Goal: Task Accomplishment & Management: Complete application form

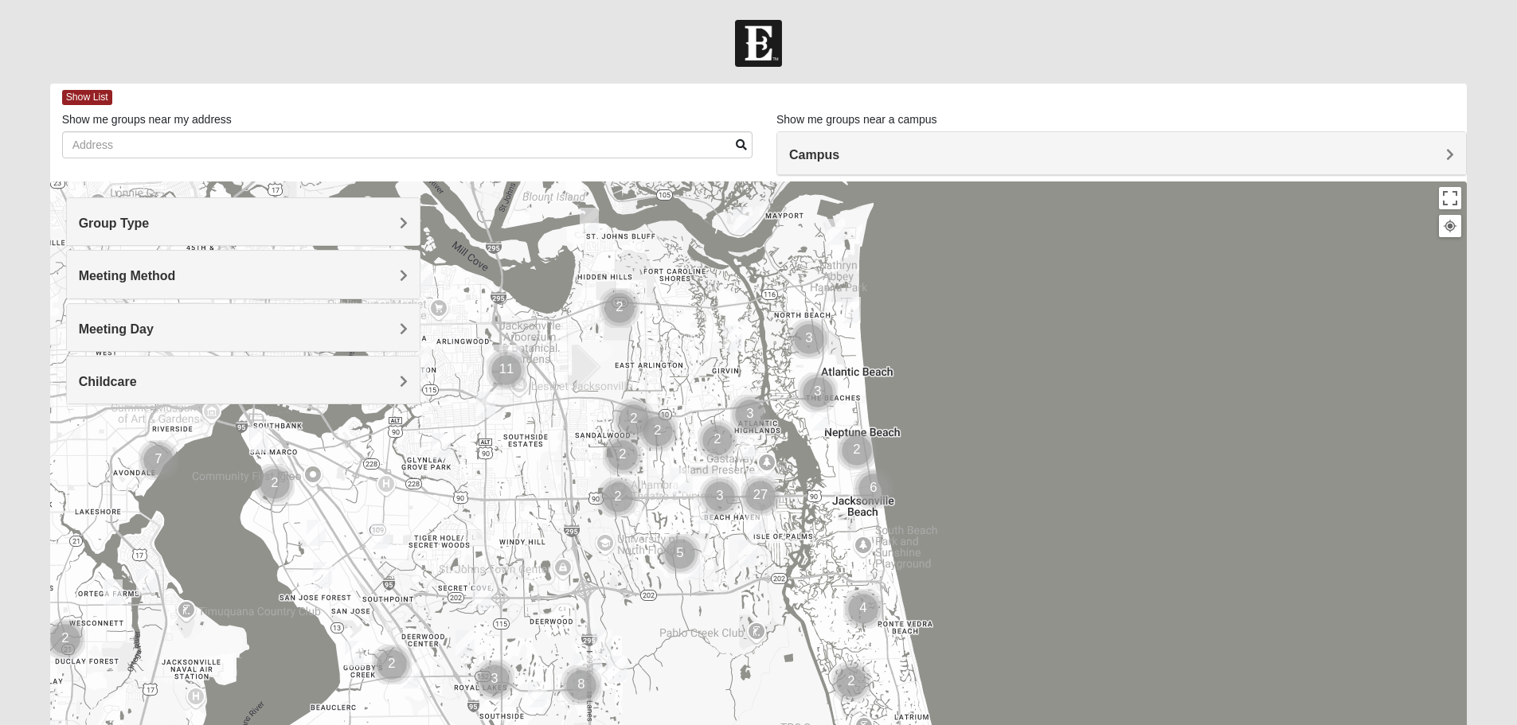
click at [348, 223] on h4 "Group Type" at bounding box center [243, 223] width 329 height 15
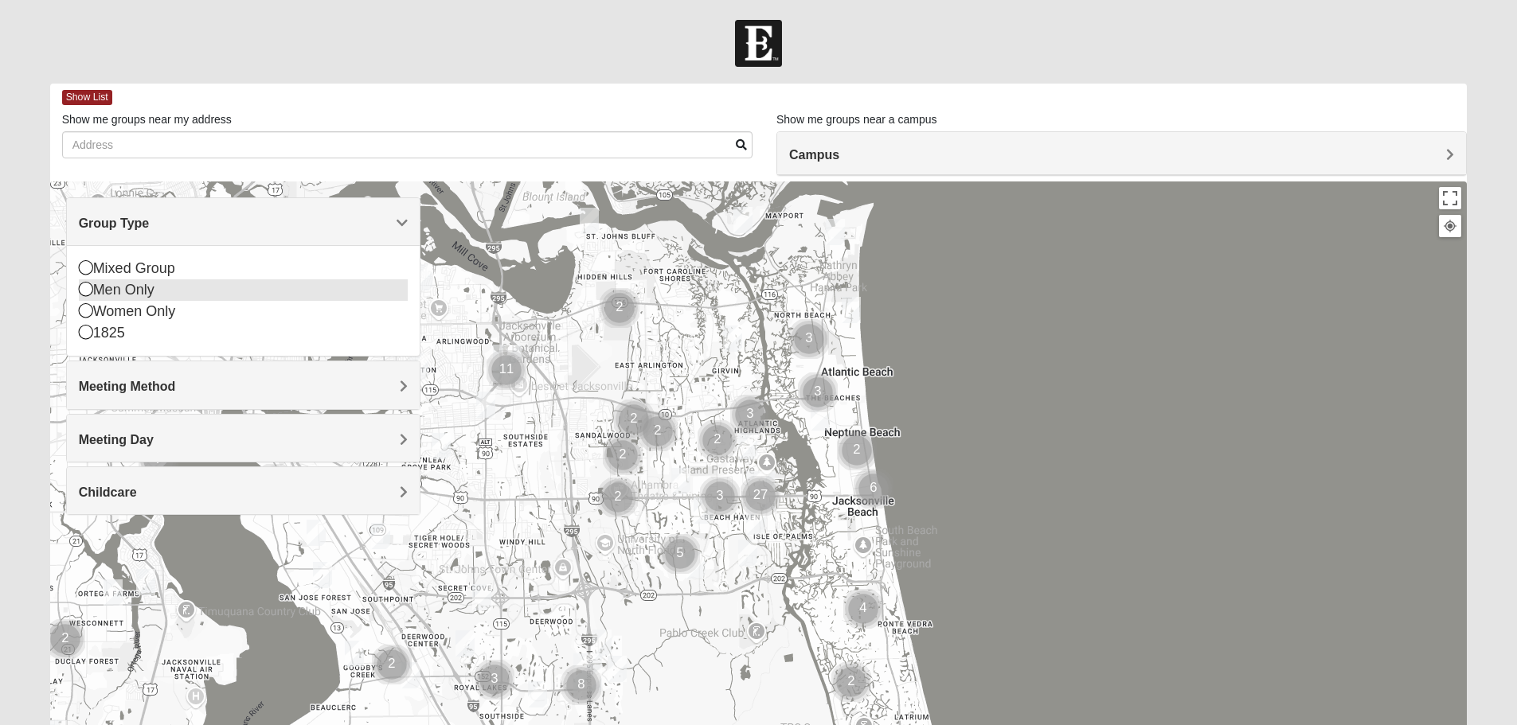
click at [267, 283] on div "Men Only" at bounding box center [243, 289] width 329 height 21
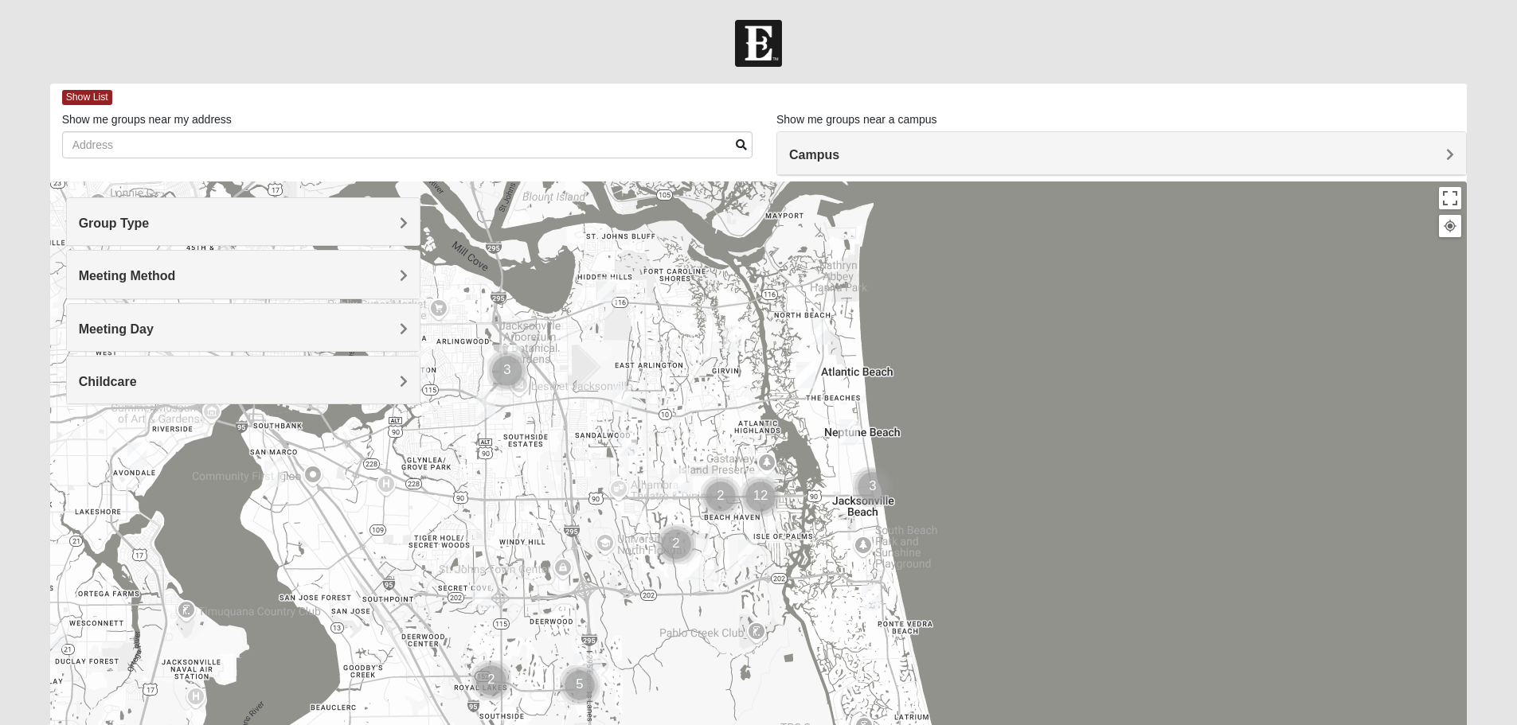
click at [267, 283] on h4 "Meeting Method" at bounding box center [243, 275] width 329 height 15
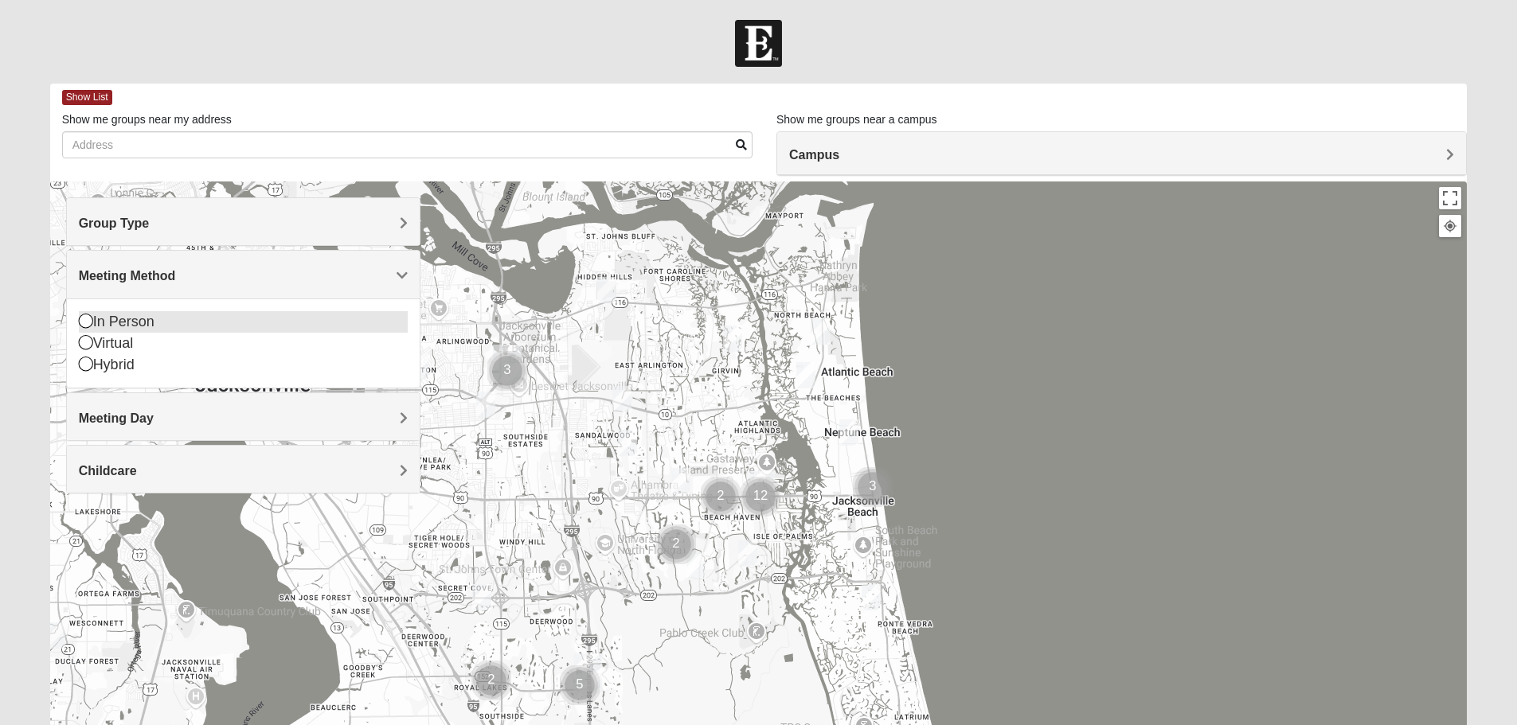
click at [240, 318] on div "In Person" at bounding box center [243, 321] width 329 height 21
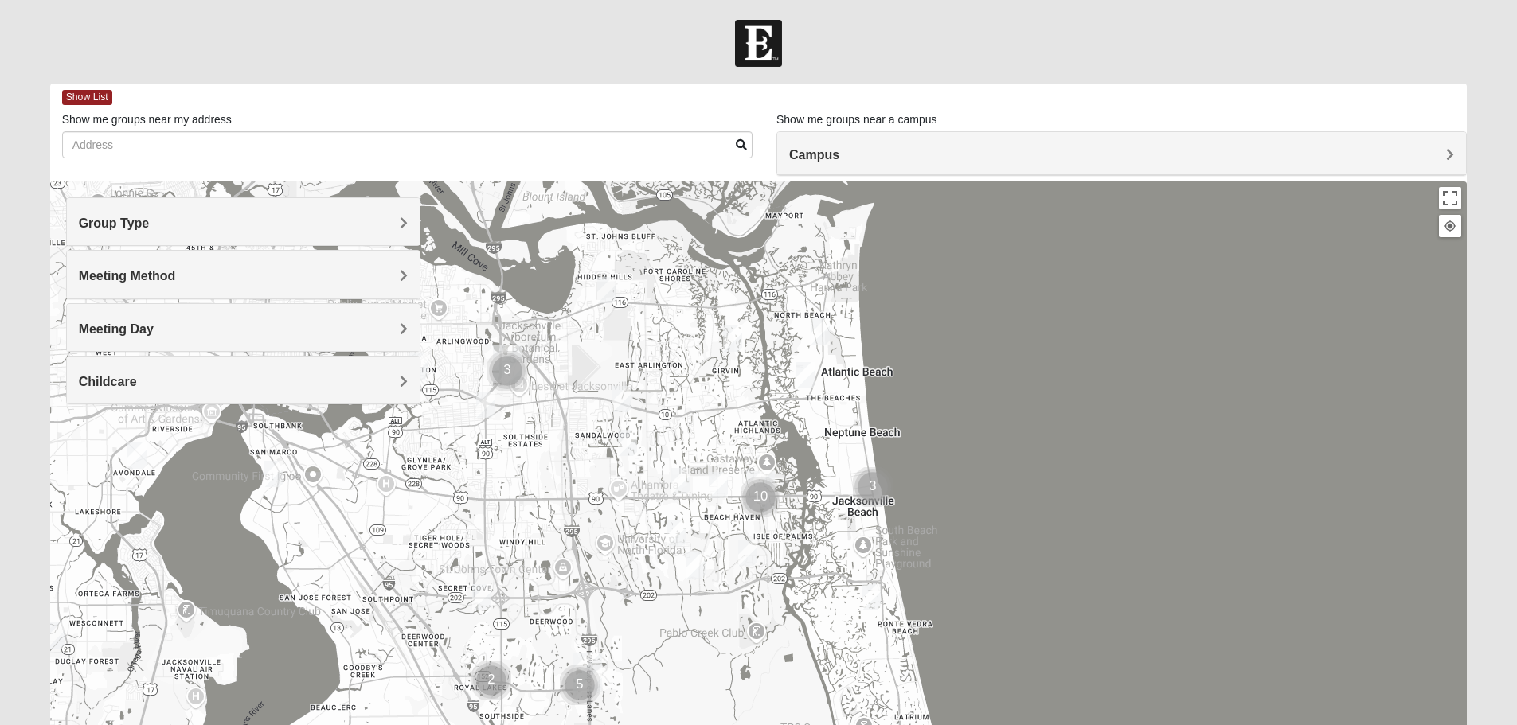
click at [237, 330] on h4 "Meeting Day" at bounding box center [243, 329] width 329 height 15
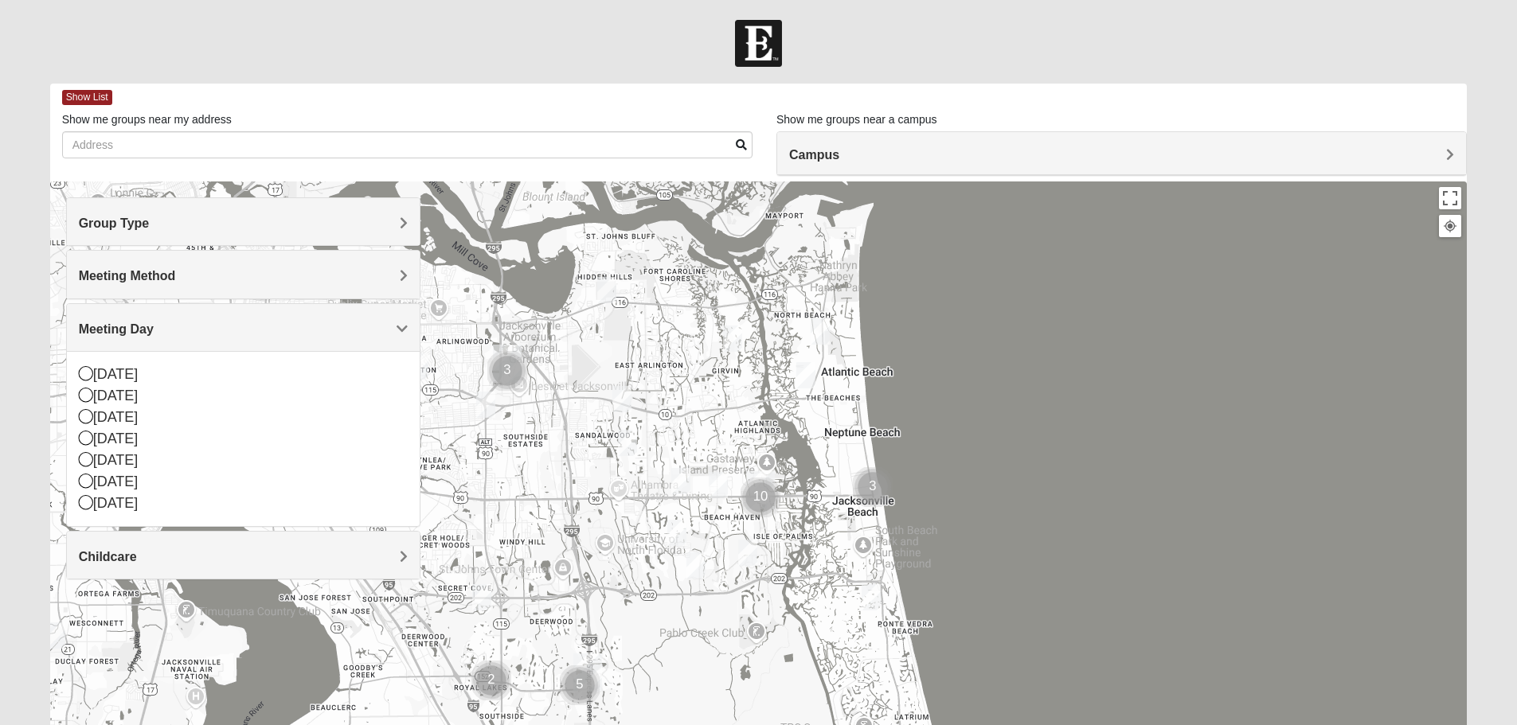
click at [237, 330] on h4 "Meeting Day" at bounding box center [243, 329] width 329 height 15
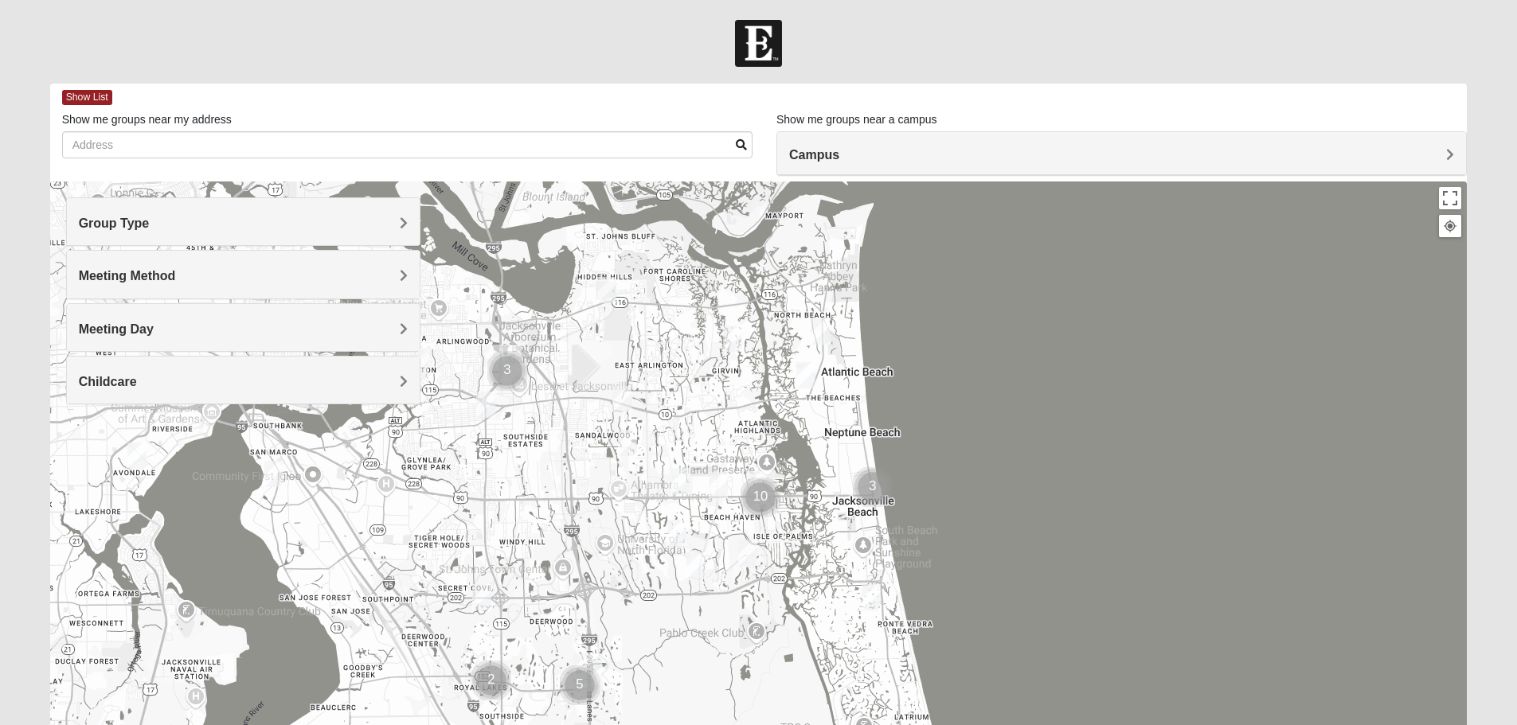
click at [811, 158] on span "Campus" at bounding box center [814, 155] width 50 height 14
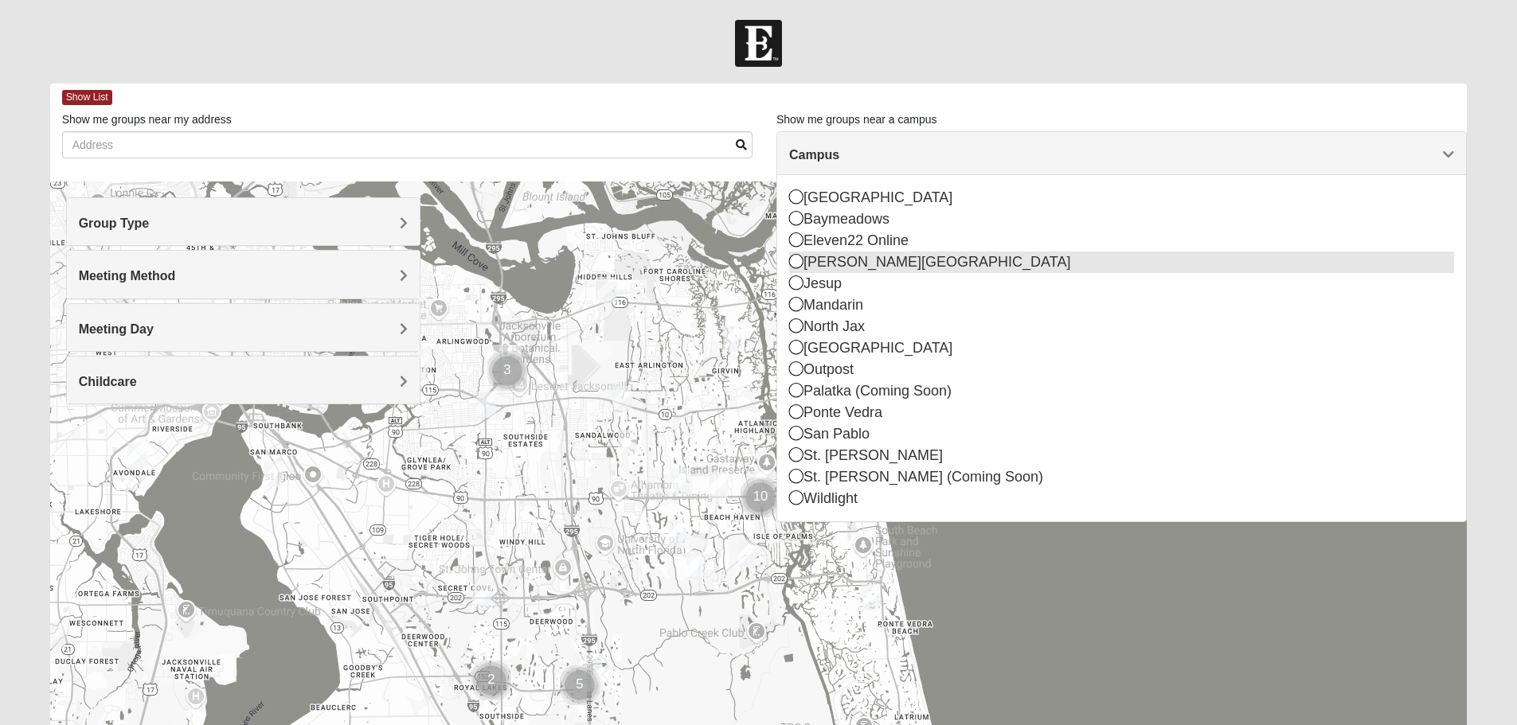
click at [831, 262] on div "Fleming Island" at bounding box center [1121, 262] width 665 height 21
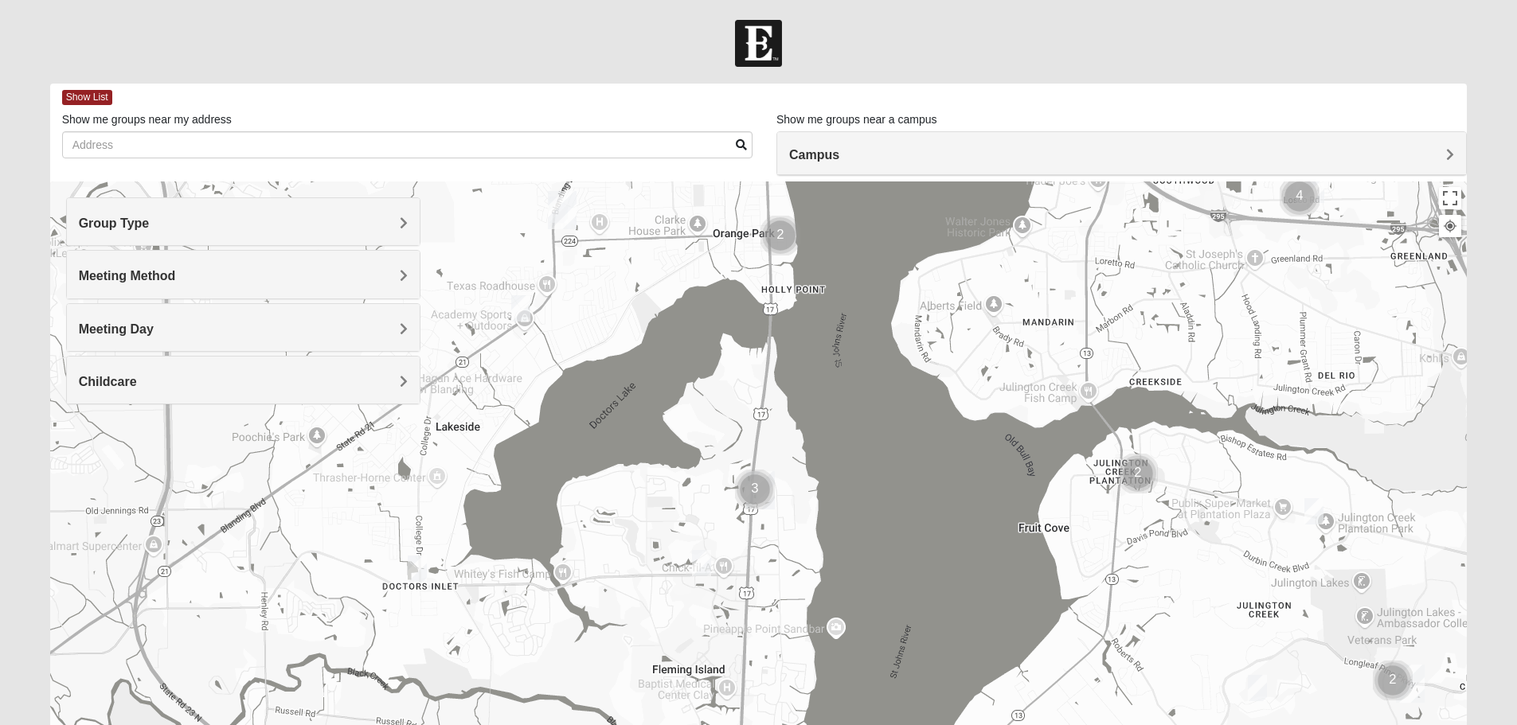
click at [709, 556] on img "Mens Goolsby 32003" at bounding box center [702, 563] width 32 height 39
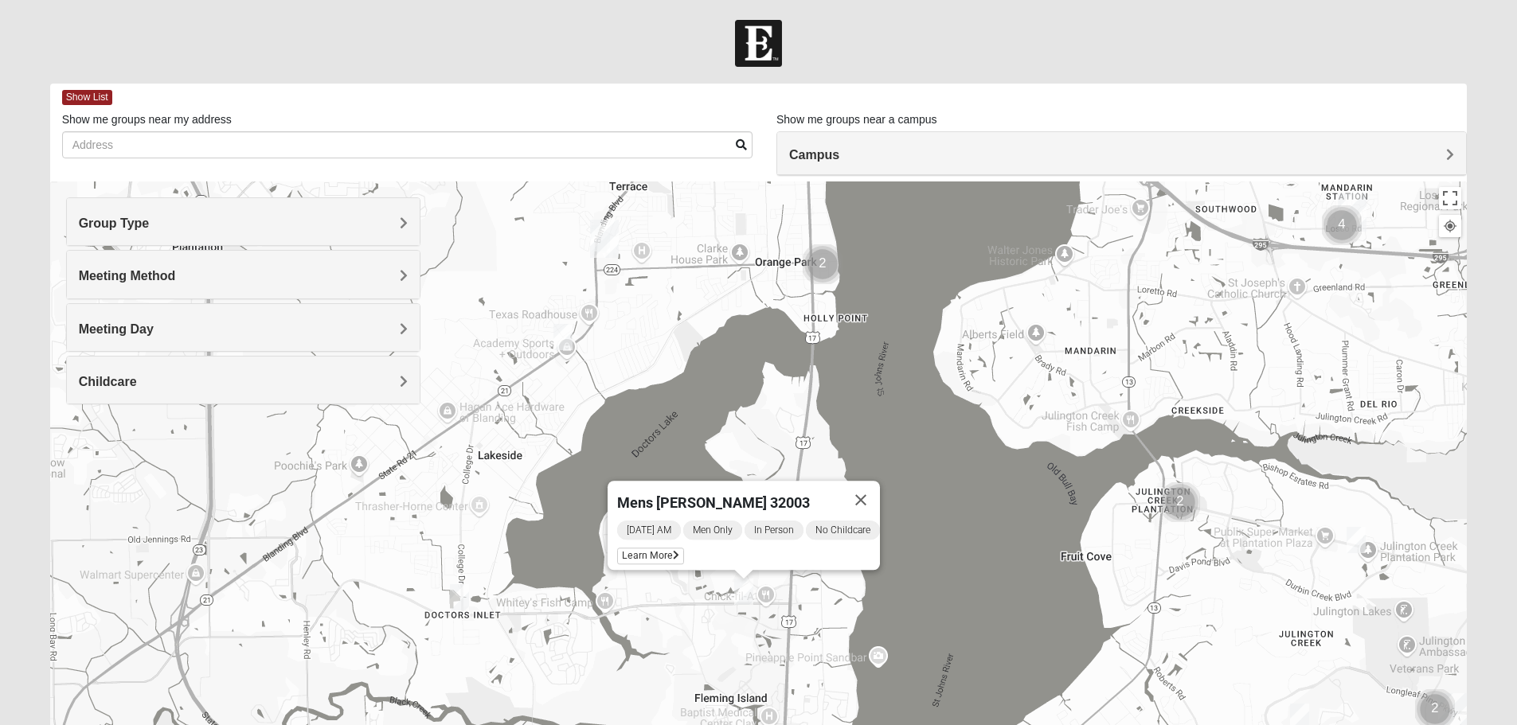
drag, startPoint x: 631, startPoint y: 255, endPoint x: 674, endPoint y: 287, distance: 53.5
click at [674, 287] on div "Mens Goolsby 32003 Monday AM Men Only In Person No Childcare Learn More" at bounding box center [758, 500] width 1417 height 637
click at [561, 334] on img "Mens Hughes 32073" at bounding box center [563, 337] width 32 height 39
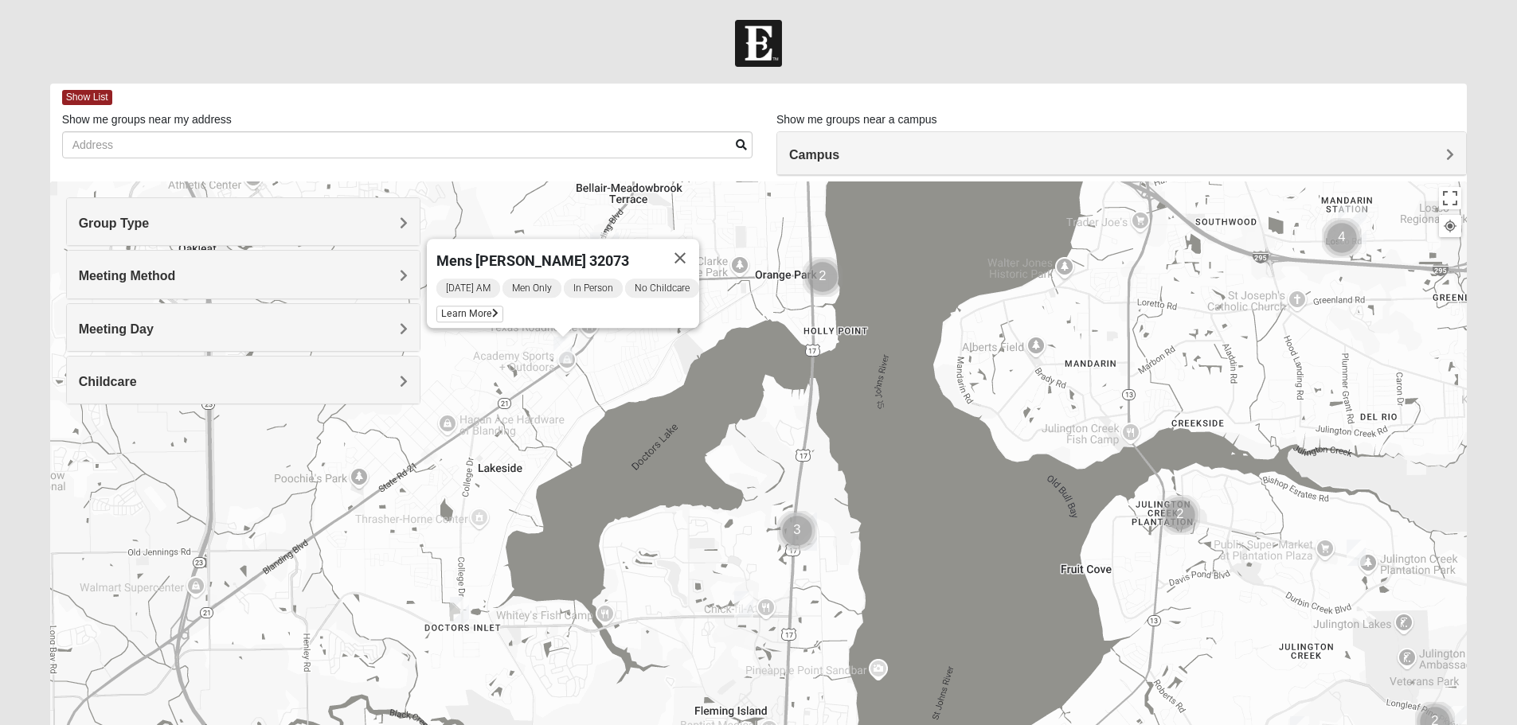
click at [820, 281] on img "Cluster of 2 groups" at bounding box center [822, 277] width 53 height 53
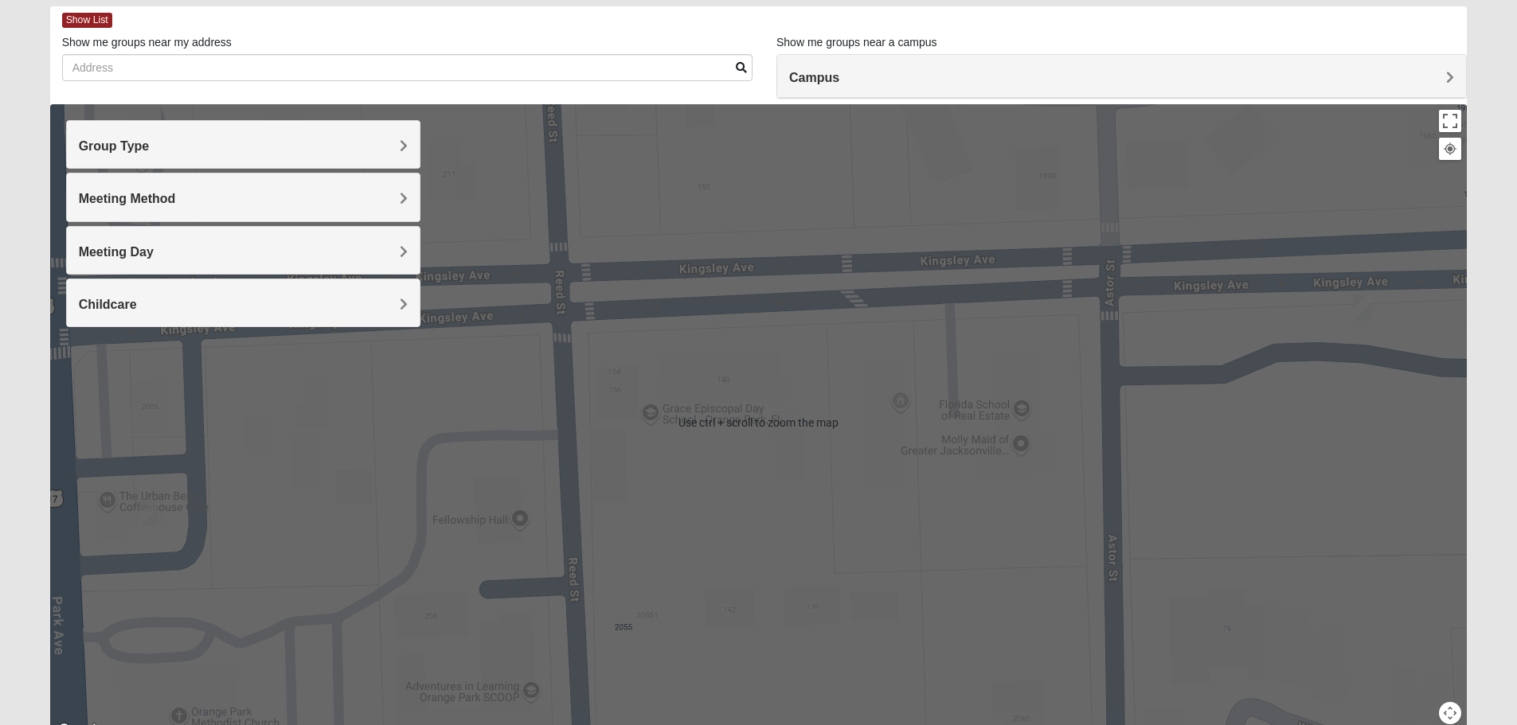
scroll to position [80, 0]
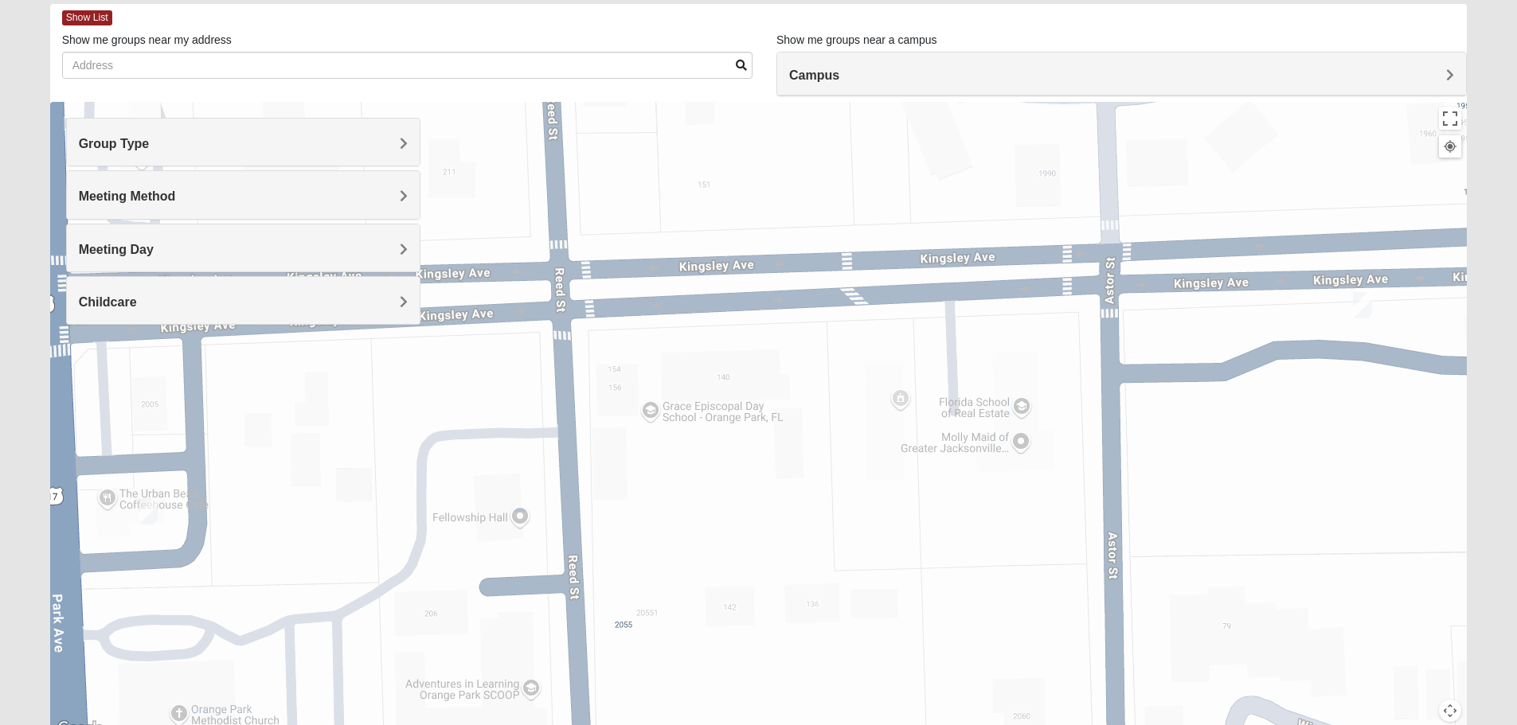
click at [1366, 311] on img "Mens Dyszel 32073" at bounding box center [1363, 305] width 32 height 39
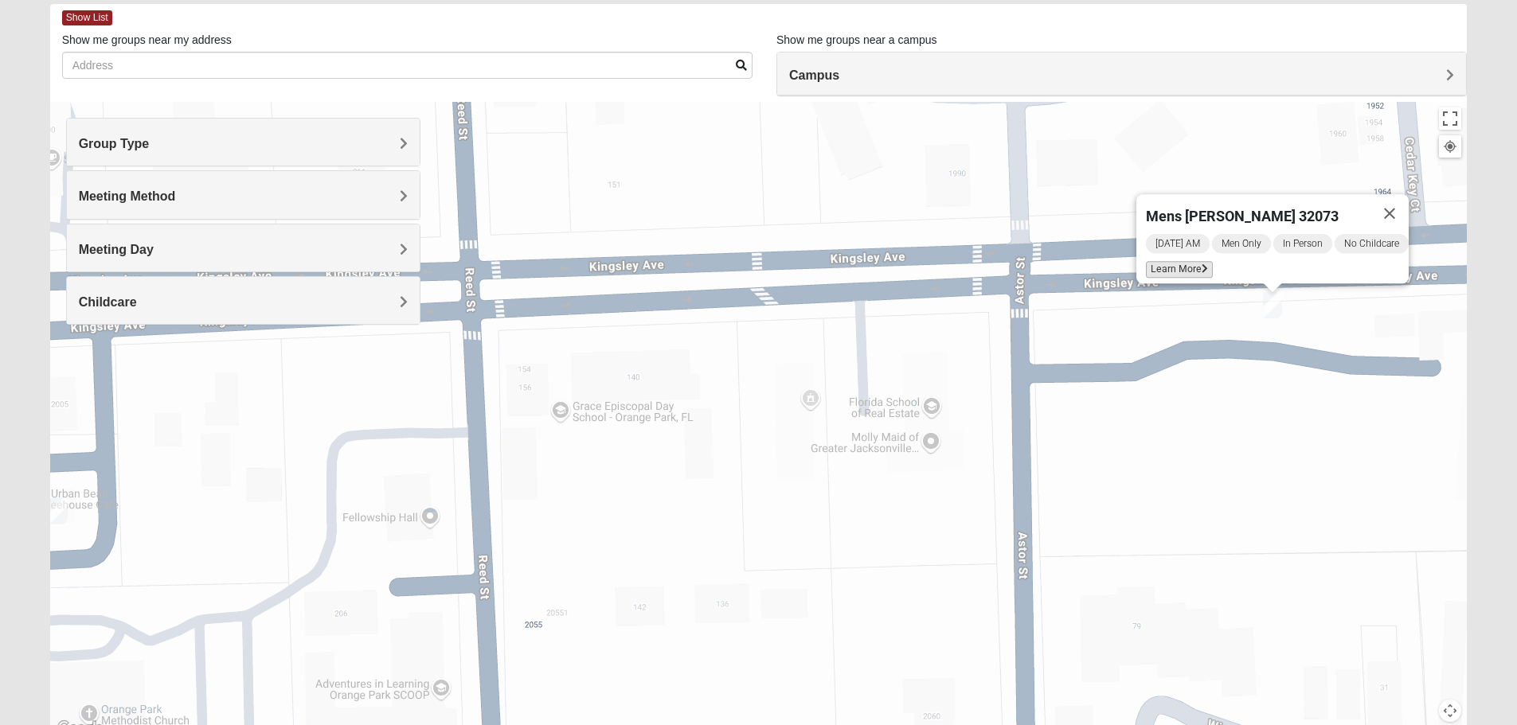
click at [1202, 264] on icon at bounding box center [1205, 269] width 6 height 10
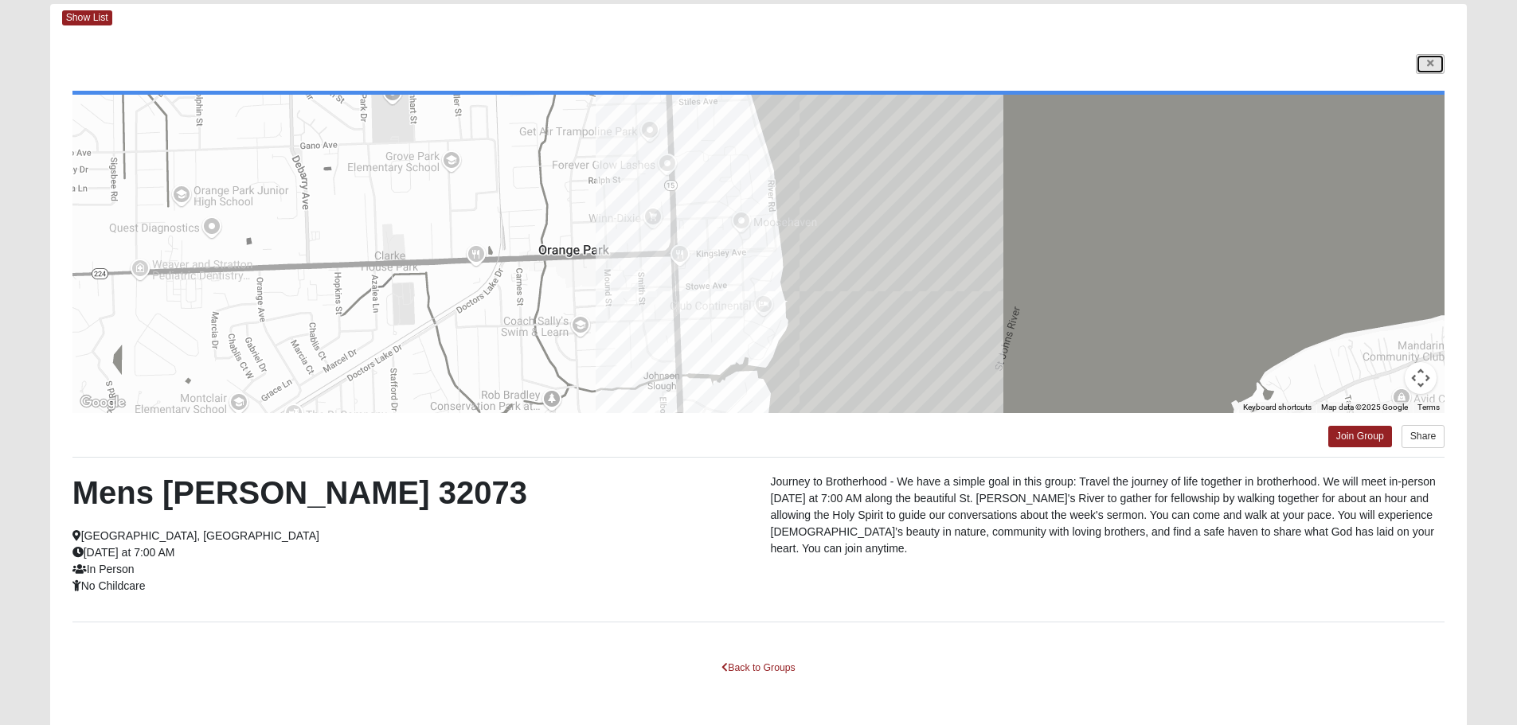
click at [1437, 60] on link at bounding box center [1430, 64] width 29 height 20
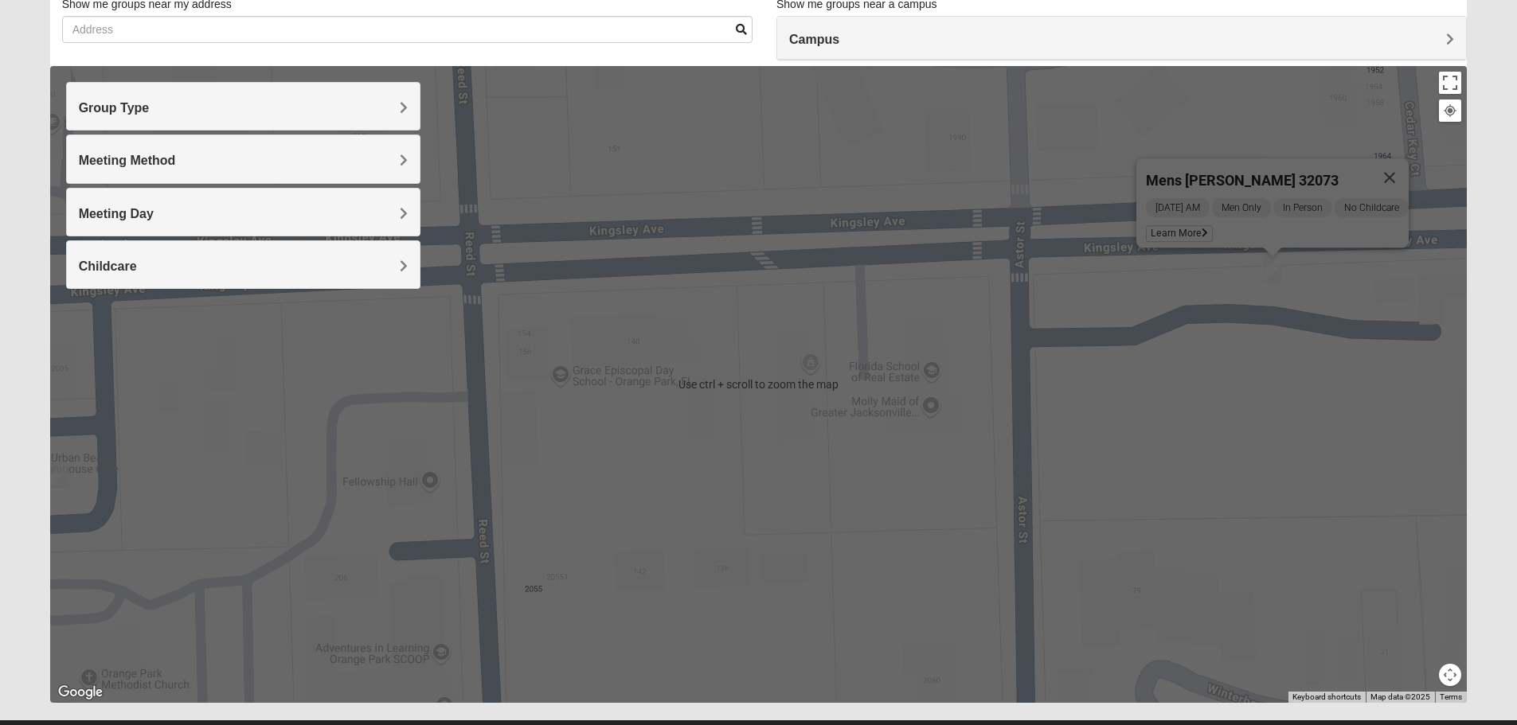
scroll to position [151, 0]
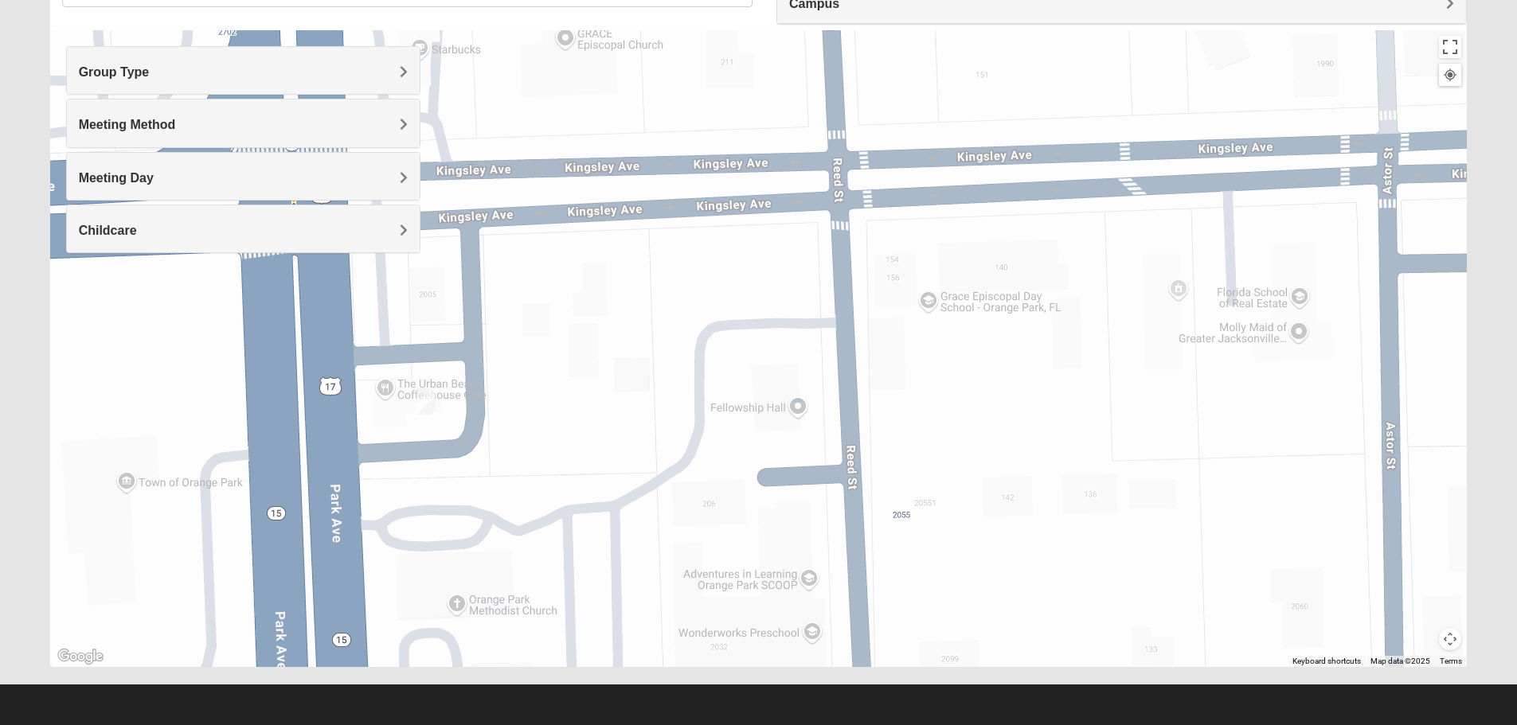
drag, startPoint x: 203, startPoint y: 452, endPoint x: 579, endPoint y: 413, distance: 377.9
click at [579, 413] on div "Mens Dyszel 32073 Saturday AM Men Only In Person No Childcare Learn More" at bounding box center [758, 348] width 1417 height 637
click at [420, 397] on img "Mens Duncan 32073" at bounding box center [427, 401] width 32 height 39
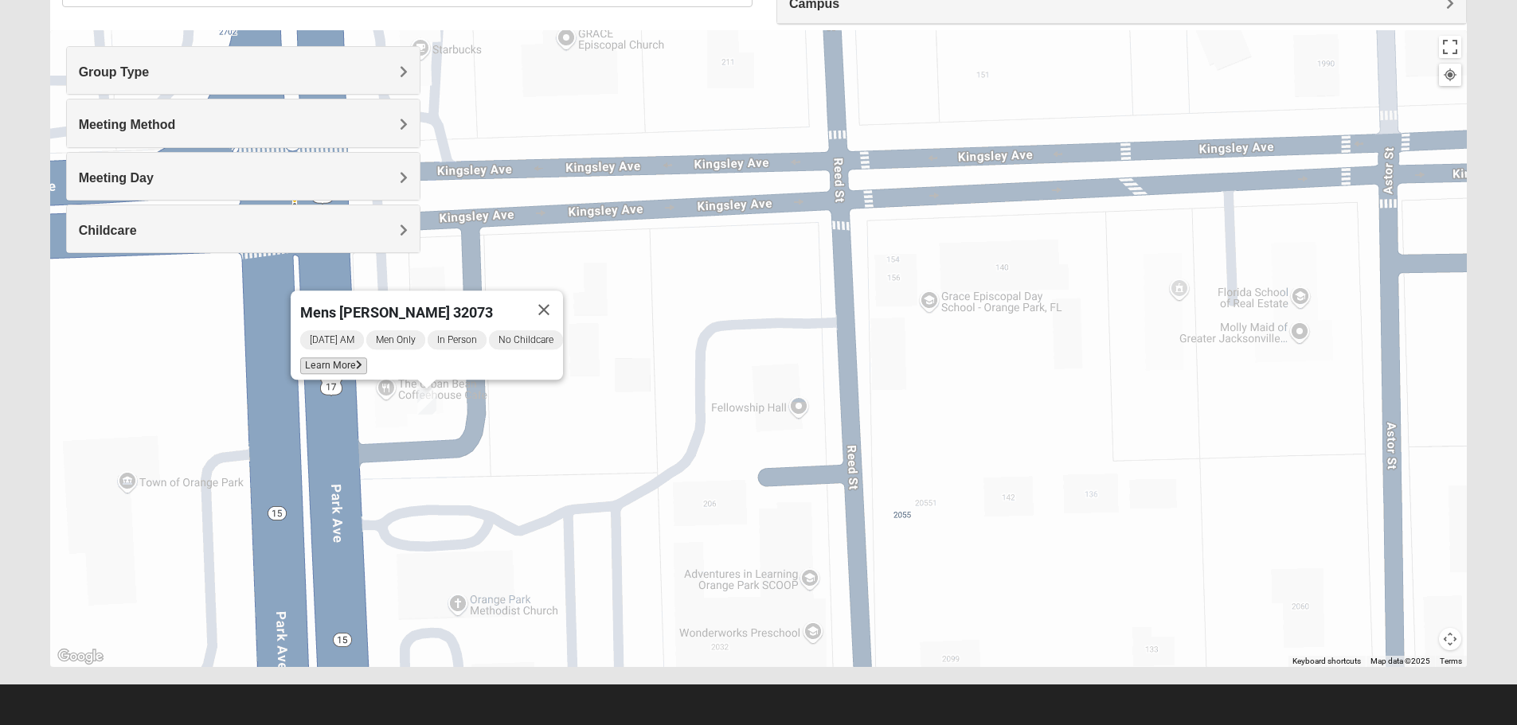
click at [332, 358] on span "Learn More" at bounding box center [333, 366] width 67 height 17
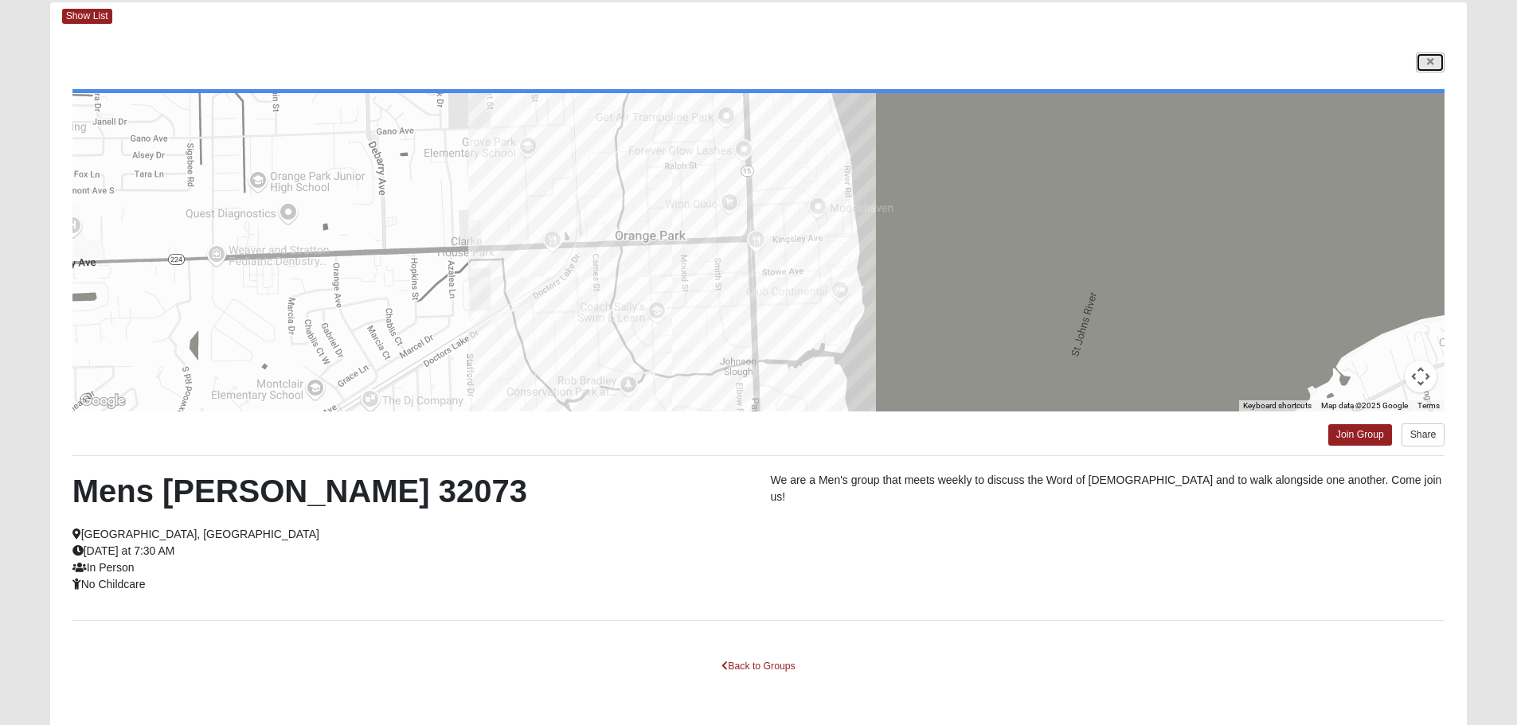
click at [1434, 56] on link at bounding box center [1430, 63] width 29 height 20
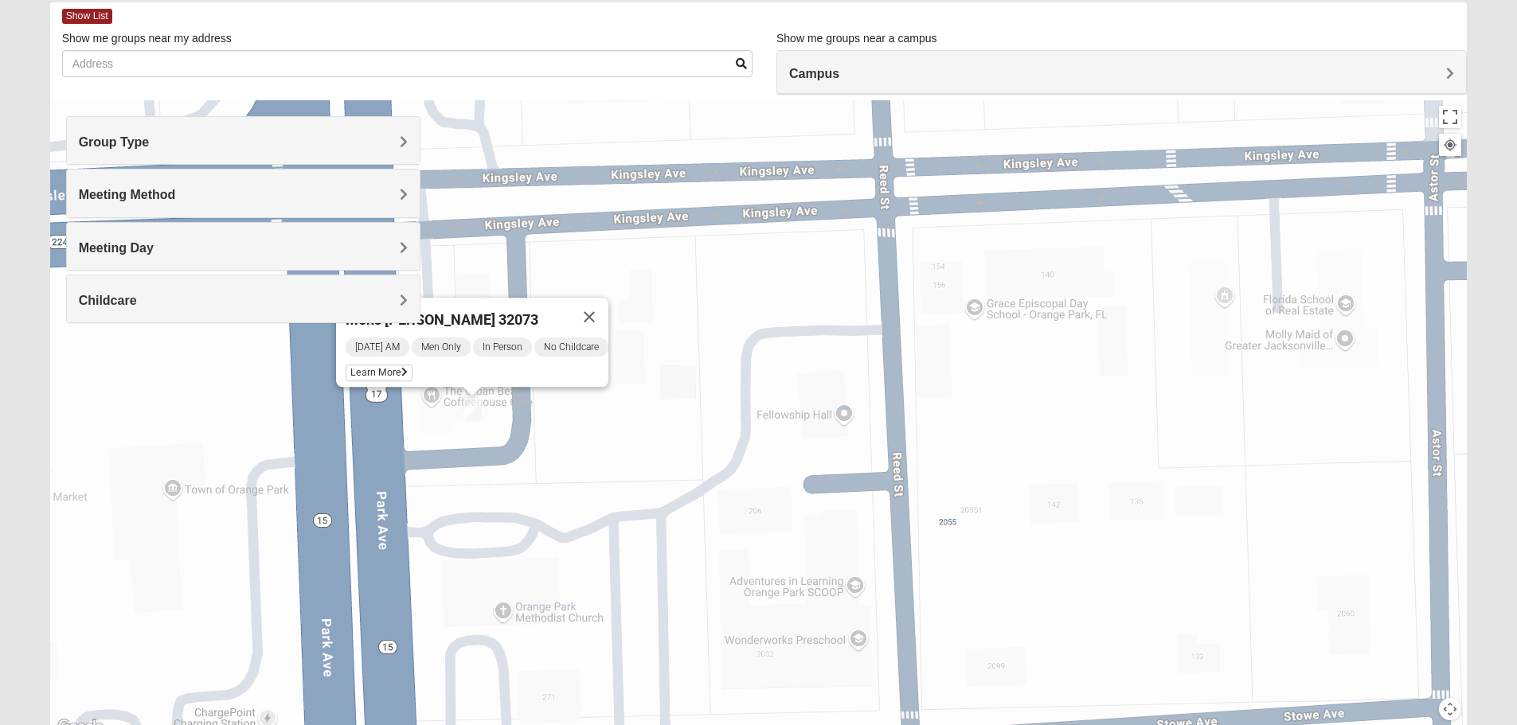
drag, startPoint x: 1060, startPoint y: 475, endPoint x: 1162, endPoint y: 330, distance: 176.5
click at [1162, 330] on div "Mens Duncan 32073 Wednesday AM Men Only In Person No Childcare Learn More" at bounding box center [758, 418] width 1417 height 637
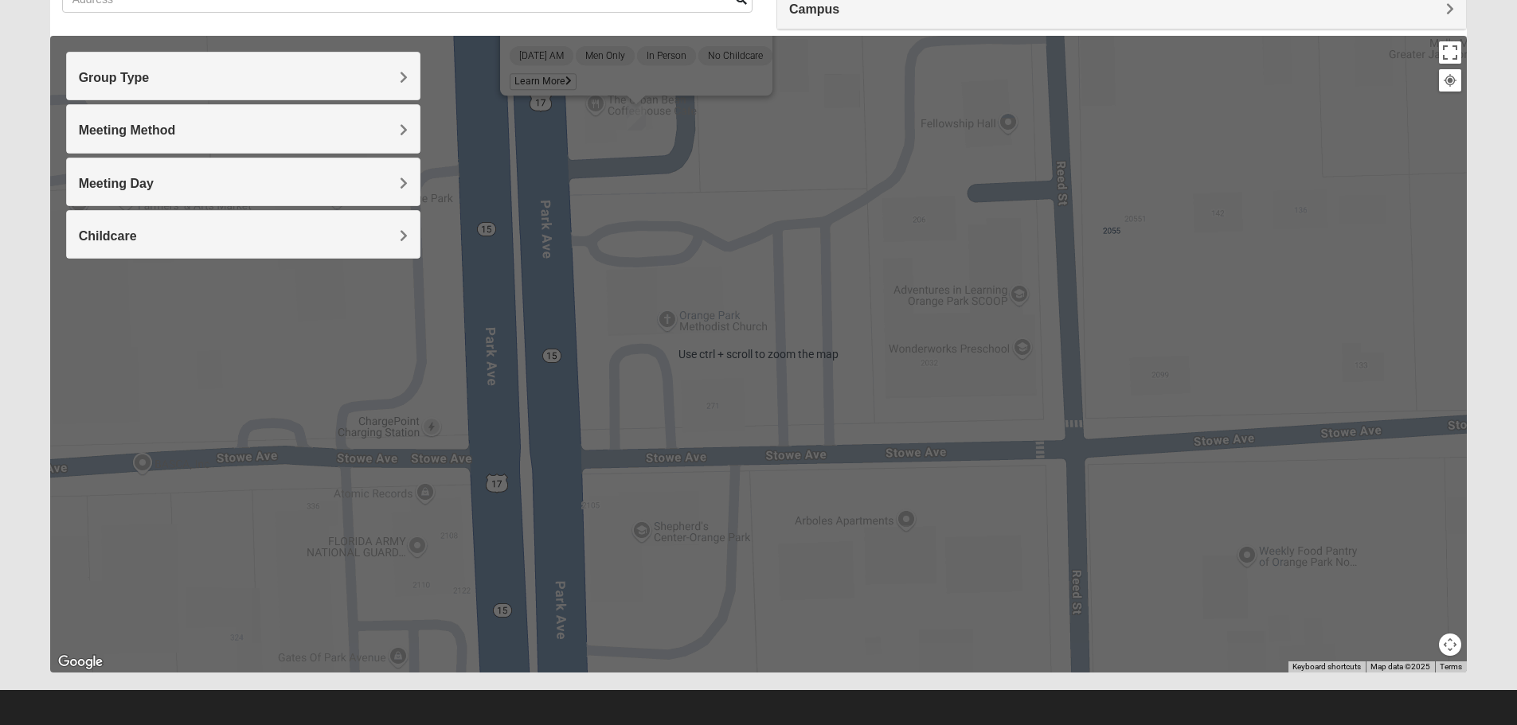
scroll to position [151, 0]
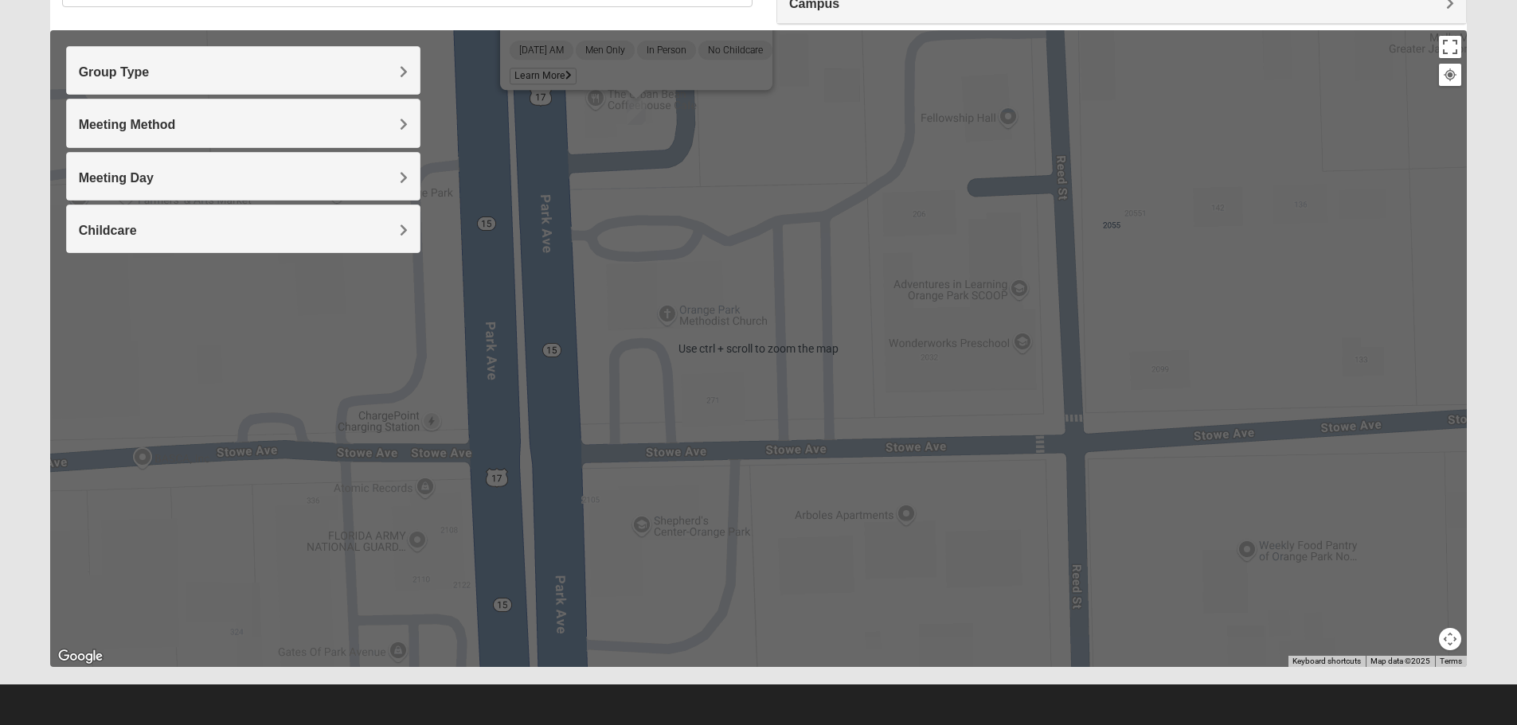
drag, startPoint x: 1065, startPoint y: 450, endPoint x: 1419, endPoint y: 313, distance: 379.9
click at [1419, 313] on div "Mens Duncan 32073 Wednesday AM Men Only In Person No Childcare Learn More" at bounding box center [758, 348] width 1417 height 637
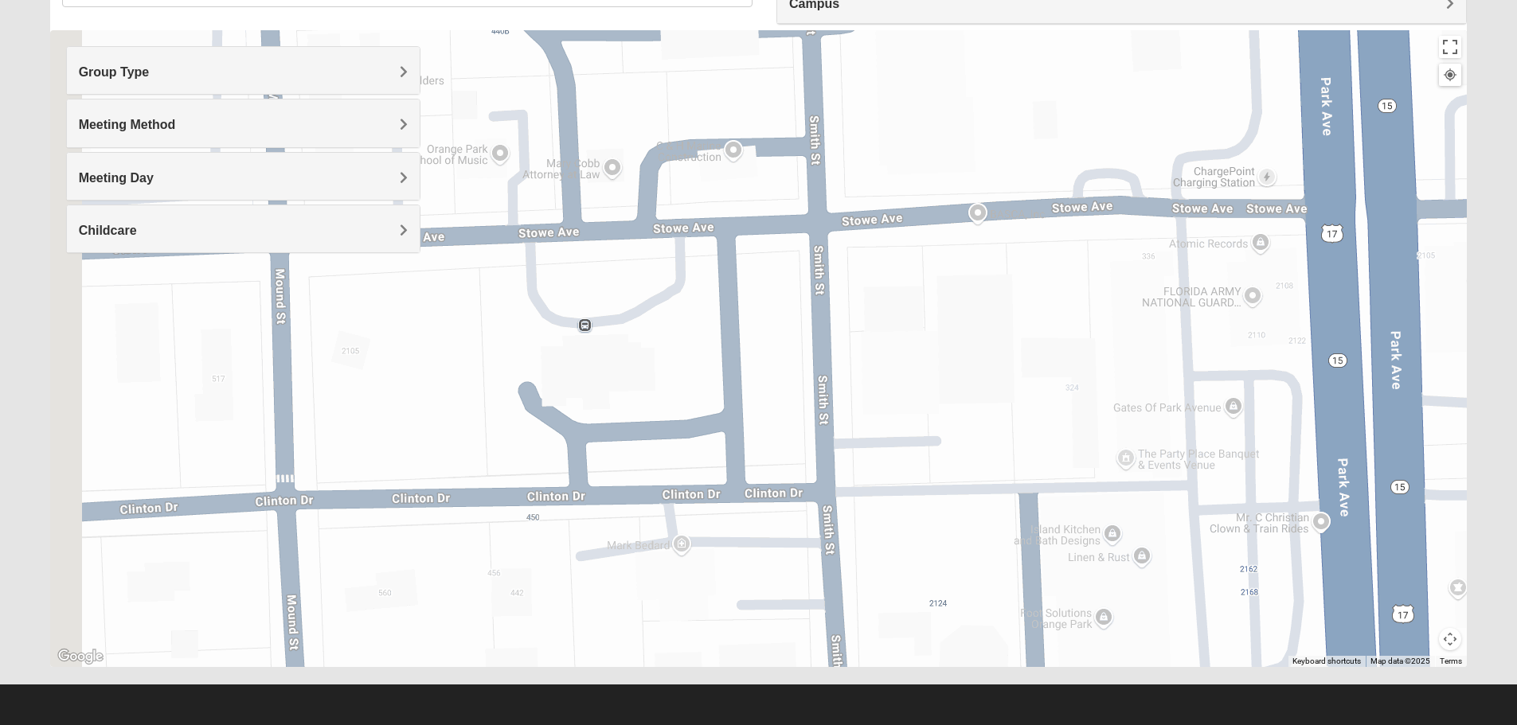
drag, startPoint x: 1171, startPoint y: 396, endPoint x: 1437, endPoint y: 409, distance: 267.1
click at [1427, 408] on div "Mens Duncan 32073 Wednesday AM Men Only In Person No Childcare Learn More" at bounding box center [758, 348] width 1417 height 637
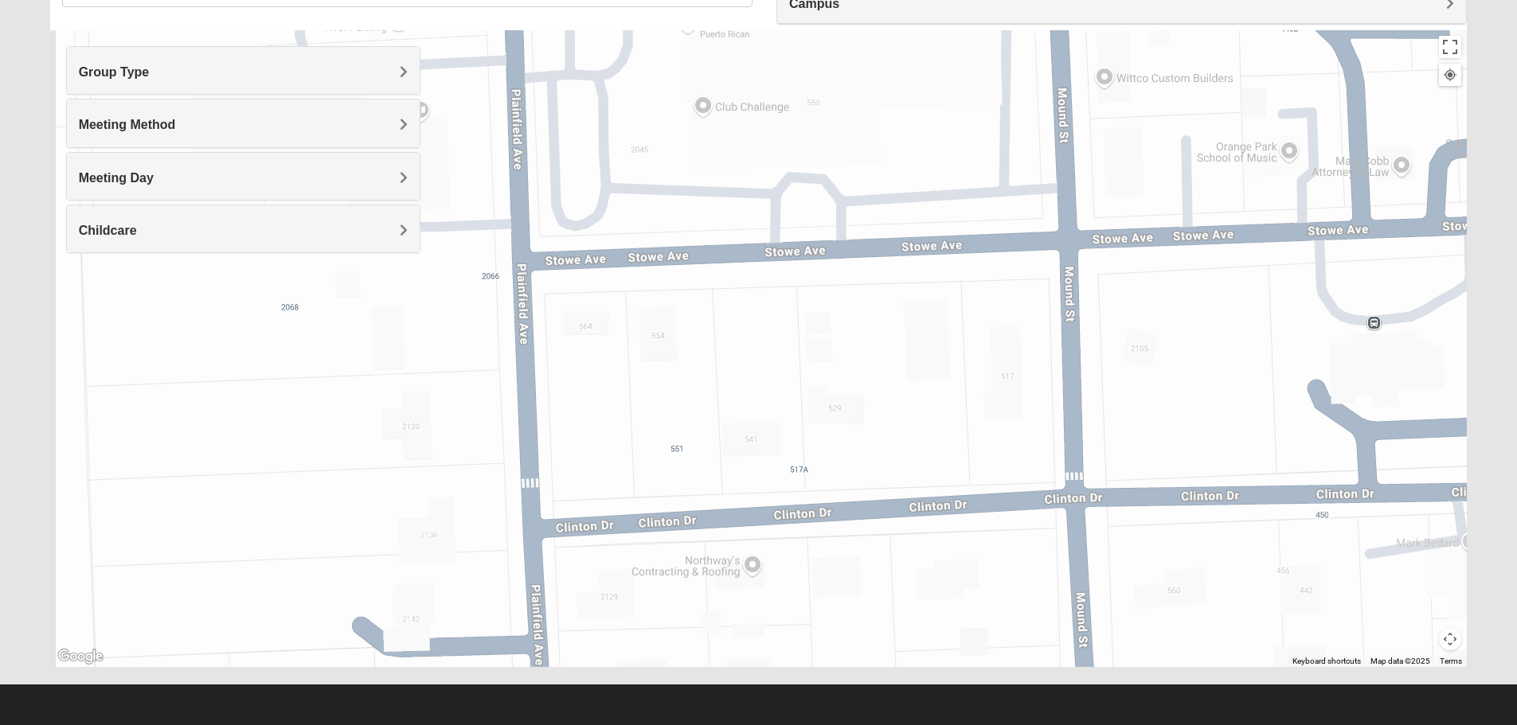
drag, startPoint x: 1286, startPoint y: 373, endPoint x: 1378, endPoint y: 360, distance: 92.5
click at [1366, 360] on div "Mens Duncan 32073 Wednesday AM Men Only In Person No Childcare Learn More" at bounding box center [758, 348] width 1417 height 637
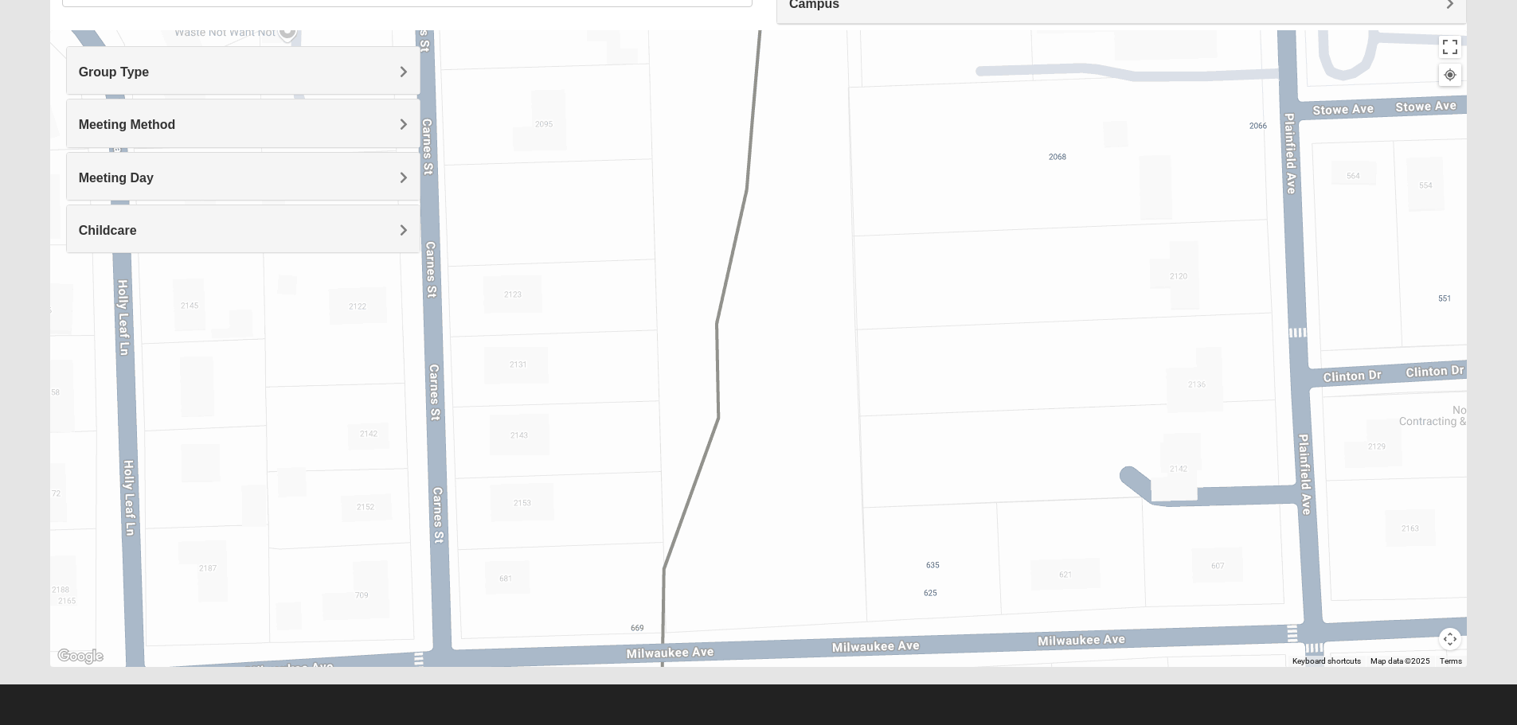
drag, startPoint x: 1139, startPoint y: 409, endPoint x: 1194, endPoint y: 545, distance: 146.4
click at [1194, 545] on div "Mens Duncan 32073 Wednesday AM Men Only In Person No Childcare Learn More" at bounding box center [758, 348] width 1417 height 637
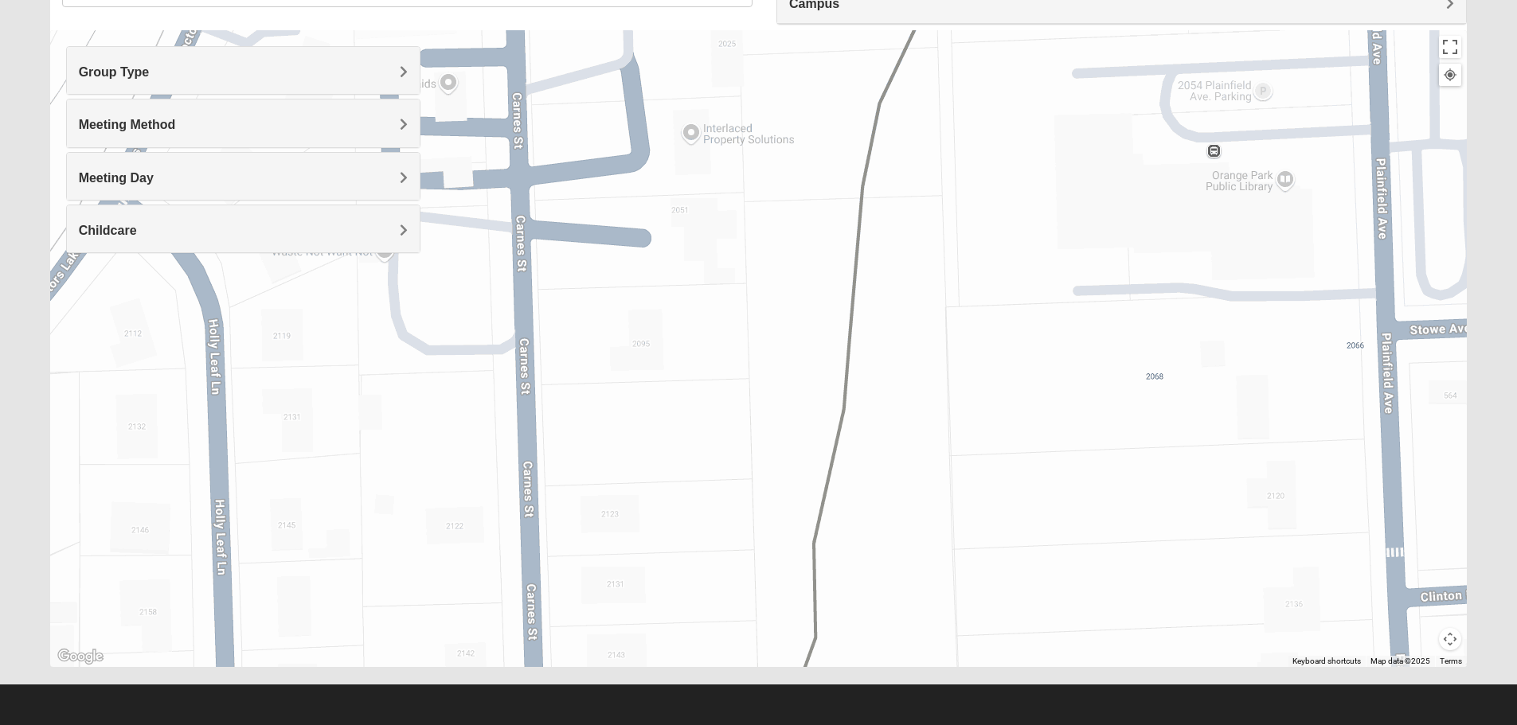
drag, startPoint x: 1214, startPoint y: 476, endPoint x: 1233, endPoint y: 486, distance: 22.1
click at [1233, 486] on div "Mens Duncan 32073 Wednesday AM Men Only In Person No Childcare Learn More" at bounding box center [758, 348] width 1417 height 637
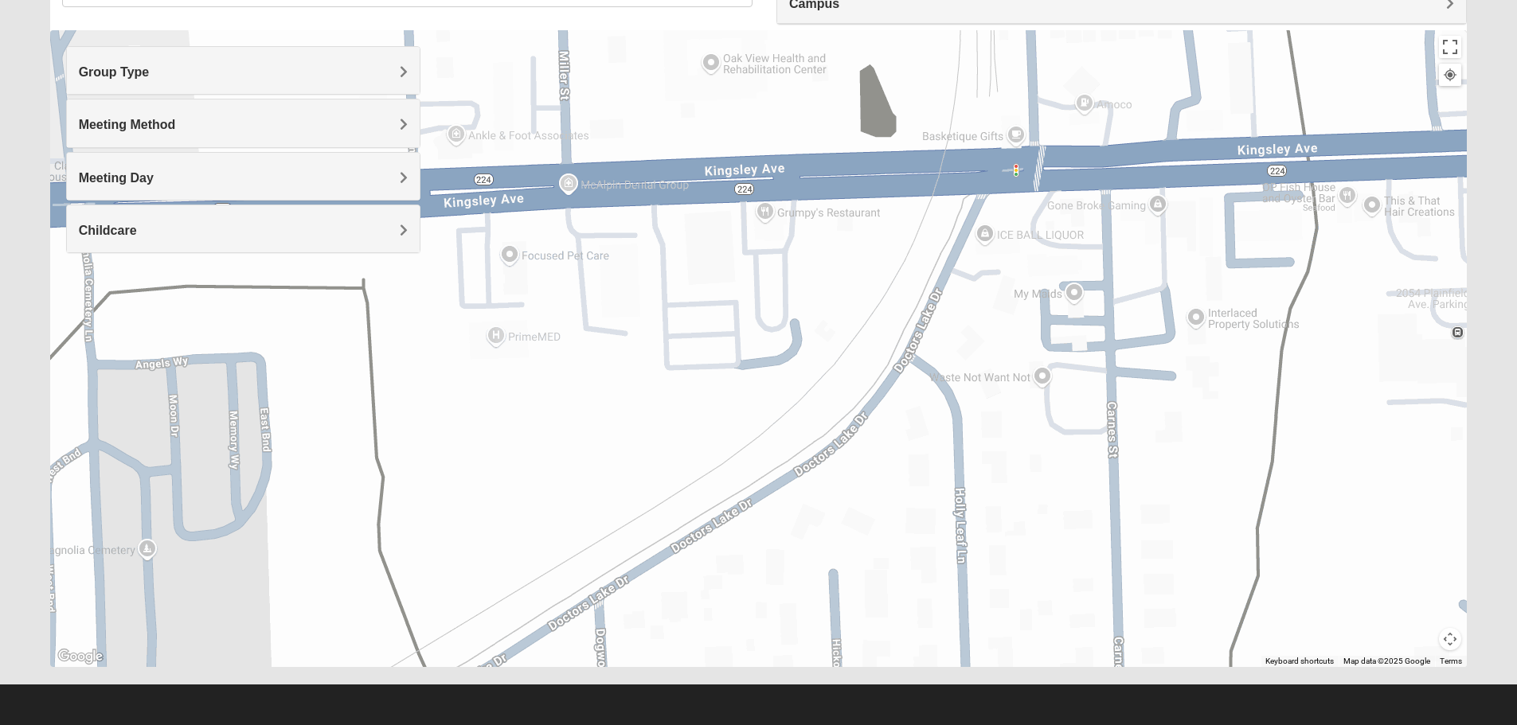
drag, startPoint x: 1043, startPoint y: 417, endPoint x: 1214, endPoint y: 394, distance: 172.8
click at [1214, 394] on div "Mens Duncan 32073 Wednesday AM Men Only In Person No Childcare Learn More" at bounding box center [758, 348] width 1417 height 637
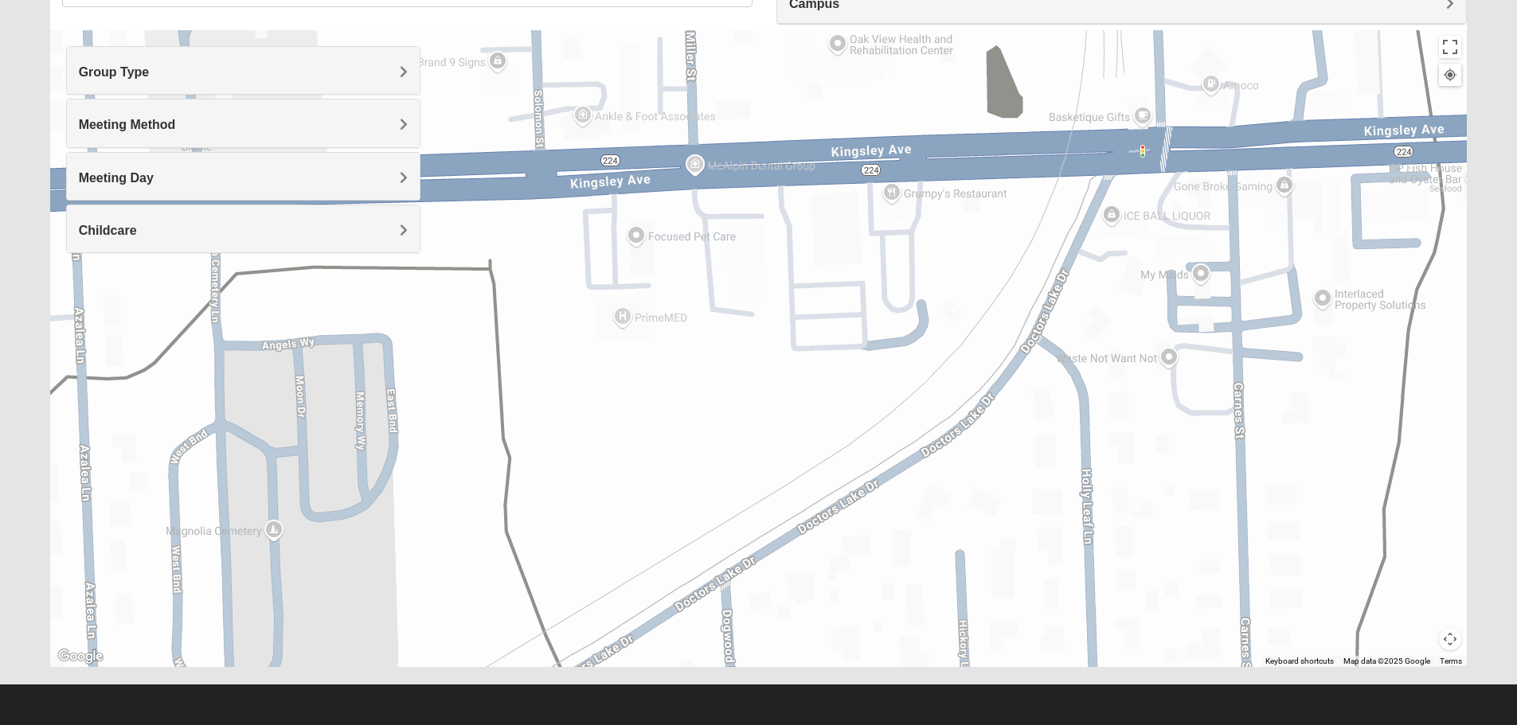
drag, startPoint x: 999, startPoint y: 412, endPoint x: 1351, endPoint y: 376, distance: 354.7
click at [1339, 377] on div "Mens Duncan 32073 Wednesday AM Men Only In Person No Childcare Learn More" at bounding box center [758, 348] width 1417 height 637
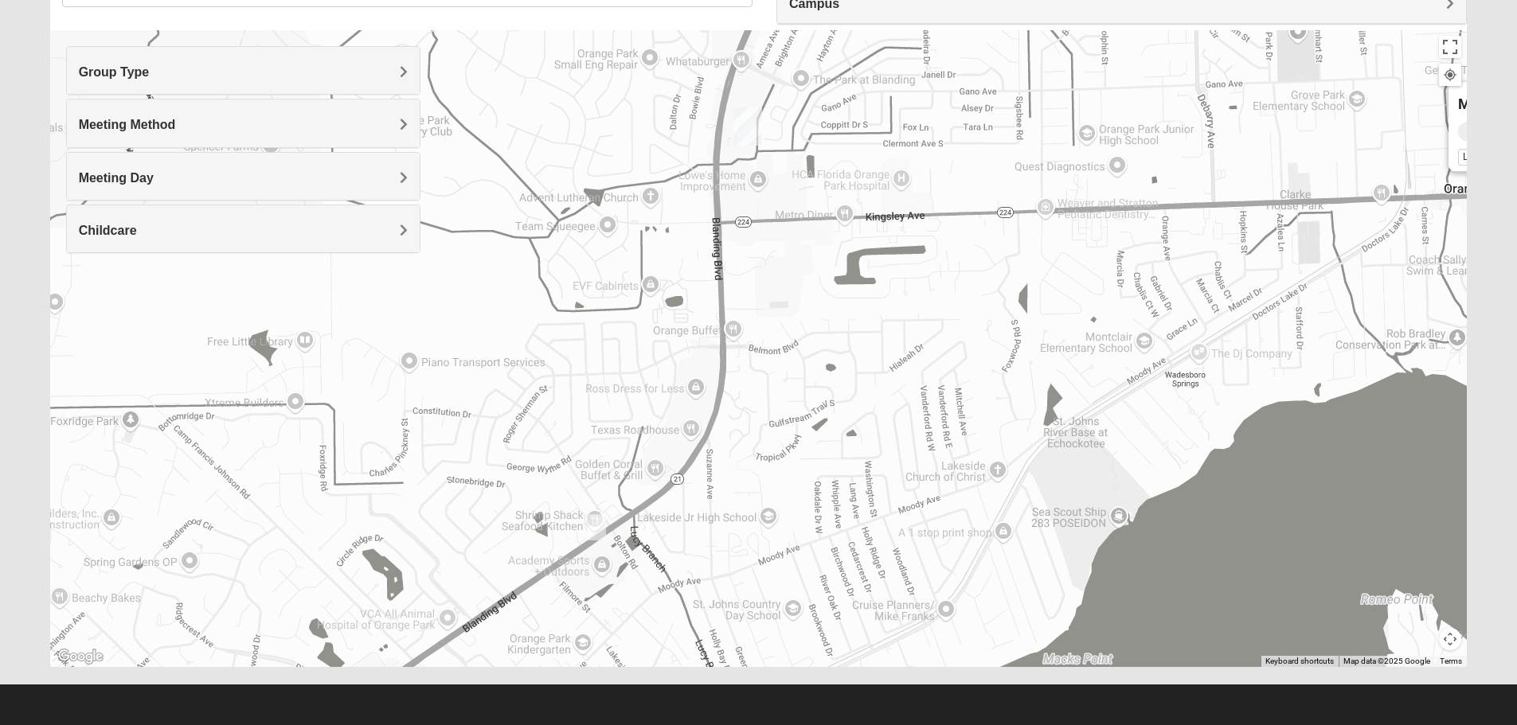
drag, startPoint x: 775, startPoint y: 451, endPoint x: 777, endPoint y: 346, distance: 105.9
click at [805, 305] on div "Mens Duncan 32073 Wednesday AM Men Only In Person No Childcare Learn More" at bounding box center [758, 348] width 1417 height 637
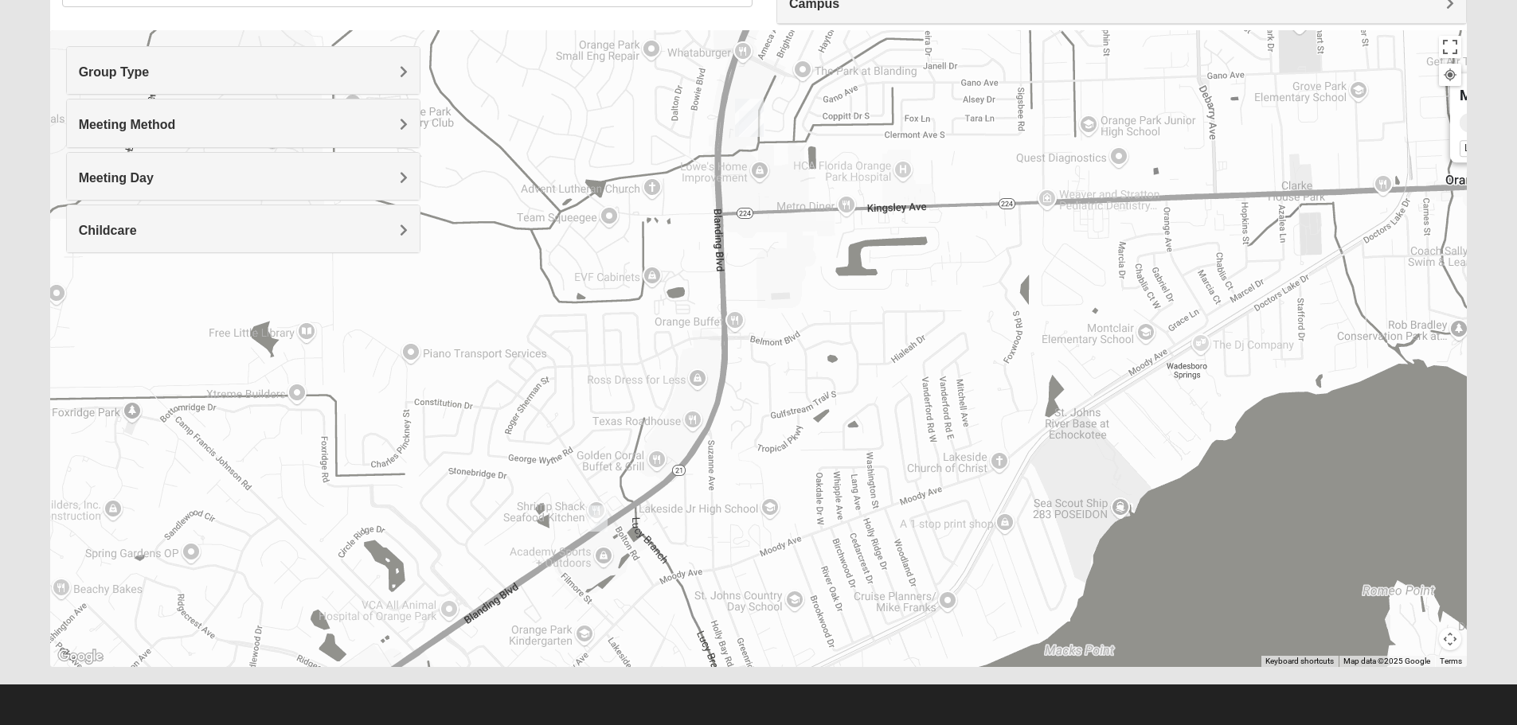
click at [603, 518] on img "Mens Hughes 32073" at bounding box center [598, 518] width 32 height 39
click at [511, 477] on span "Learn More" at bounding box center [504, 483] width 67 height 17
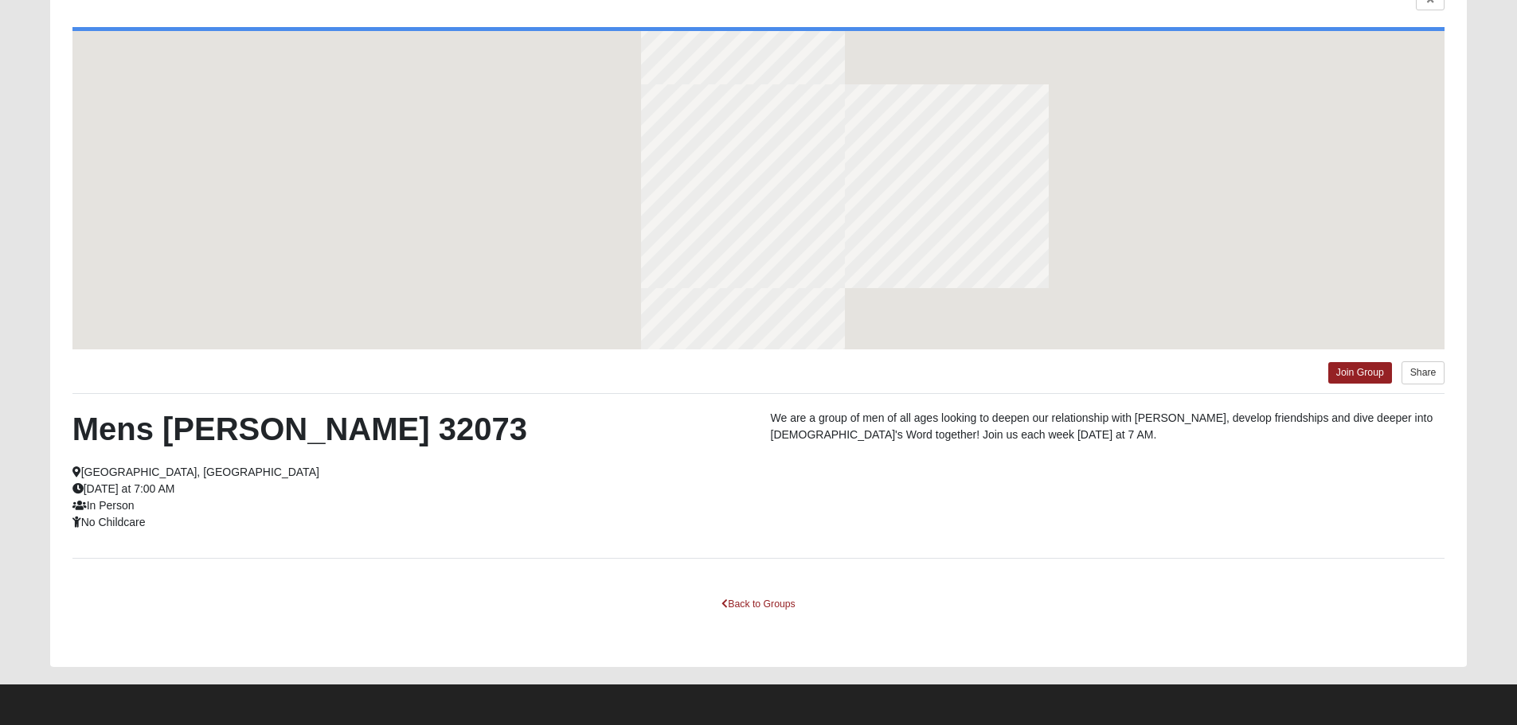
scroll to position [81, 0]
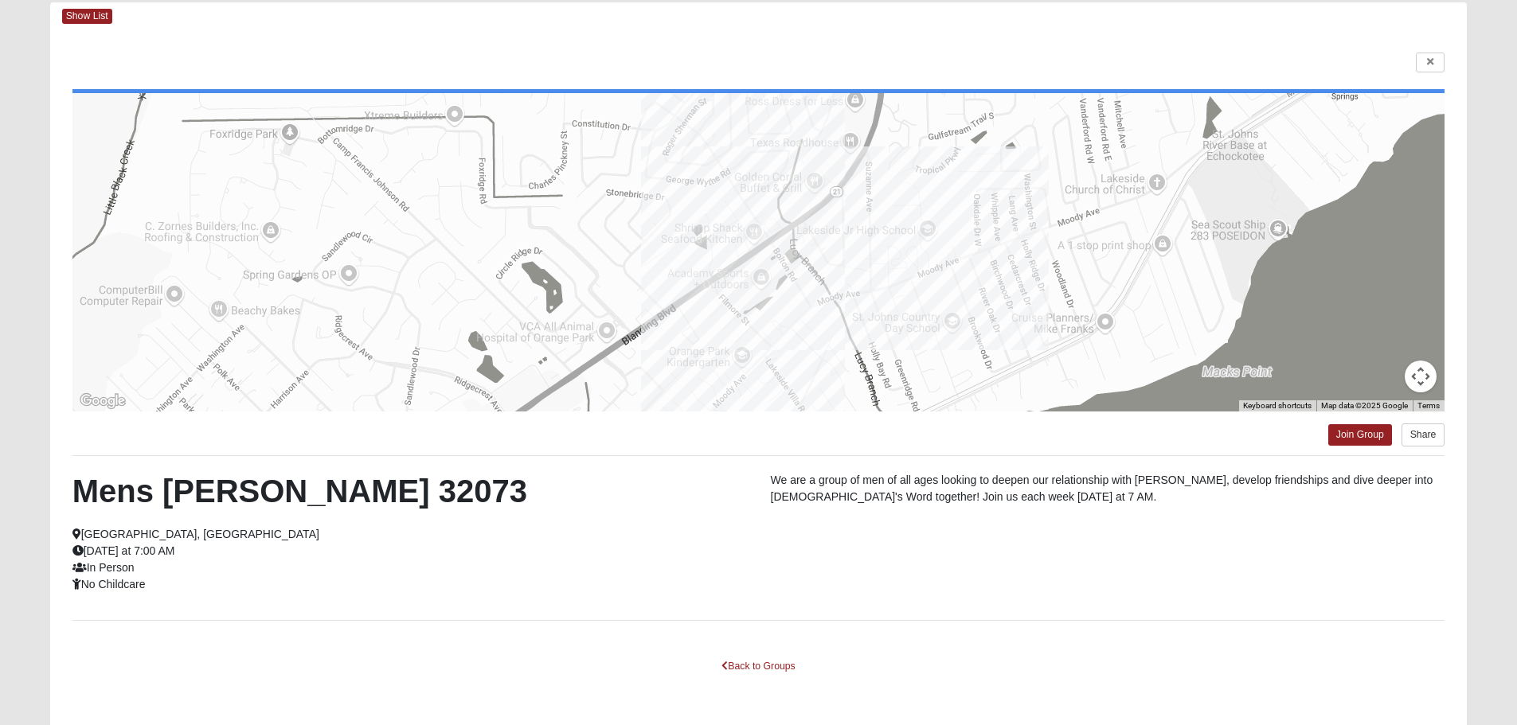
click at [517, 310] on div at bounding box center [758, 252] width 1373 height 319
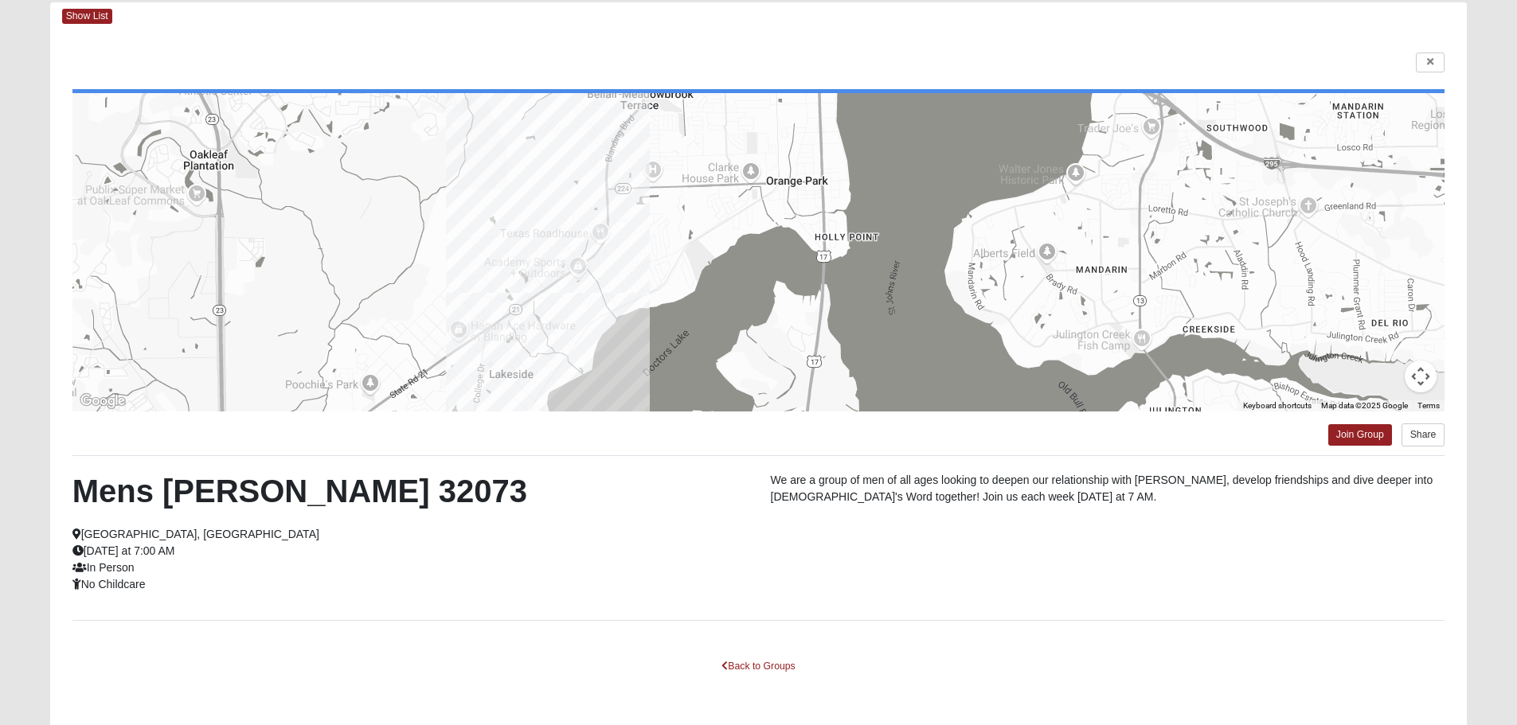
drag, startPoint x: 681, startPoint y: 325, endPoint x: 679, endPoint y: 115, distance: 209.4
click at [679, 121] on div at bounding box center [758, 252] width 1373 height 319
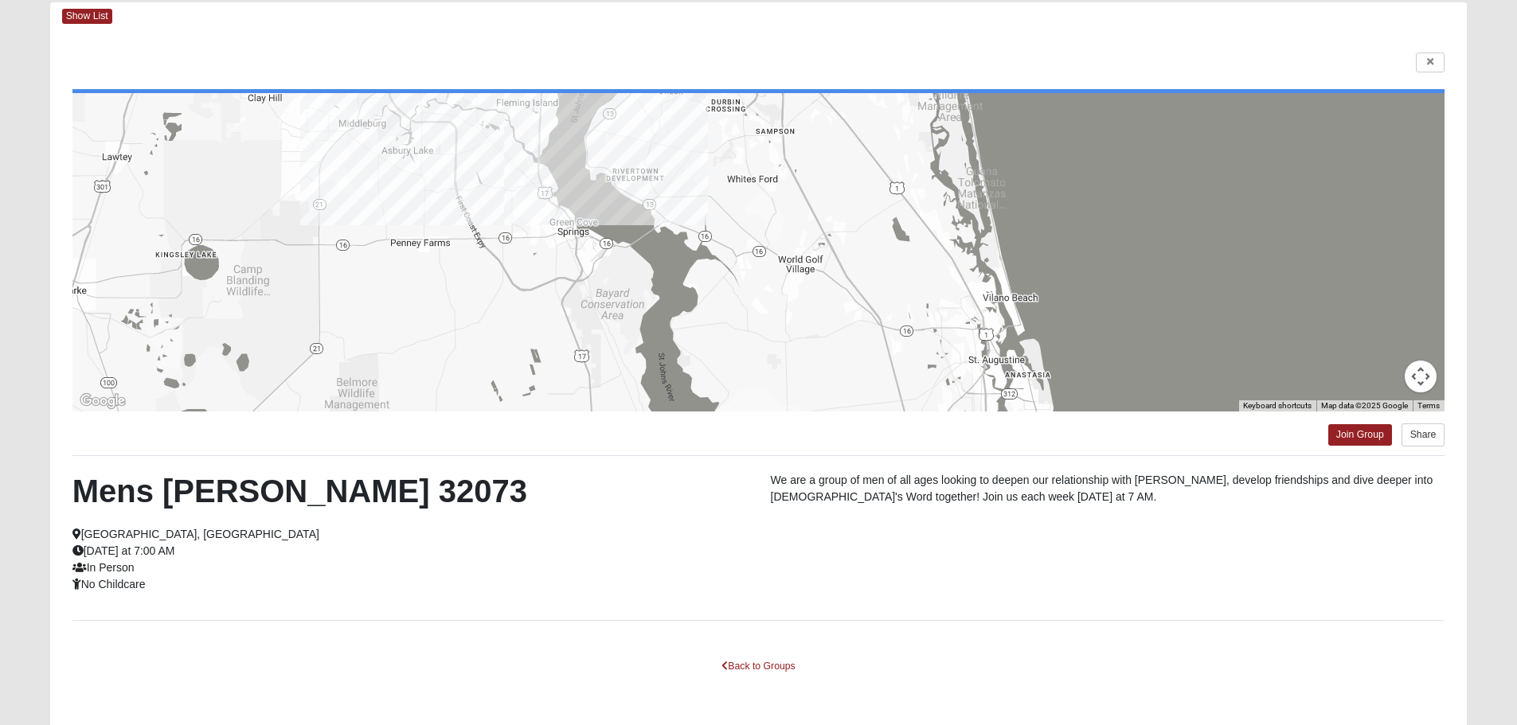
drag, startPoint x: 759, startPoint y: 258, endPoint x: 573, endPoint y: 139, distance: 221.3
click at [574, 141] on div at bounding box center [758, 252] width 1373 height 319
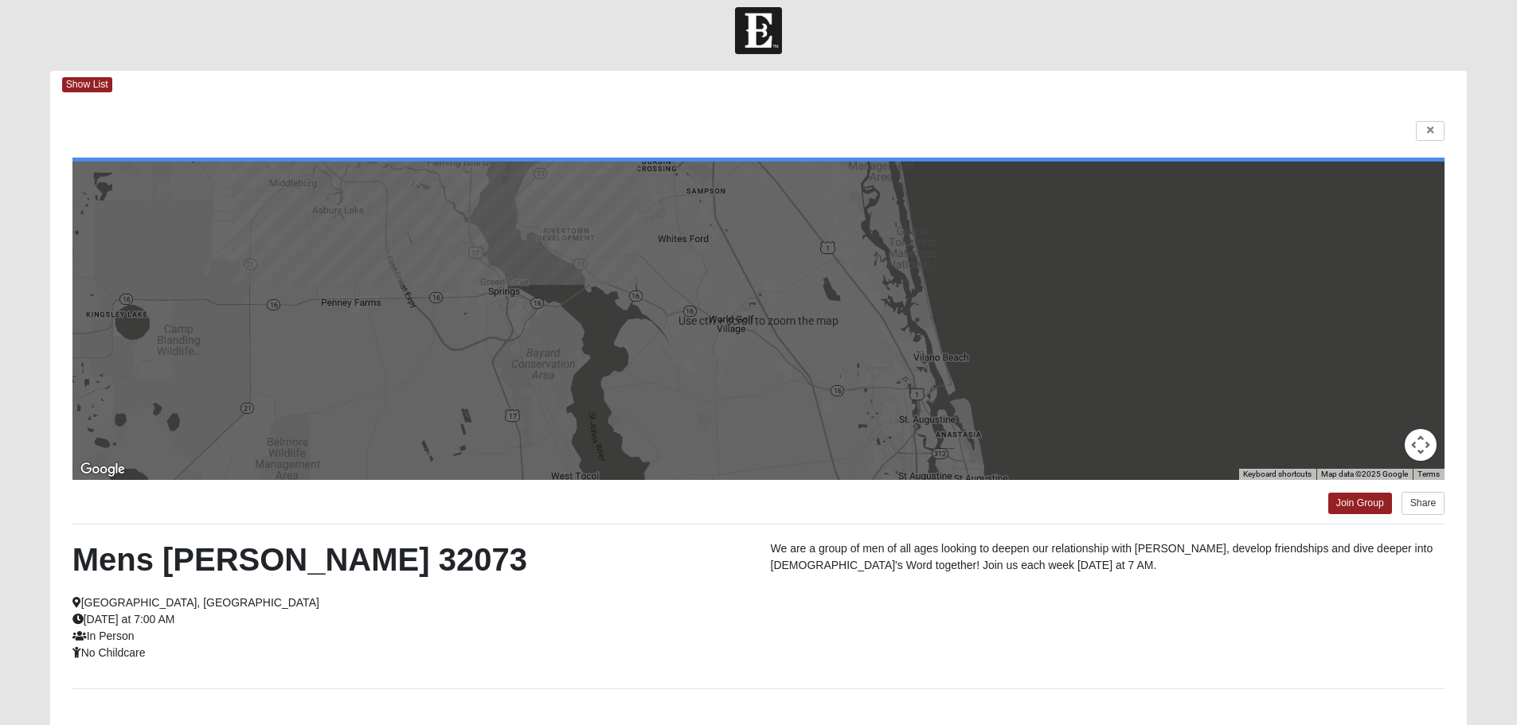
scroll to position [2, 0]
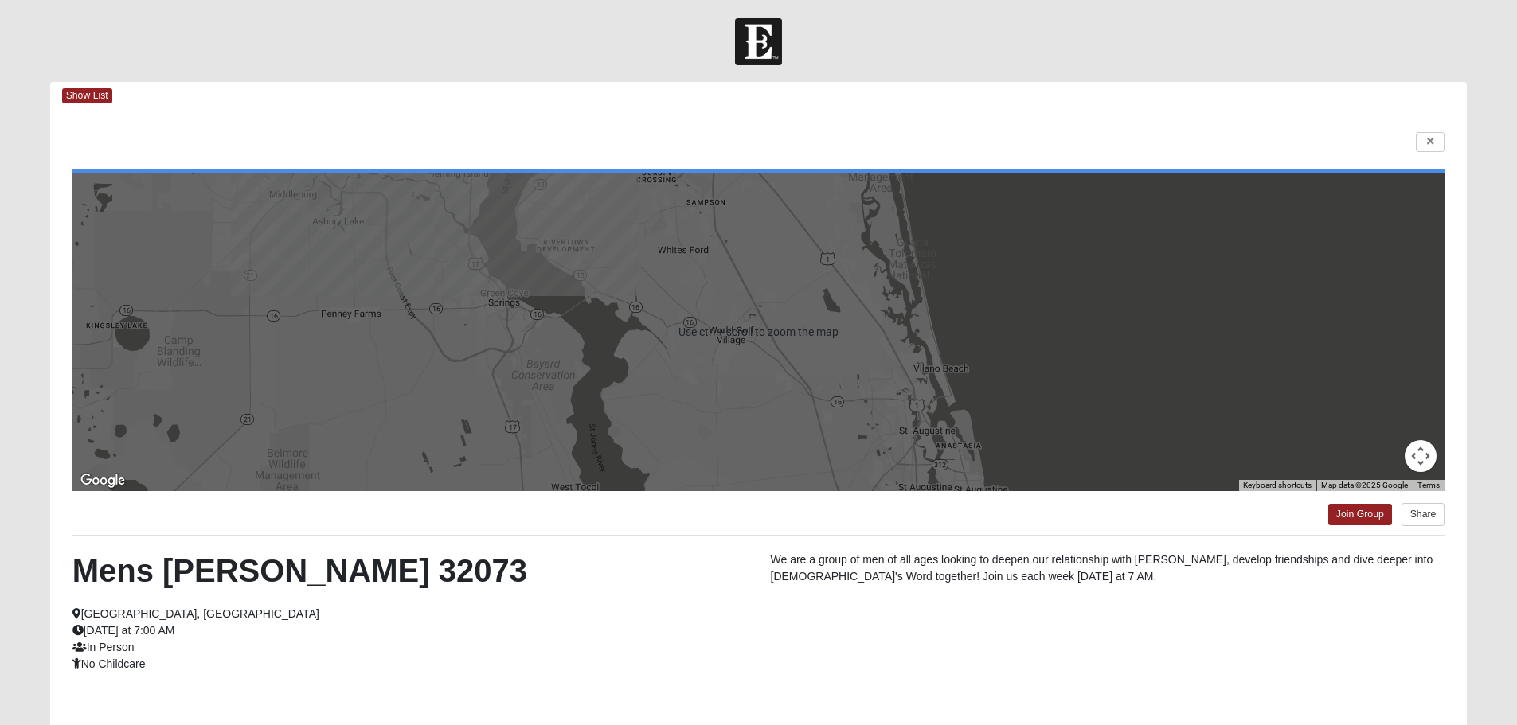
click at [729, 308] on div at bounding box center [758, 332] width 1373 height 319
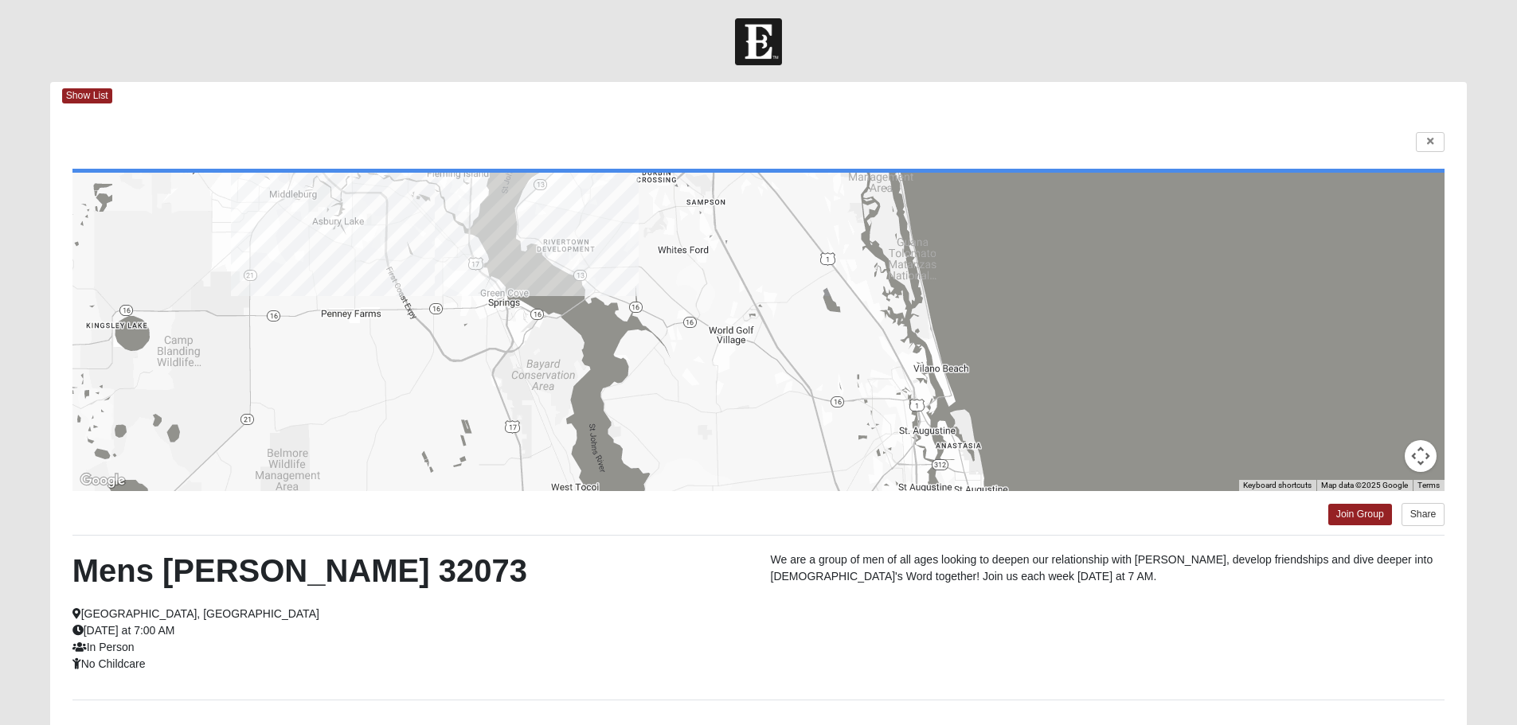
click at [731, 305] on div at bounding box center [758, 332] width 1373 height 319
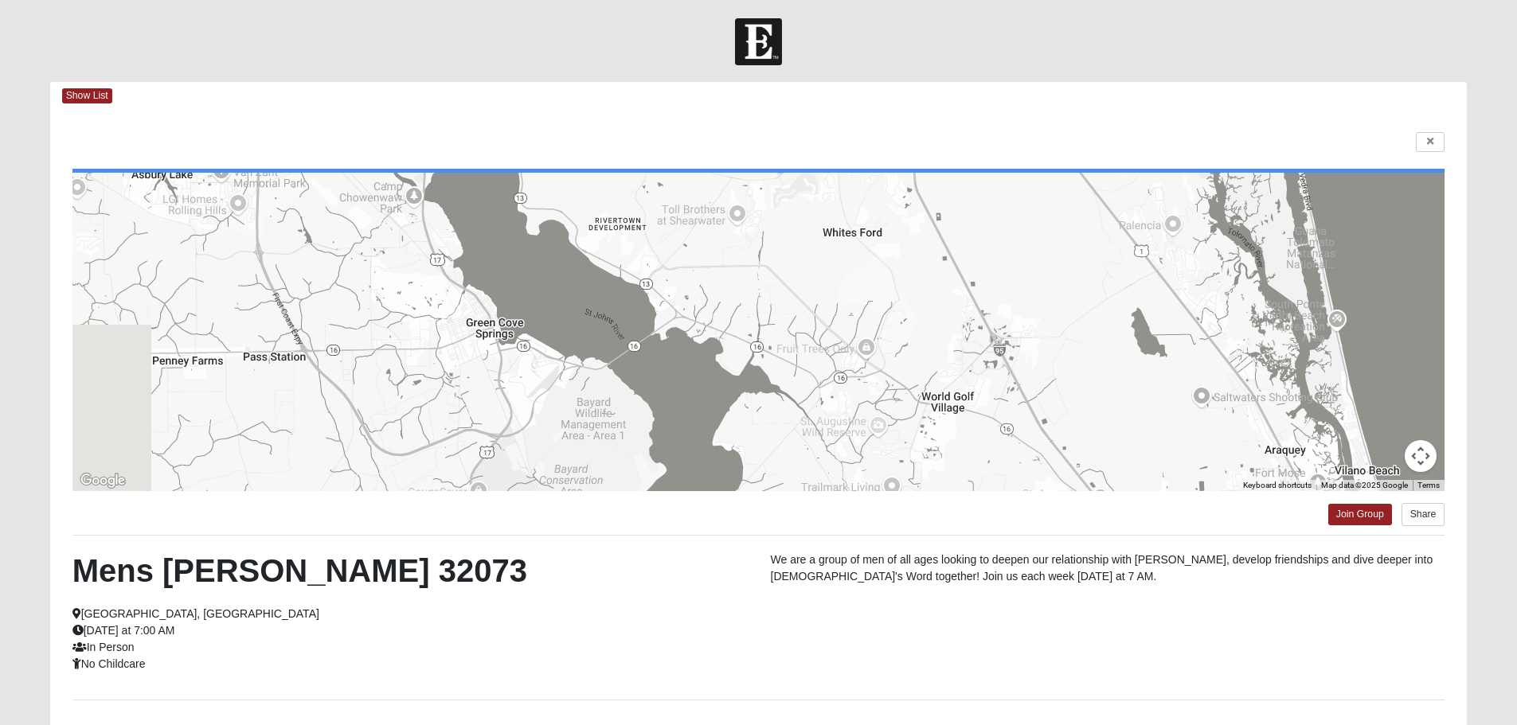
drag, startPoint x: 731, startPoint y: 305, endPoint x: 967, endPoint y: 347, distance: 239.4
click at [967, 347] on div at bounding box center [758, 332] width 1373 height 319
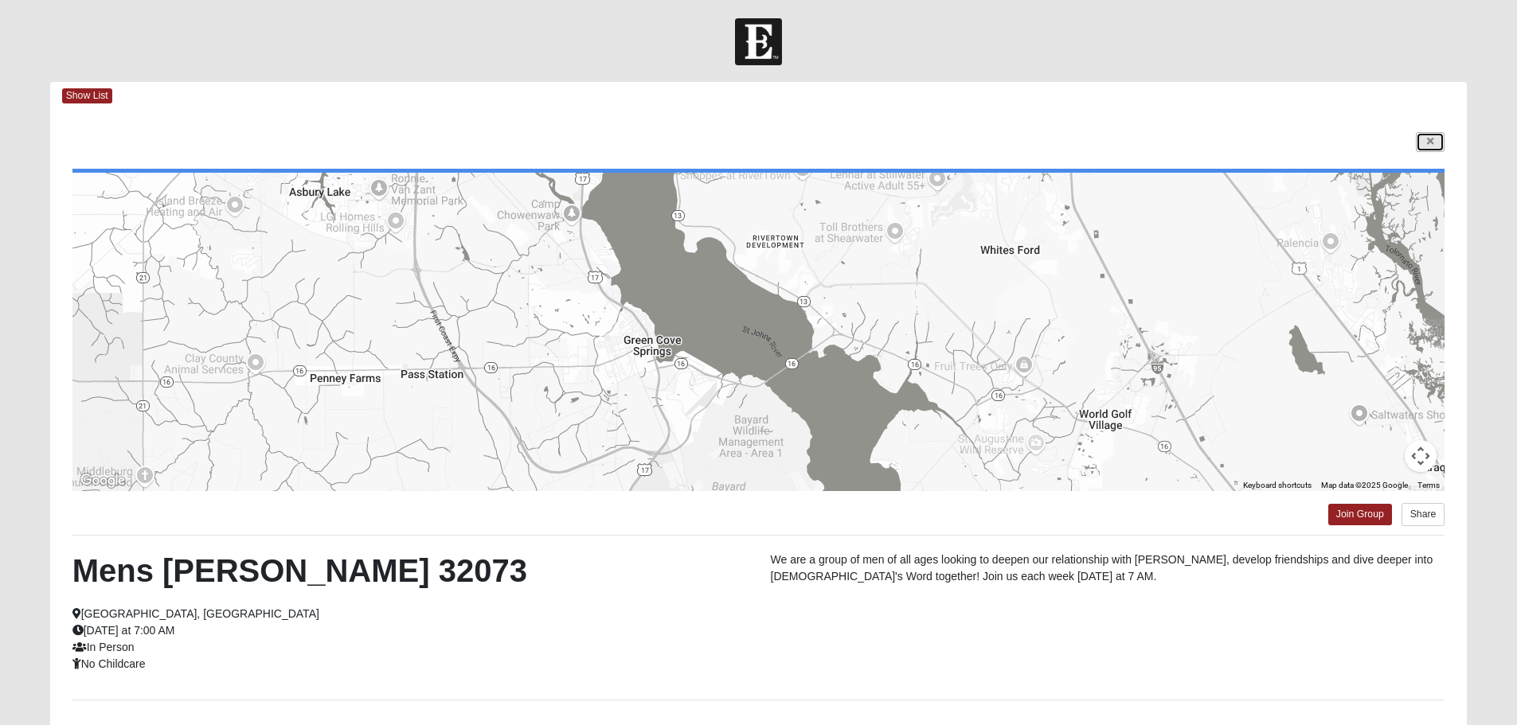
click at [1432, 135] on link at bounding box center [1430, 142] width 29 height 20
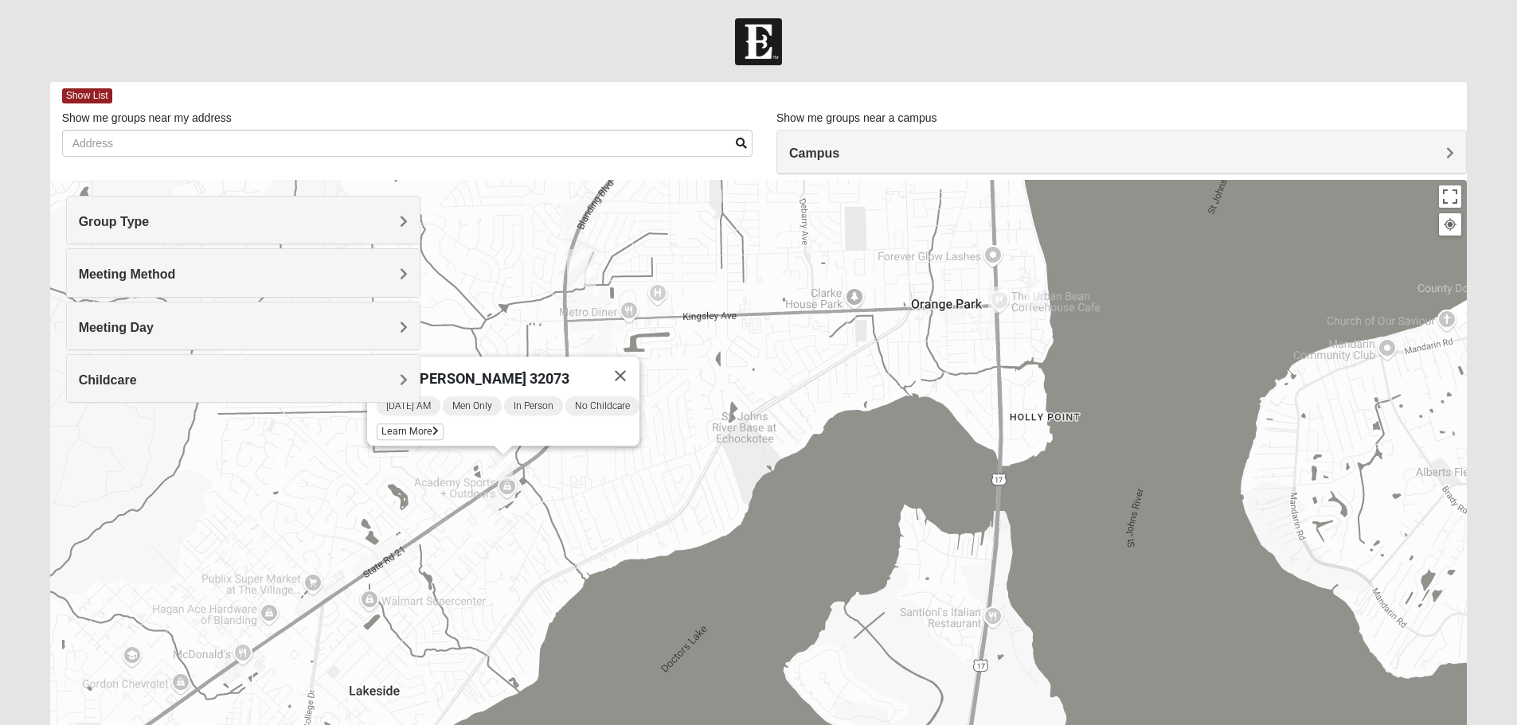
drag, startPoint x: 992, startPoint y: 494, endPoint x: 824, endPoint y: 410, distance: 188.0
click at [824, 410] on div "Mens Hughes 32073 Thursday AM Men Only In Person No Childcare Learn More" at bounding box center [758, 498] width 1417 height 637
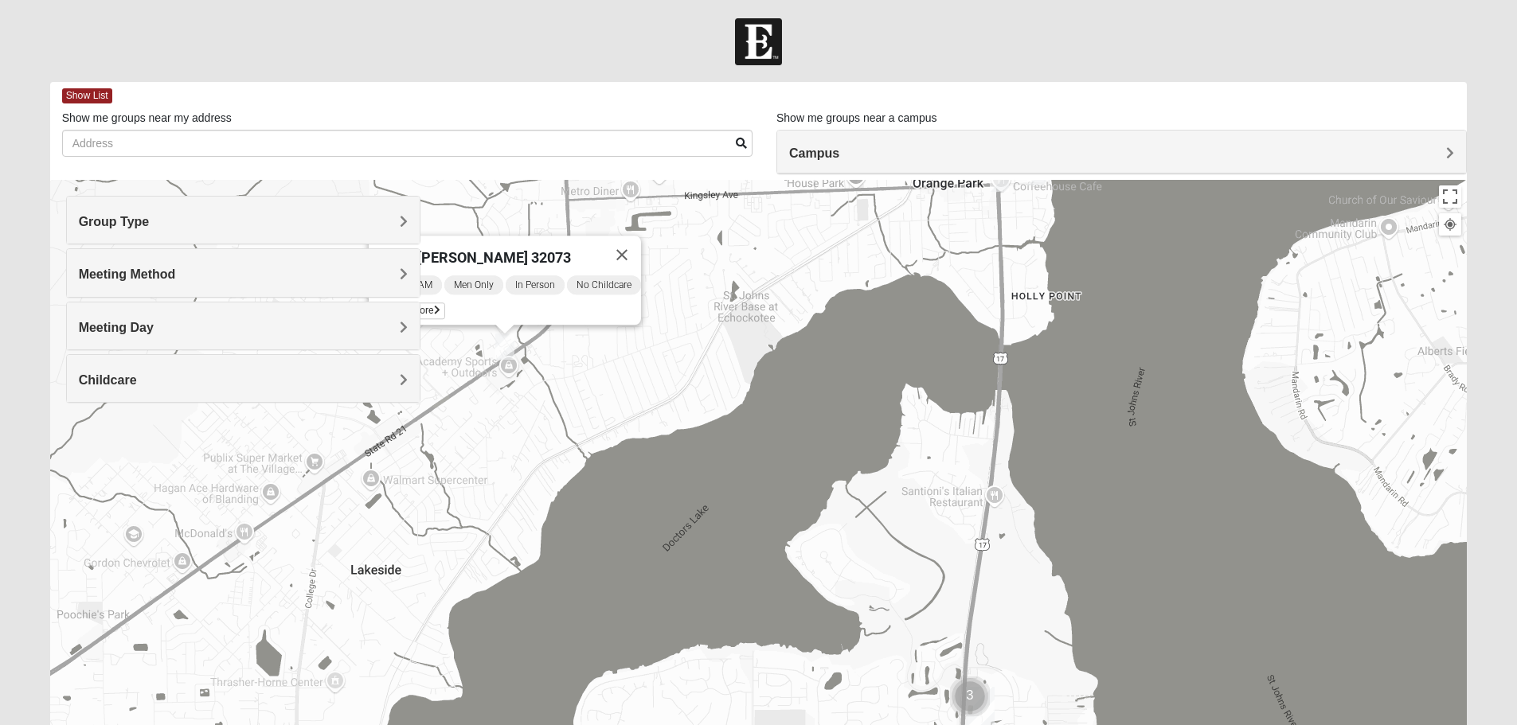
drag, startPoint x: 947, startPoint y: 596, endPoint x: 953, endPoint y: 288, distance: 307.4
click at [952, 292] on div "Mens Hughes 32073 Thursday AM Men Only In Person No Childcare Learn More" at bounding box center [758, 498] width 1417 height 637
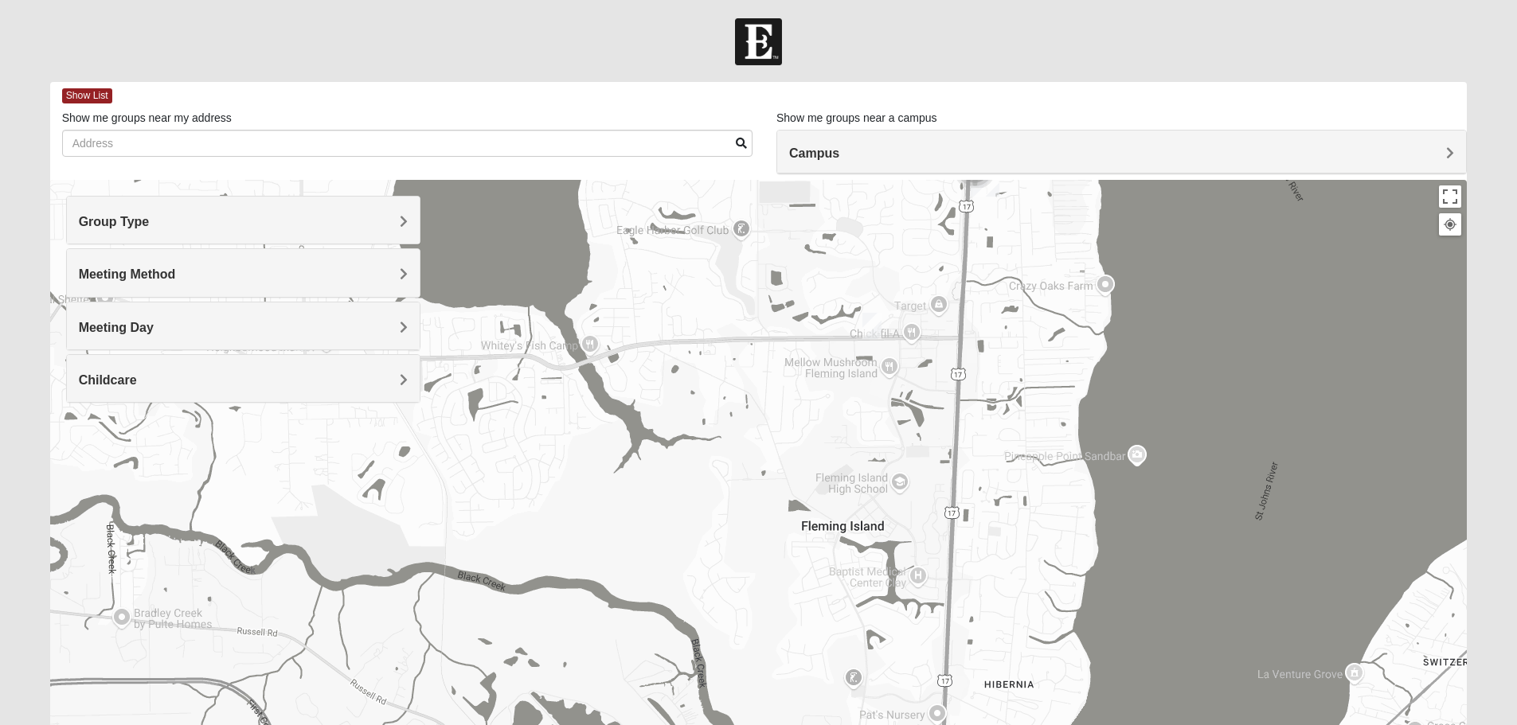
click at [867, 322] on img "Mens Goolsby 32003" at bounding box center [872, 326] width 32 height 39
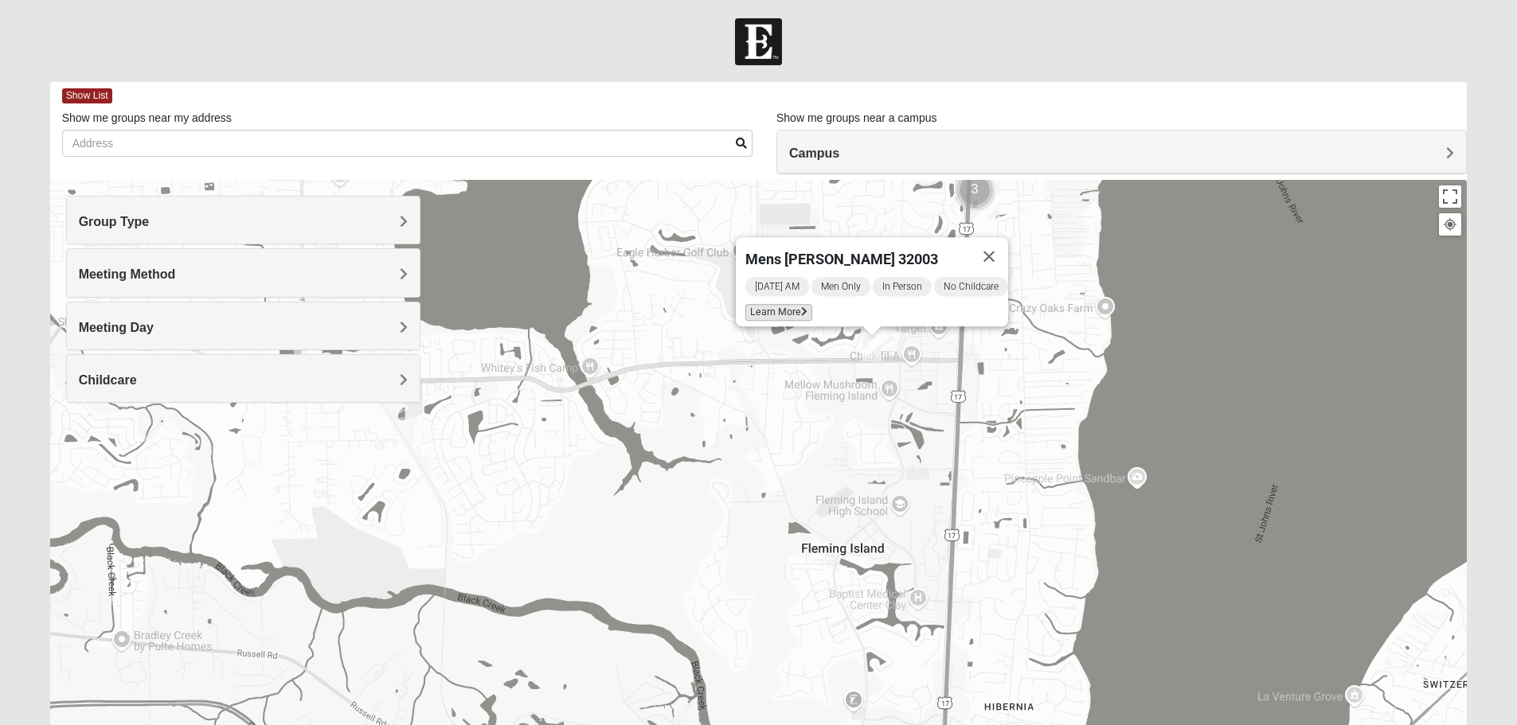
click at [790, 304] on span "Learn More" at bounding box center [778, 312] width 67 height 17
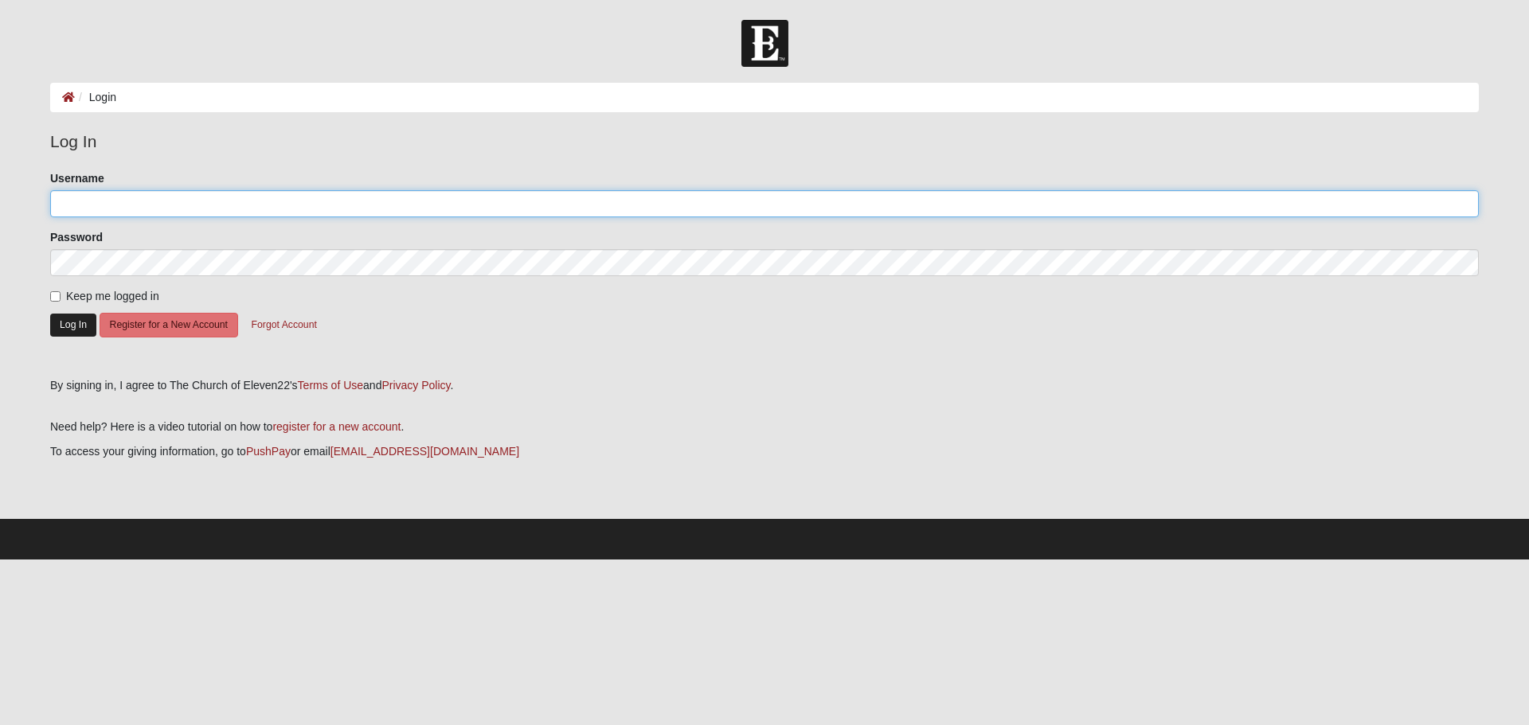
type input "[PERSON_NAME]"
click at [76, 332] on button "Log In" at bounding box center [73, 325] width 46 height 23
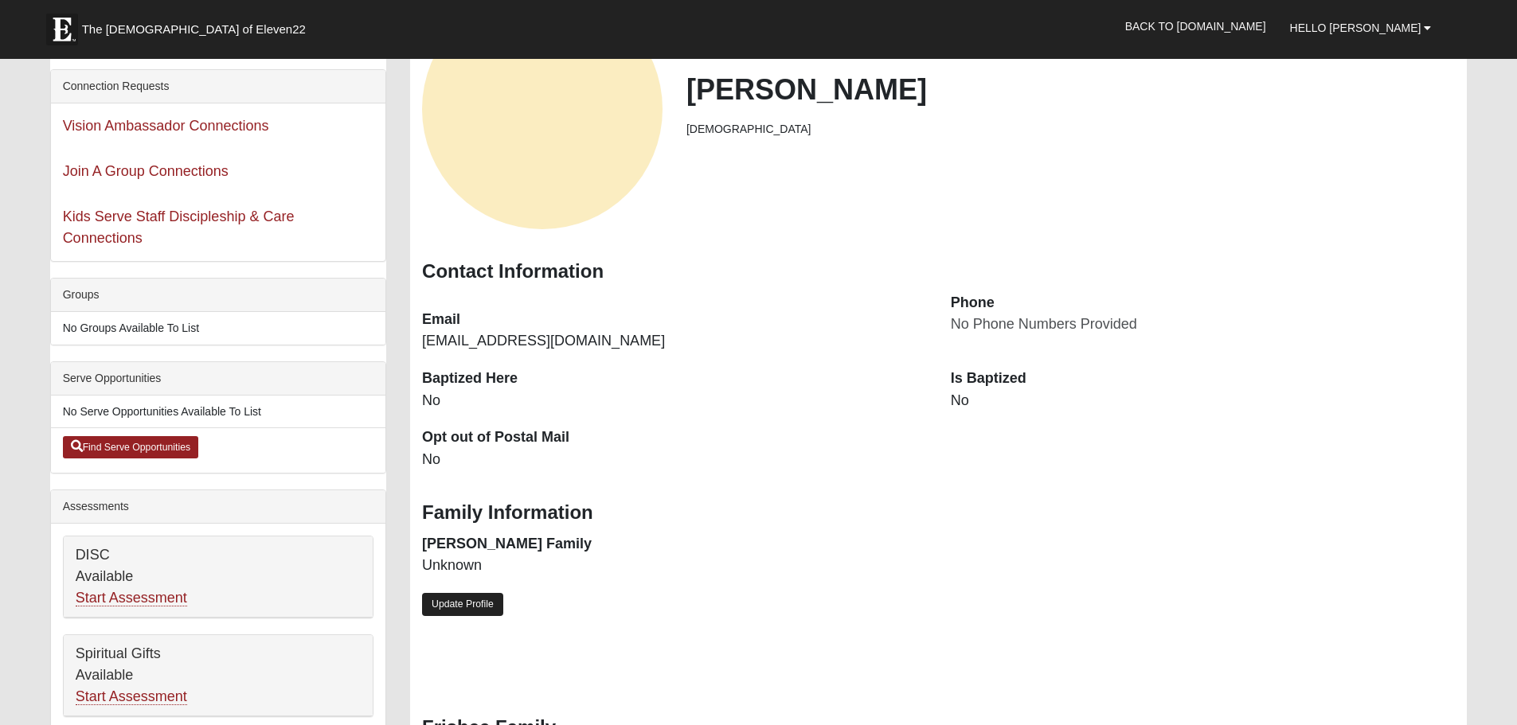
scroll to position [186, 0]
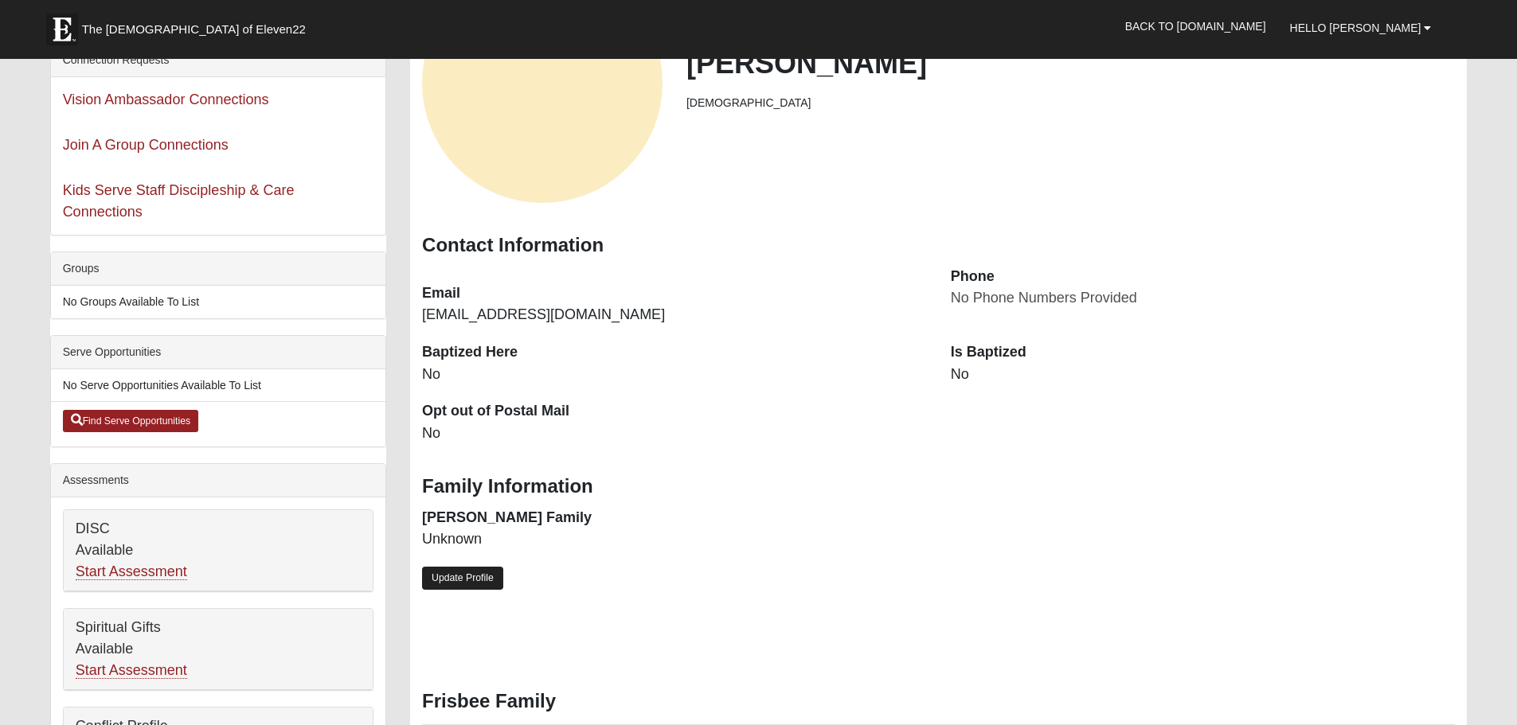
click at [463, 568] on link "Update Profile" at bounding box center [462, 578] width 81 height 23
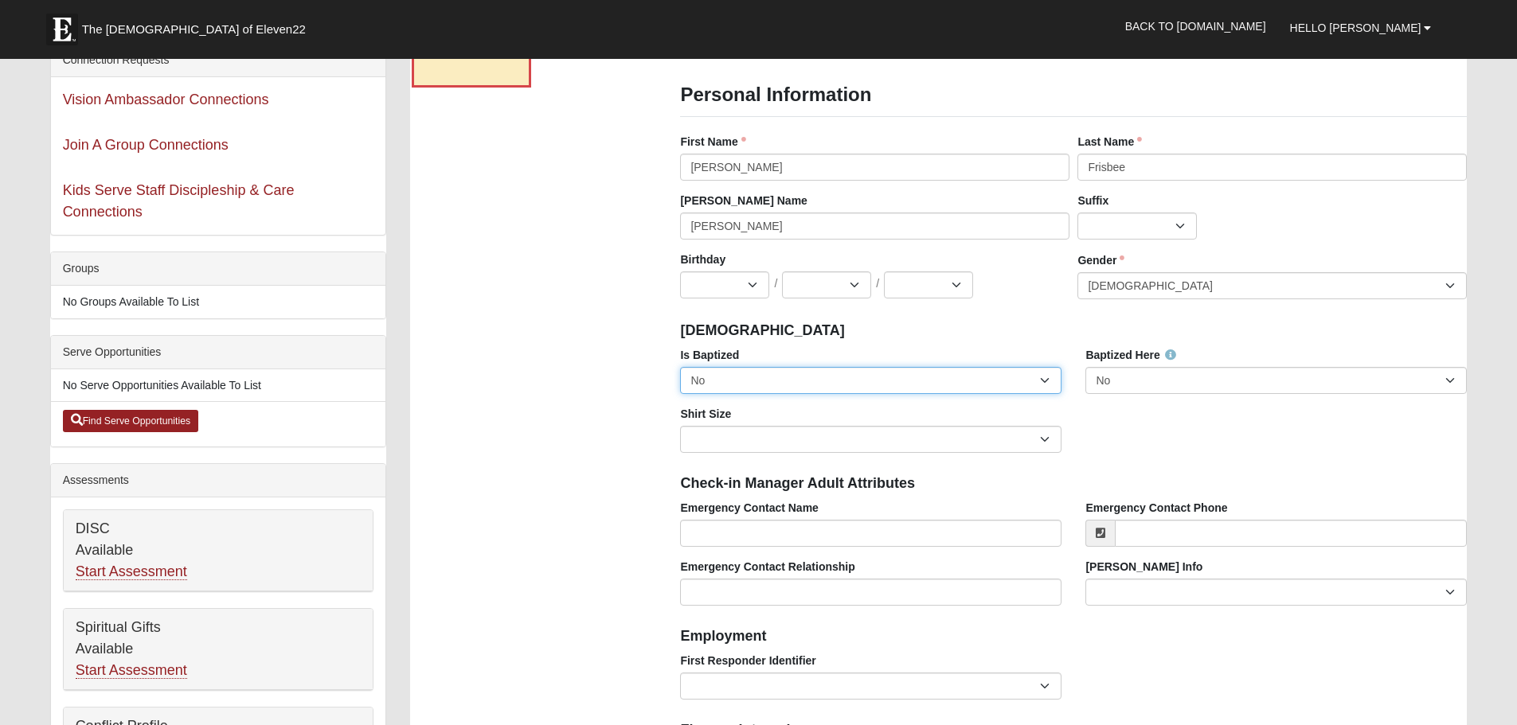
click at [950, 387] on select "No Yes" at bounding box center [870, 380] width 381 height 27
select select "True"
click at [680, 367] on select "No Yes" at bounding box center [870, 380] width 381 height 27
click at [792, 450] on select "Adult Small Adult Medium Adult Large Adult XL Adult XXL Adult 3XL Adult 4XL You…" at bounding box center [870, 439] width 381 height 27
select select "Adult XL"
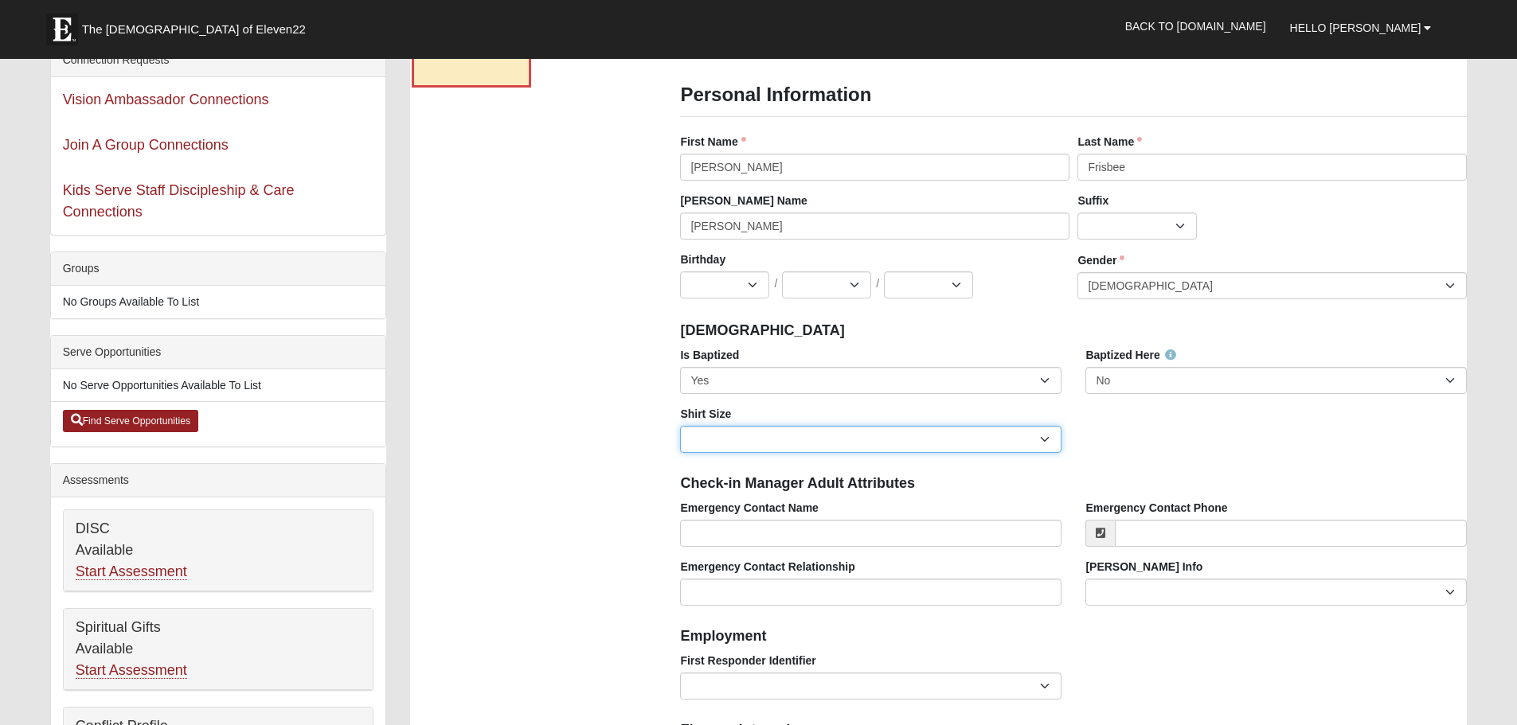
click at [680, 426] on select "Adult Small Adult Medium Adult Large Adult XL Adult XXL Adult 3XL Adult 4XL You…" at bounding box center [870, 439] width 381 height 27
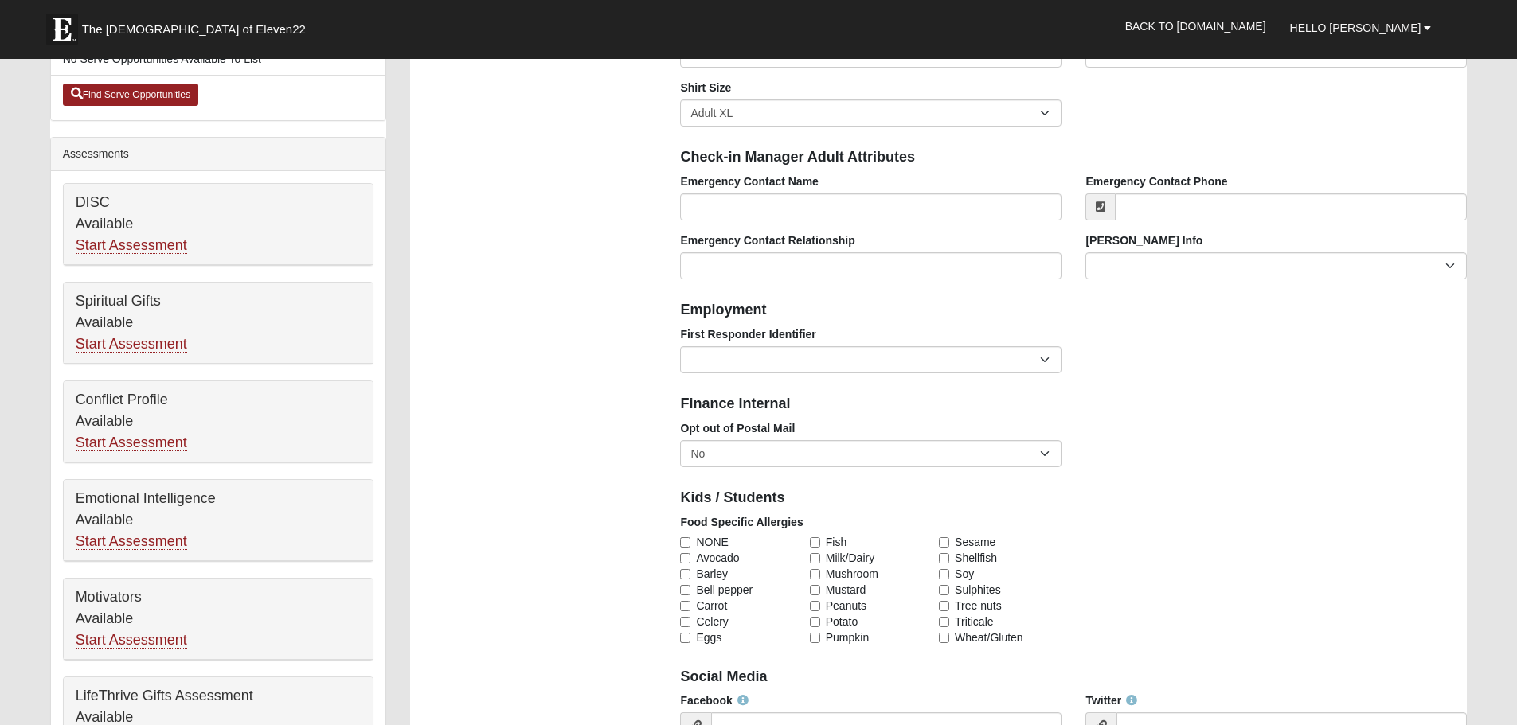
scroll to position [557, 0]
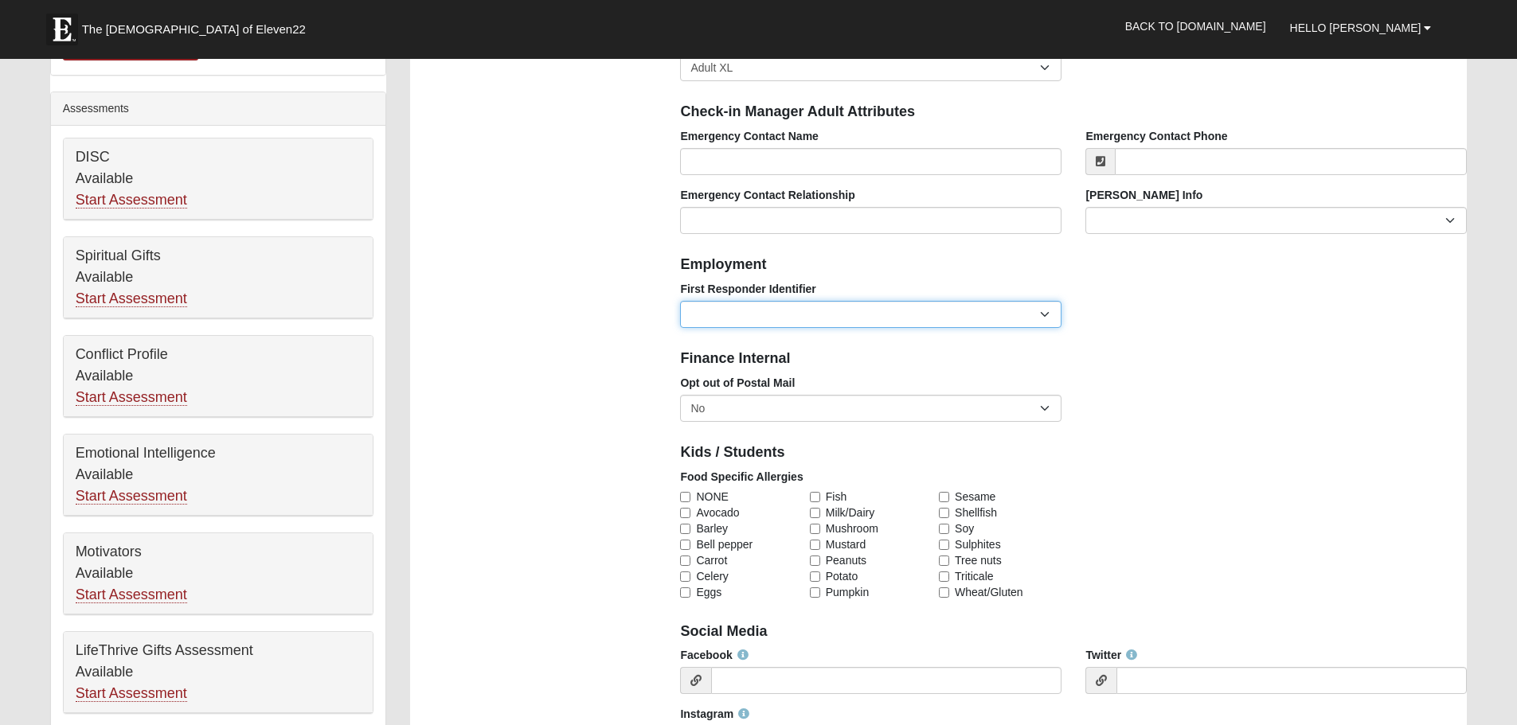
click at [780, 306] on select "EMT | Paramedic | Medical Firefighter | Fire Department Police Officer | Sherif…" at bounding box center [870, 314] width 381 height 27
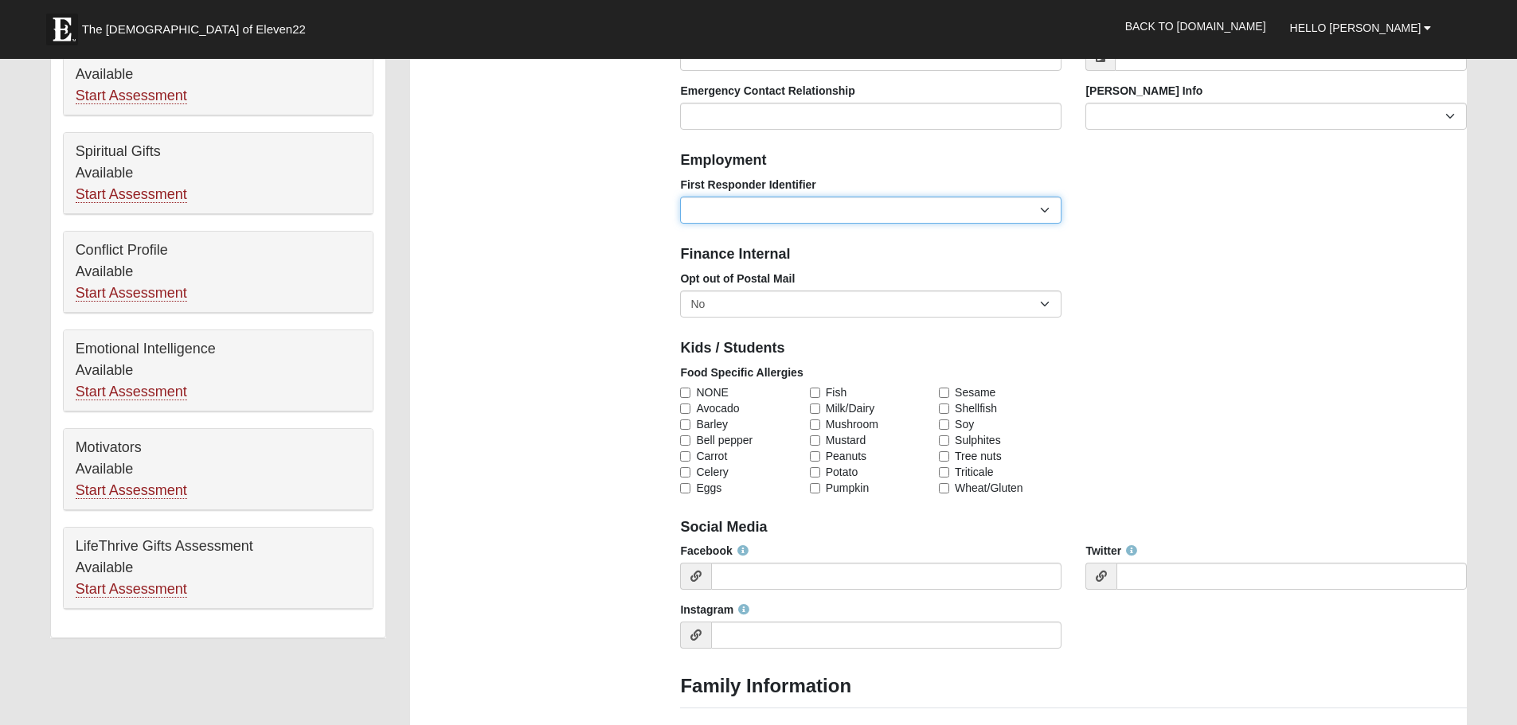
scroll to position [663, 0]
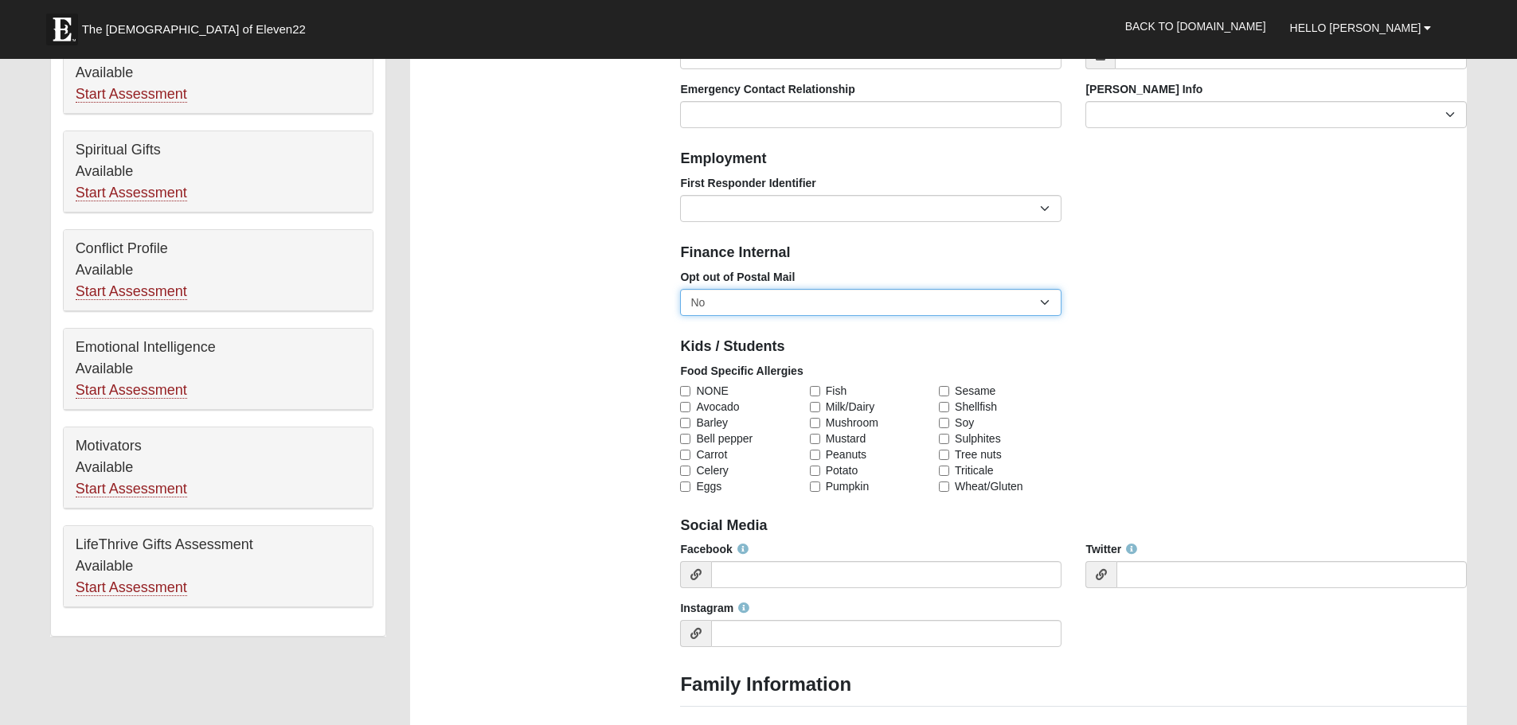
click at [692, 308] on select "No Yes" at bounding box center [870, 302] width 381 height 27
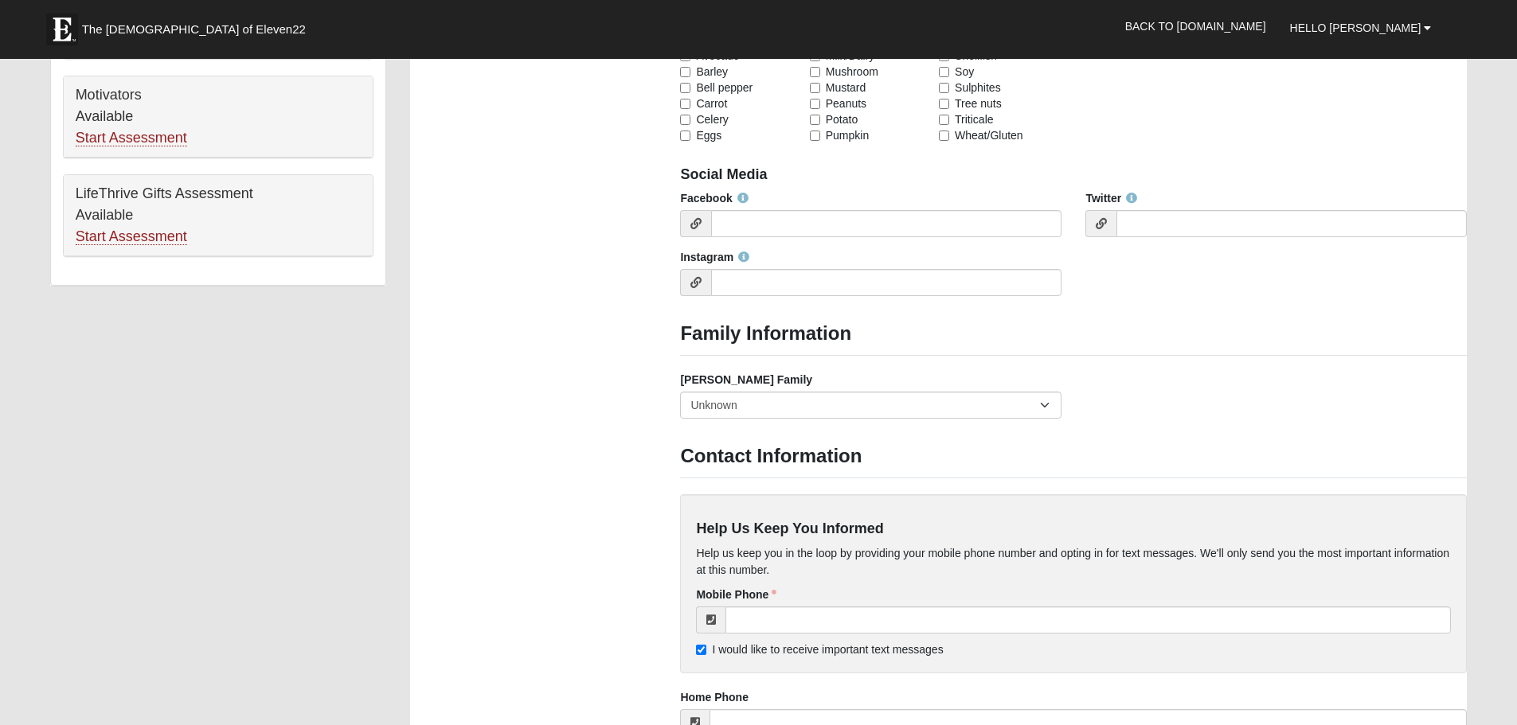
scroll to position [1035, 0]
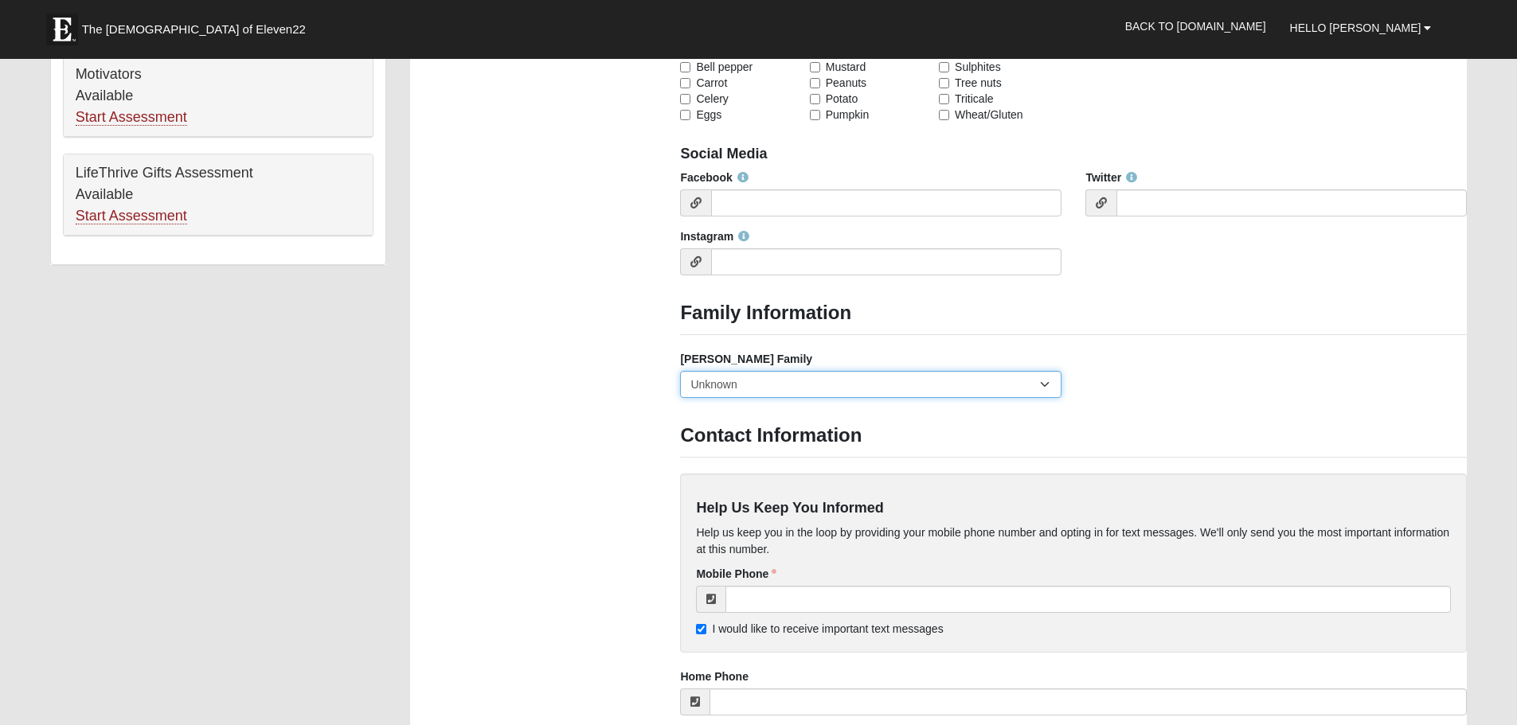
click at [753, 383] on select "Yes, we are a current foster family No, we are a former foster family No, we ha…" at bounding box center [870, 384] width 381 height 27
select select "2891"
click at [680, 371] on select "Yes, we are a current foster family No, we are a former foster family No, we ha…" at bounding box center [870, 384] width 381 height 27
click at [604, 429] on div "Photo Family Information Campus Arlington Baymeadows Eleven22 Online Fleming Is…" at bounding box center [938, 165] width 1081 height 2137
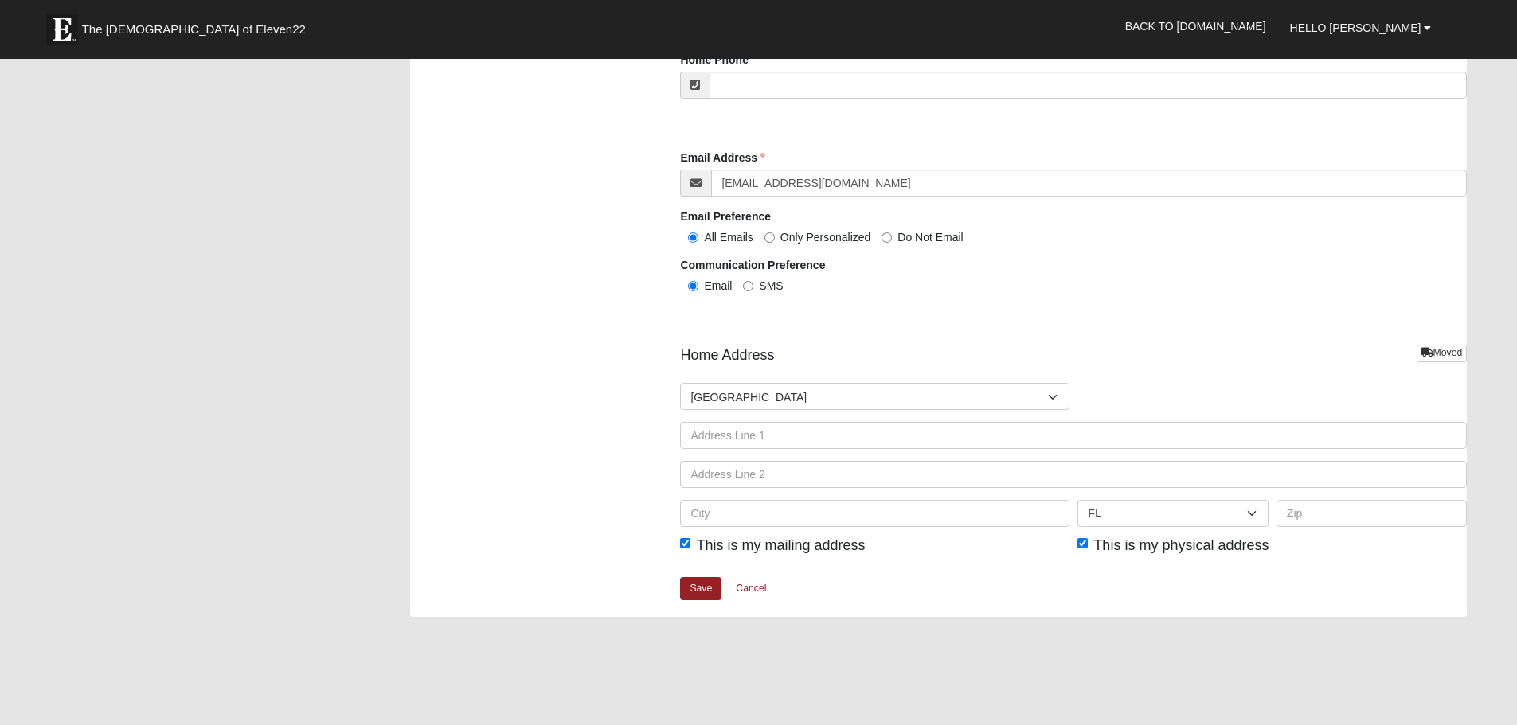
scroll to position [1698, 0]
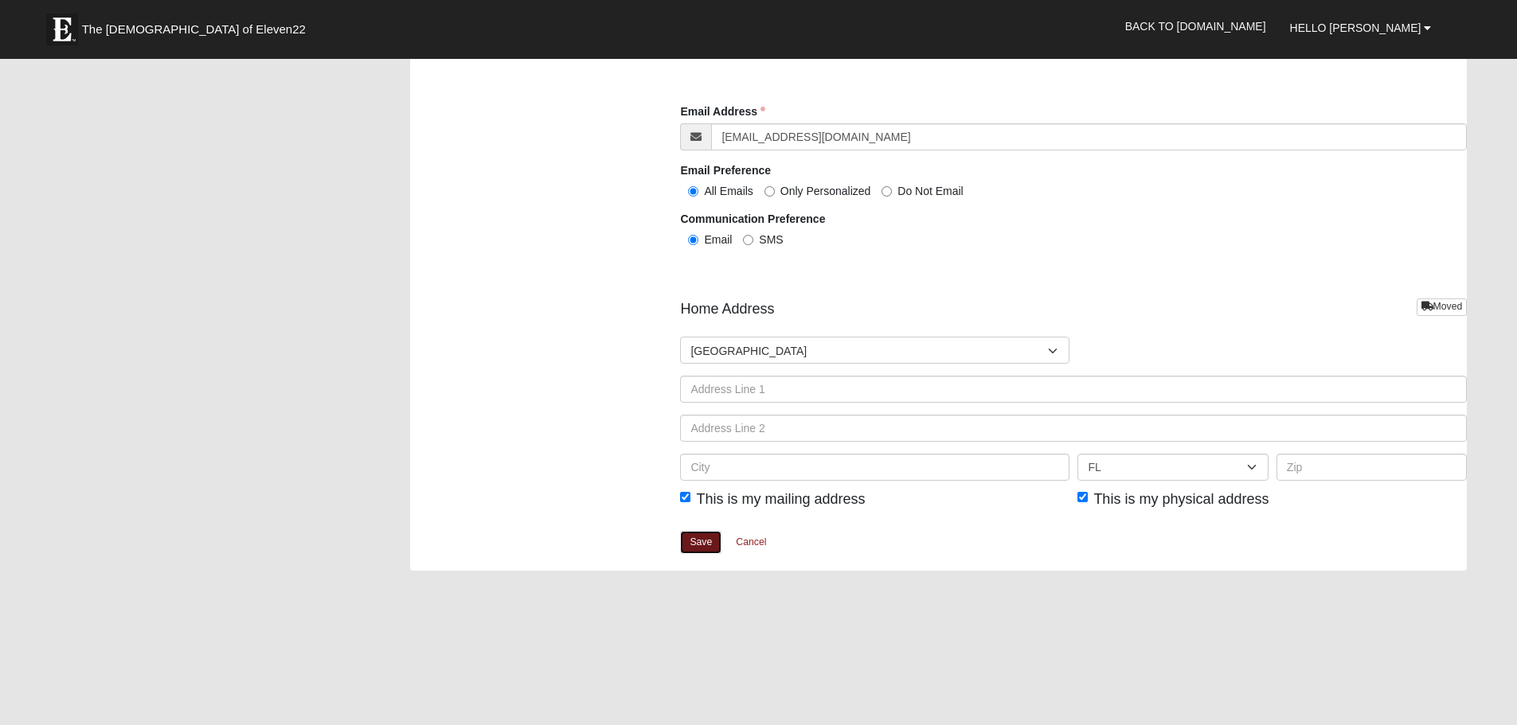
click at [712, 537] on link "Save" at bounding box center [700, 542] width 41 height 23
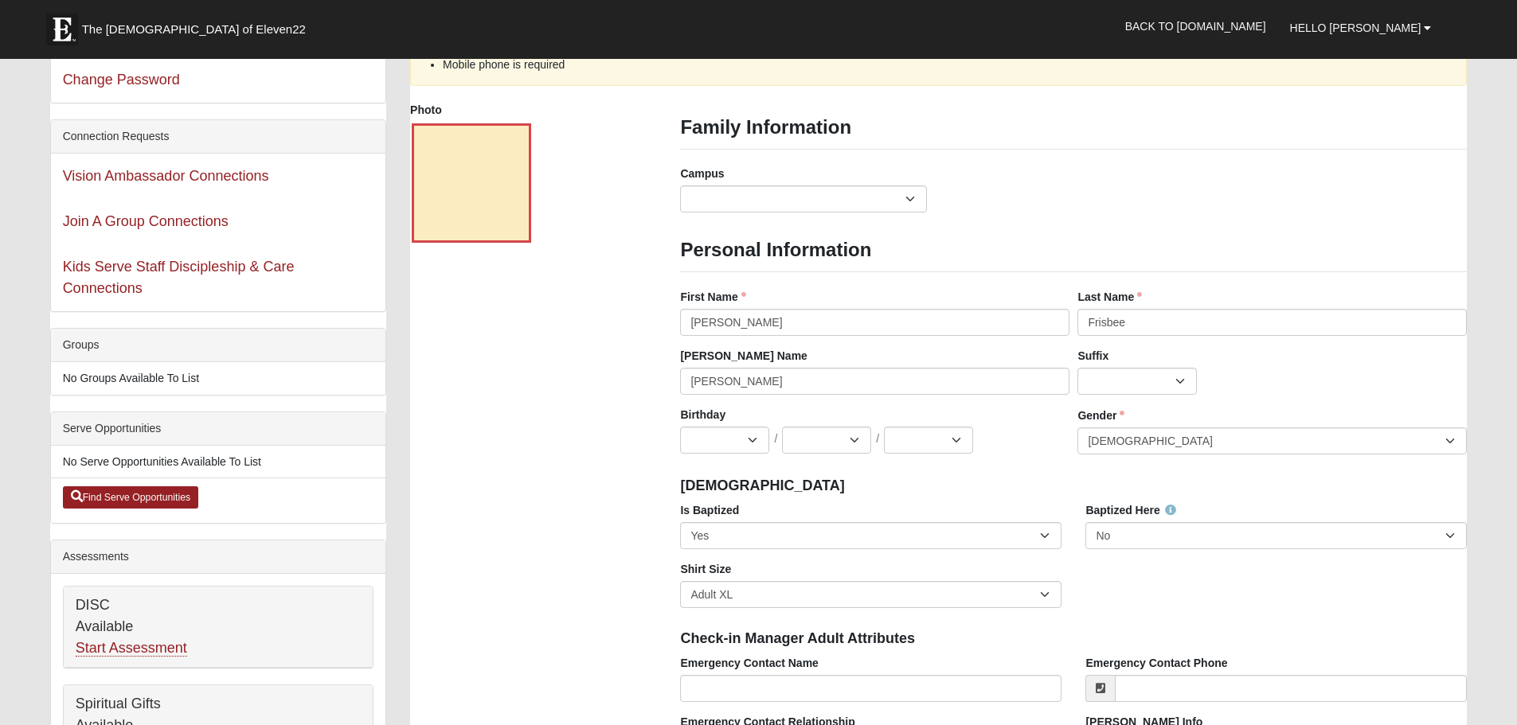
scroll to position [80, 0]
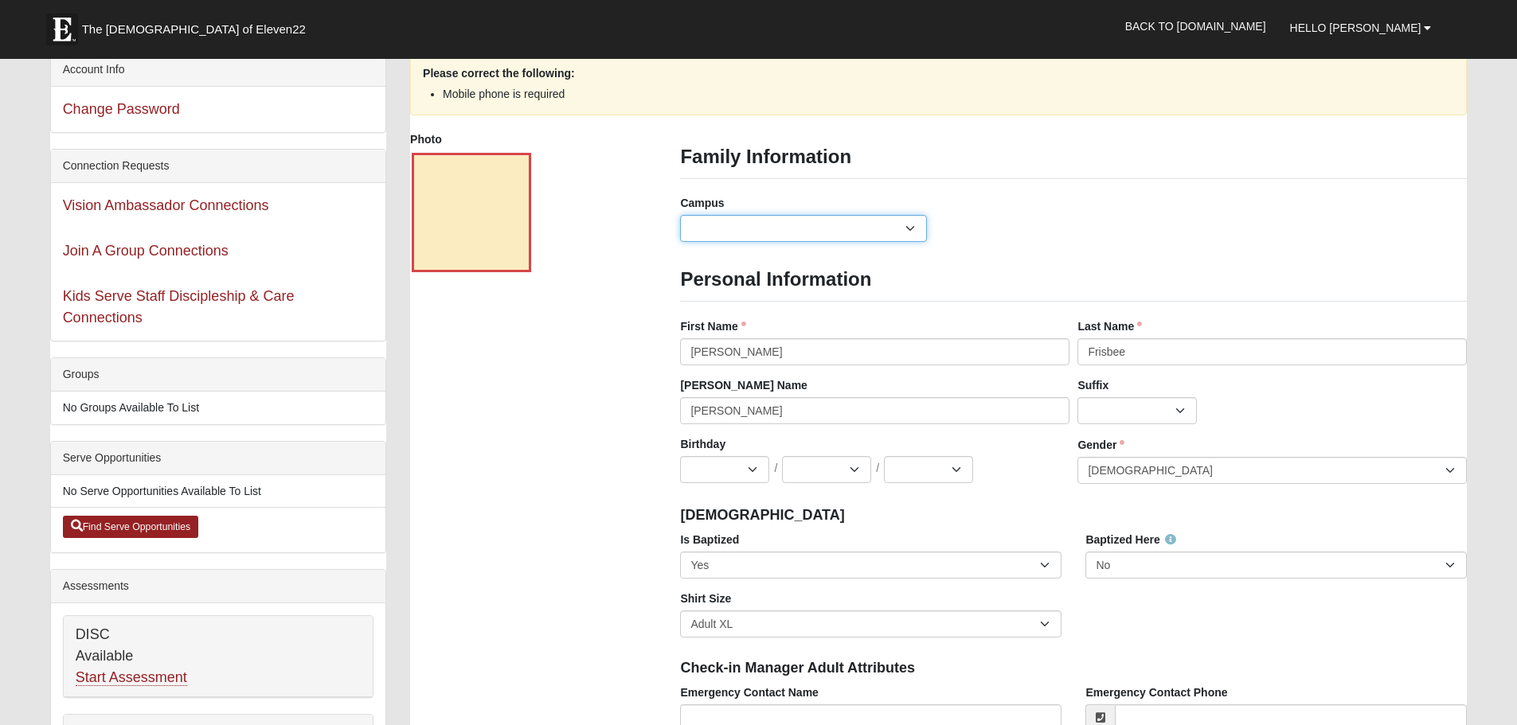
click at [910, 232] on select "Arlington Baymeadows Eleven22 Online Fleming Island Jesup Mandarin North Jax Or…" at bounding box center [803, 228] width 246 height 27
select select "4"
click at [680, 215] on select "Arlington Baymeadows Eleven22 Online Fleming Island Jesup Mandarin North Jax Or…" at bounding box center [803, 228] width 246 height 27
click at [1053, 243] on div "Campus Arlington Baymeadows Eleven22 Online Fleming Island Jesup Mandarin North…" at bounding box center [1073, 224] width 811 height 59
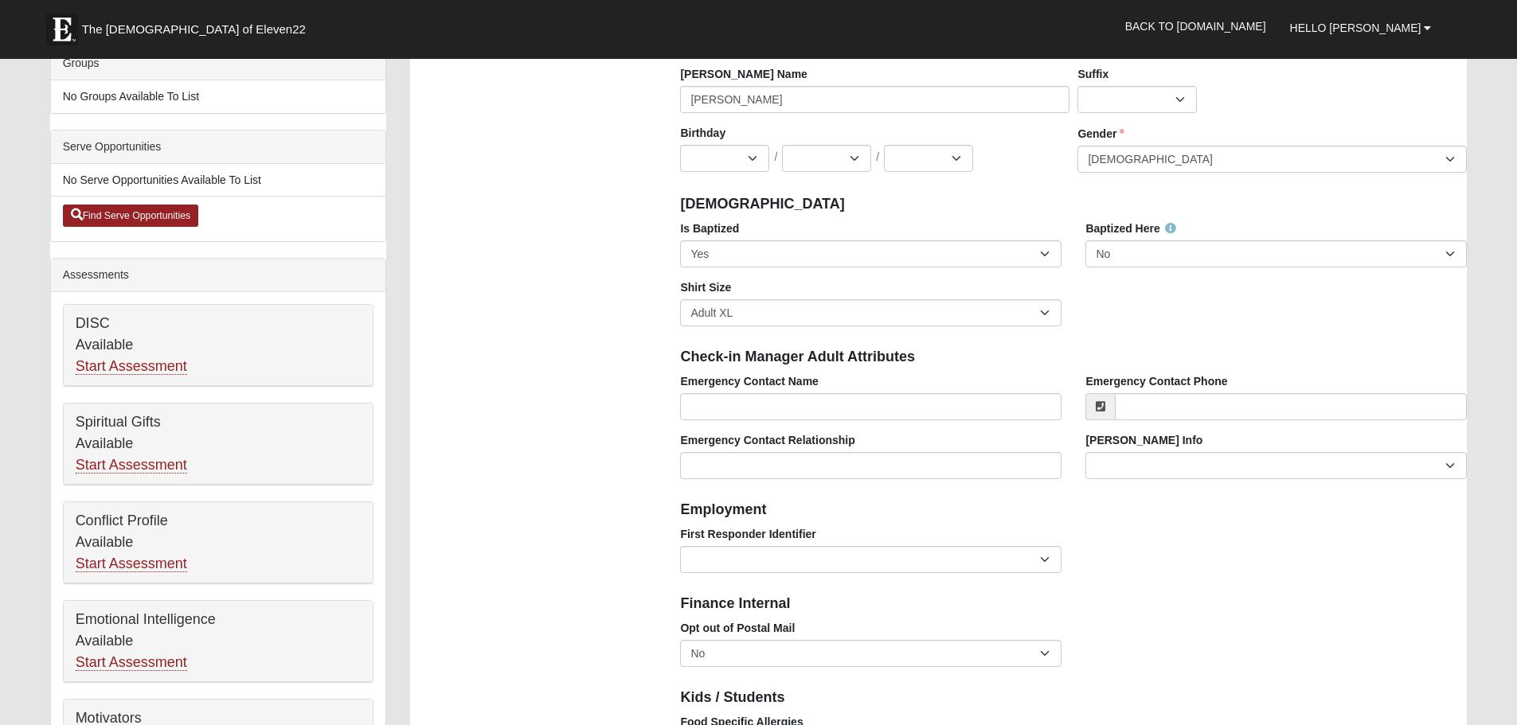
scroll to position [372, 0]
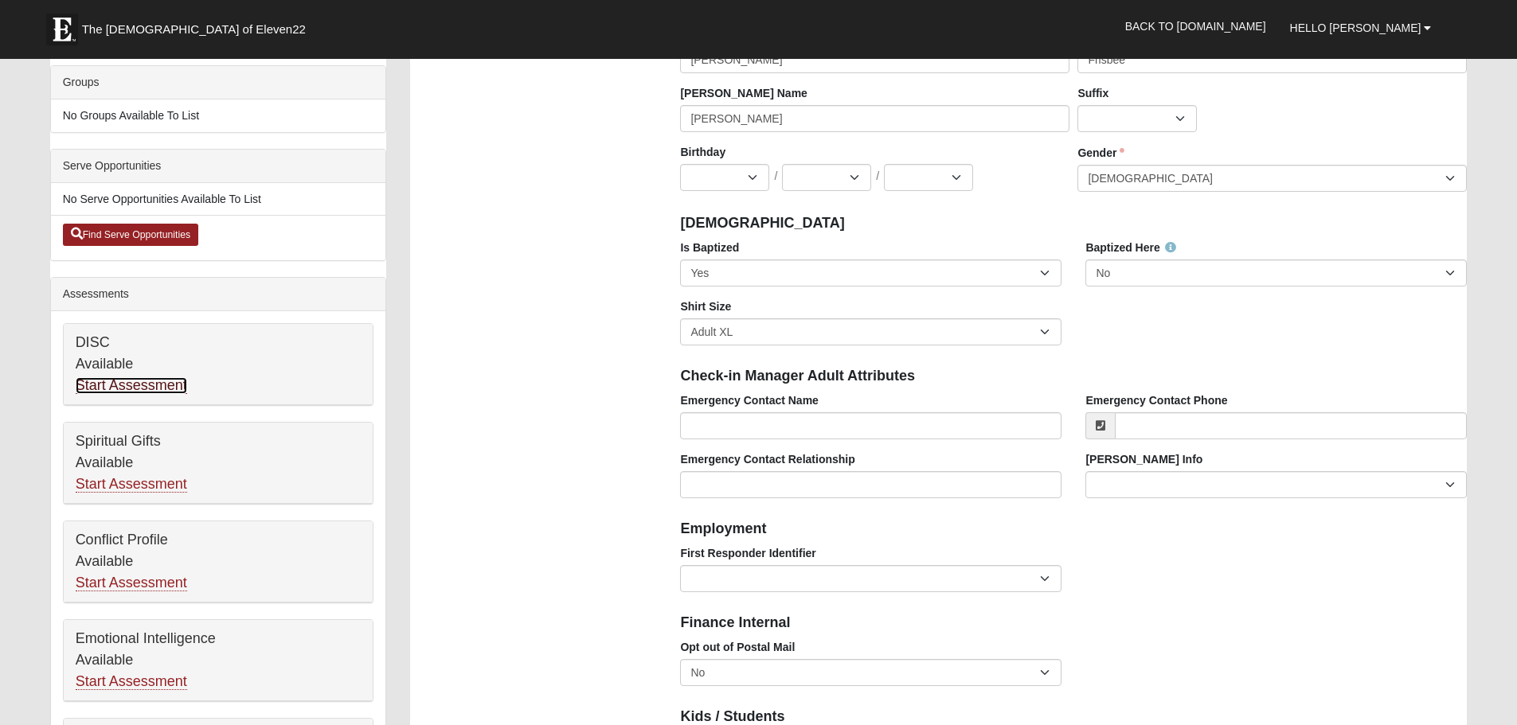
click at [119, 390] on link "Start Assessment" at bounding box center [131, 385] width 111 height 17
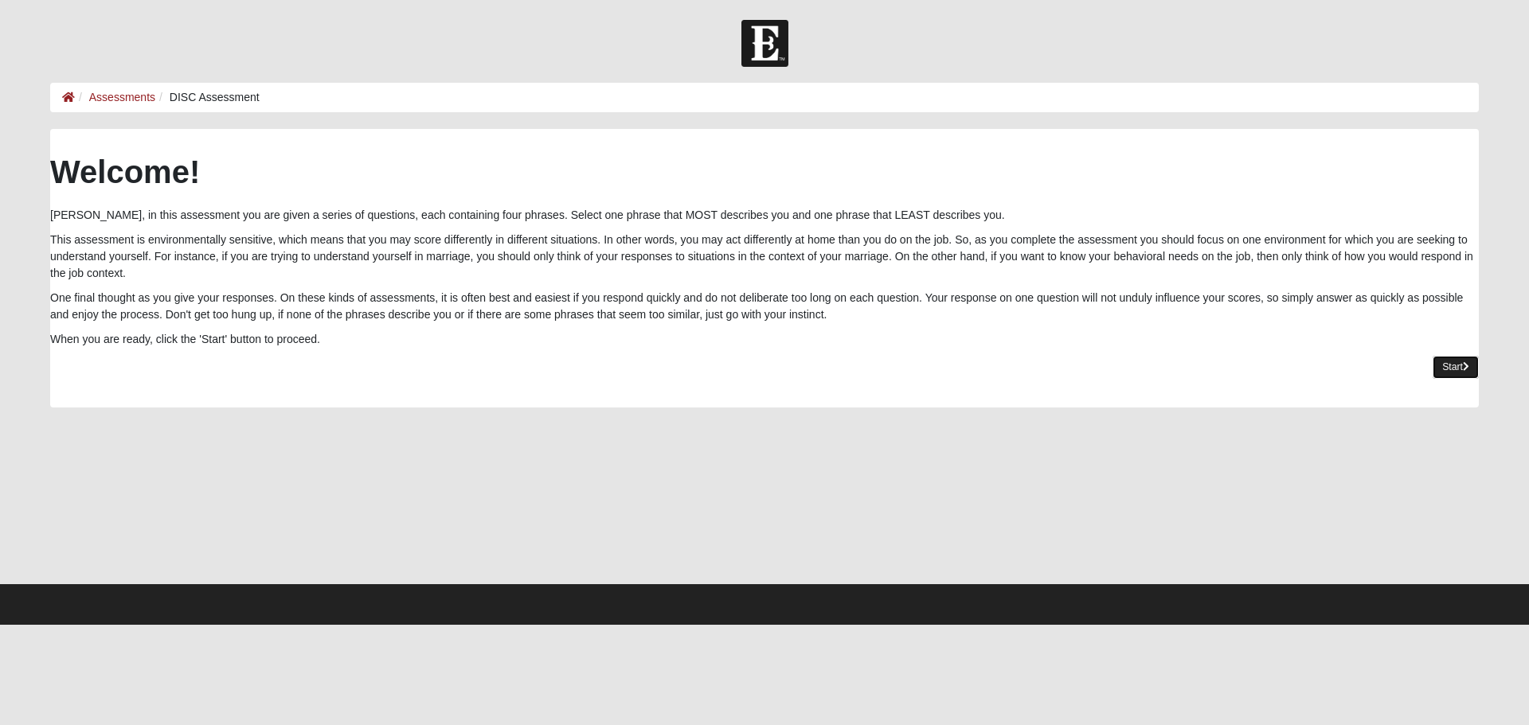
click at [1463, 371] on icon at bounding box center [1466, 367] width 6 height 10
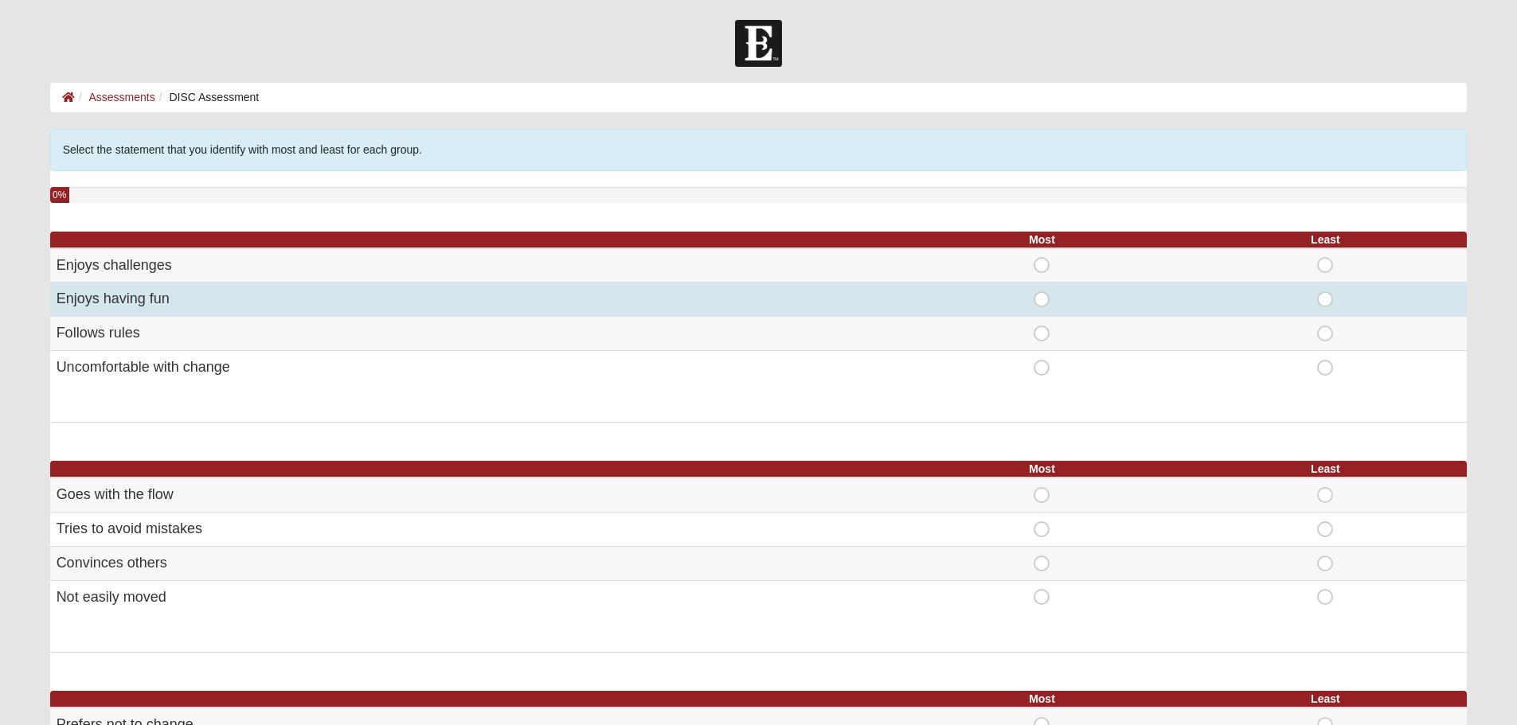
click at [1042, 291] on span "Most" at bounding box center [1042, 291] width 0 height 0
click at [1047, 303] on input "Most" at bounding box center [1047, 299] width 10 height 16
radio input "true"
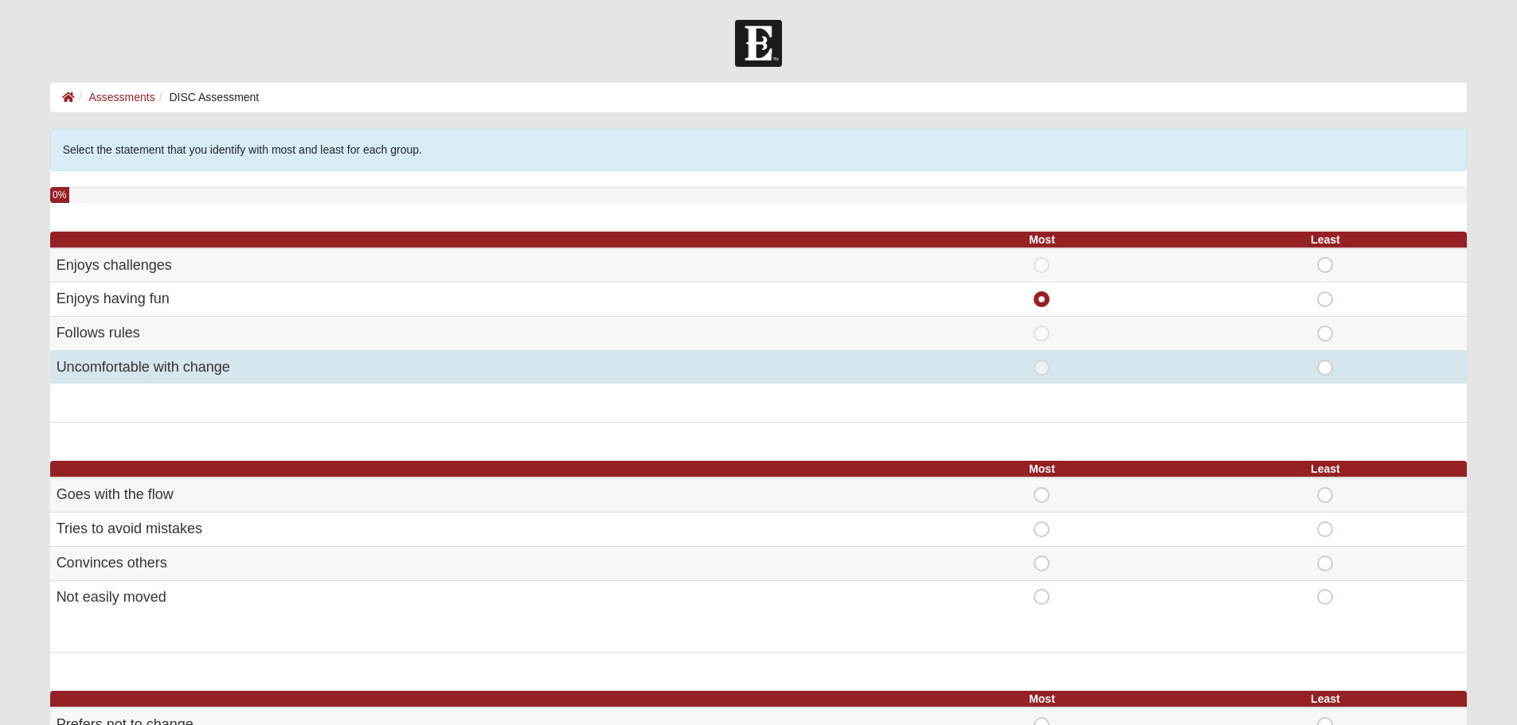
click at [1325, 360] on span "Least" at bounding box center [1325, 360] width 0 height 0
click at [1325, 370] on input "Least" at bounding box center [1330, 368] width 10 height 16
radio input "true"
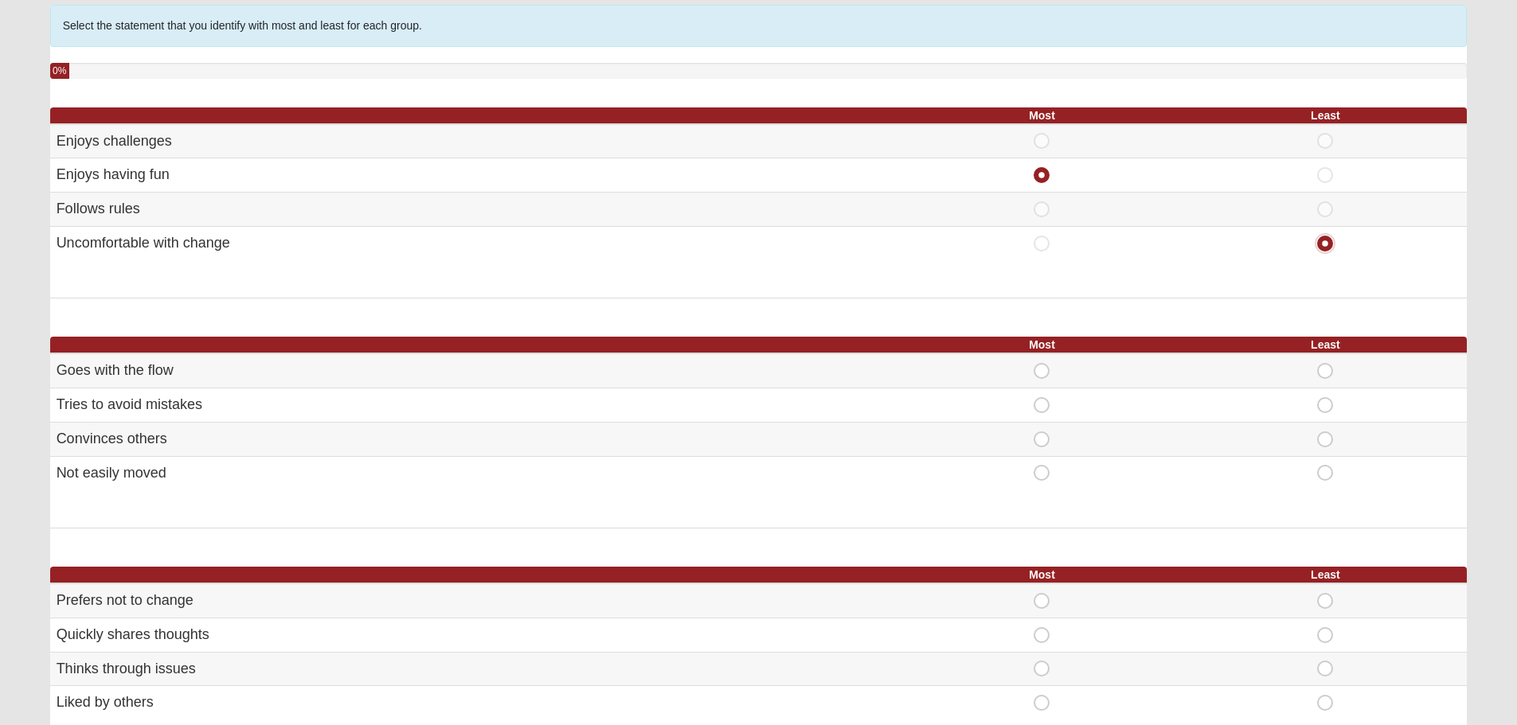
scroll to position [133, 0]
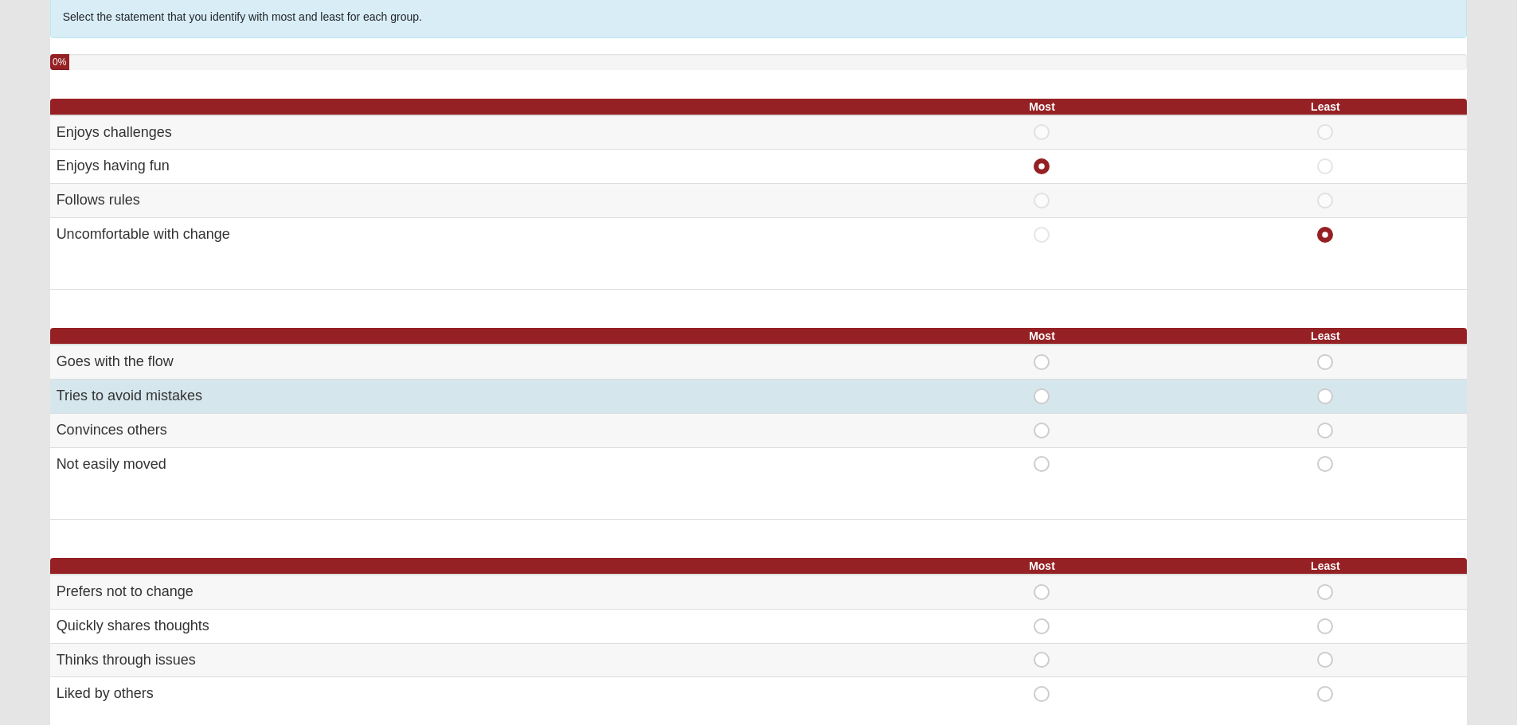
click at [1042, 389] on span "Most" at bounding box center [1042, 389] width 0 height 0
click at [1043, 396] on input "Most" at bounding box center [1047, 397] width 10 height 16
radio input "true"
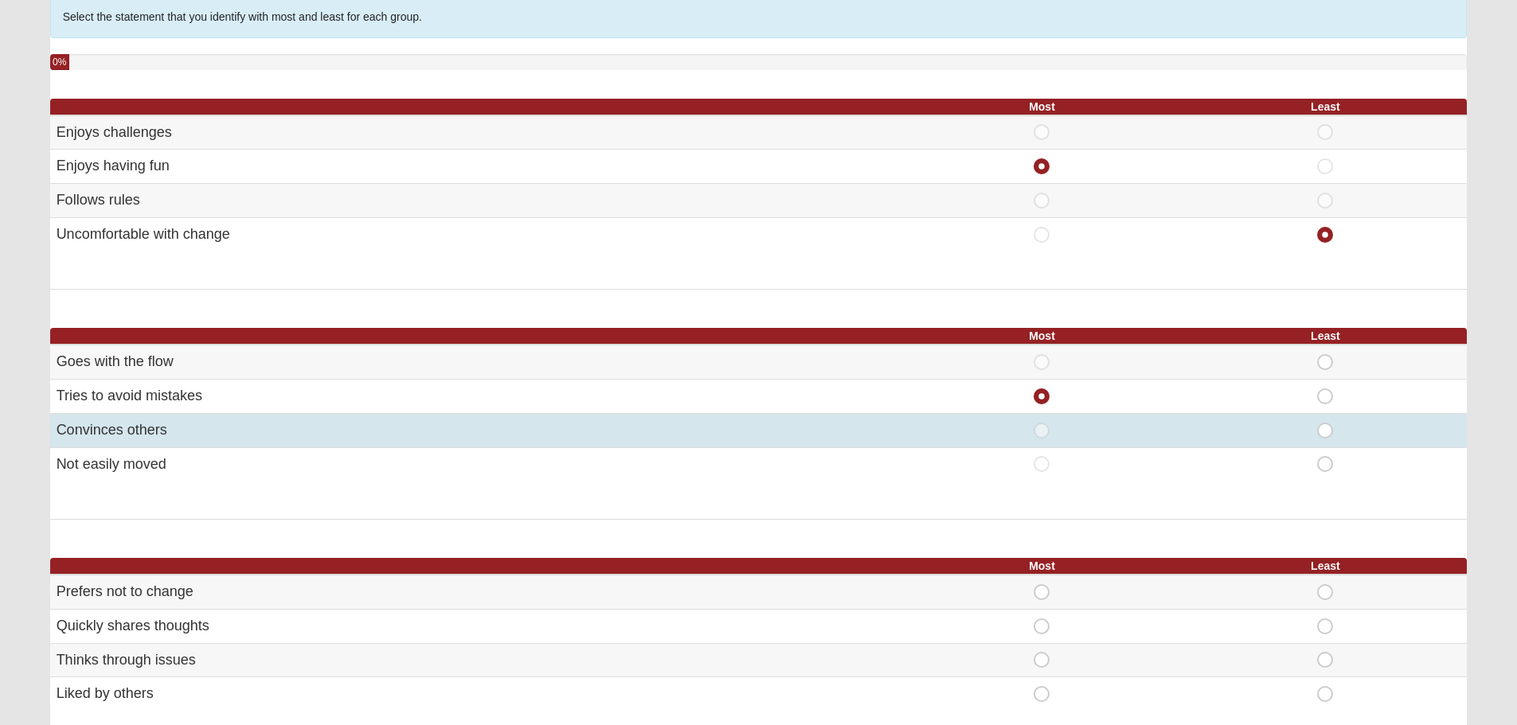
click at [1325, 423] on span "Least" at bounding box center [1325, 423] width 0 height 0
click at [1325, 433] on input "Least" at bounding box center [1330, 431] width 10 height 16
radio input "true"
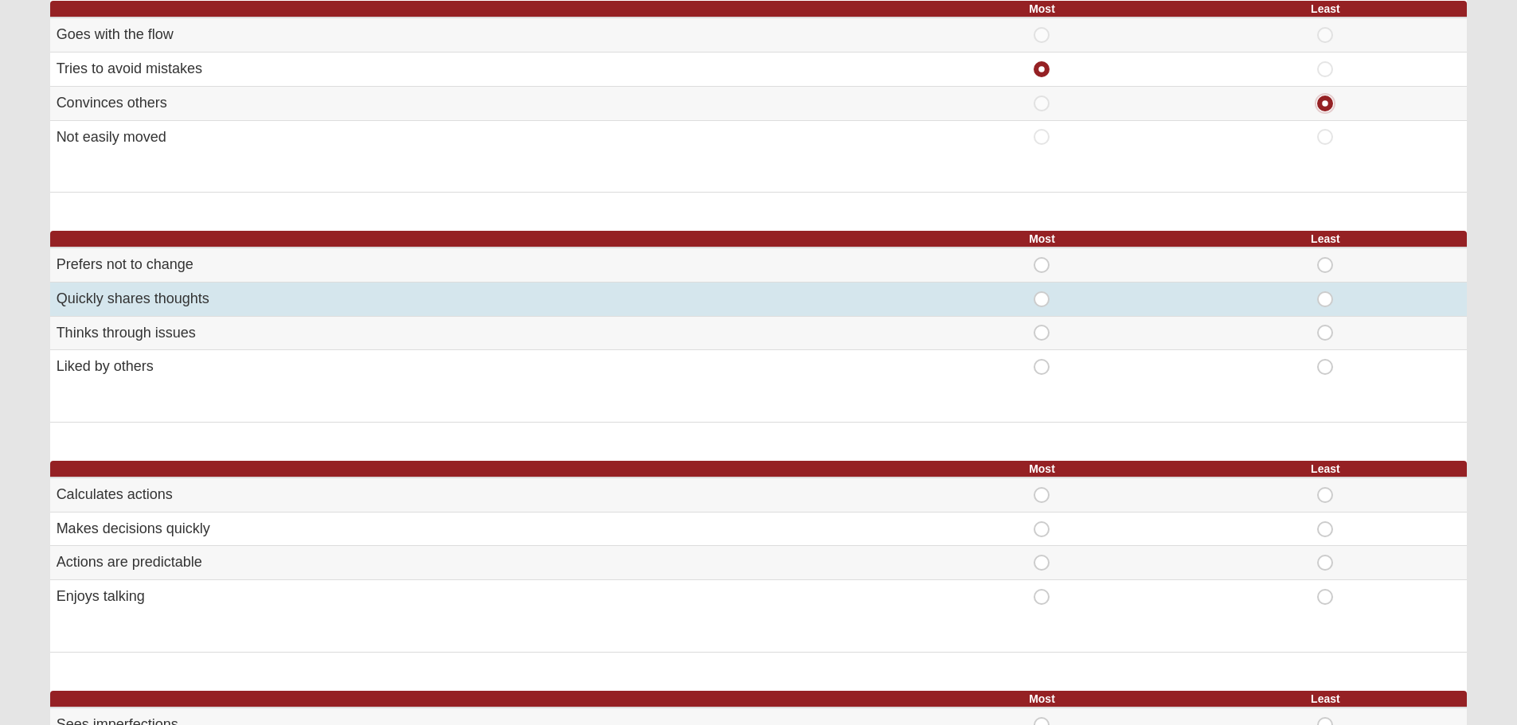
scroll to position [478, 0]
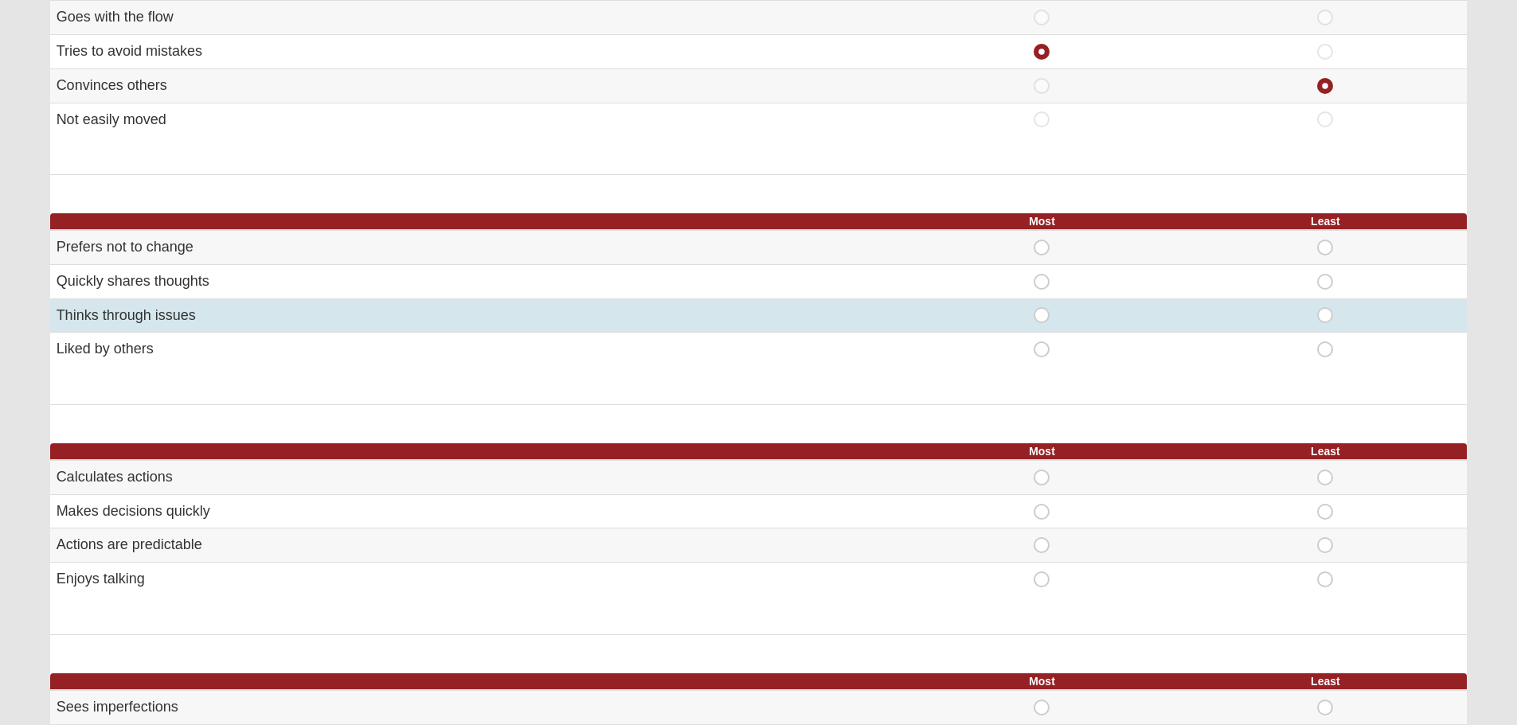
click at [1042, 307] on span "Most" at bounding box center [1042, 307] width 0 height 0
click at [1042, 316] on input "Most" at bounding box center [1047, 315] width 10 height 16
radio input "true"
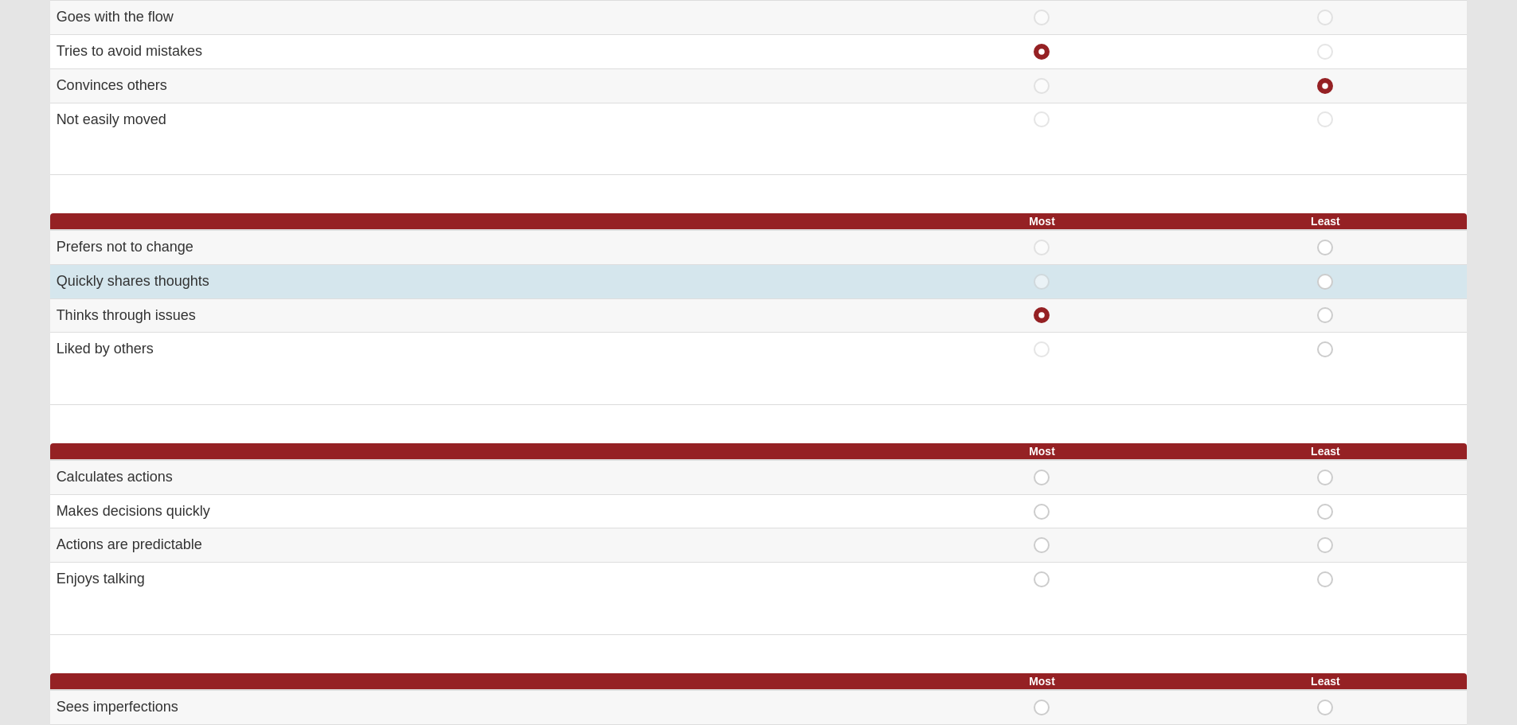
click at [1325, 274] on span "Least" at bounding box center [1325, 274] width 0 height 0
click at [1328, 283] on input "Least" at bounding box center [1330, 282] width 10 height 16
radio input "true"
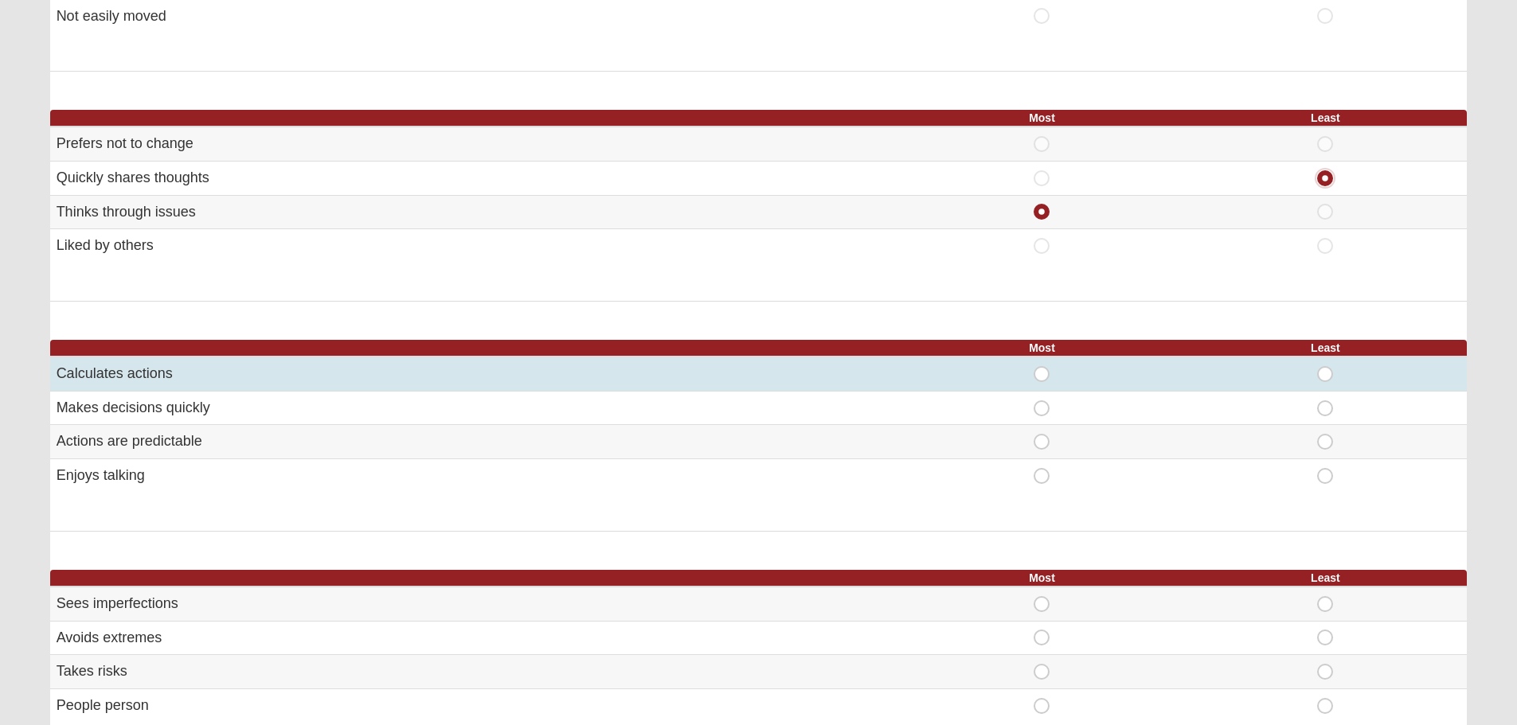
scroll to position [584, 0]
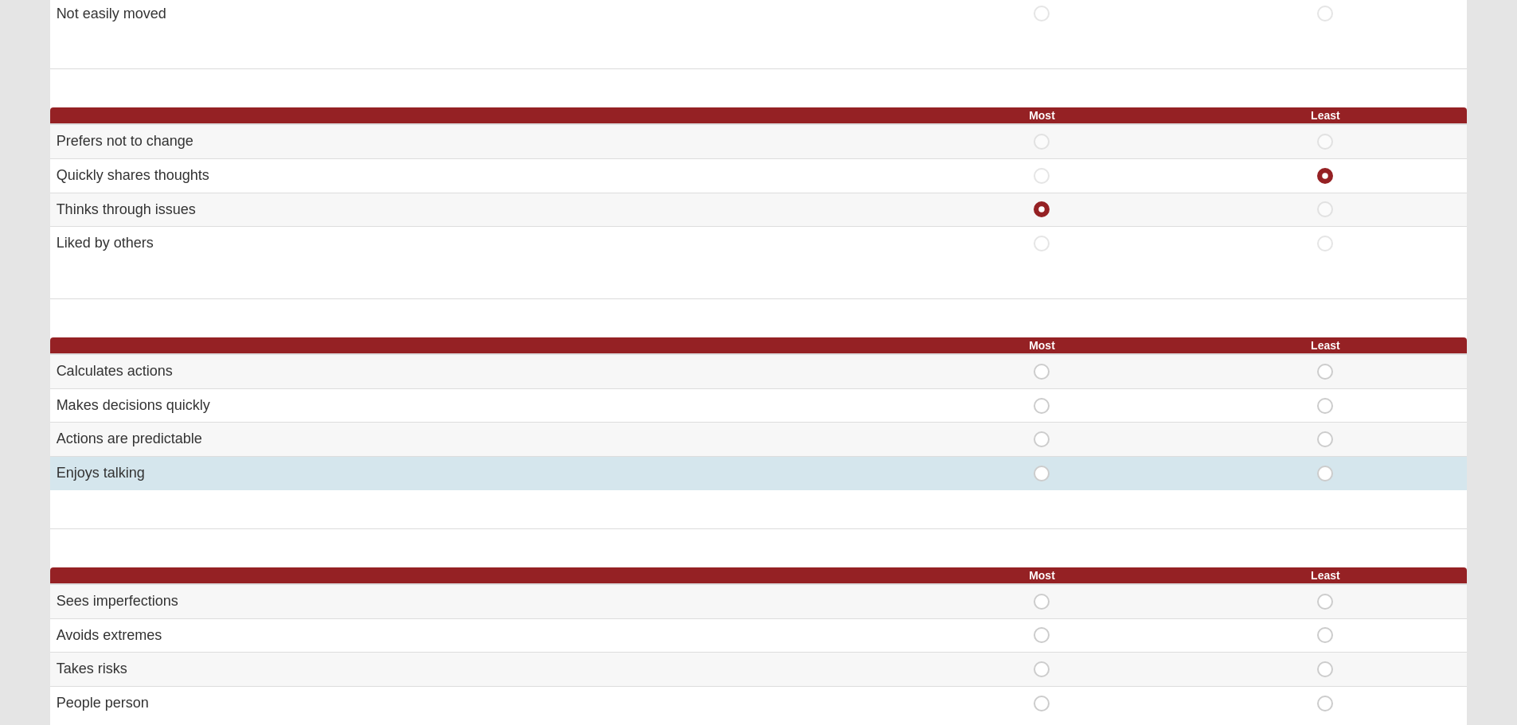
click at [1325, 466] on span "Least" at bounding box center [1325, 466] width 0 height 0
click at [1325, 475] on input "Least" at bounding box center [1330, 474] width 10 height 16
radio input "true"
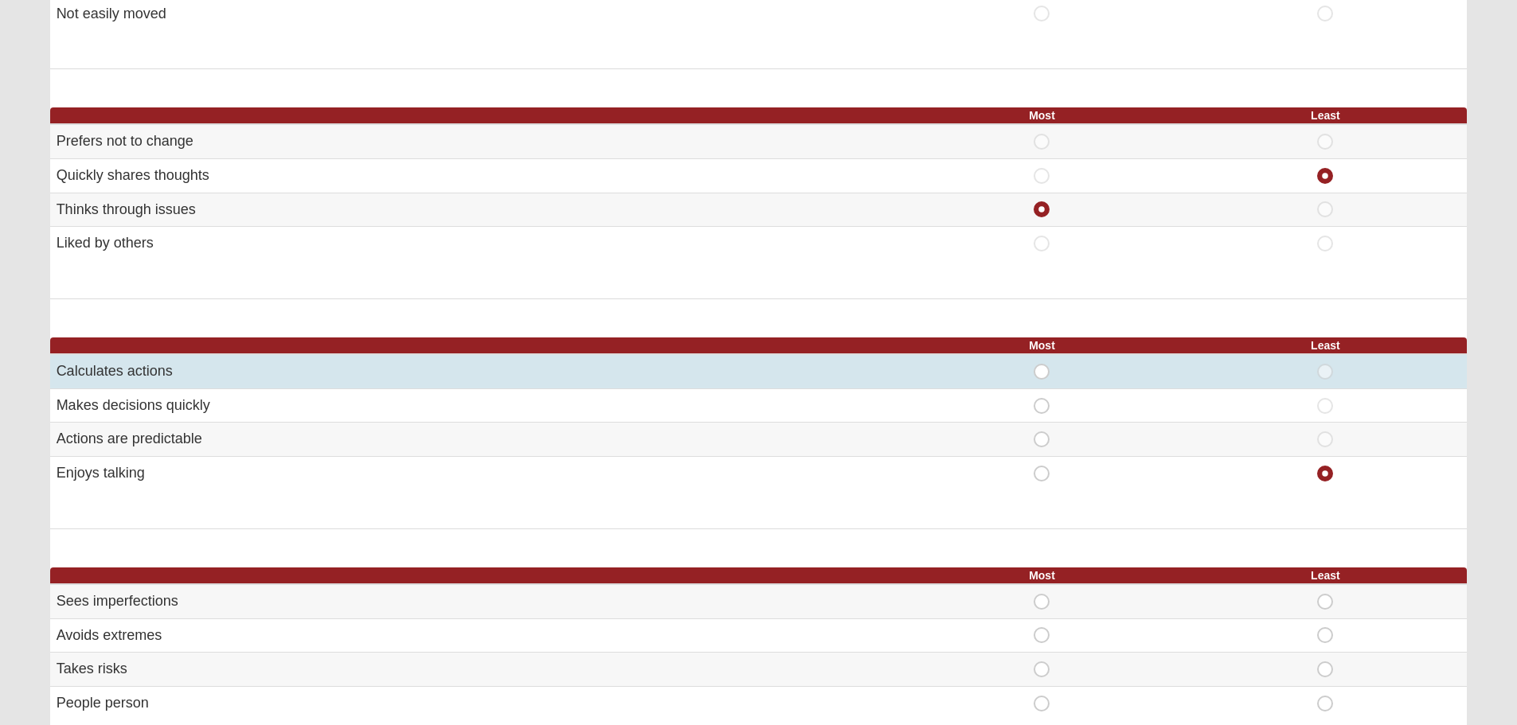
click at [1042, 364] on span "Most" at bounding box center [1042, 364] width 0 height 0
click at [1048, 370] on input "Most" at bounding box center [1047, 372] width 10 height 16
radio input "true"
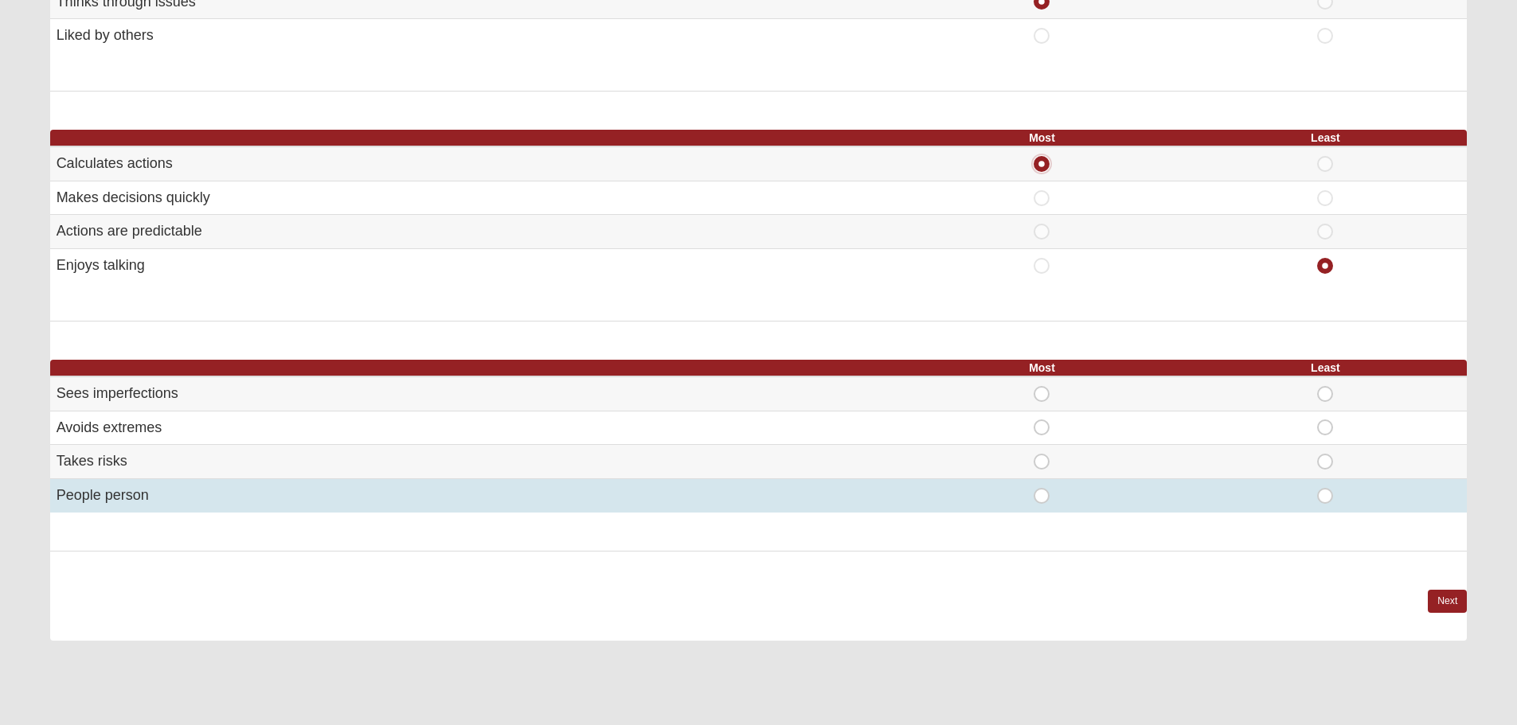
scroll to position [796, 0]
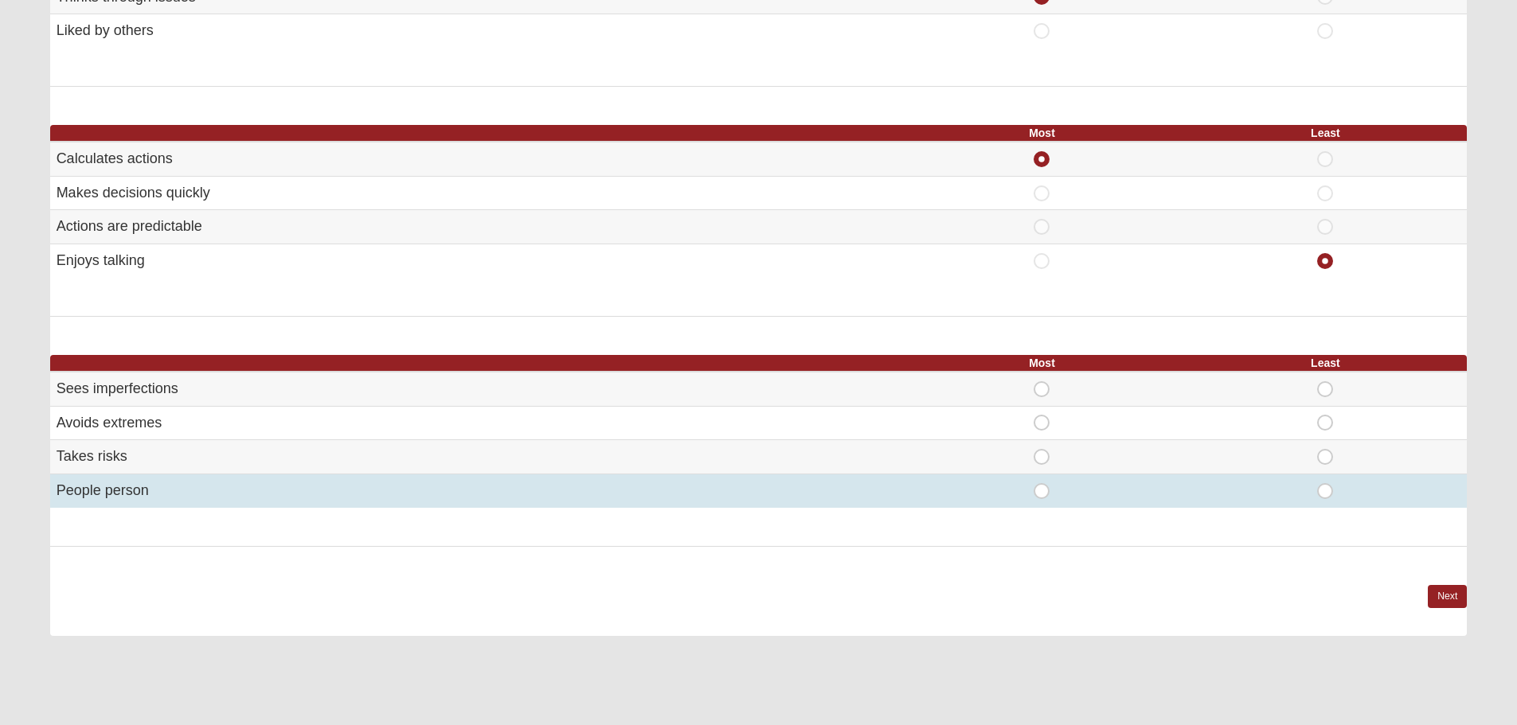
click at [1042, 483] on span "Most" at bounding box center [1042, 483] width 0 height 0
click at [1042, 495] on input "Most" at bounding box center [1047, 491] width 10 height 16
radio input "true"
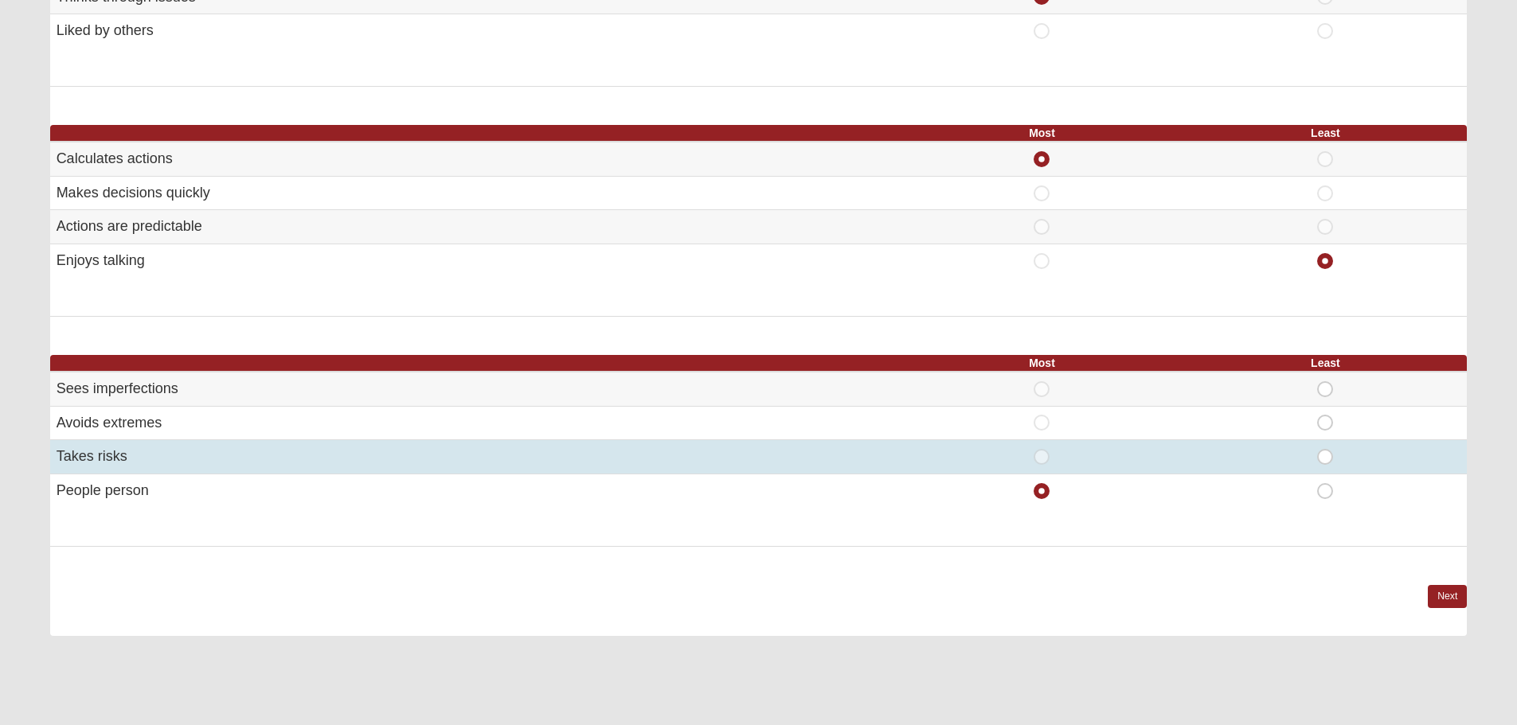
click at [1325, 449] on span "Least" at bounding box center [1325, 449] width 0 height 0
click at [1325, 458] on input "Least" at bounding box center [1330, 457] width 10 height 16
radio input "true"
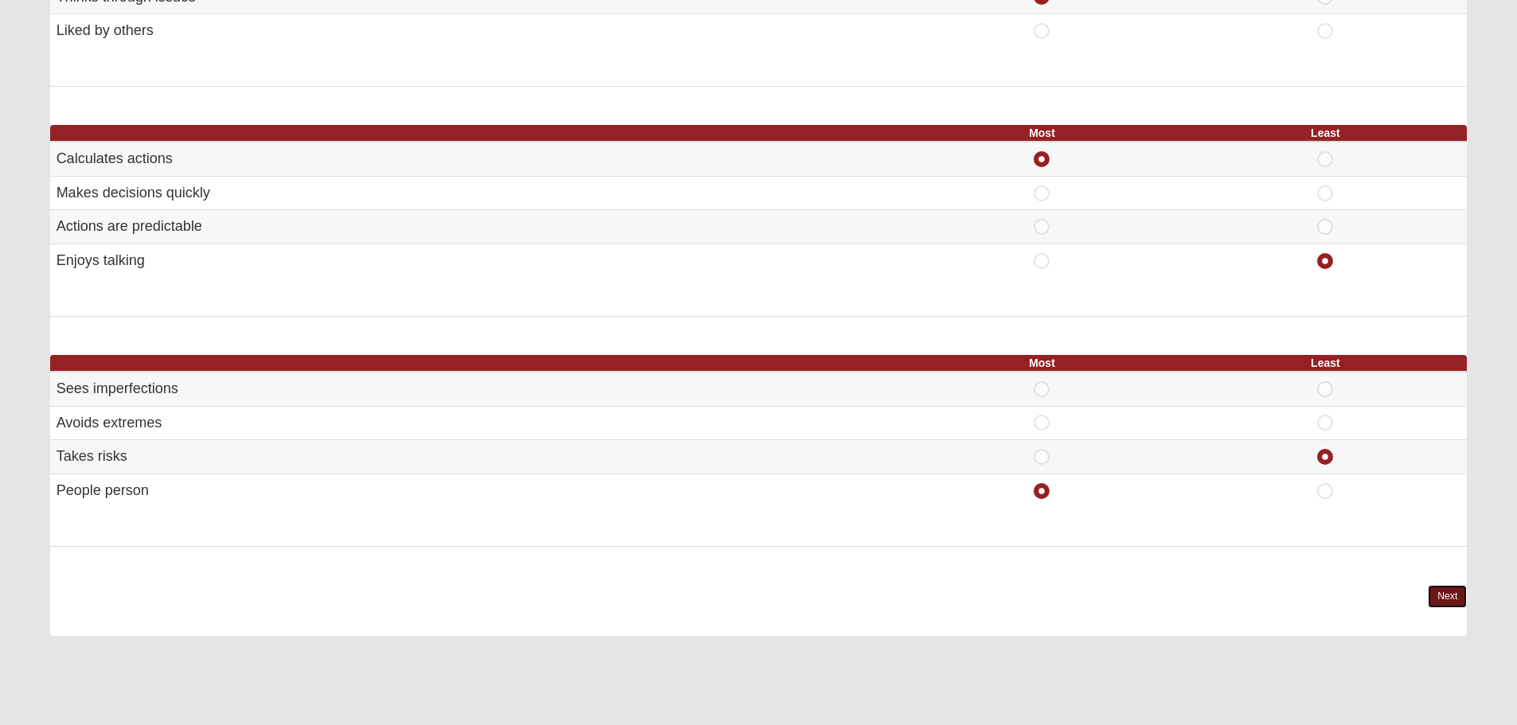
click at [1449, 596] on link "Next" at bounding box center [1447, 596] width 39 height 23
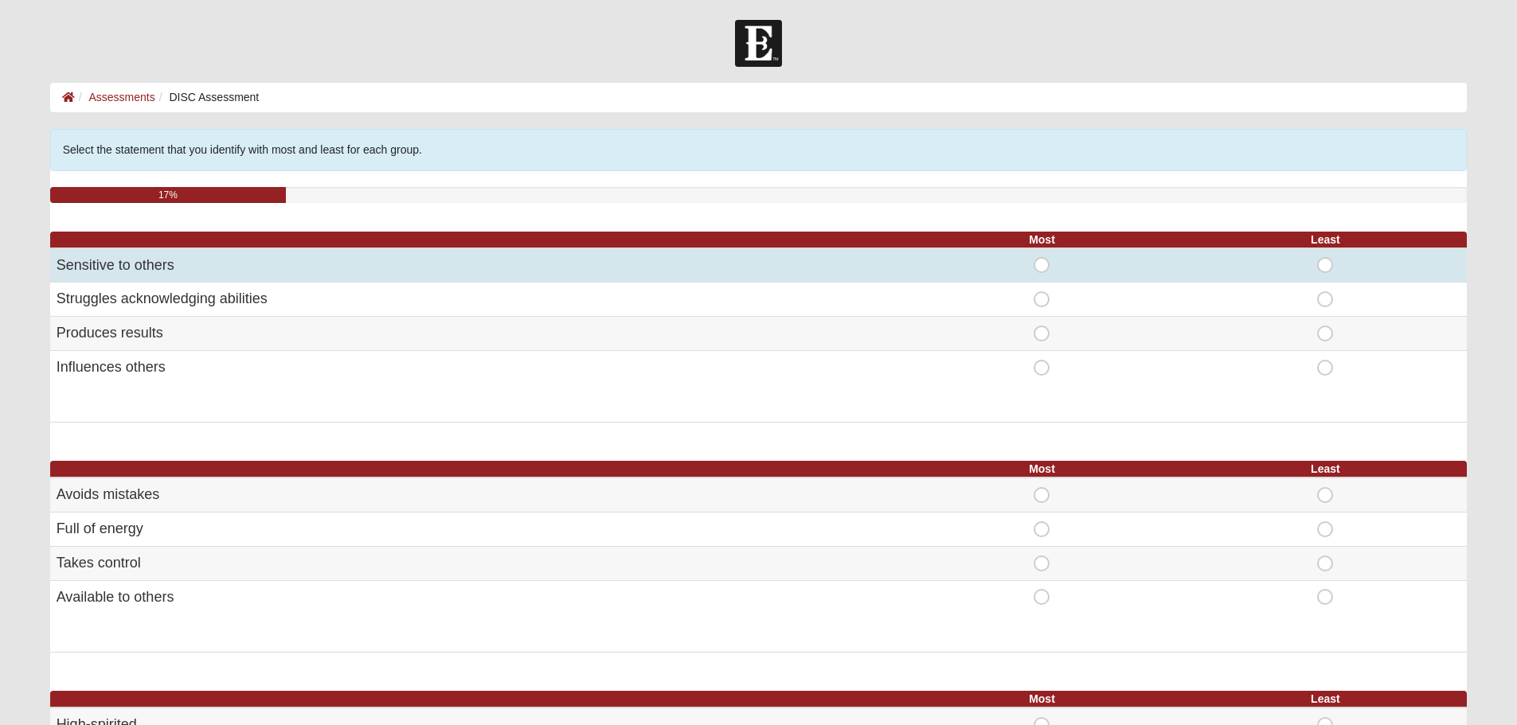
click at [1042, 257] on span "Most" at bounding box center [1042, 257] width 0 height 0
click at [1042, 262] on input "Most" at bounding box center [1047, 265] width 10 height 16
radio input "true"
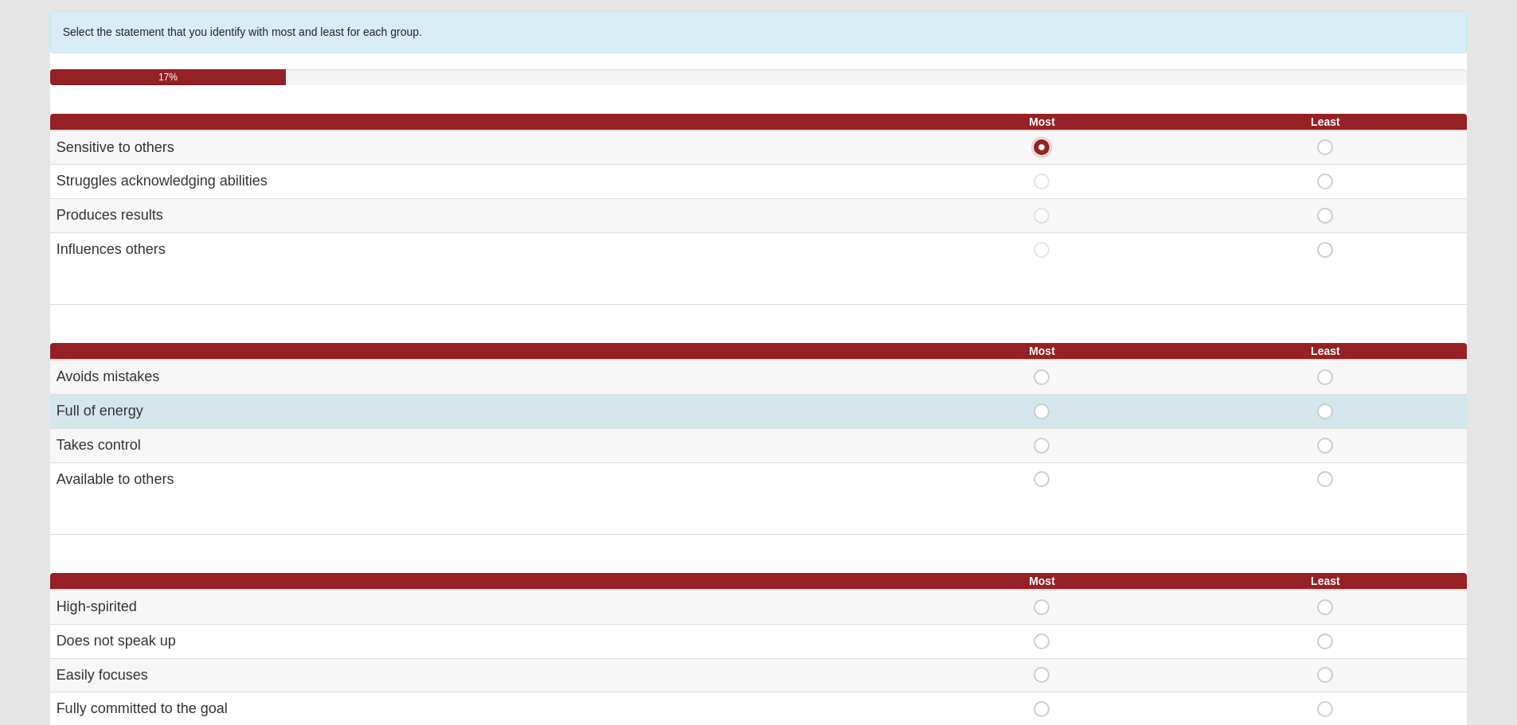
scroll to position [133, 0]
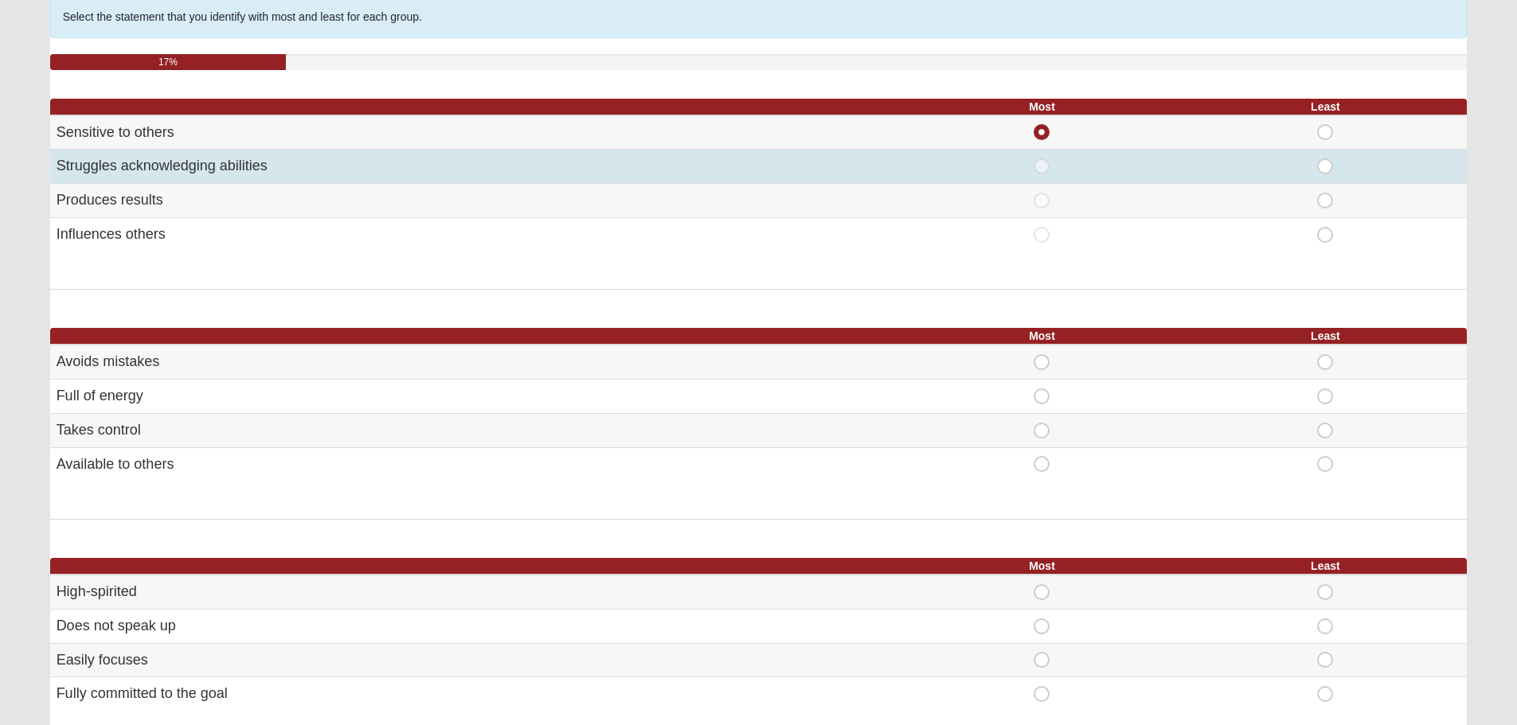
click at [1325, 158] on span "Least" at bounding box center [1325, 158] width 0 height 0
click at [1326, 170] on input "Least" at bounding box center [1330, 166] width 10 height 16
radio input "true"
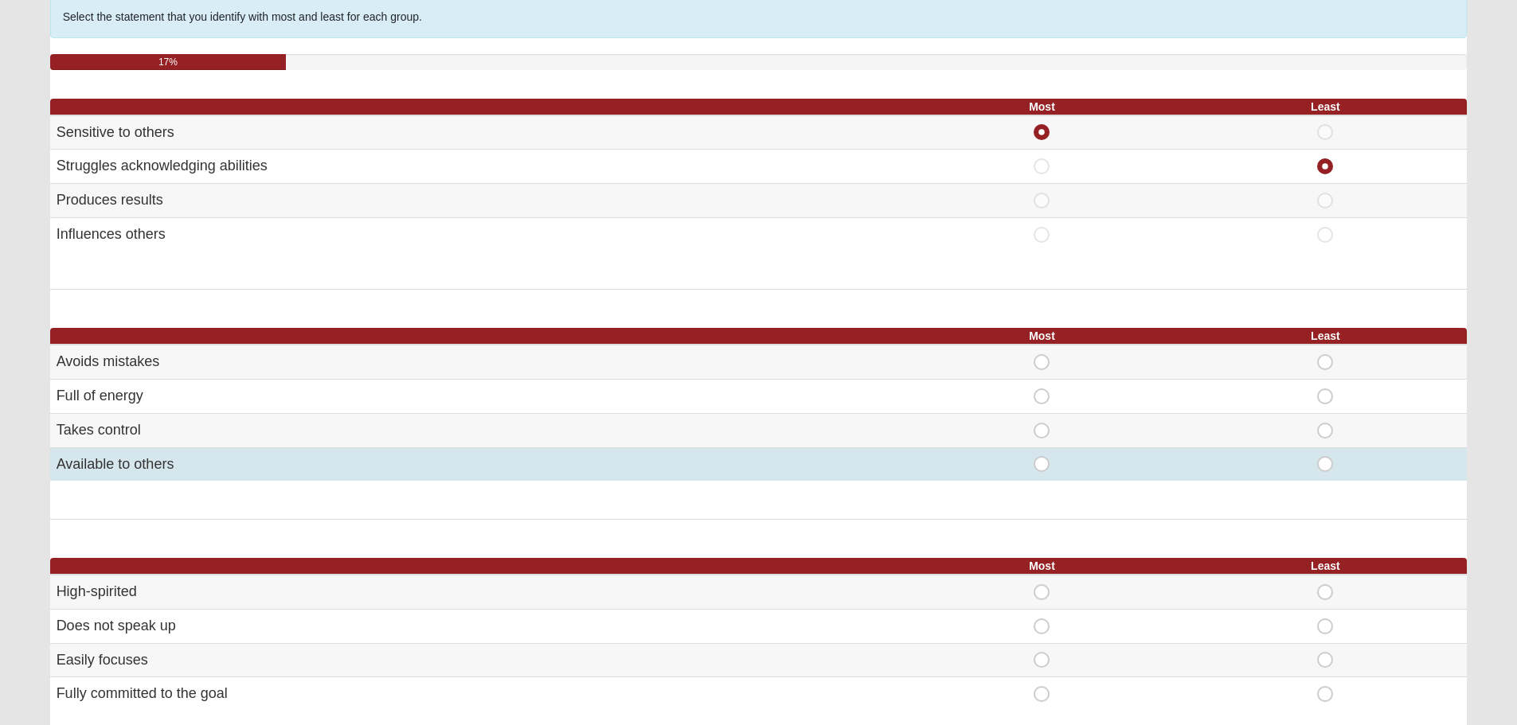
click at [1325, 456] on span "Least" at bounding box center [1325, 456] width 0 height 0
click at [1326, 466] on input "Least" at bounding box center [1330, 464] width 10 height 16
radio input "true"
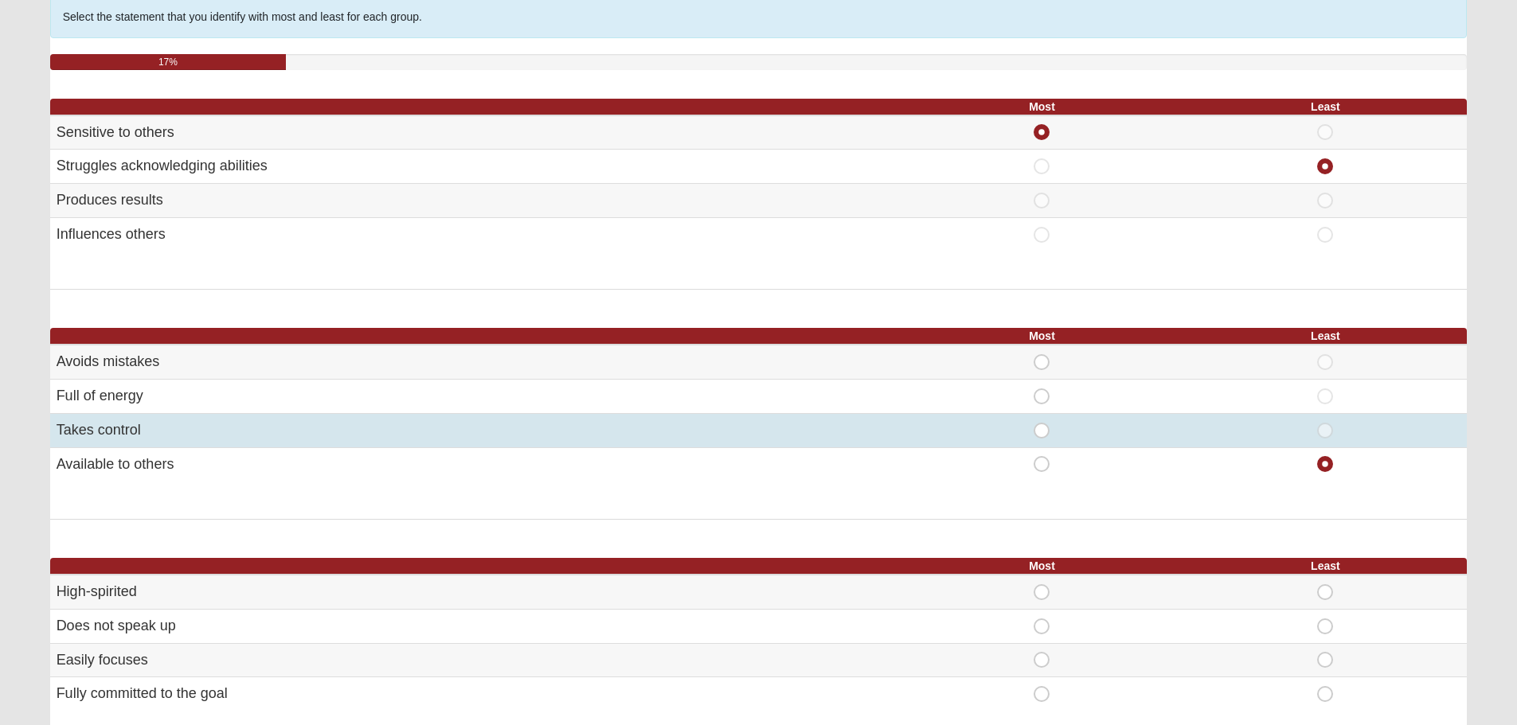
click at [1042, 423] on span "Most" at bounding box center [1042, 423] width 0 height 0
click at [1042, 432] on input "Most" at bounding box center [1047, 431] width 10 height 16
radio input "true"
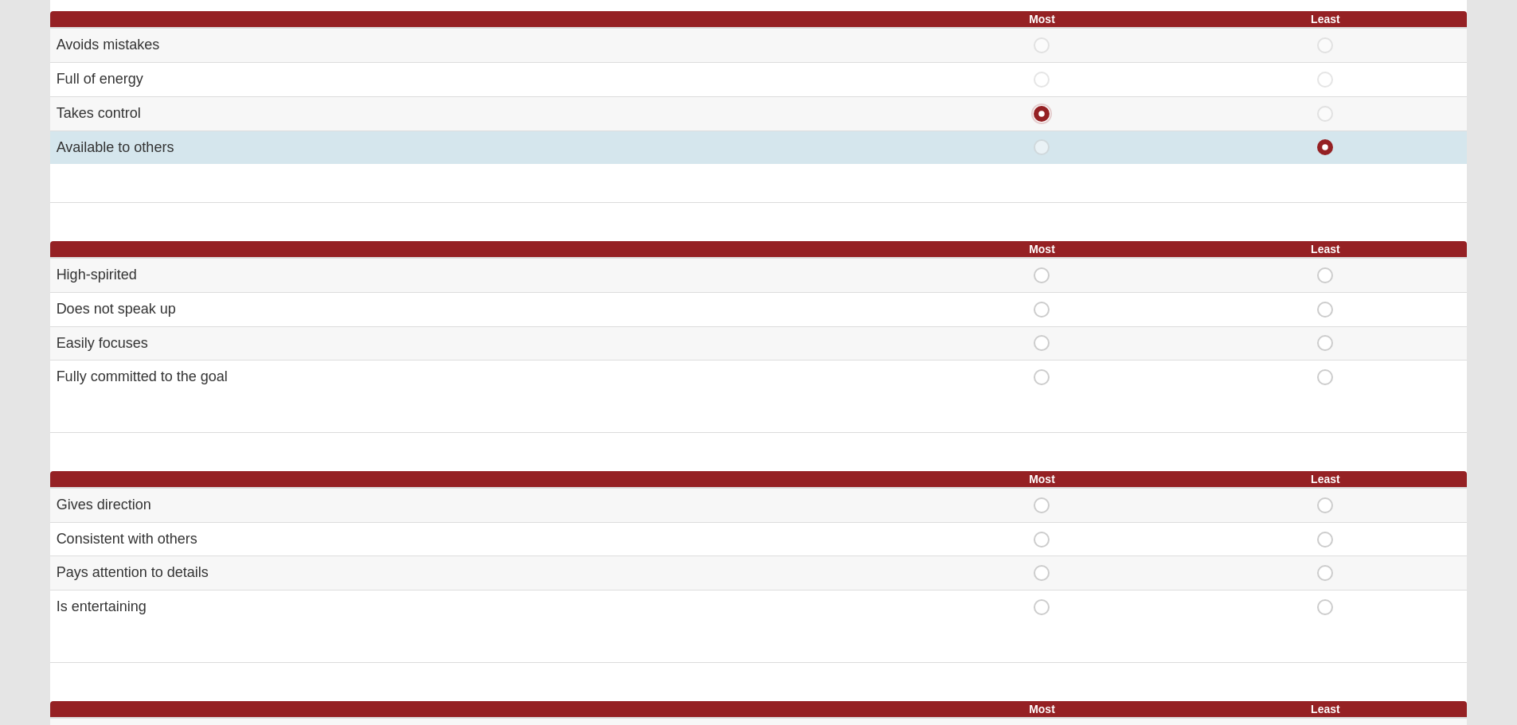
scroll to position [451, 0]
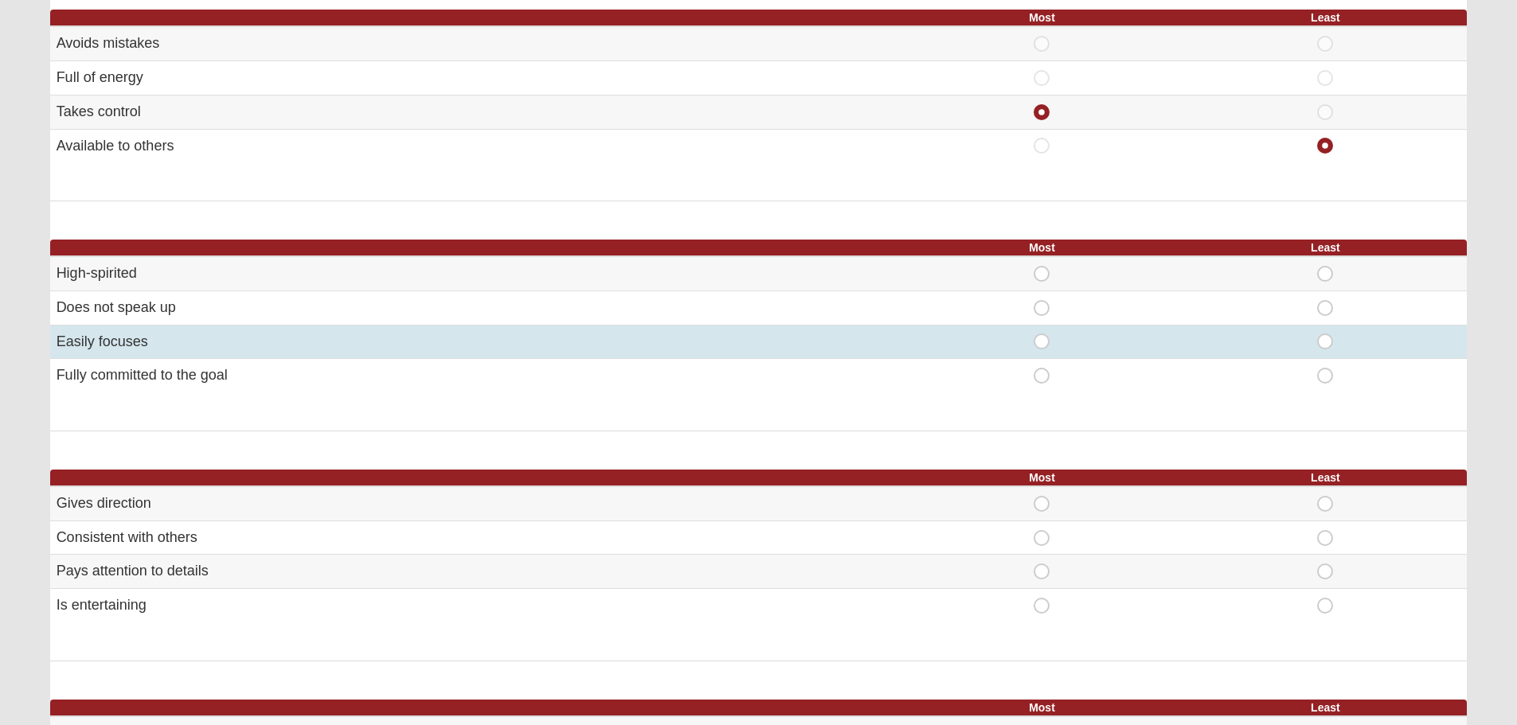
click at [1042, 334] on span "Most" at bounding box center [1042, 334] width 0 height 0
click at [1043, 338] on input "Most" at bounding box center [1047, 342] width 10 height 16
radio input "true"
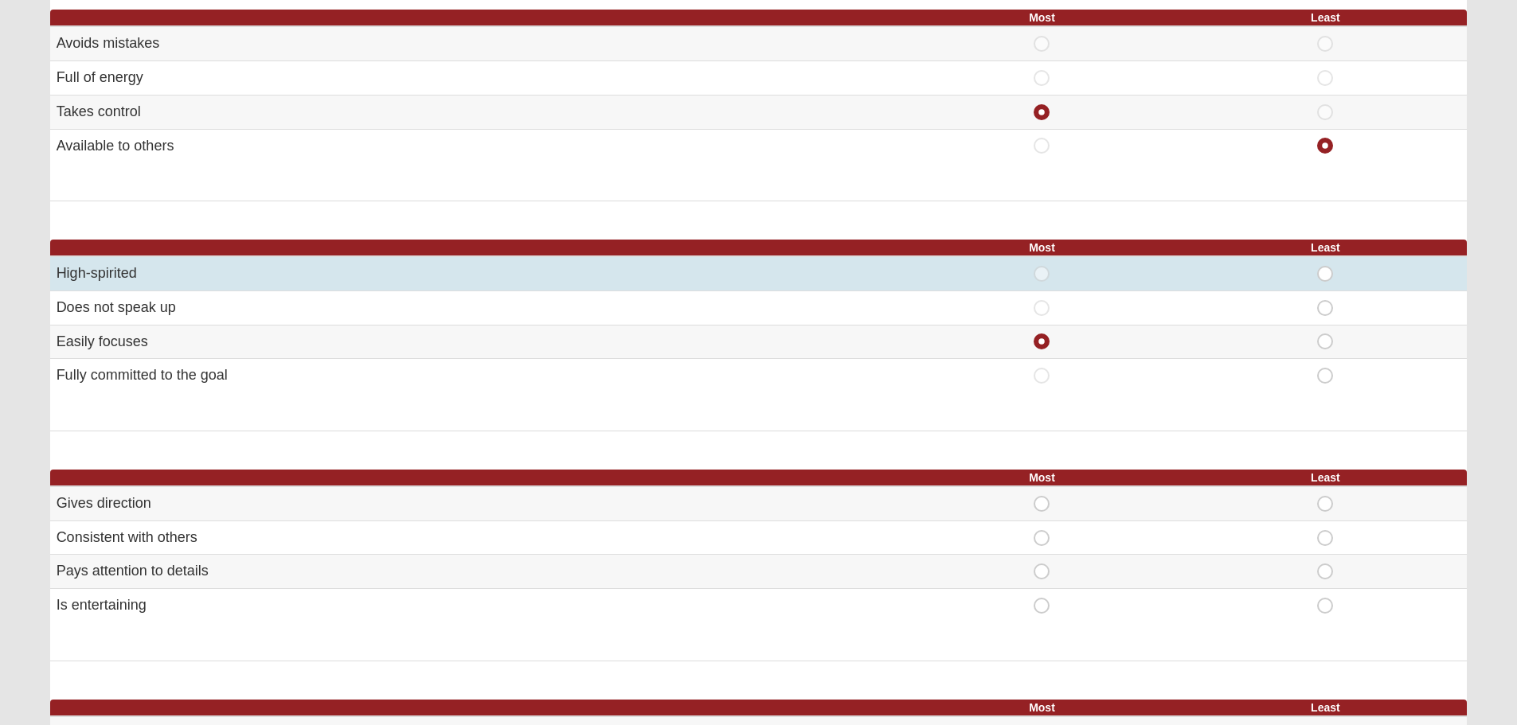
click at [1325, 266] on span "Least" at bounding box center [1325, 266] width 0 height 0
click at [1325, 272] on input "Least" at bounding box center [1330, 274] width 10 height 16
radio input "true"
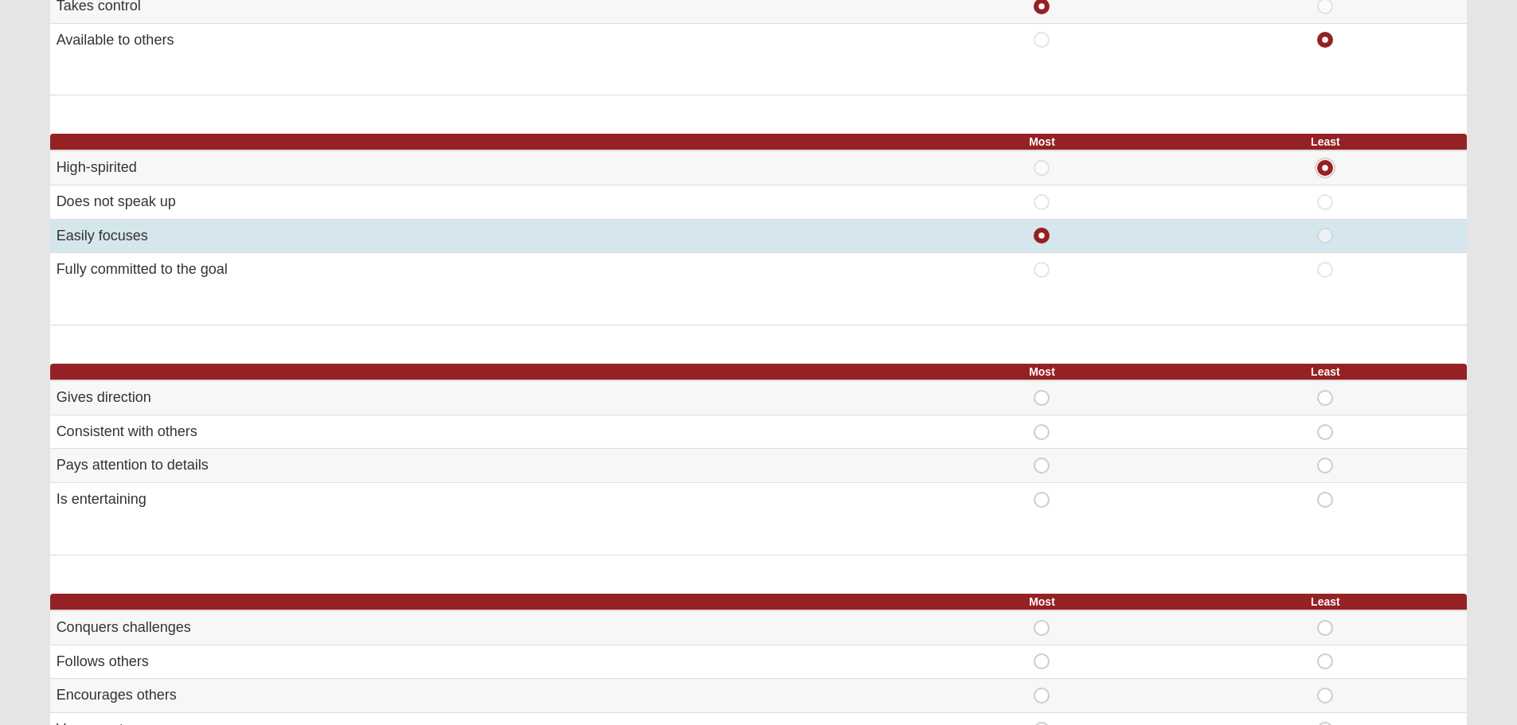
scroll to position [663, 0]
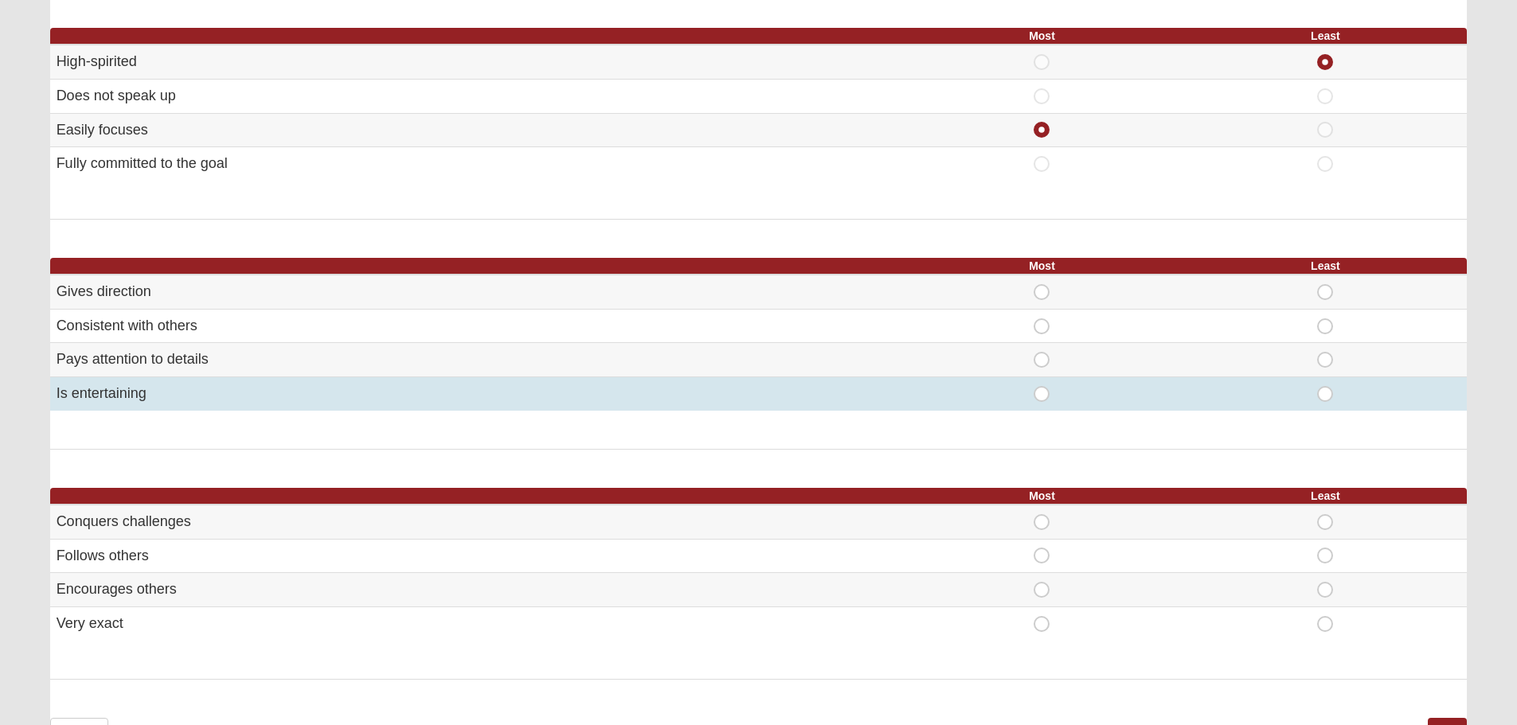
click at [1042, 386] on span "Most" at bounding box center [1042, 386] width 0 height 0
click at [1046, 394] on input "Most" at bounding box center [1047, 394] width 10 height 16
radio input "true"
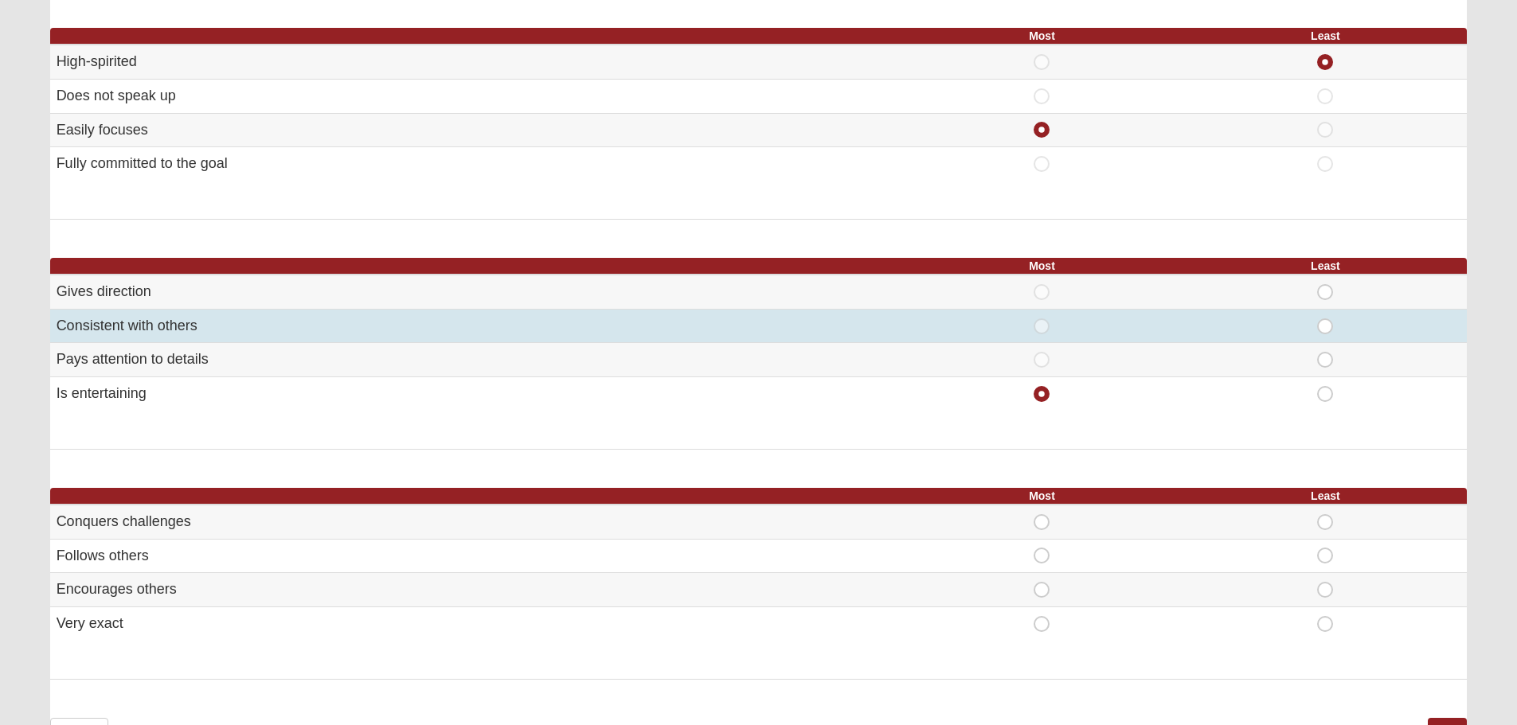
click at [1325, 319] on span "Least" at bounding box center [1325, 319] width 0 height 0
click at [1328, 326] on input "Least" at bounding box center [1330, 327] width 10 height 16
radio input "true"
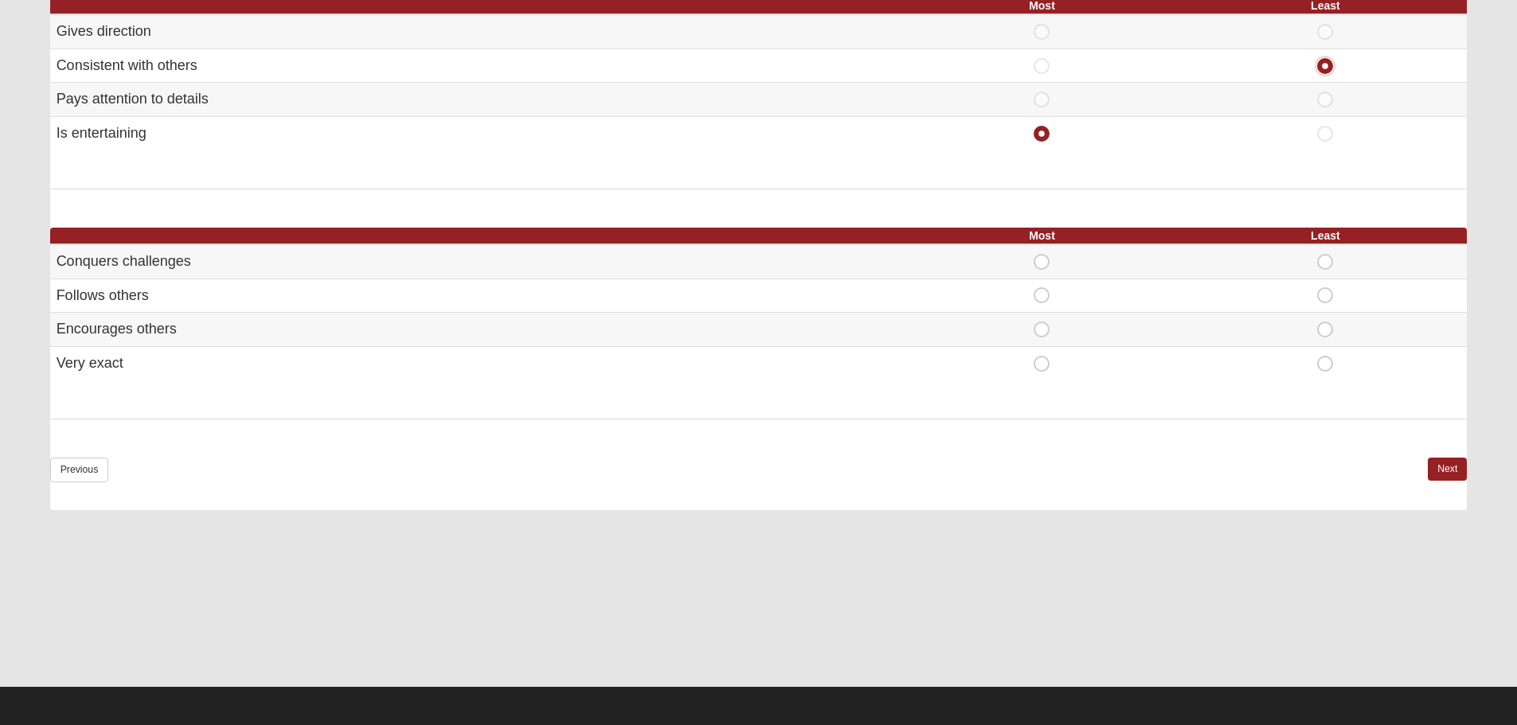
scroll to position [926, 0]
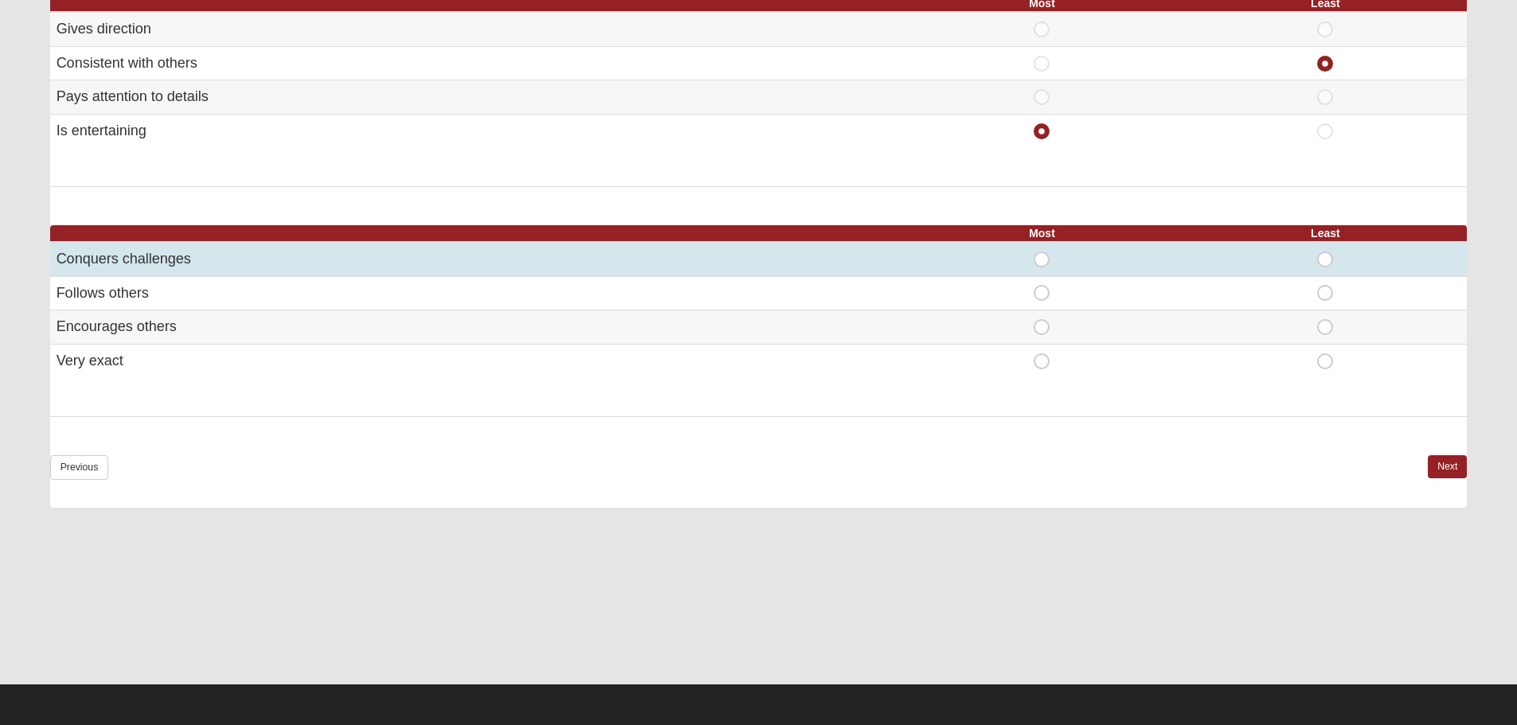
click at [1042, 252] on span "Most" at bounding box center [1042, 252] width 0 height 0
click at [1042, 264] on input "Most" at bounding box center [1047, 260] width 10 height 16
radio input "true"
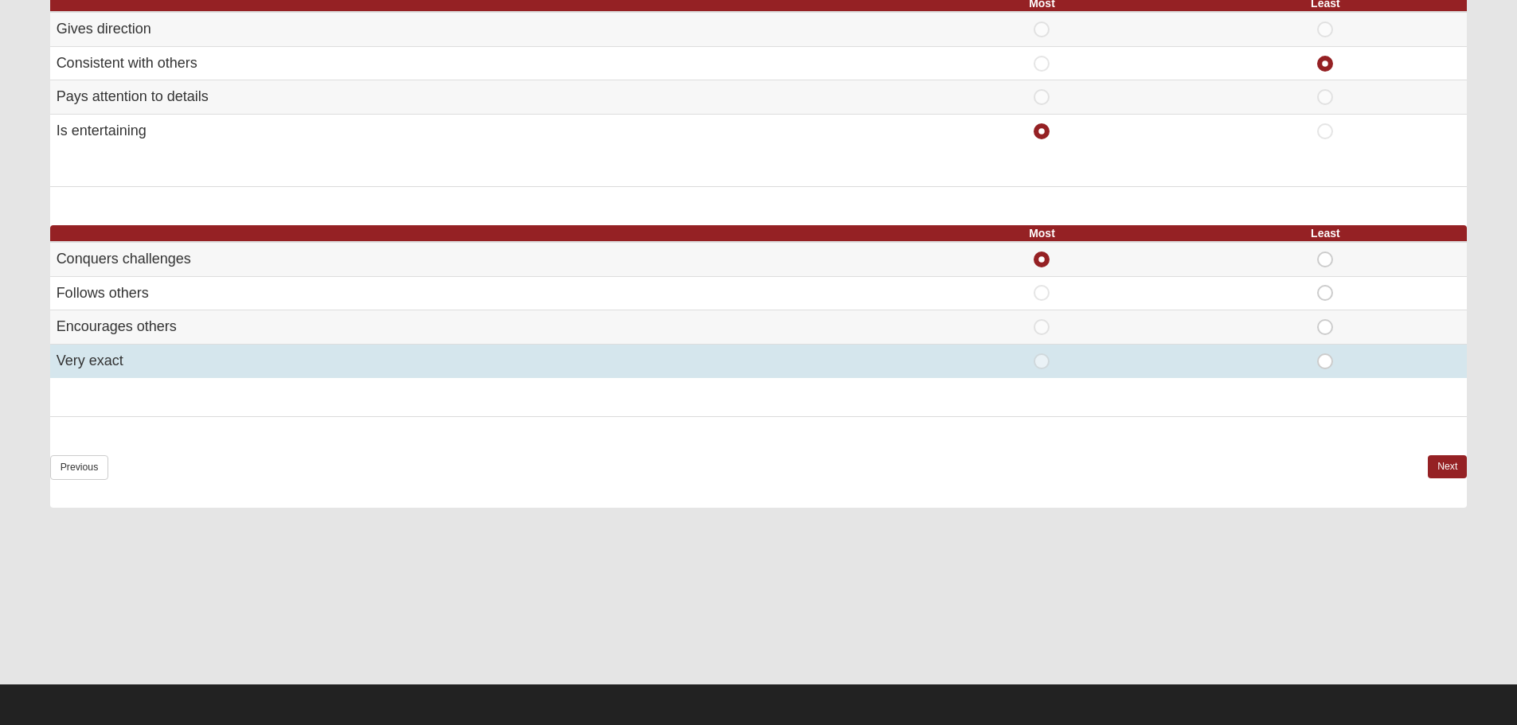
click at [1325, 354] on span "Least" at bounding box center [1325, 354] width 0 height 0
click at [1325, 365] on input "Least" at bounding box center [1330, 362] width 10 height 16
radio input "true"
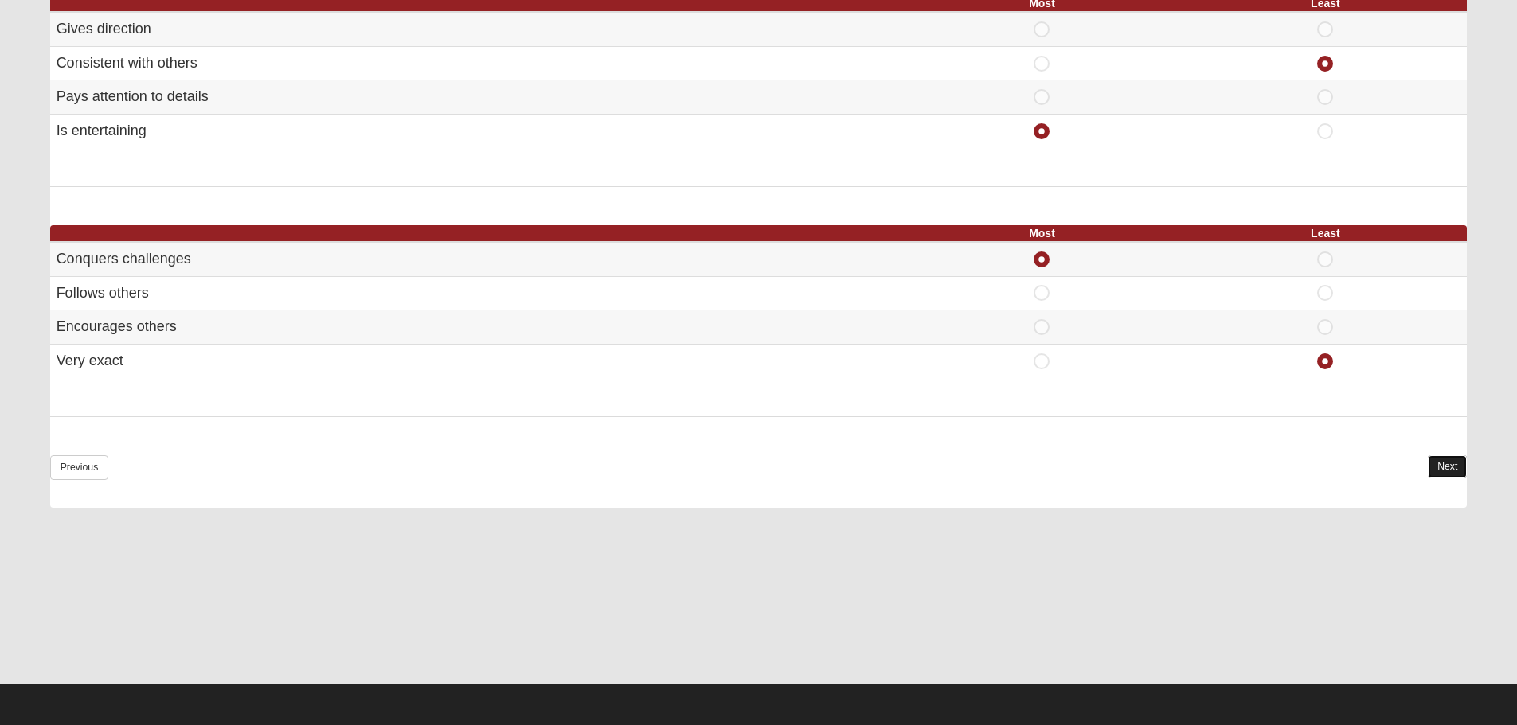
click at [1447, 468] on link "Next" at bounding box center [1447, 466] width 39 height 23
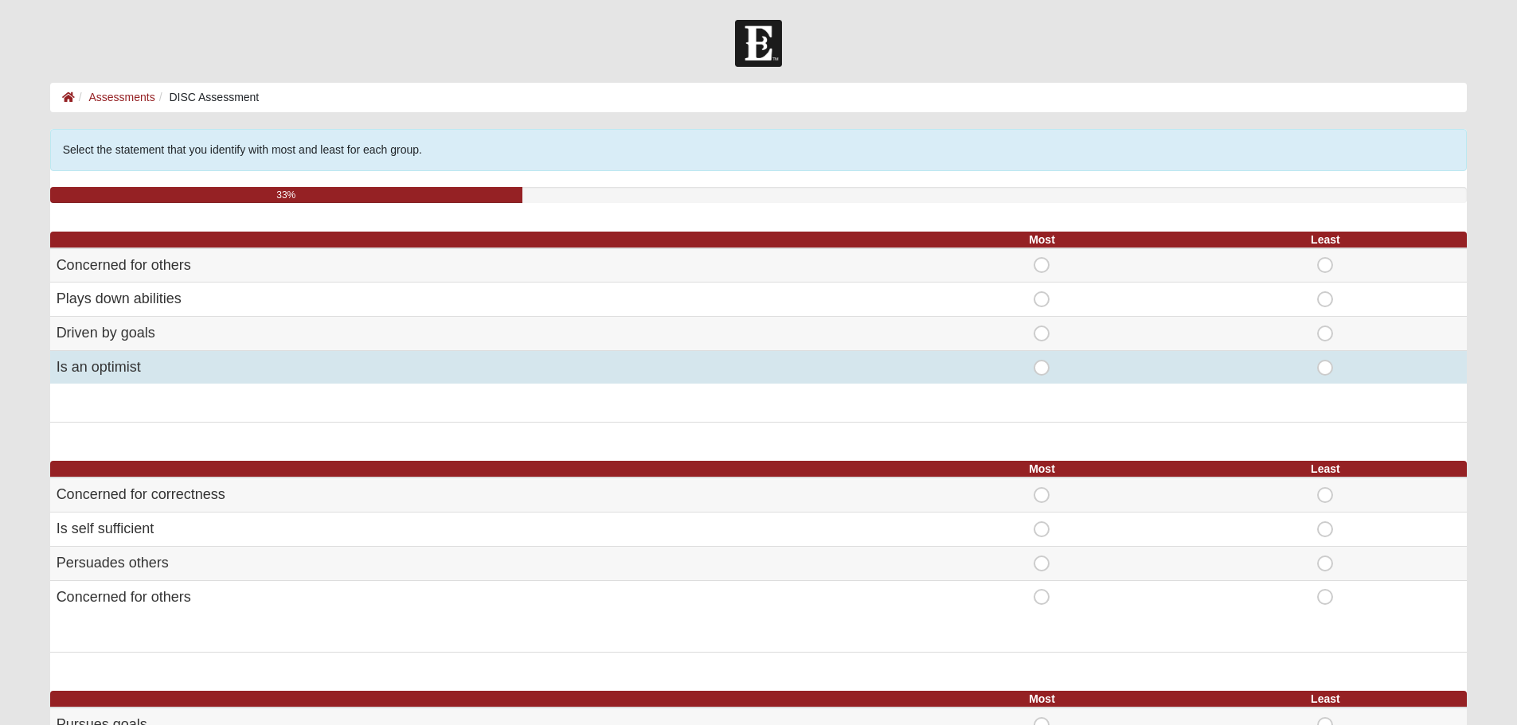
click at [1042, 360] on span "Most" at bounding box center [1042, 360] width 0 height 0
click at [1045, 369] on input "Most" at bounding box center [1047, 368] width 10 height 16
radio input "true"
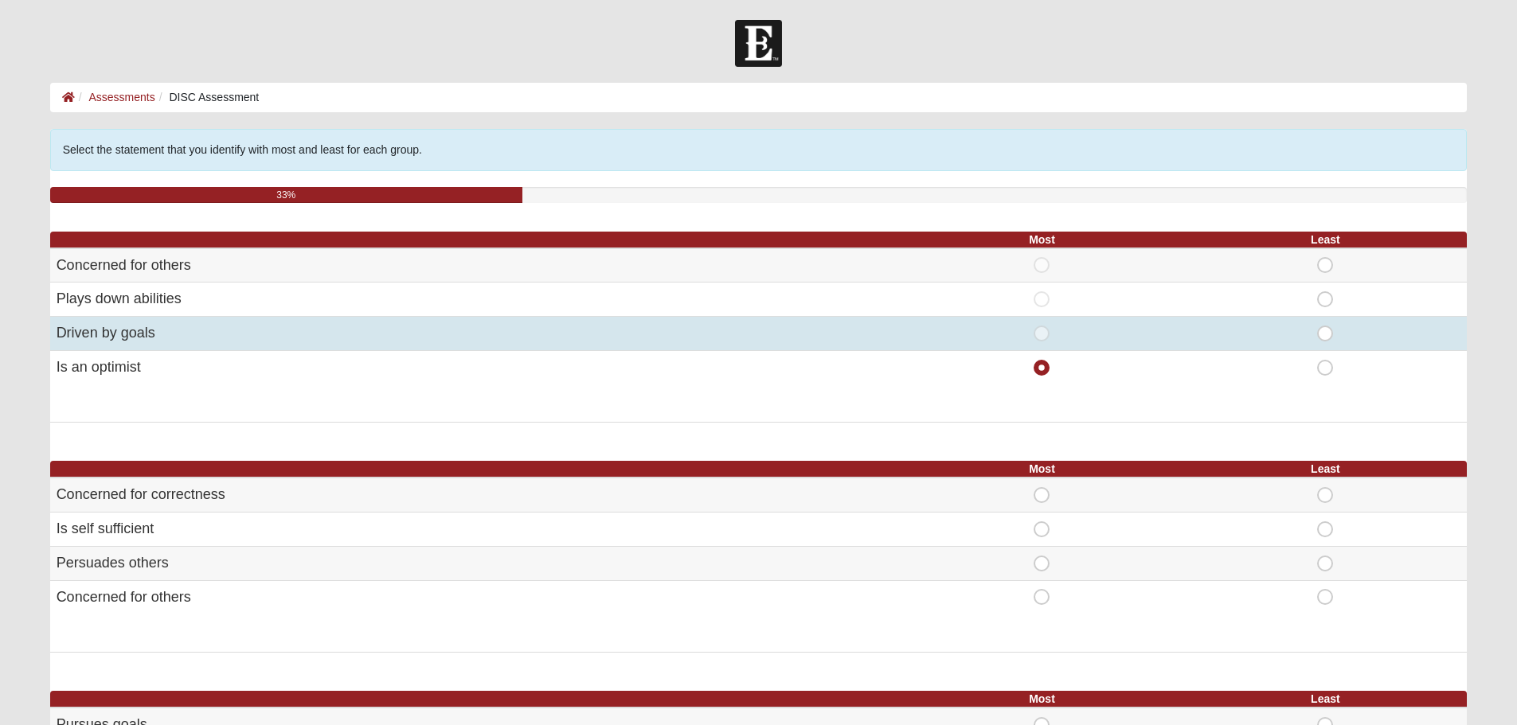
click at [1325, 326] on span "Least" at bounding box center [1325, 326] width 0 height 0
click at [1325, 334] on input "Least" at bounding box center [1330, 334] width 10 height 16
radio input "true"
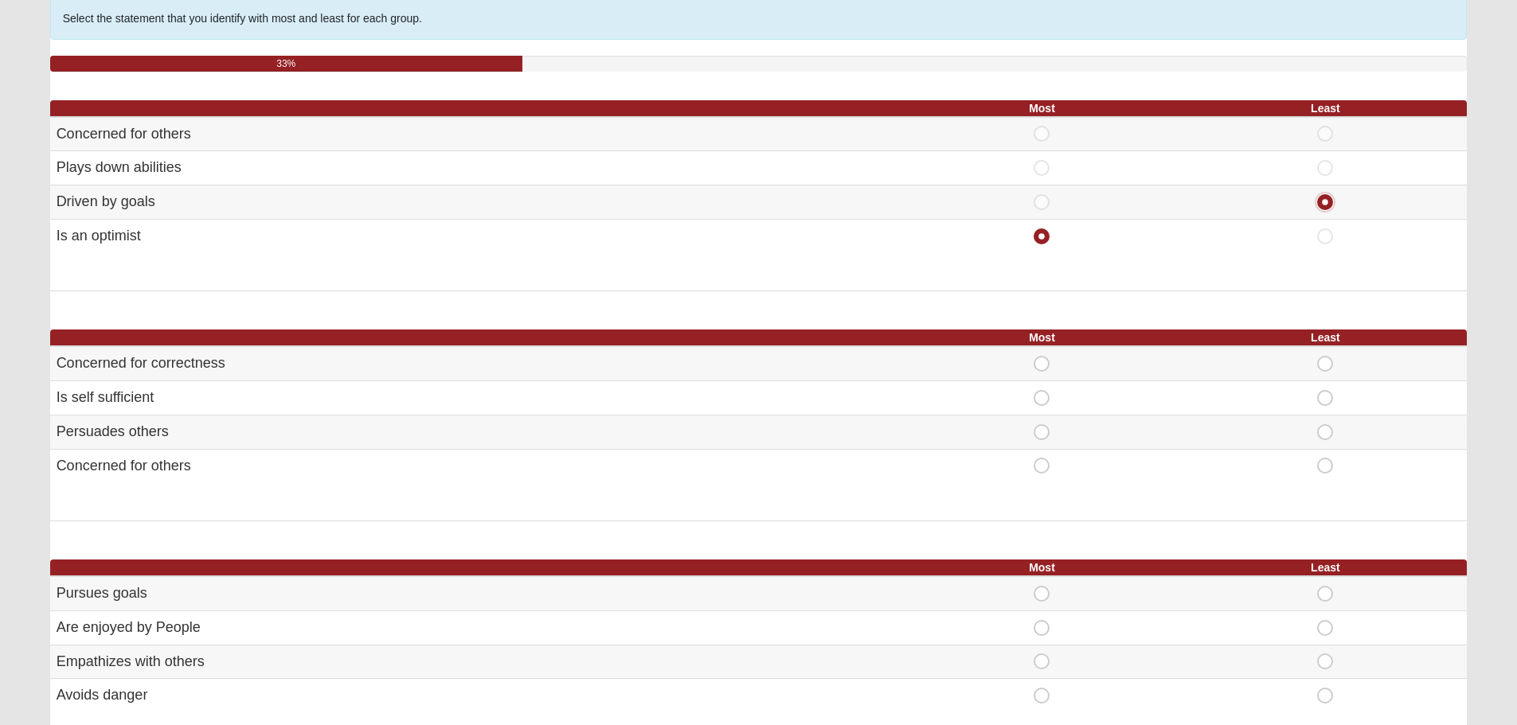
scroll to position [133, 0]
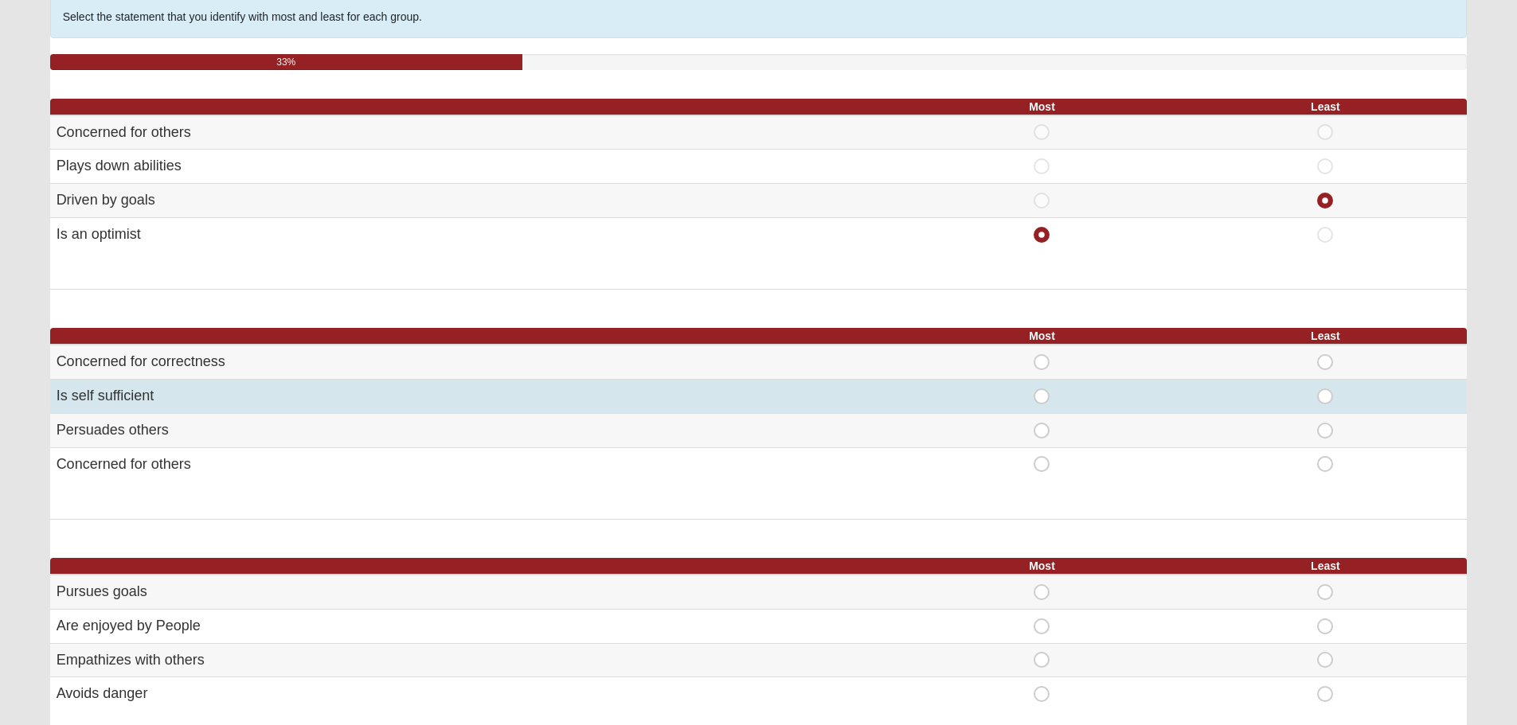
click at [1042, 389] on span "Most" at bounding box center [1042, 389] width 0 height 0
click at [1042, 401] on input "Most" at bounding box center [1047, 397] width 10 height 16
radio input "true"
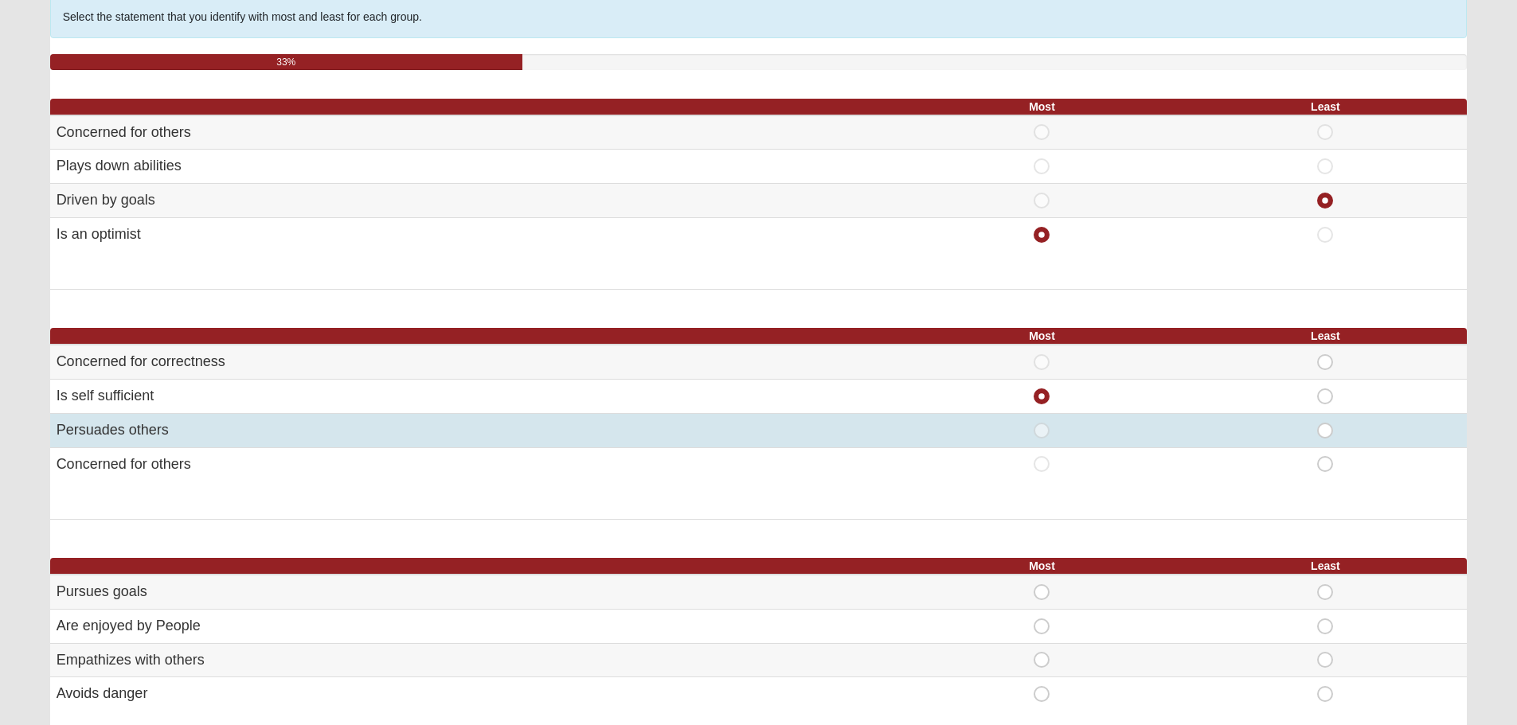
click at [1325, 423] on span "Least" at bounding box center [1325, 423] width 0 height 0
click at [1325, 432] on input "Least" at bounding box center [1330, 431] width 10 height 16
radio input "true"
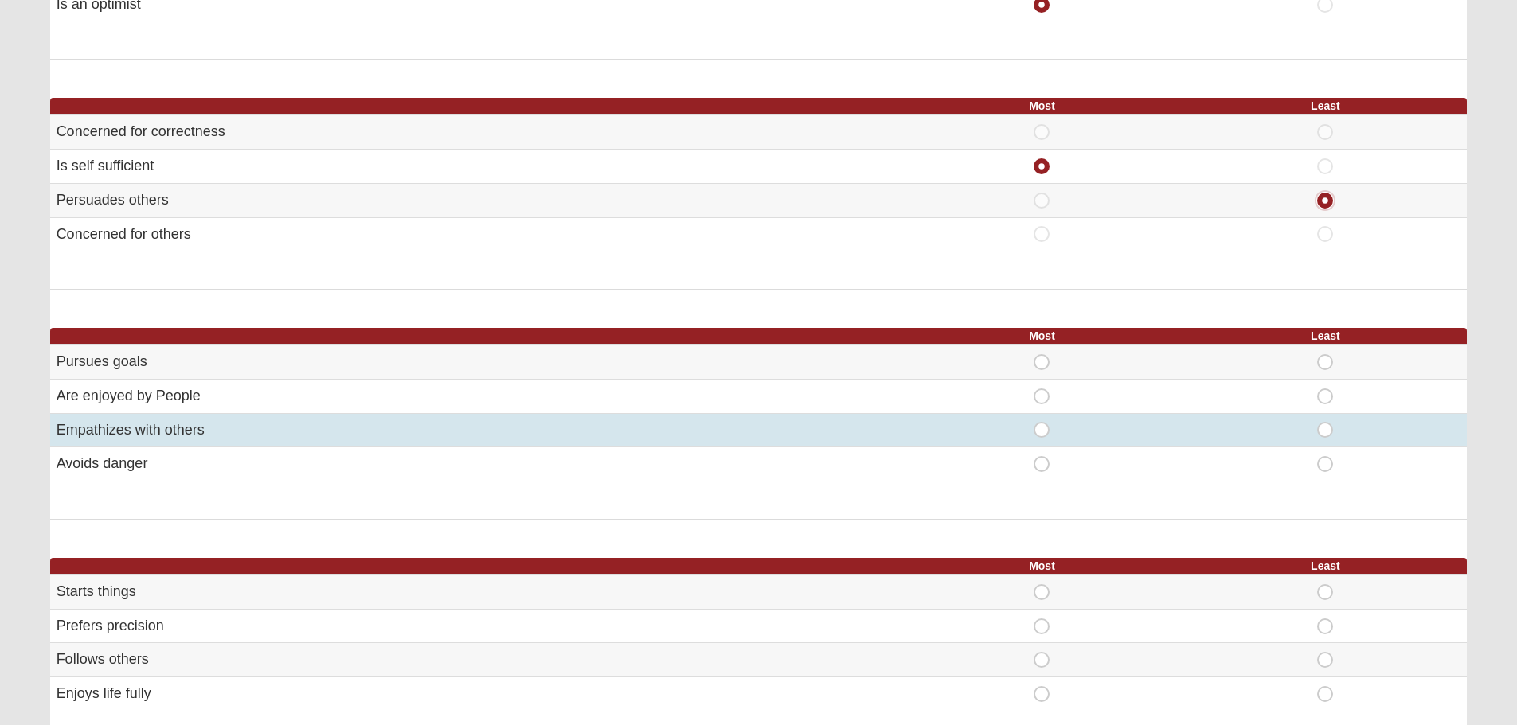
scroll to position [398, 0]
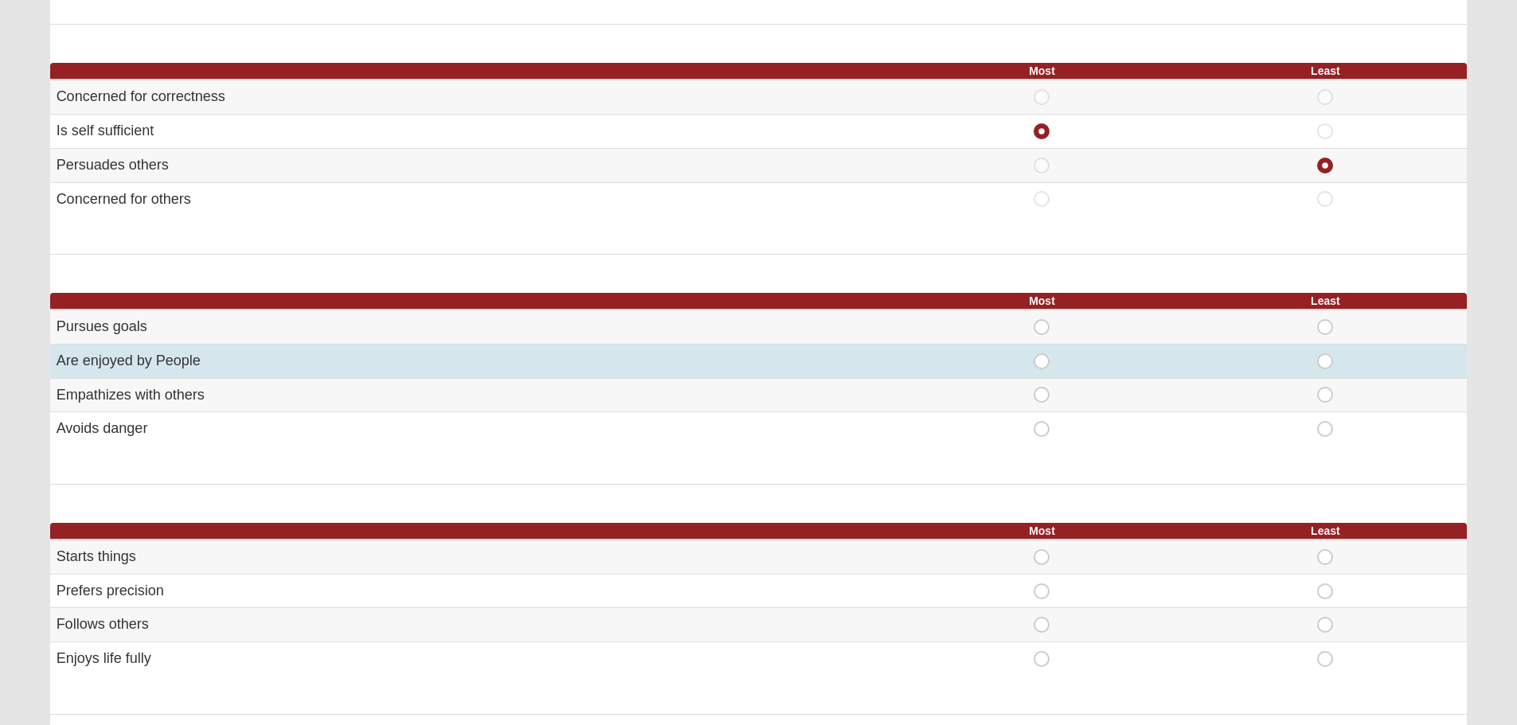
click at [1042, 354] on span "Most" at bounding box center [1042, 354] width 0 height 0
click at [1045, 356] on input "Most" at bounding box center [1047, 362] width 10 height 16
radio input "true"
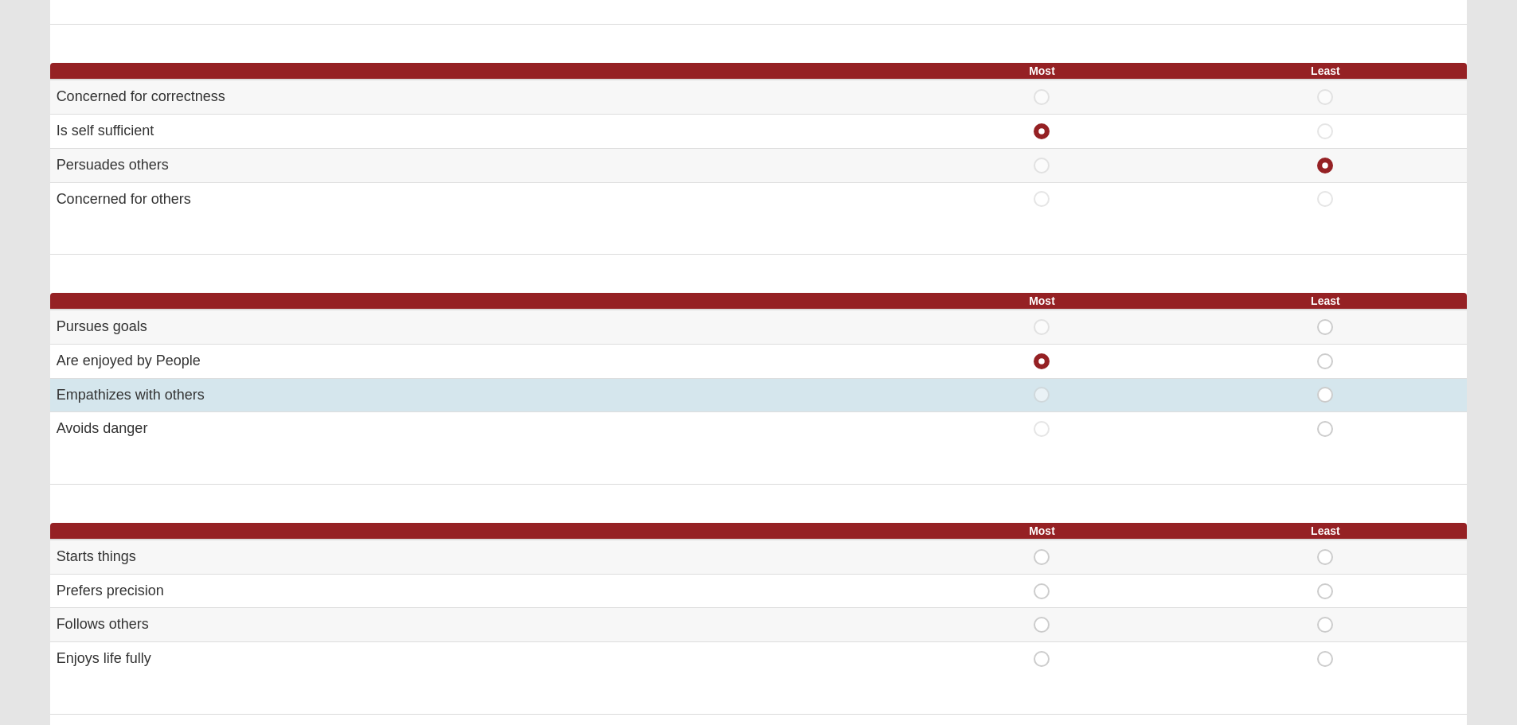
click at [1325, 387] on span "Least" at bounding box center [1325, 387] width 0 height 0
click at [1325, 396] on input "Least" at bounding box center [1330, 395] width 10 height 16
radio input "true"
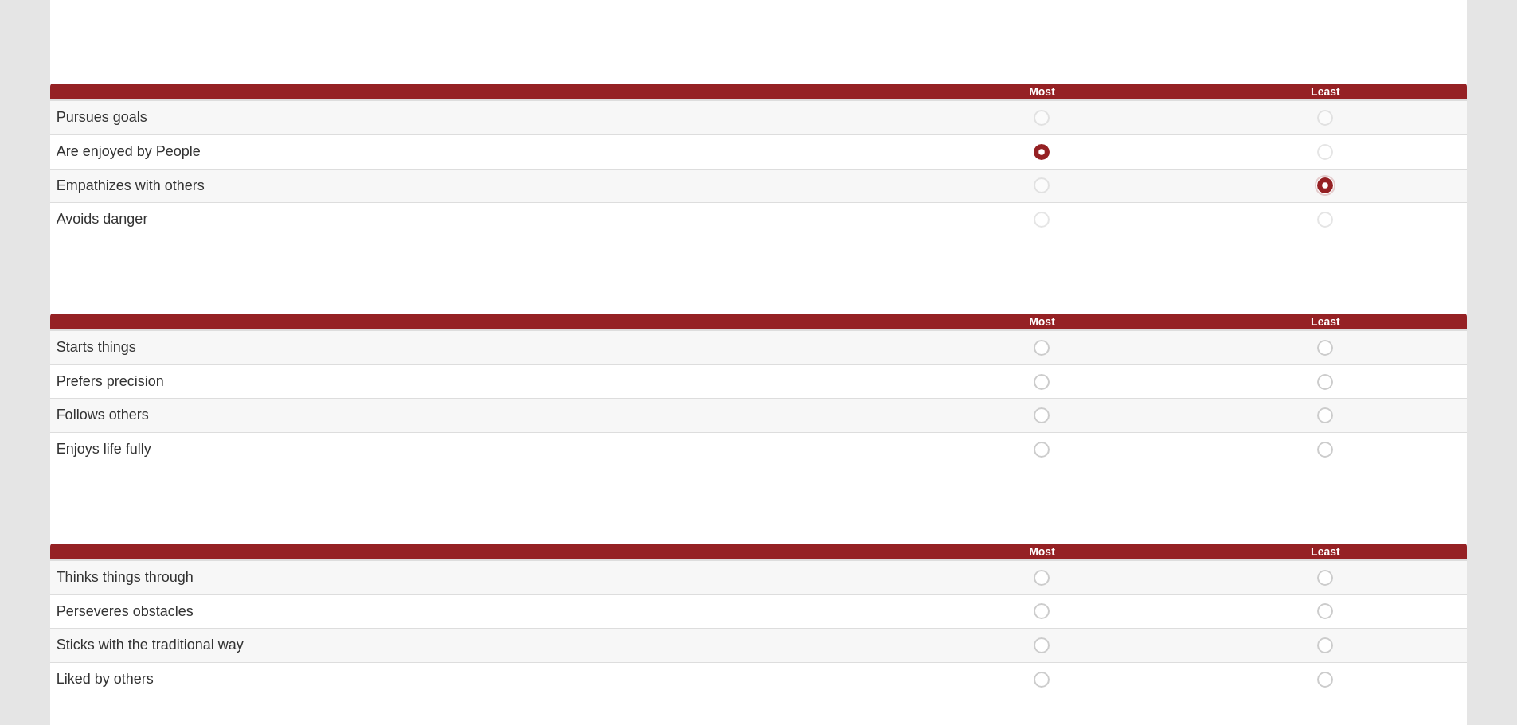
scroll to position [611, 0]
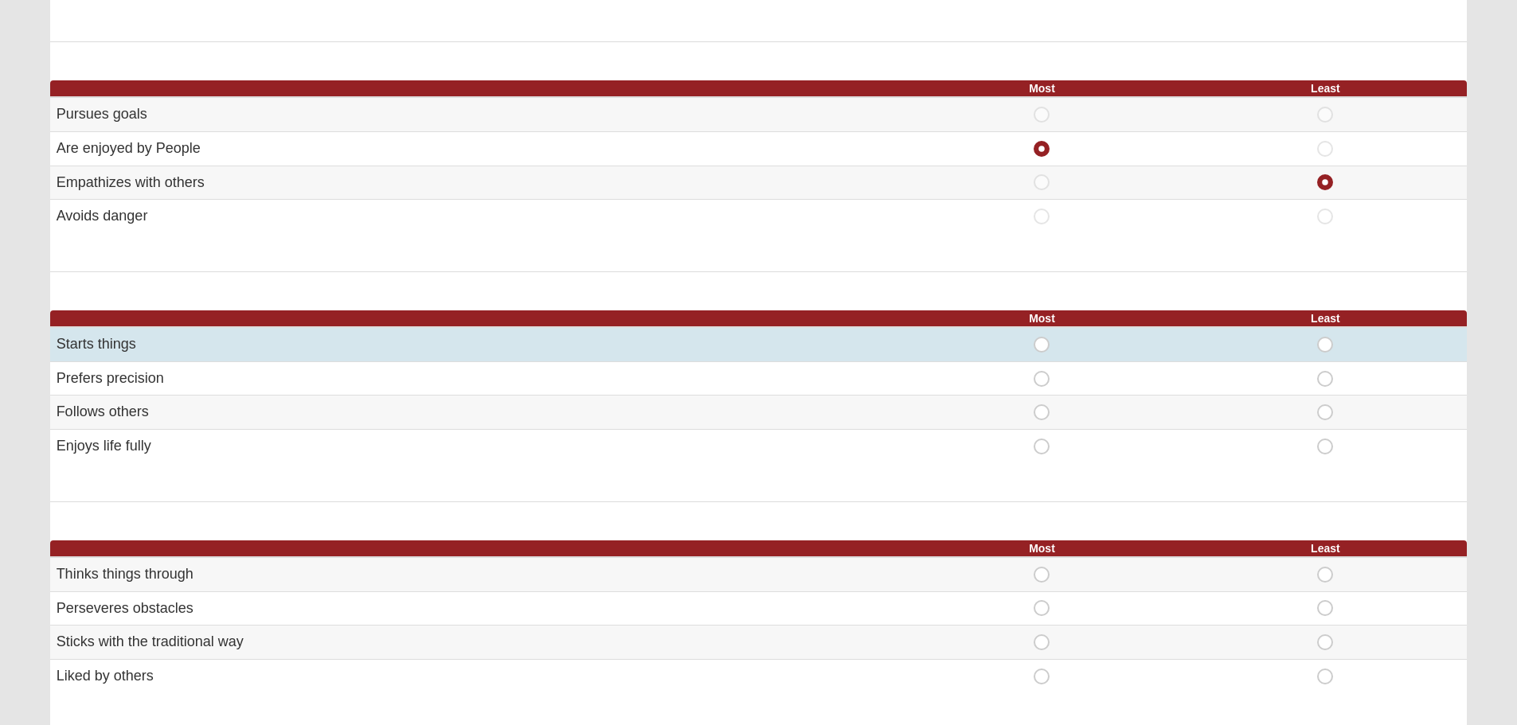
click at [1042, 337] on span "Most" at bounding box center [1042, 337] width 0 height 0
click at [1045, 342] on input "Most" at bounding box center [1047, 345] width 10 height 16
radio input "true"
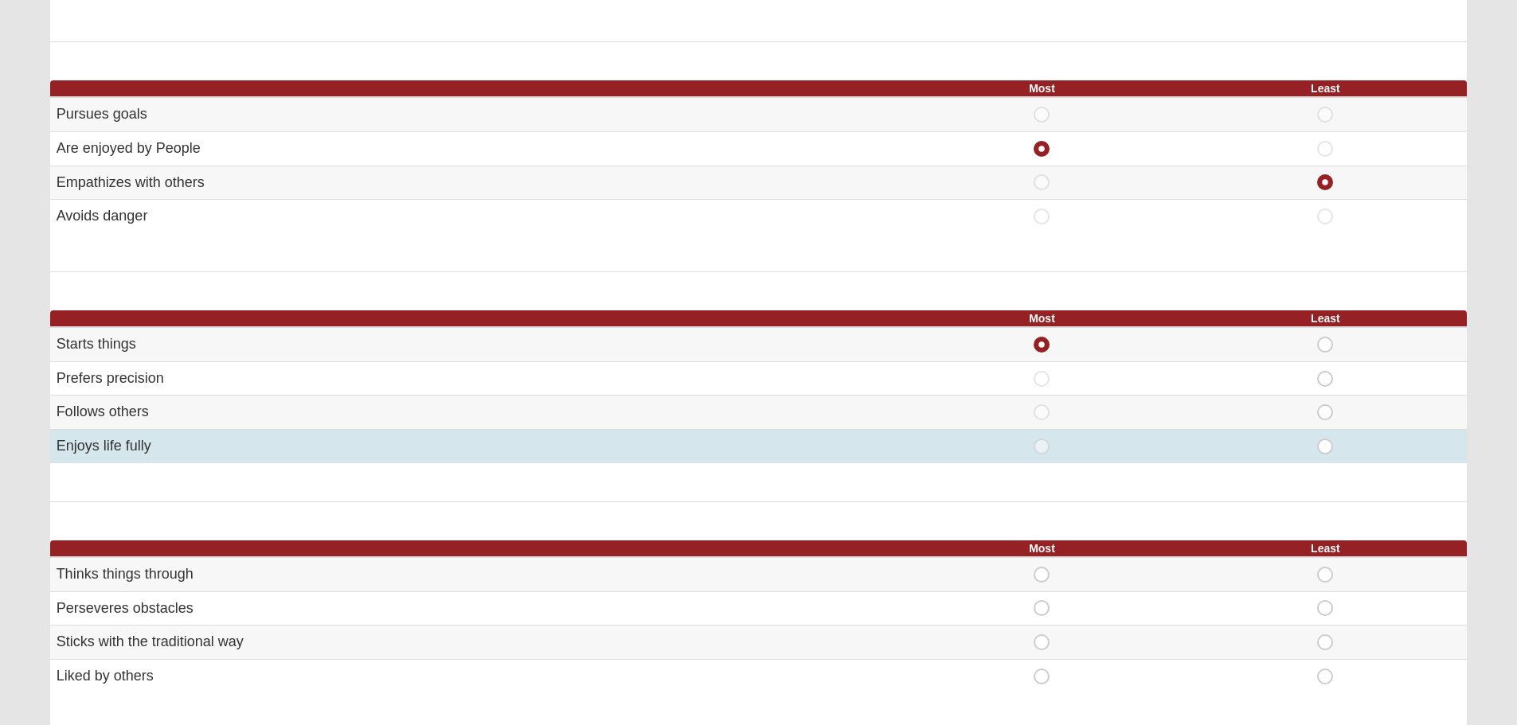
click at [1325, 439] on span "Least" at bounding box center [1325, 439] width 0 height 0
click at [1325, 447] on input "Least" at bounding box center [1330, 447] width 10 height 16
radio input "true"
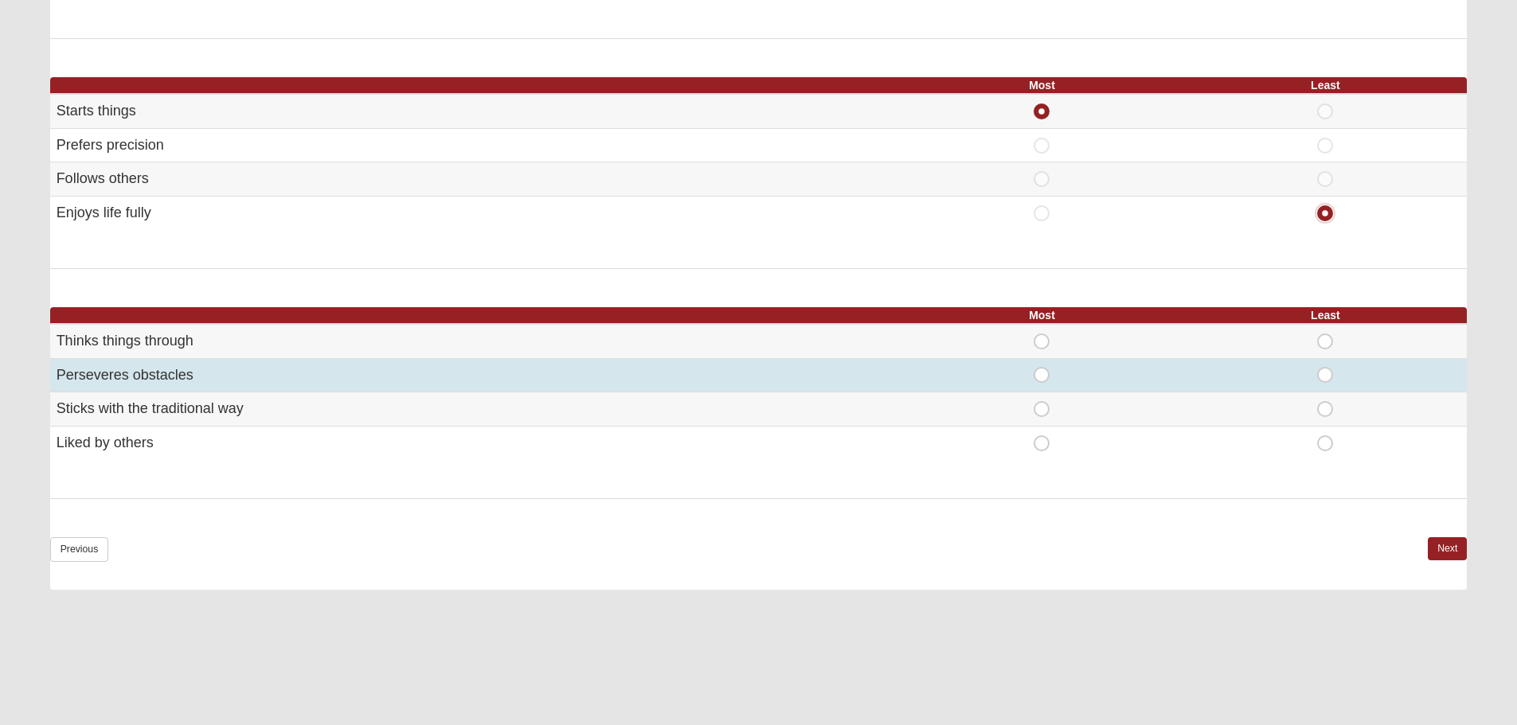
scroll to position [850, 0]
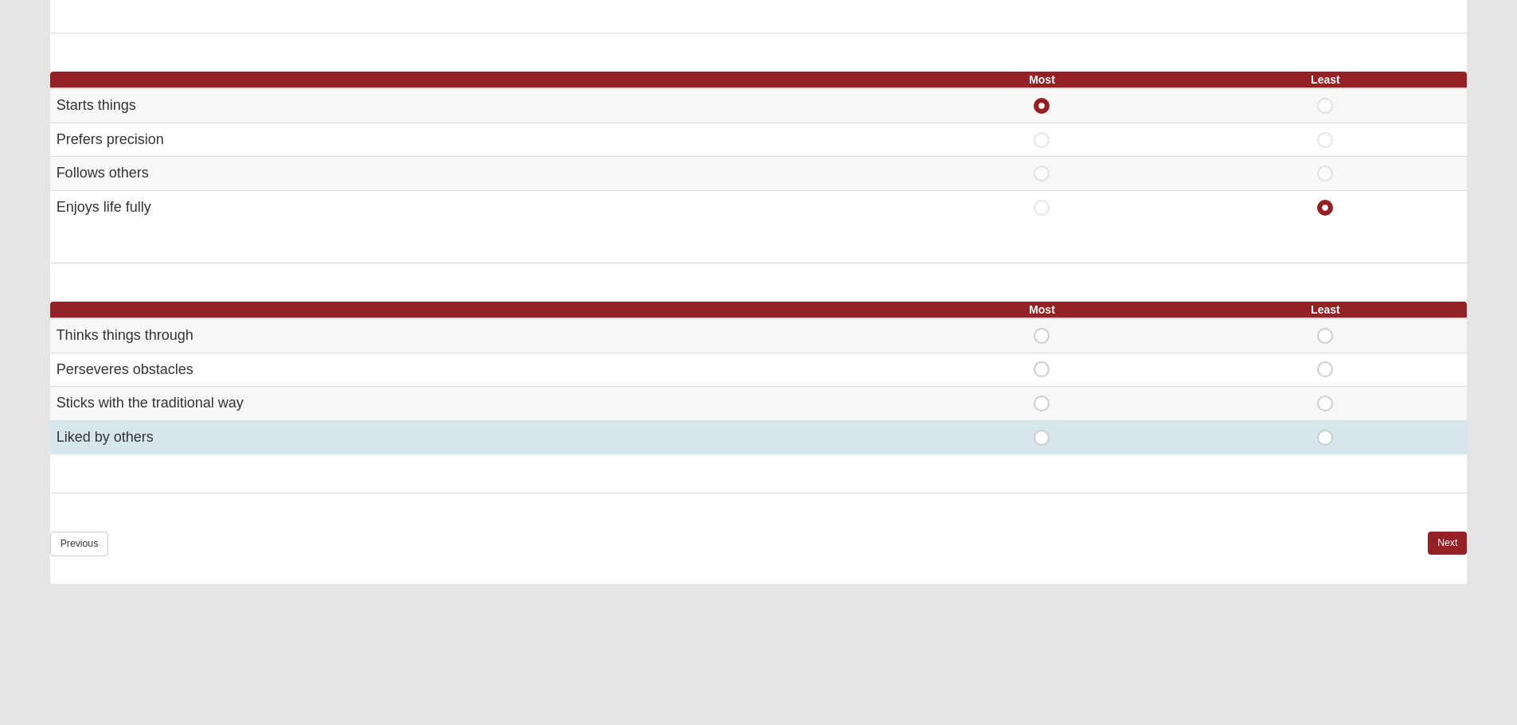
click at [1042, 430] on span "Most" at bounding box center [1042, 430] width 0 height 0
click at [1042, 444] on input "Most" at bounding box center [1047, 438] width 10 height 16
radio input "true"
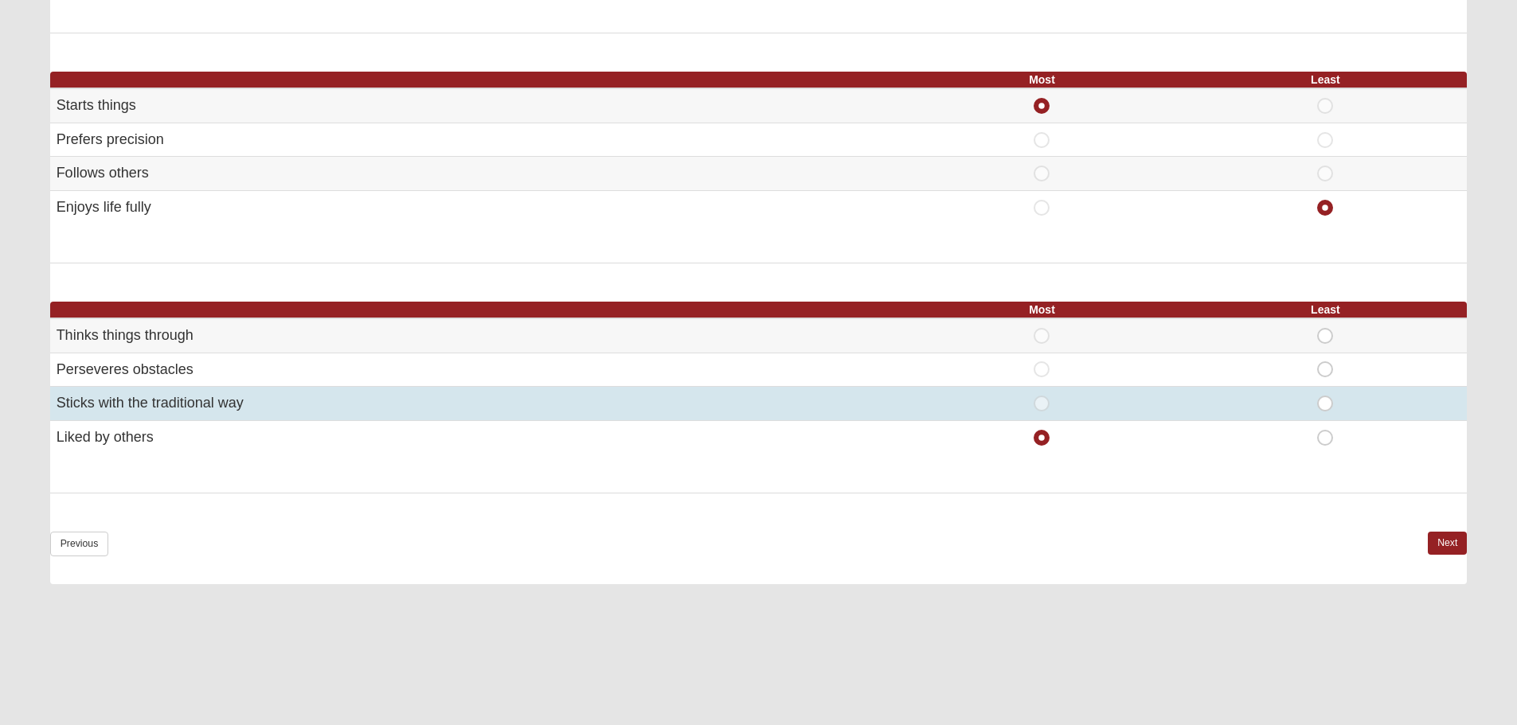
click at [1325, 396] on span "Least" at bounding box center [1325, 396] width 0 height 0
click at [1325, 405] on input "Least" at bounding box center [1330, 404] width 10 height 16
radio input "true"
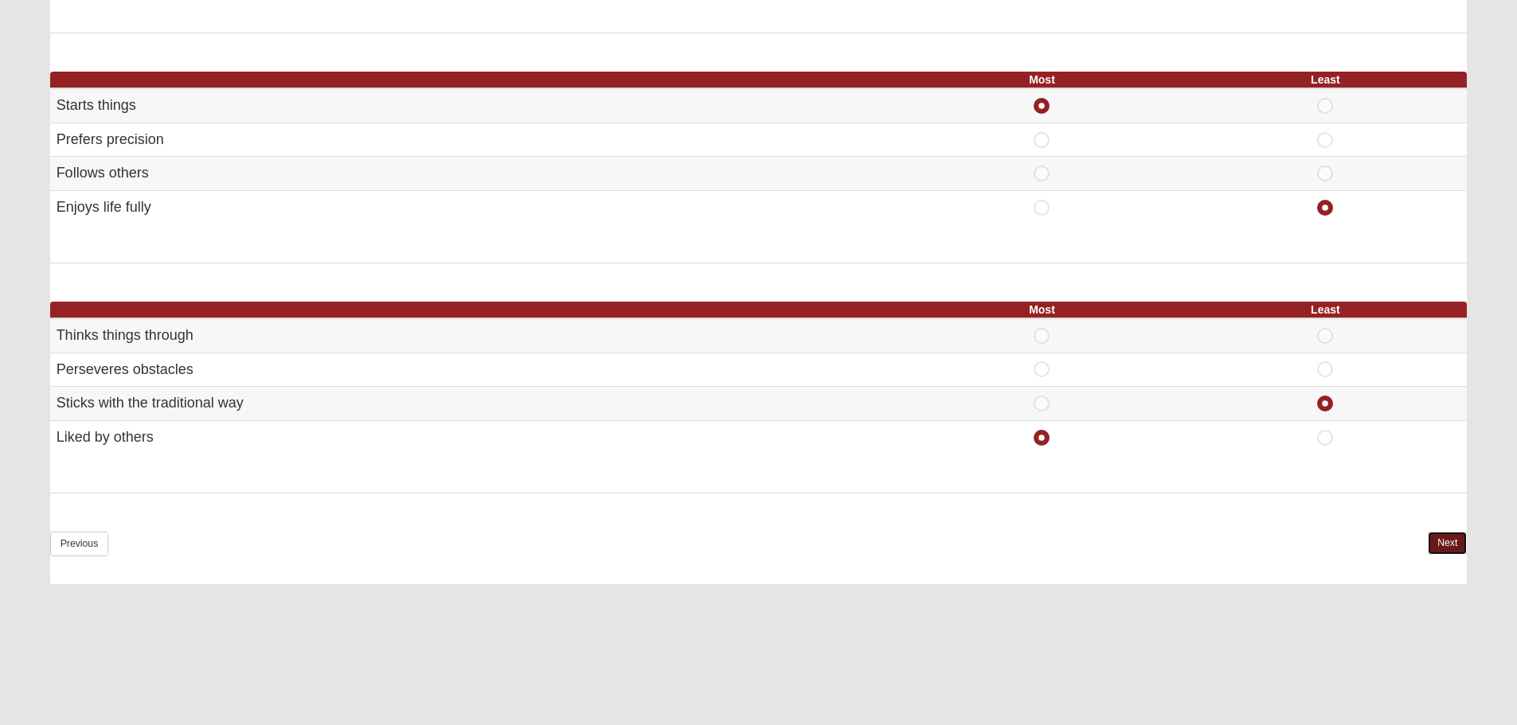
click at [1446, 537] on link "Next" at bounding box center [1447, 543] width 39 height 23
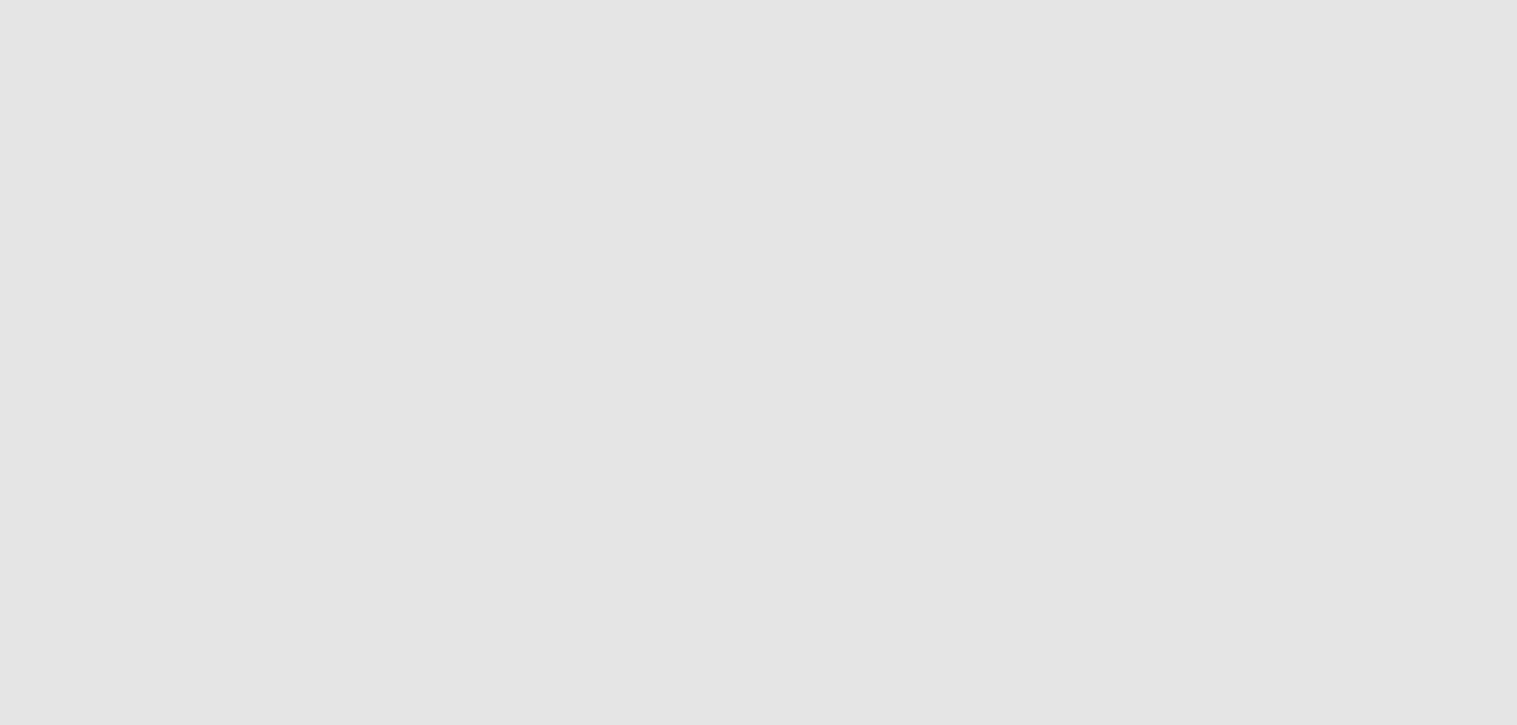
scroll to position [0, 0]
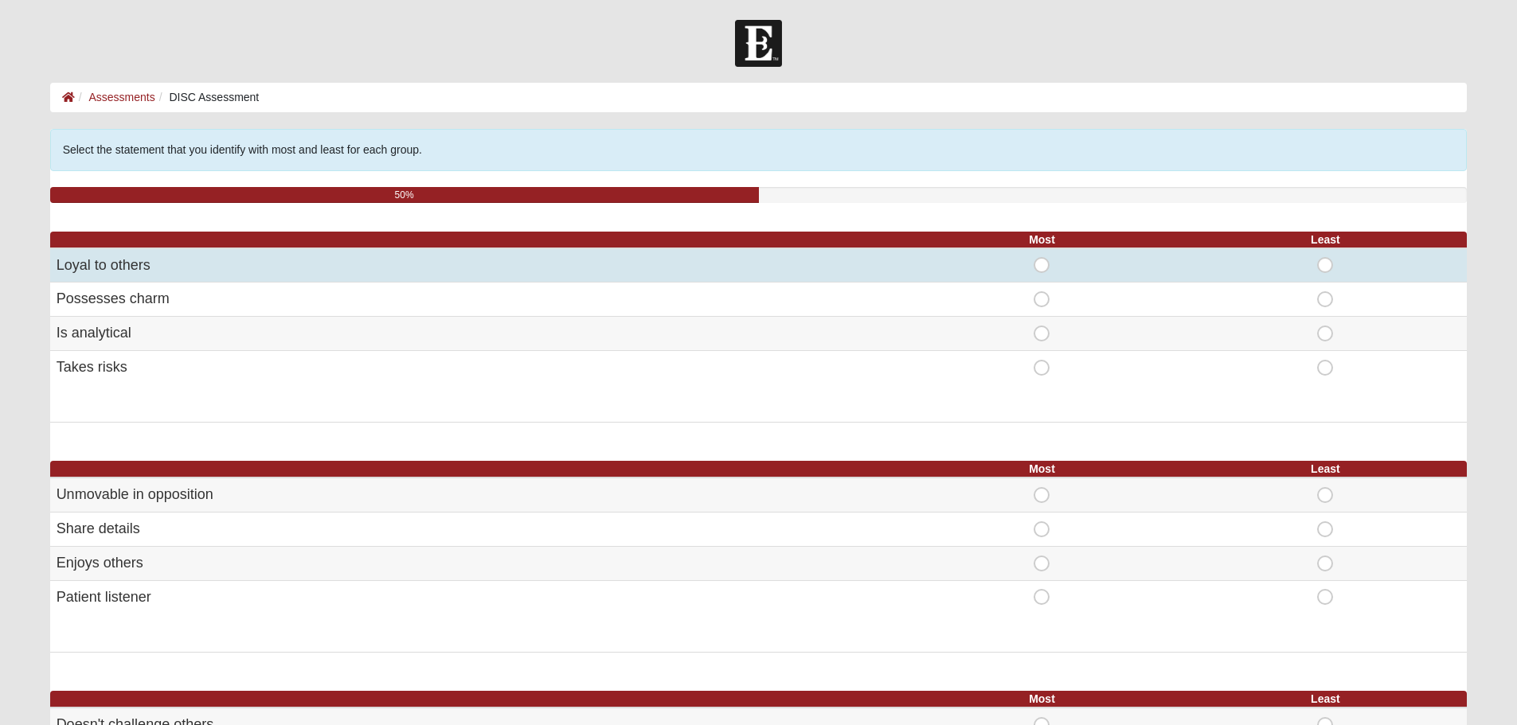
click at [1042, 257] on span "Most" at bounding box center [1042, 257] width 0 height 0
click at [1049, 272] on input "Most" at bounding box center [1047, 265] width 10 height 16
radio input "true"
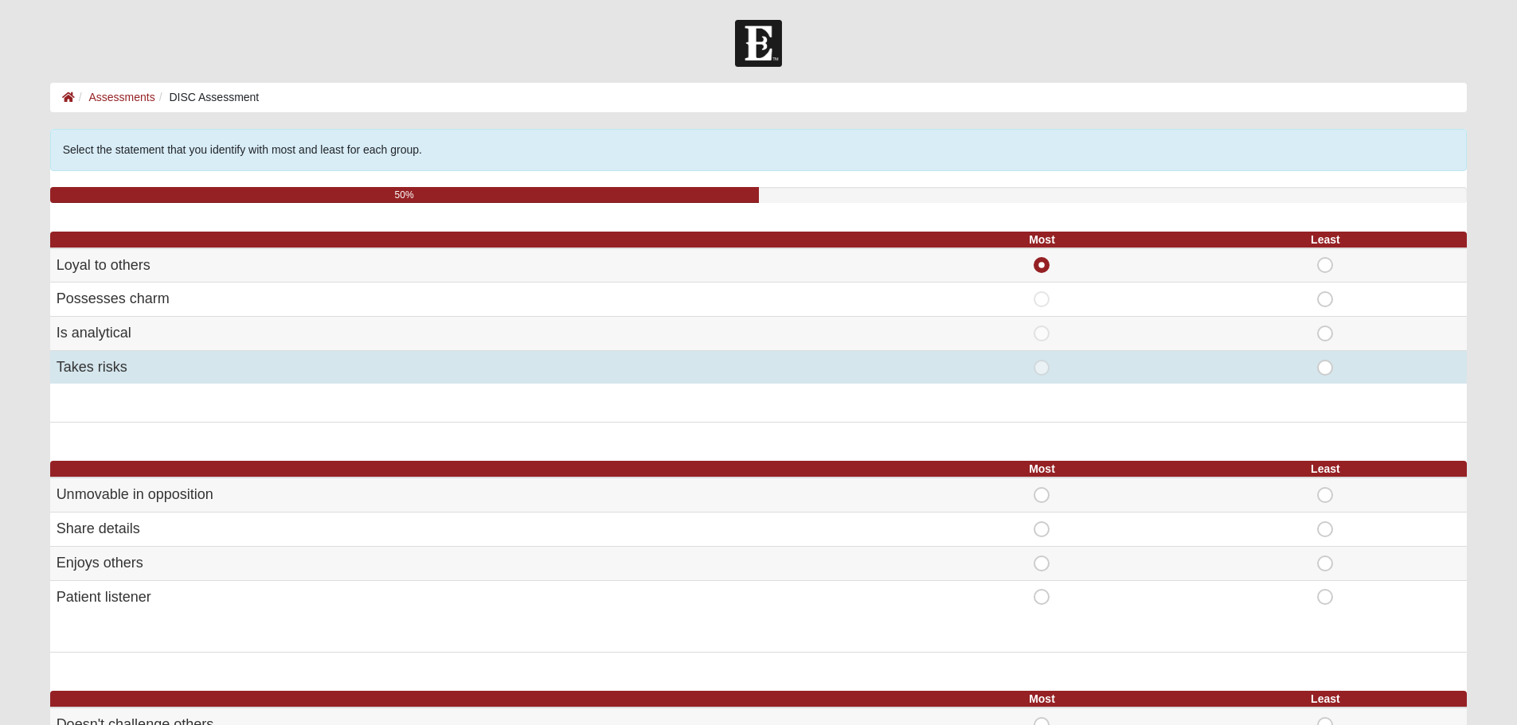
click at [1325, 360] on span "Least" at bounding box center [1325, 360] width 0 height 0
click at [1331, 370] on input "Least" at bounding box center [1330, 368] width 10 height 16
radio input "true"
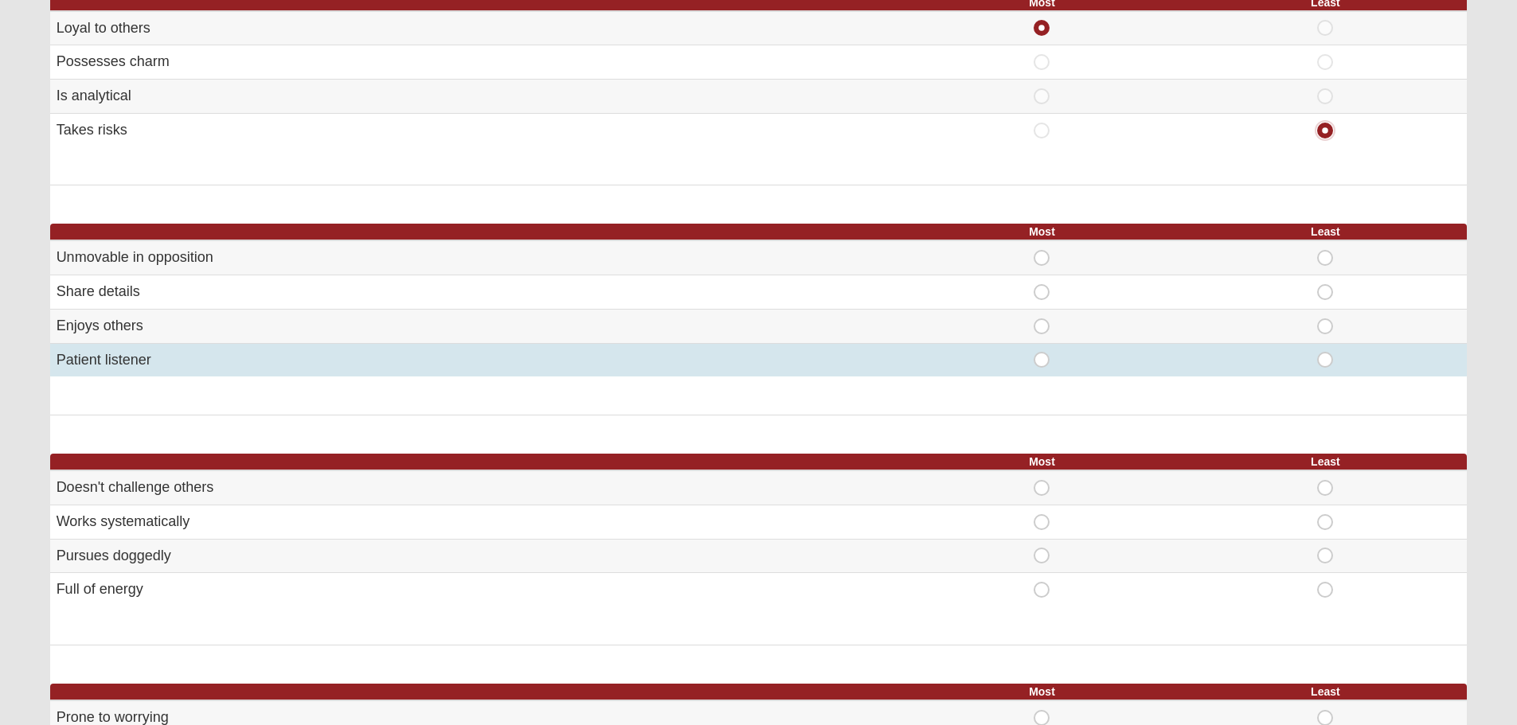
scroll to position [239, 0]
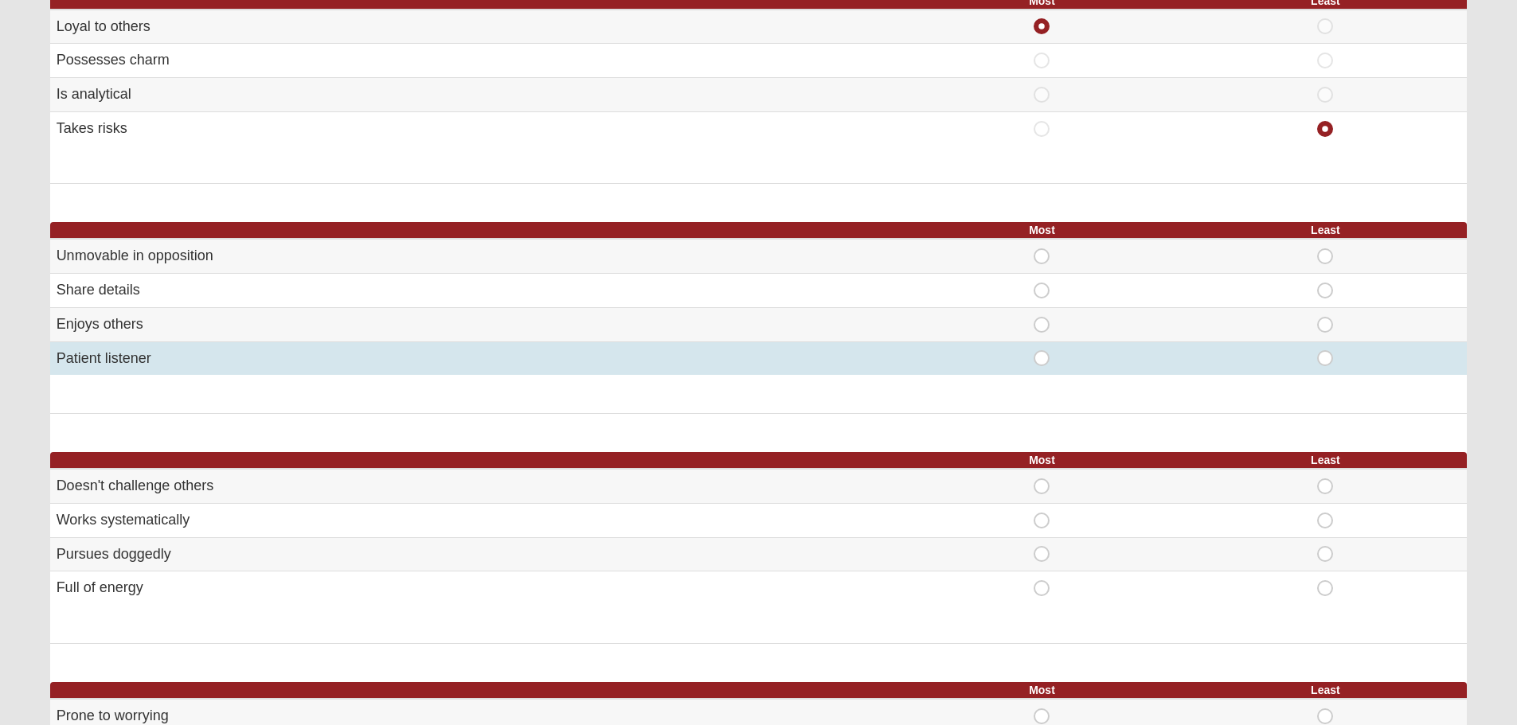
click at [1042, 350] on span "Most" at bounding box center [1042, 350] width 0 height 0
click at [1043, 357] on input "Most" at bounding box center [1047, 358] width 10 height 16
radio input "true"
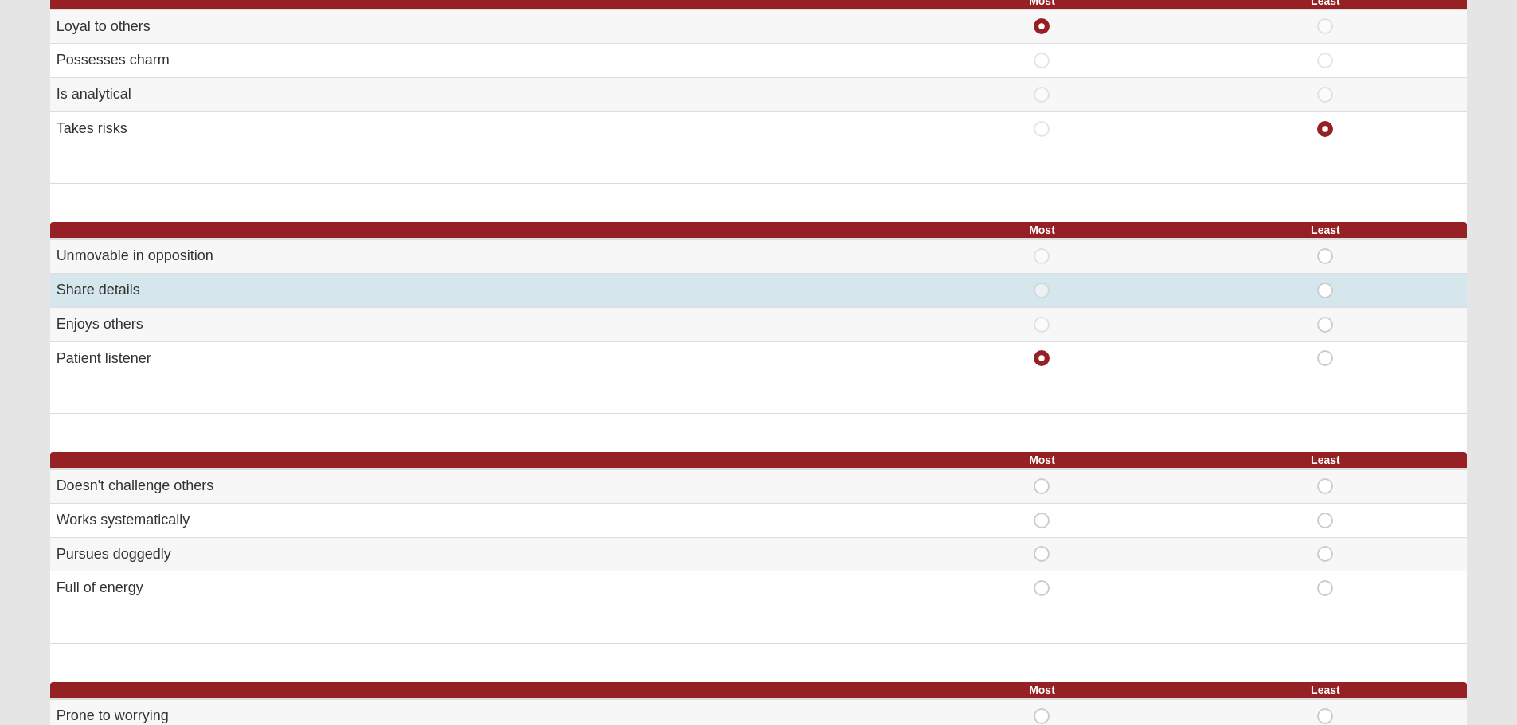
click at [1325, 283] on span "Least" at bounding box center [1325, 283] width 0 height 0
click at [1325, 288] on input "Least" at bounding box center [1330, 291] width 10 height 16
radio input "true"
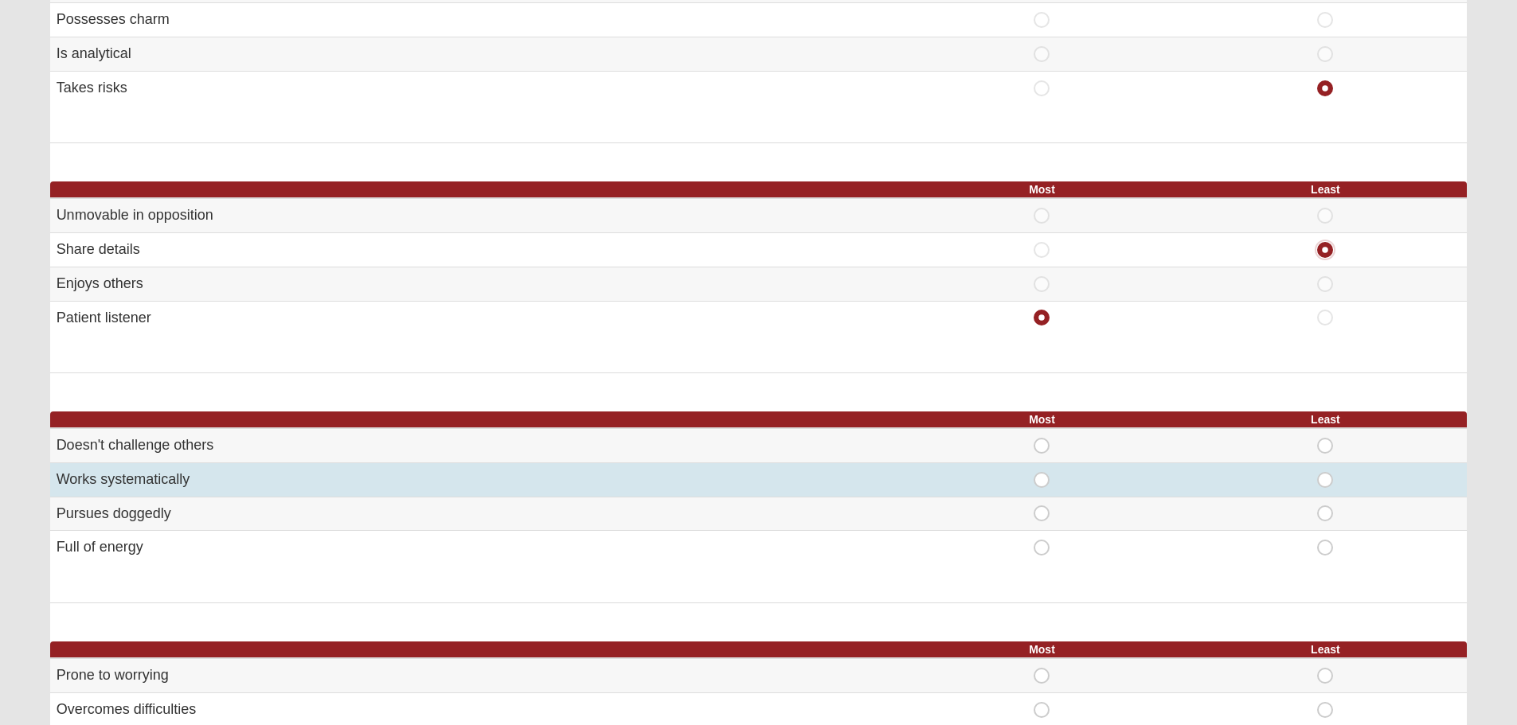
scroll to position [372, 0]
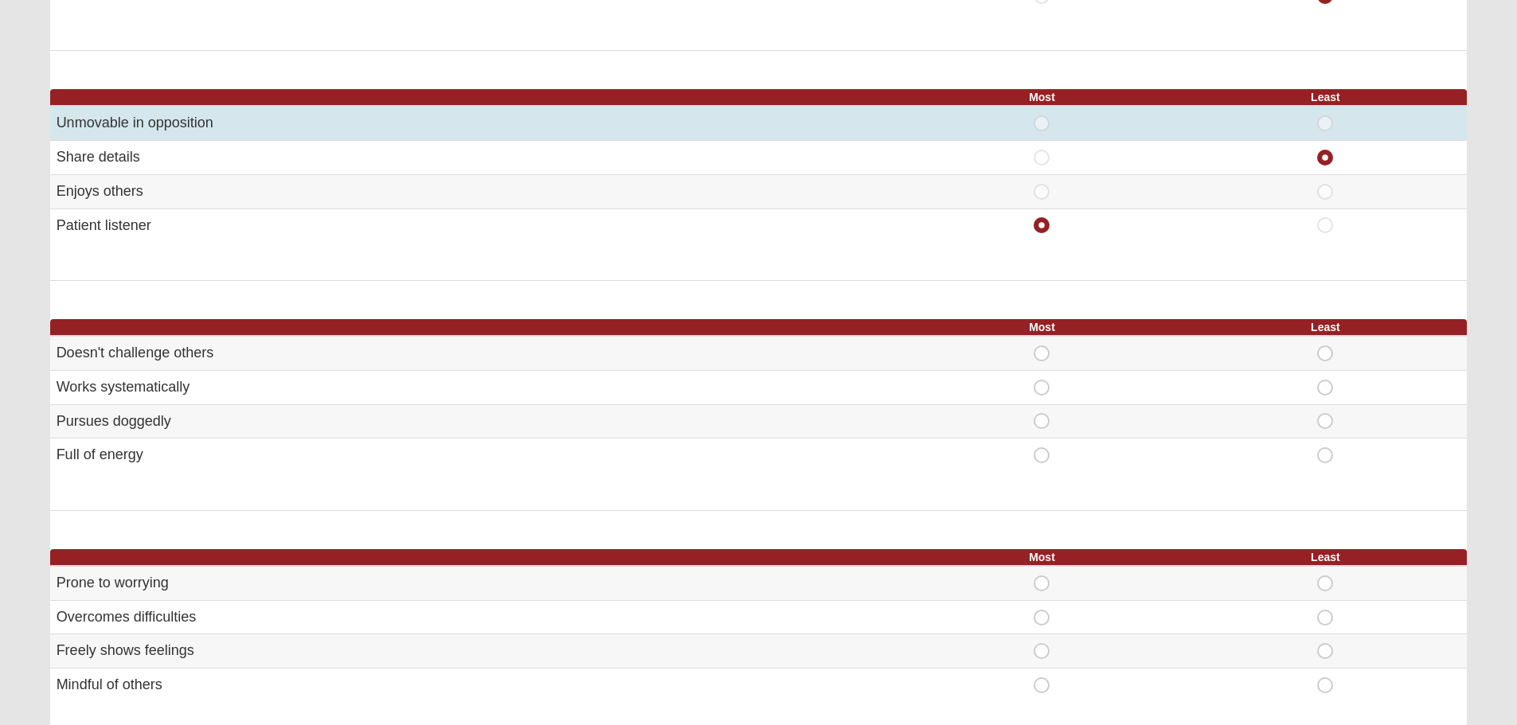
click at [1325, 115] on span "Least" at bounding box center [1325, 115] width 0 height 0
click at [1326, 122] on input "Least" at bounding box center [1330, 123] width 10 height 16
radio input "true"
radio input "false"
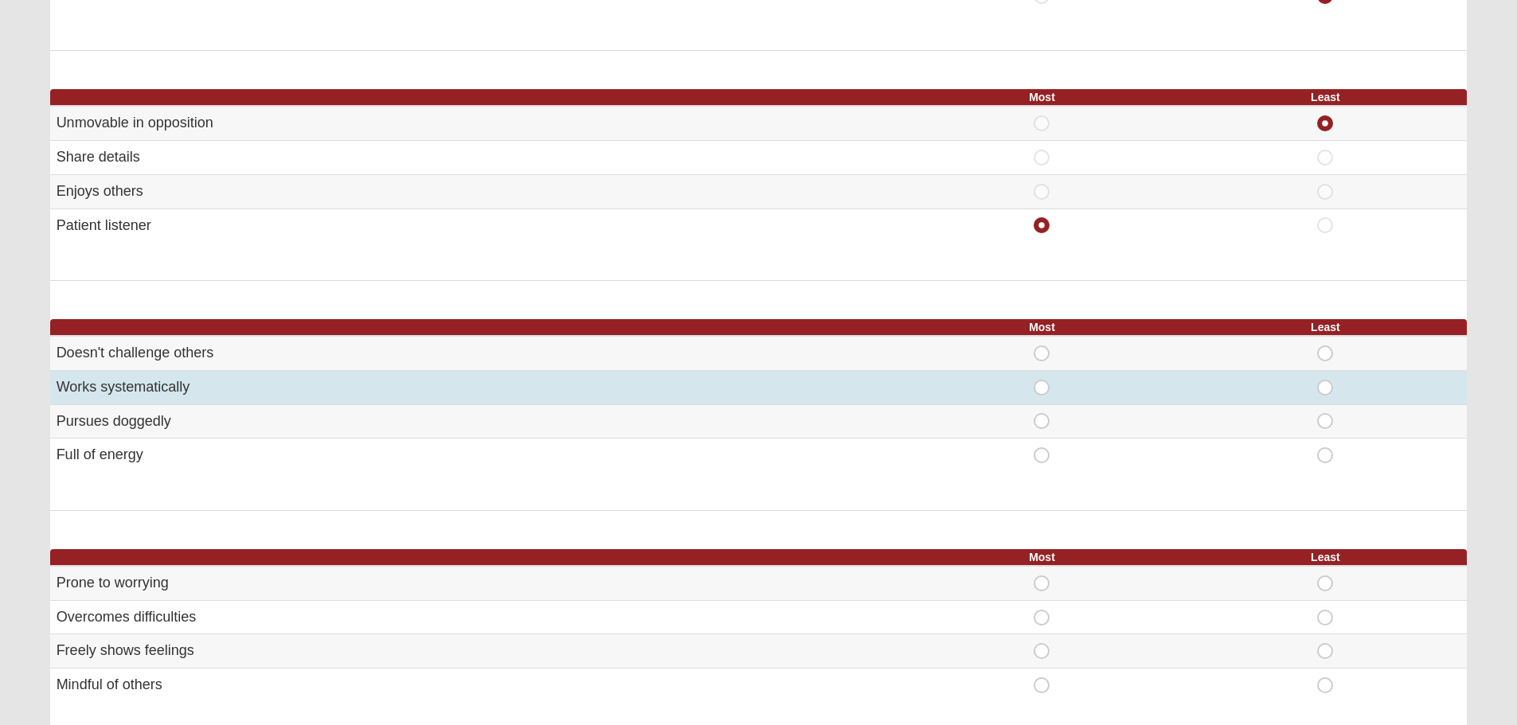
click at [1042, 380] on span "Most" at bounding box center [1042, 380] width 0 height 0
click at [1042, 385] on input "Most" at bounding box center [1047, 388] width 10 height 16
radio input "true"
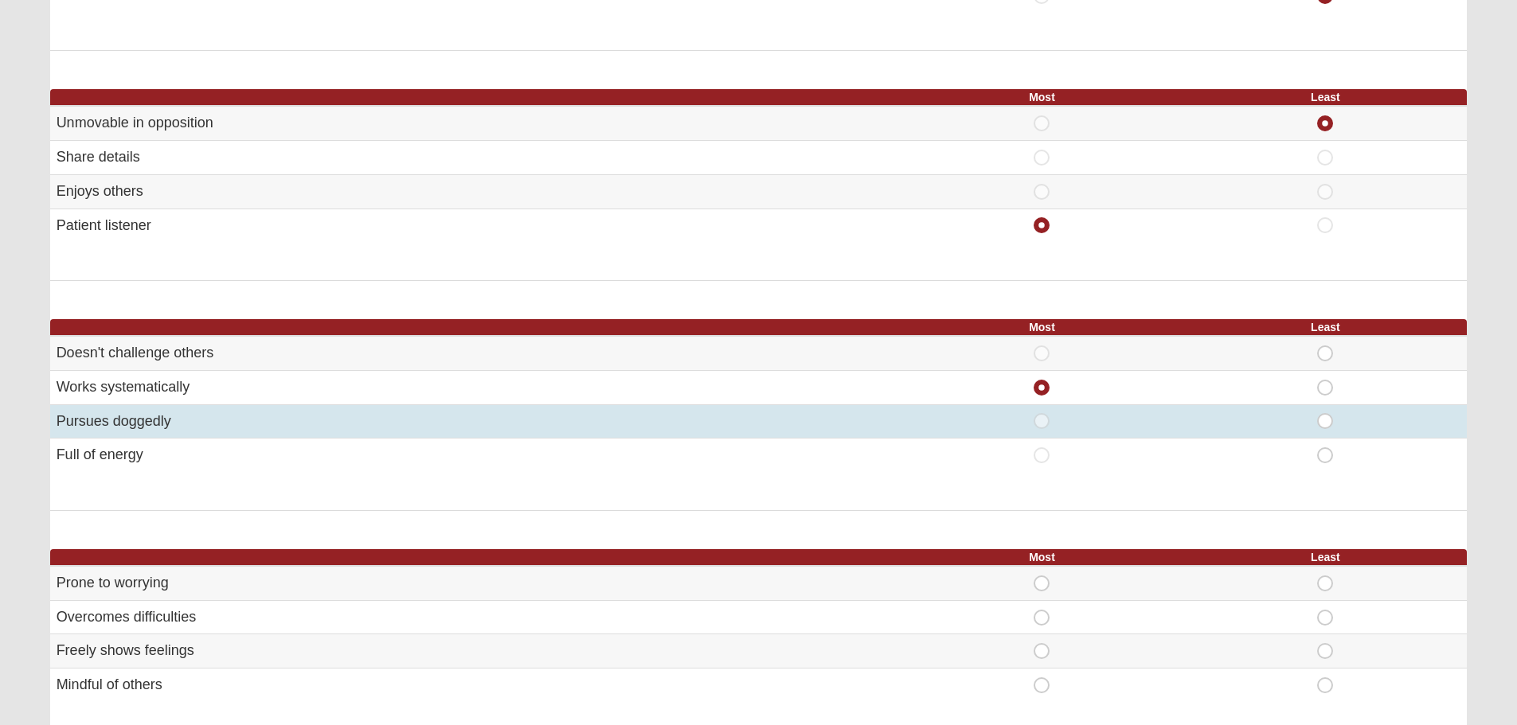
click at [1325, 413] on span "Least" at bounding box center [1325, 413] width 0 height 0
click at [1325, 417] on input "Least" at bounding box center [1330, 421] width 10 height 16
radio input "true"
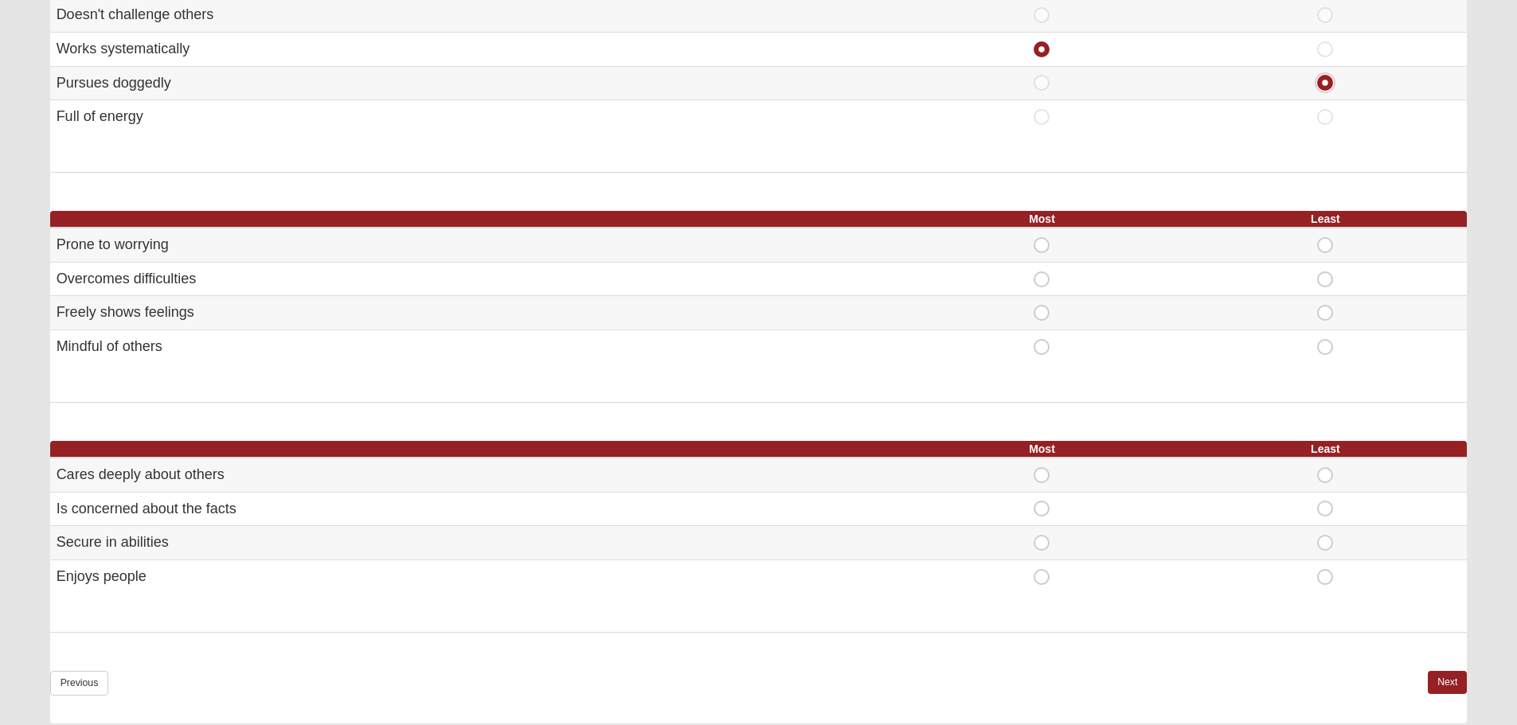
scroll to position [717, 0]
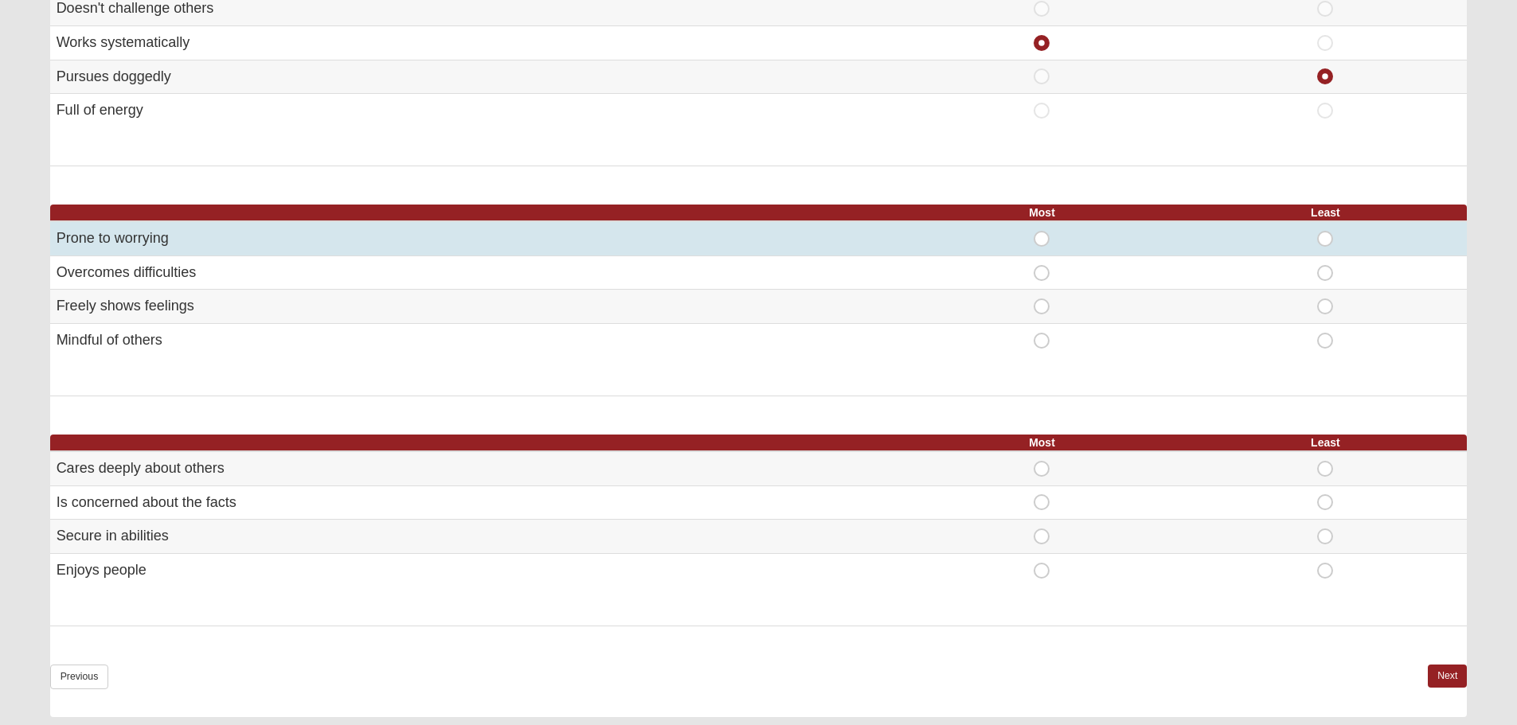
click at [1325, 231] on span "Least" at bounding box center [1325, 231] width 0 height 0
click at [1325, 238] on input "Least" at bounding box center [1330, 239] width 10 height 16
radio input "true"
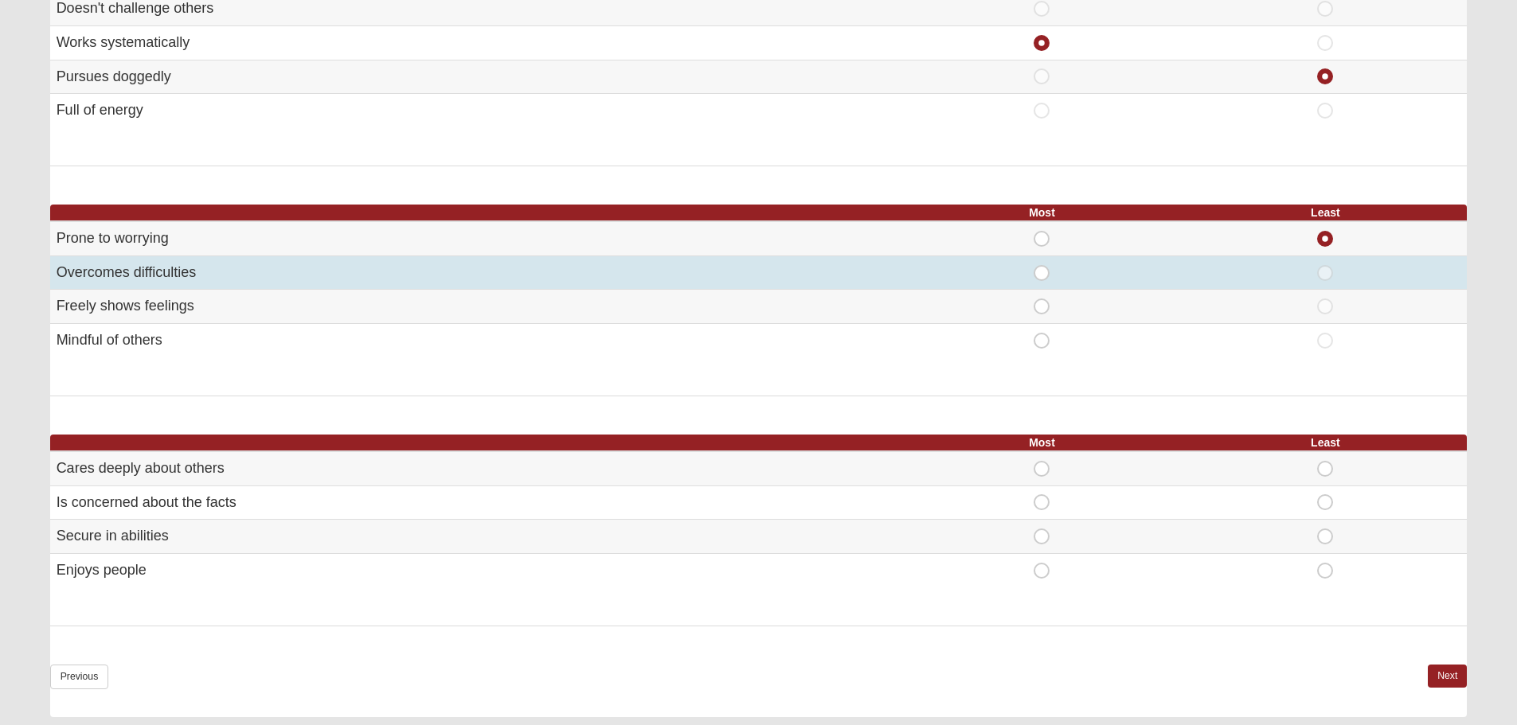
click at [1042, 265] on span "Most" at bounding box center [1042, 265] width 0 height 0
click at [1042, 268] on input "Most" at bounding box center [1047, 273] width 10 height 16
radio input "true"
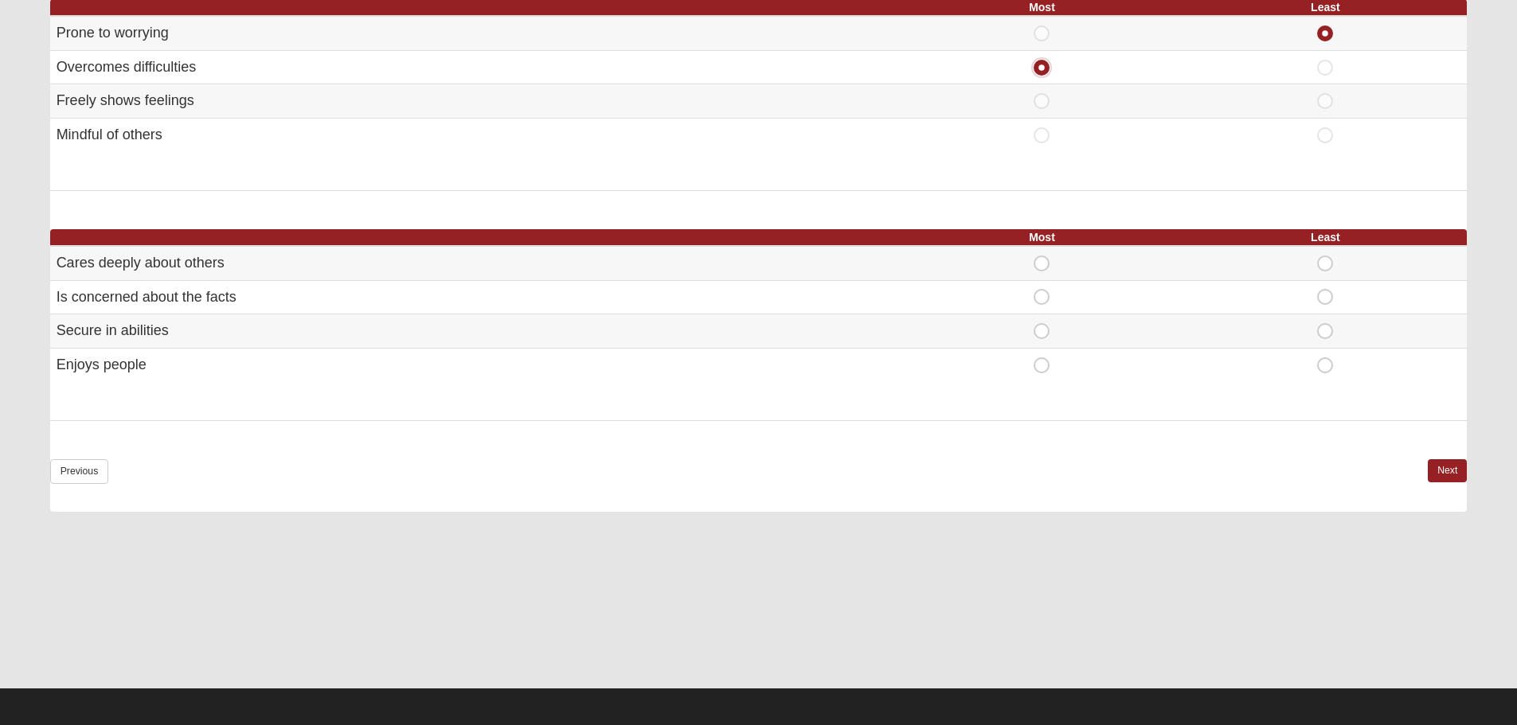
scroll to position [926, 0]
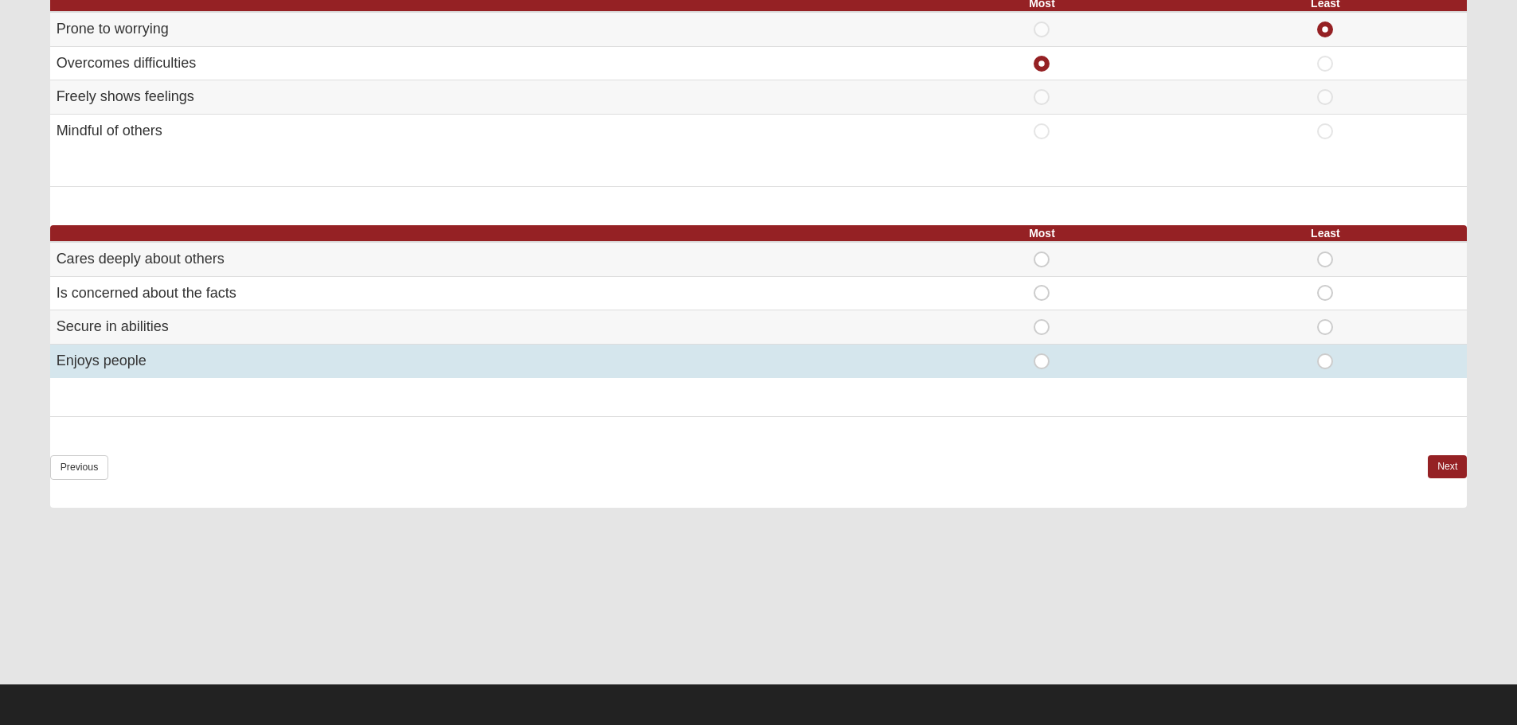
click at [1042, 354] on span "Most" at bounding box center [1042, 354] width 0 height 0
click at [1042, 368] on input "Most" at bounding box center [1047, 362] width 10 height 16
radio input "true"
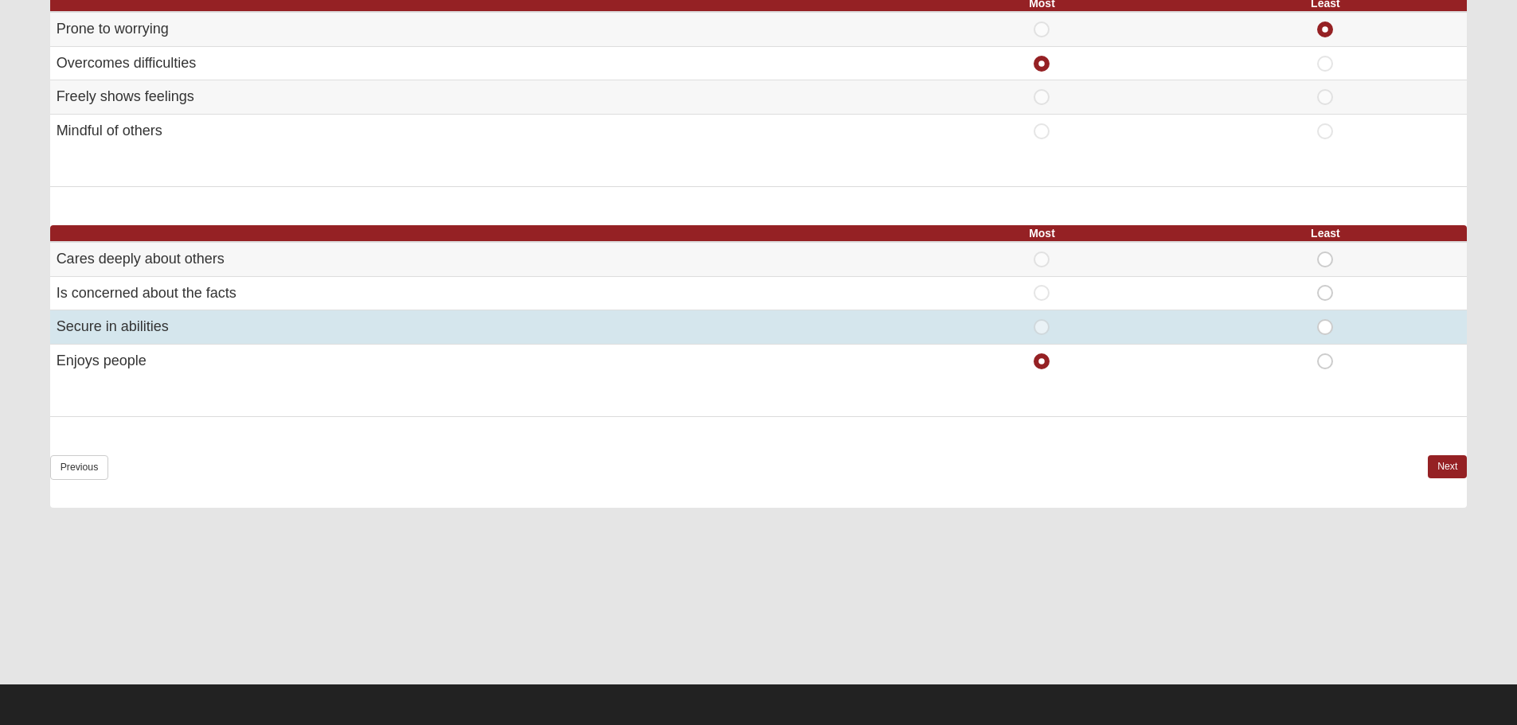
click at [1325, 319] on span "Least" at bounding box center [1325, 319] width 0 height 0
click at [1329, 326] on input "Least" at bounding box center [1330, 327] width 10 height 16
radio input "true"
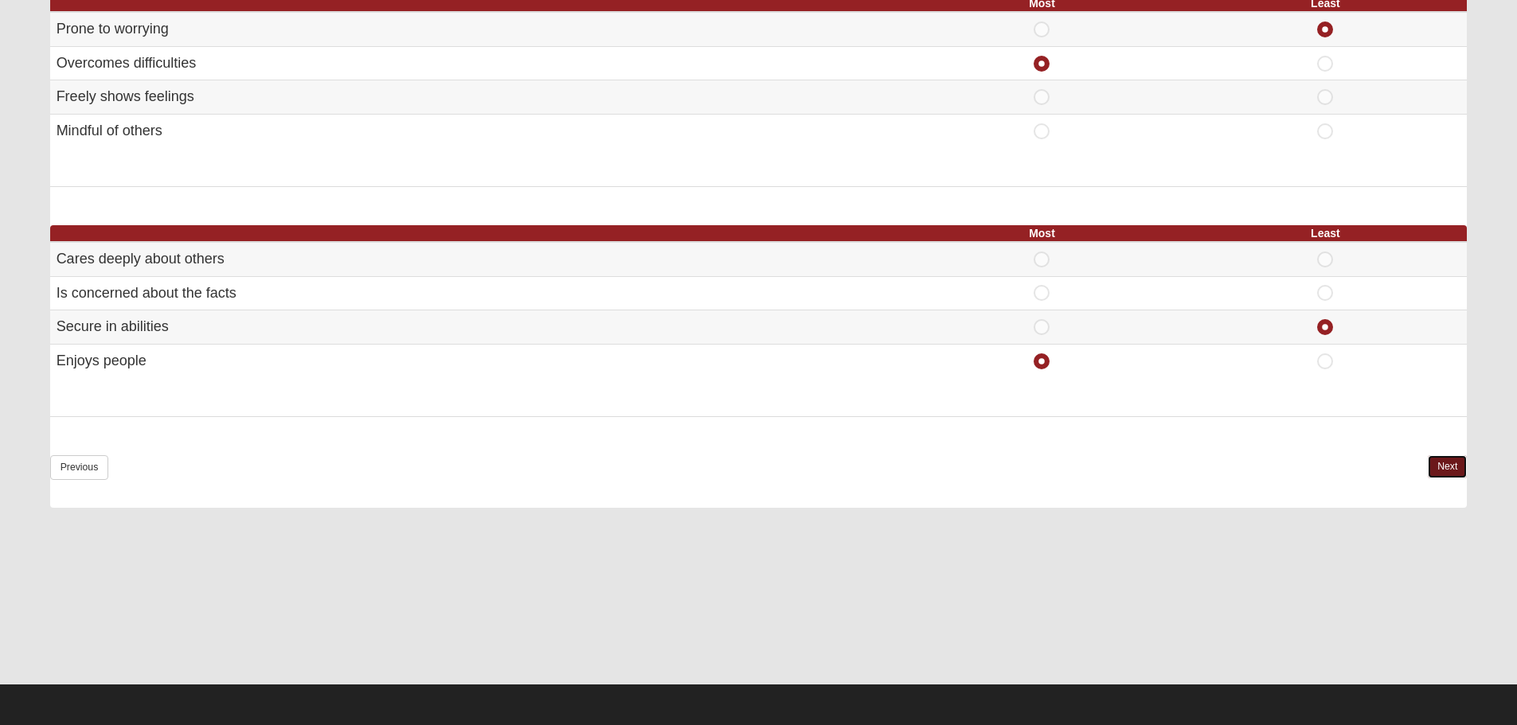
click at [1434, 461] on link "Next" at bounding box center [1447, 466] width 39 height 23
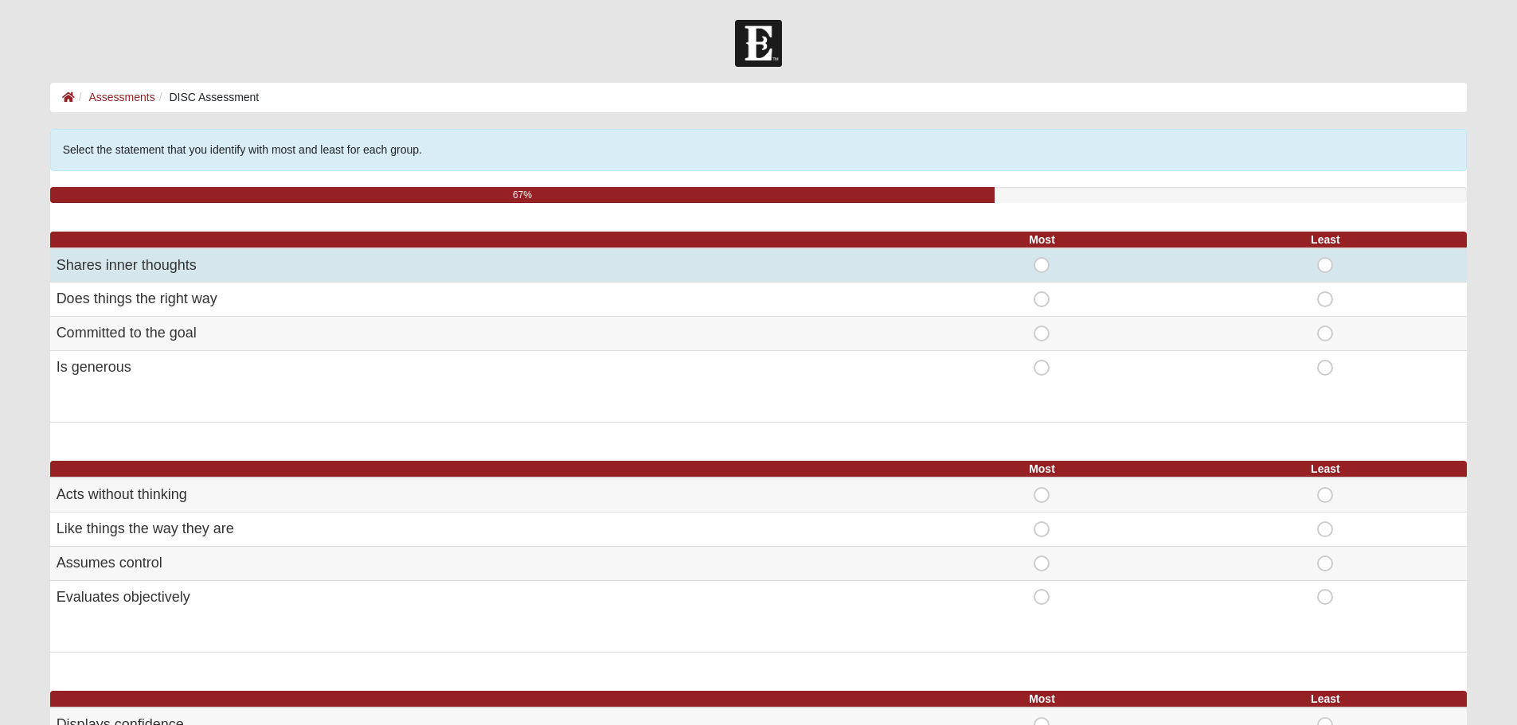
click at [1325, 257] on span "Least" at bounding box center [1325, 257] width 0 height 0
click at [1325, 263] on input "Least" at bounding box center [1330, 265] width 10 height 16
radio input "true"
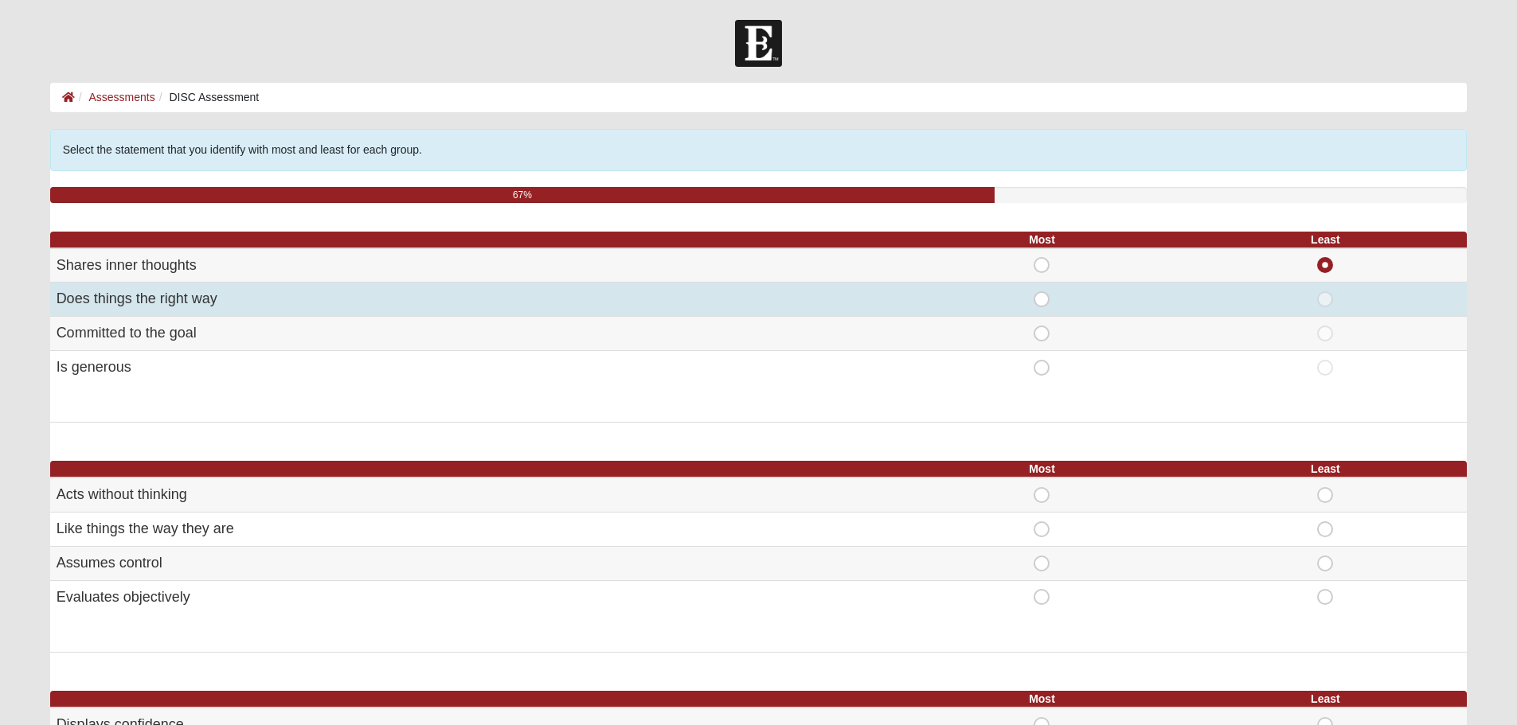
click at [1042, 291] on span "Most" at bounding box center [1042, 291] width 0 height 0
click at [1042, 302] on input "Most" at bounding box center [1047, 299] width 10 height 16
radio input "true"
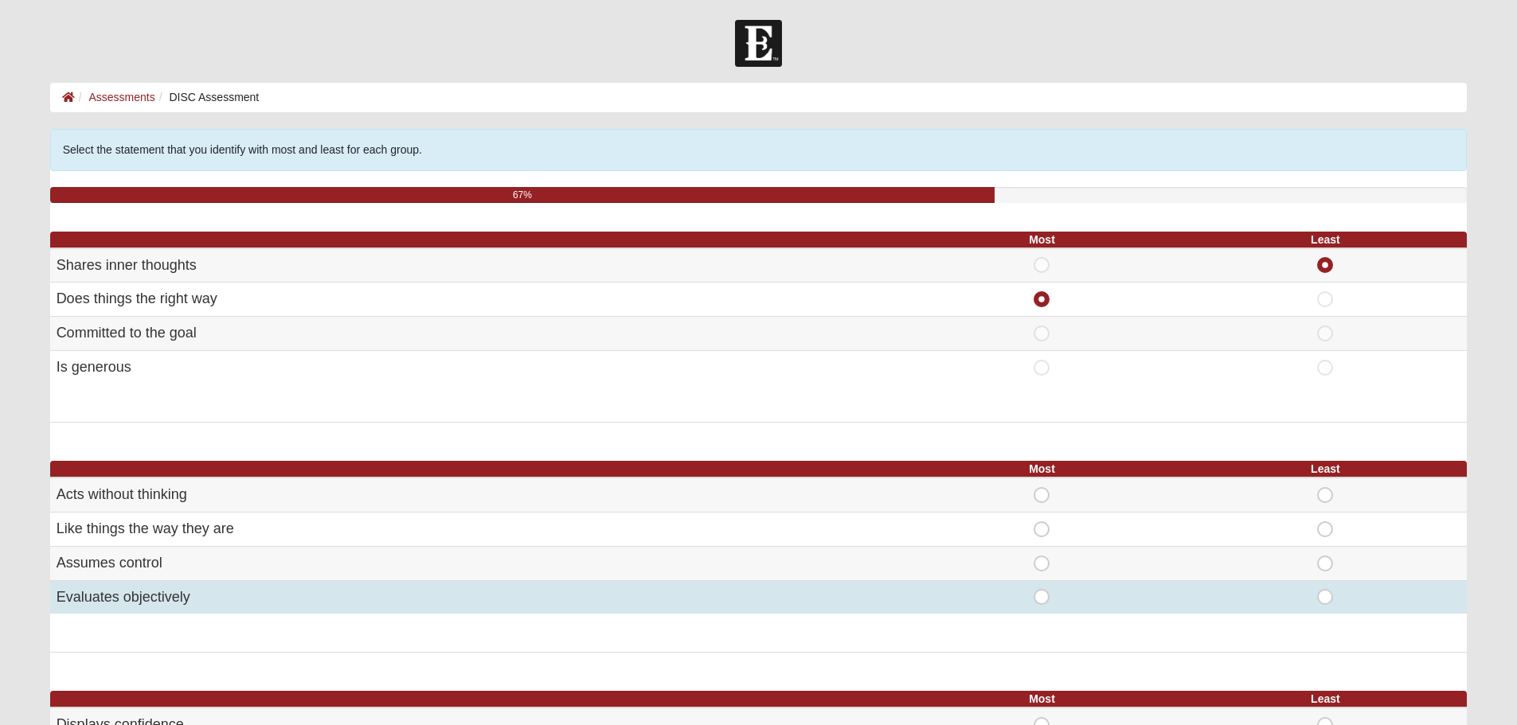
click at [1042, 589] on span "Most" at bounding box center [1042, 589] width 0 height 0
click at [1045, 594] on input "Most" at bounding box center [1047, 597] width 10 height 16
radio input "true"
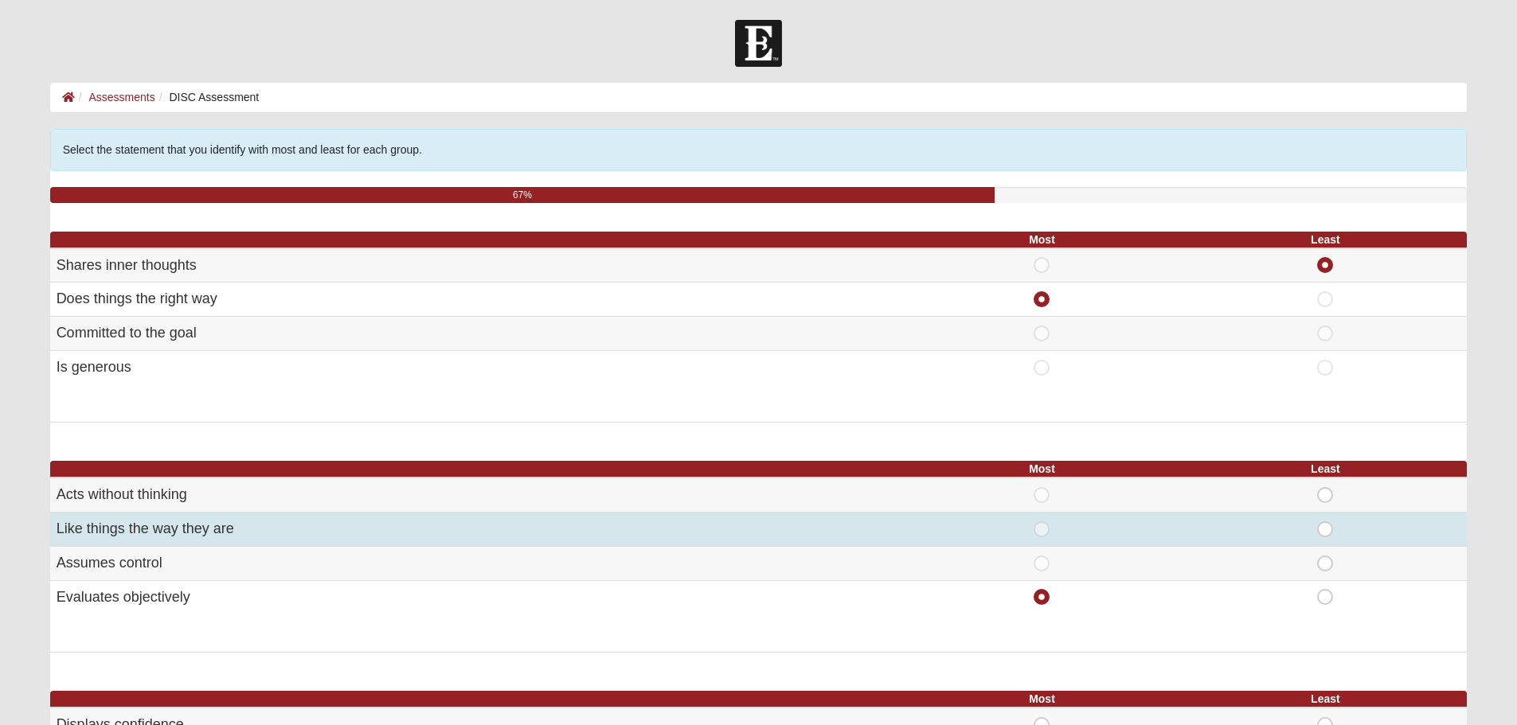
click at [1325, 522] on span "Least" at bounding box center [1325, 522] width 0 height 0
click at [1330, 532] on input "Least" at bounding box center [1330, 530] width 10 height 16
radio input "true"
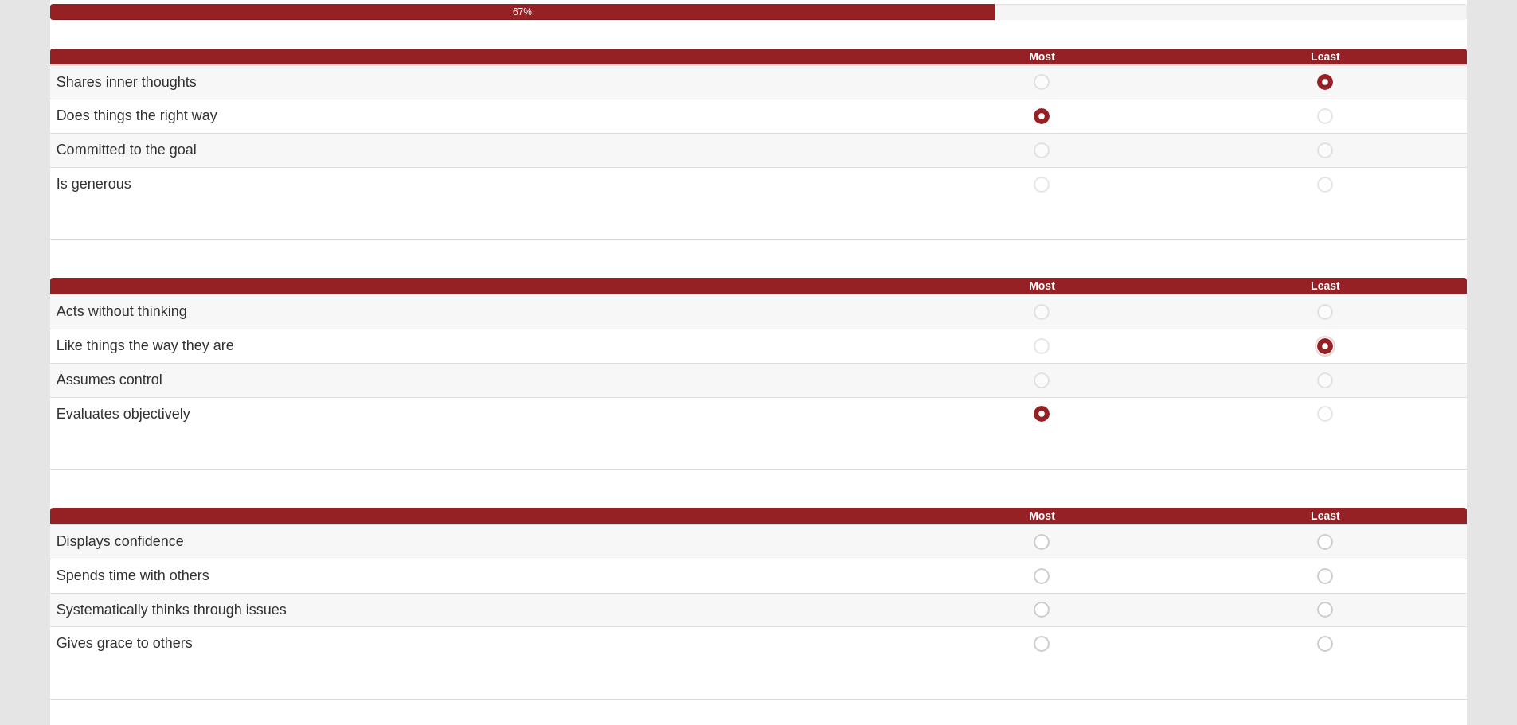
scroll to position [265, 0]
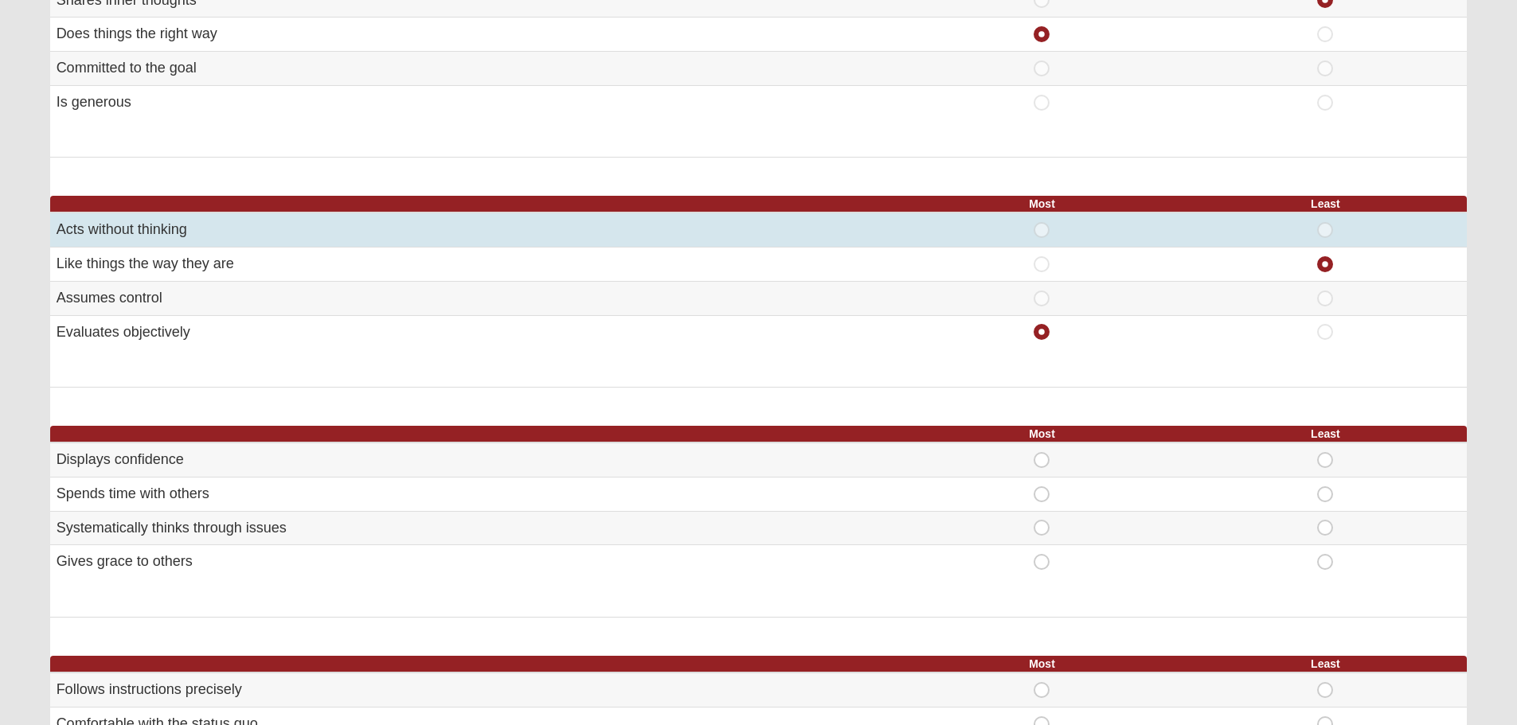
click at [1325, 222] on span "Least" at bounding box center [1325, 222] width 0 height 0
click at [1327, 225] on input "Least" at bounding box center [1330, 230] width 10 height 16
radio input "true"
radio input "false"
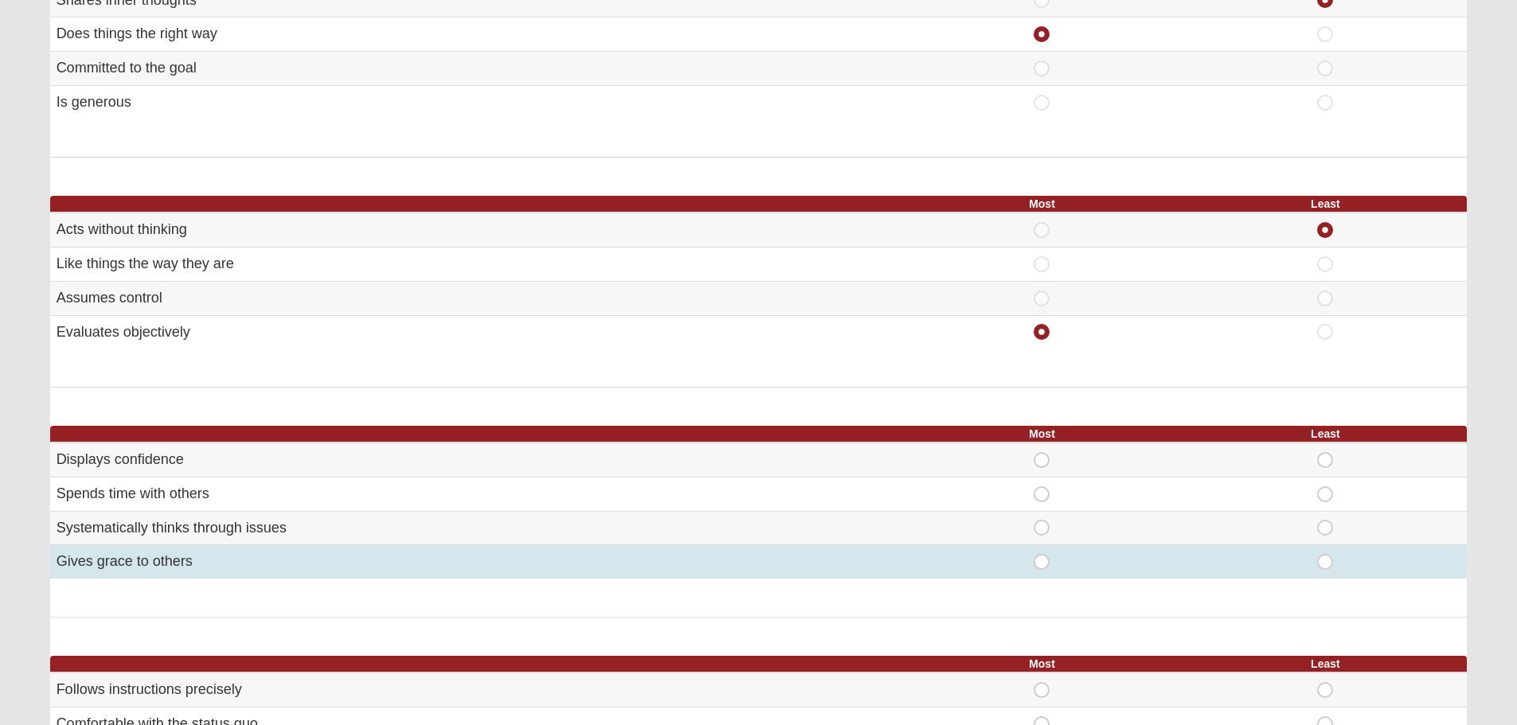
click at [1042, 554] on span "Most" at bounding box center [1042, 554] width 0 height 0
click at [1044, 561] on input "Most" at bounding box center [1047, 562] width 10 height 16
radio input "true"
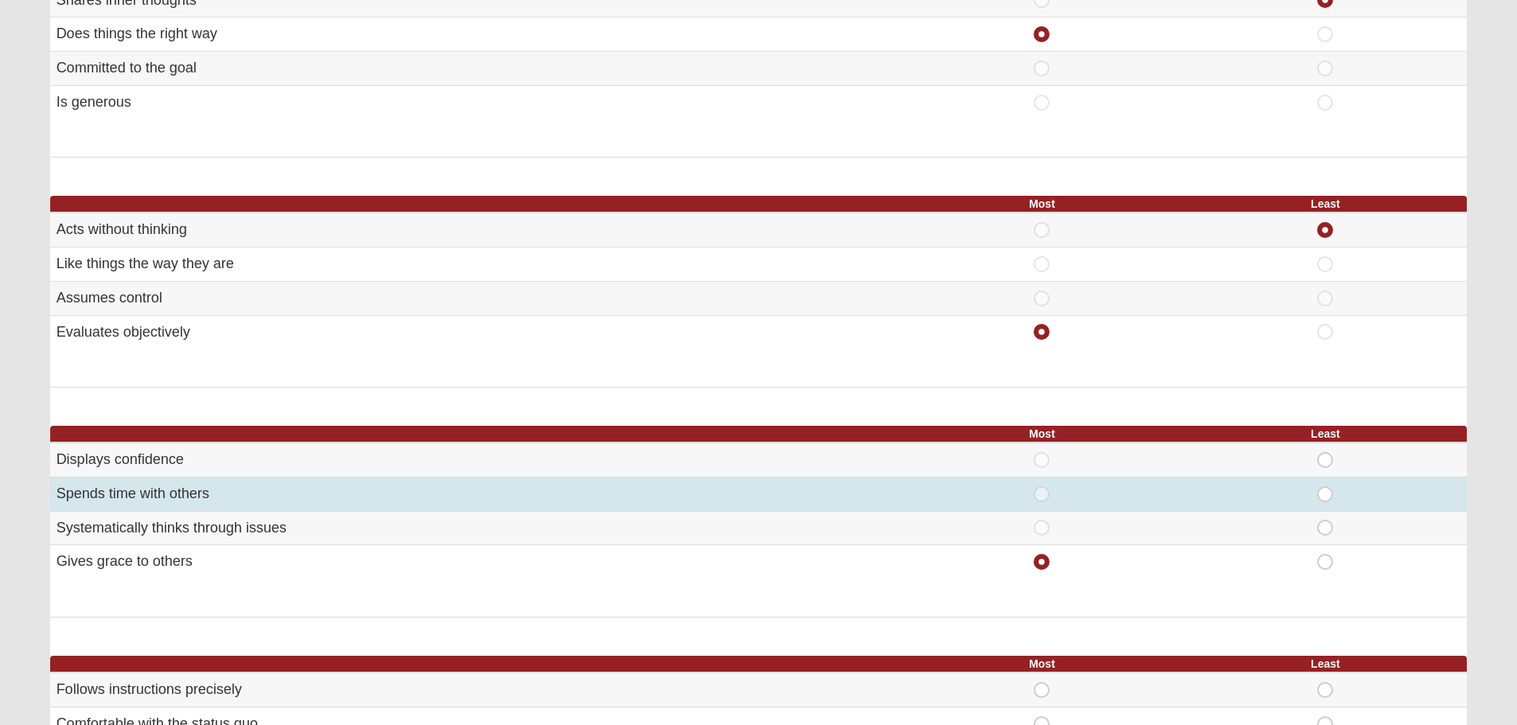
click at [1325, 487] on span "Least" at bounding box center [1325, 487] width 0 height 0
click at [1325, 495] on input "Least" at bounding box center [1330, 495] width 10 height 16
radio input "true"
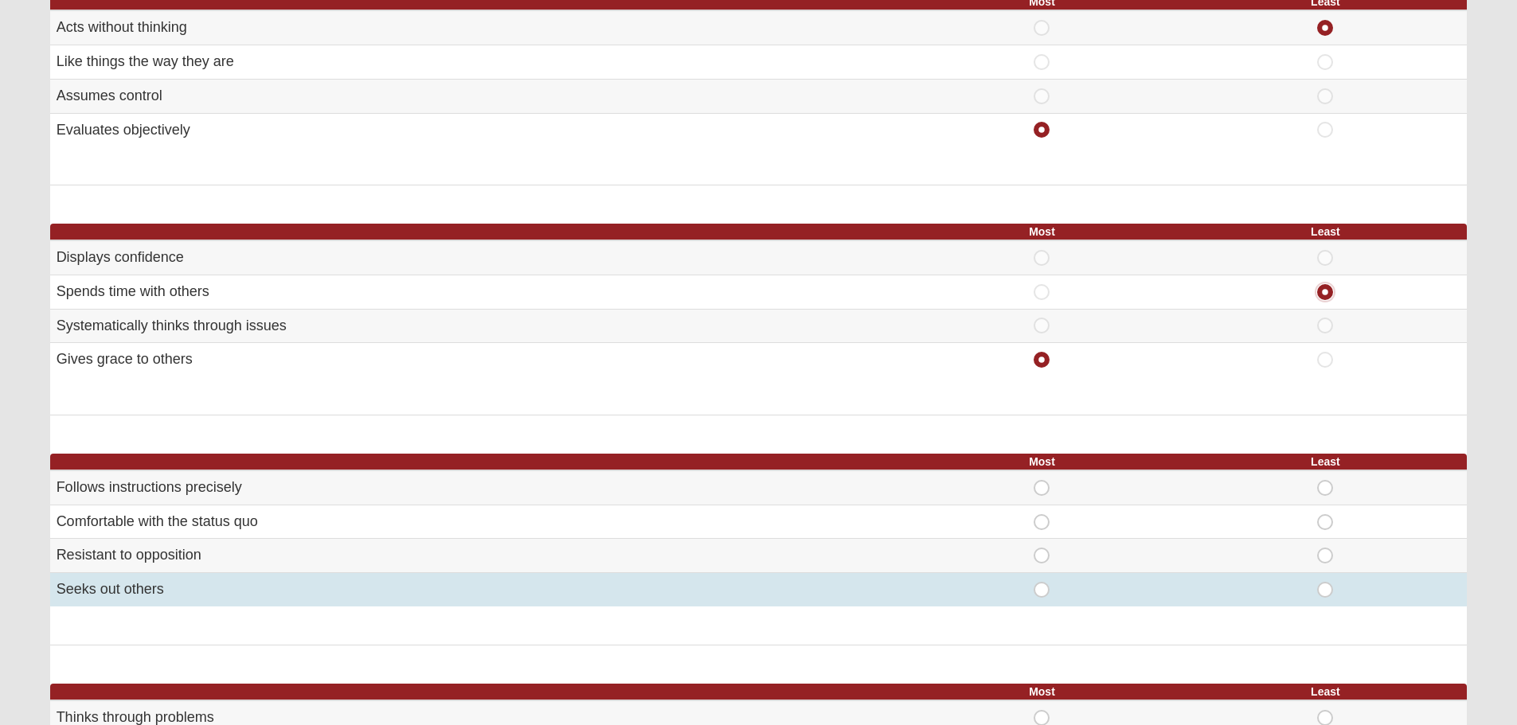
scroll to position [557, 0]
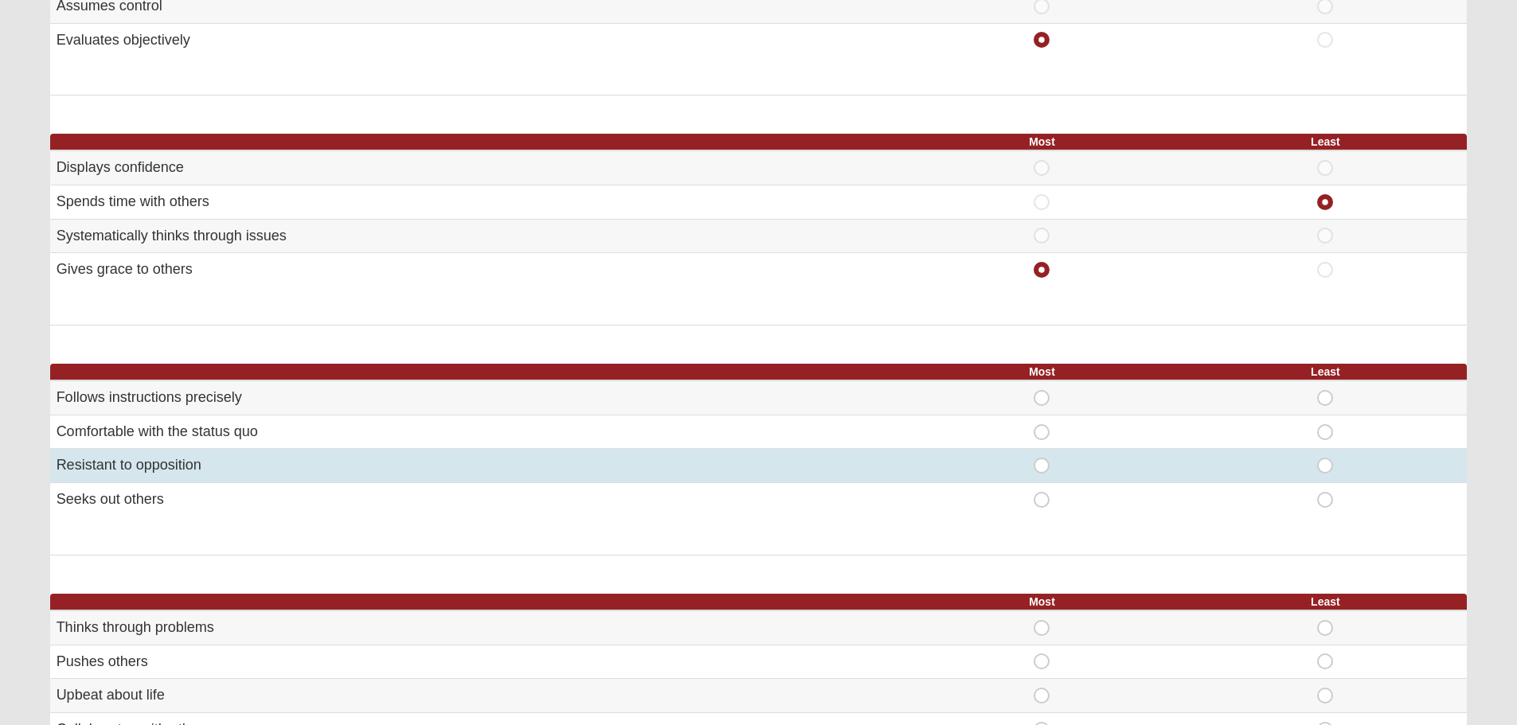
click at [1325, 458] on span "Least" at bounding box center [1325, 458] width 0 height 0
click at [1325, 465] on input "Least" at bounding box center [1330, 466] width 10 height 16
radio input "true"
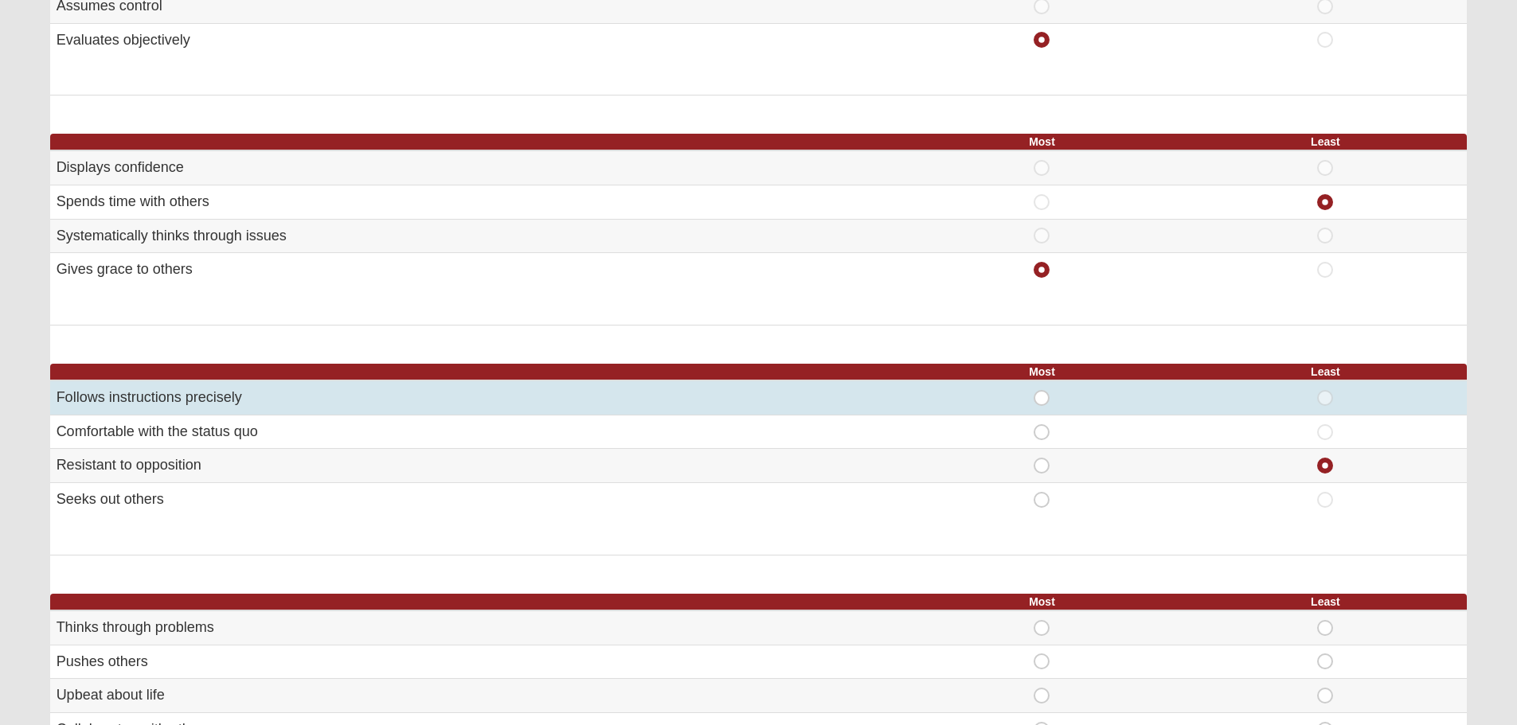
click at [1042, 390] on span "Most" at bounding box center [1042, 390] width 0 height 0
click at [1046, 400] on input "Most" at bounding box center [1047, 398] width 10 height 16
radio input "true"
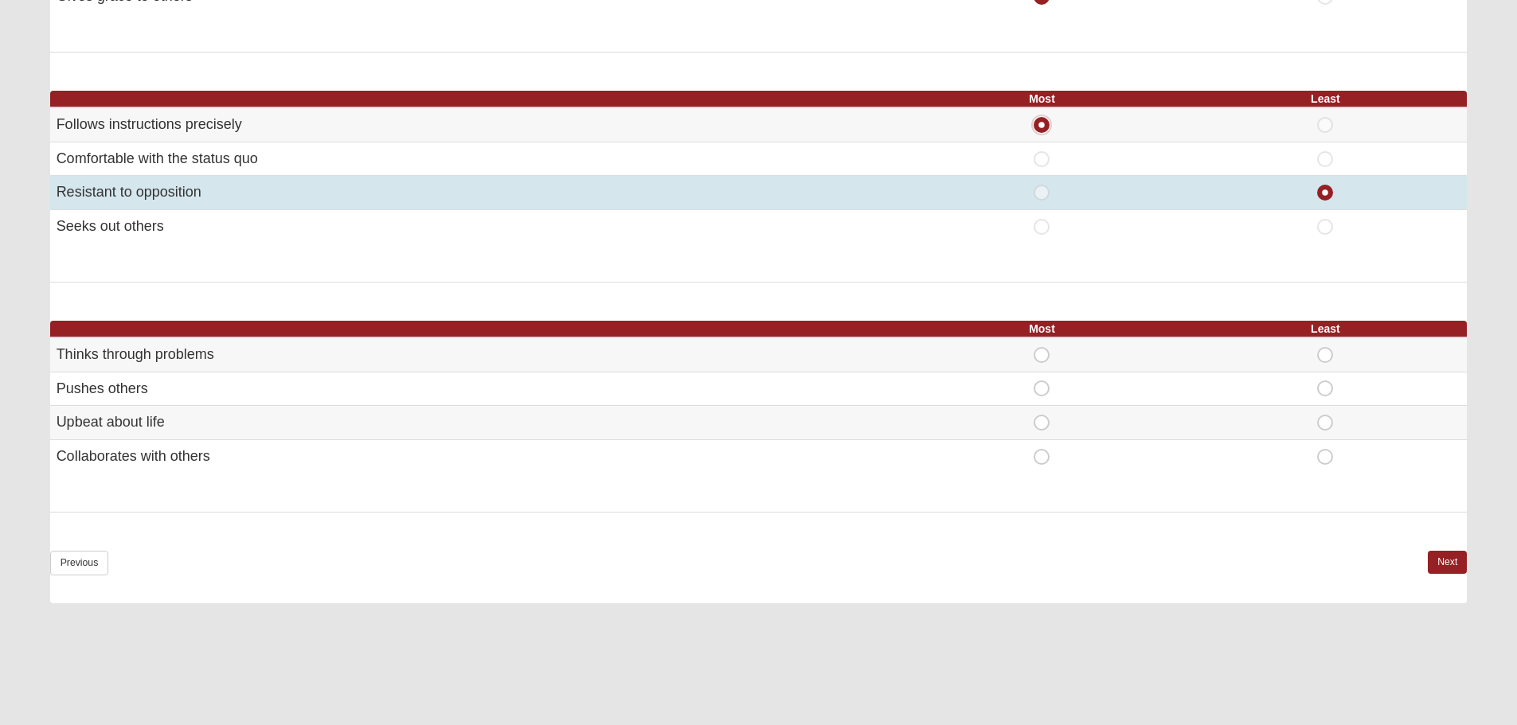
scroll to position [850, 0]
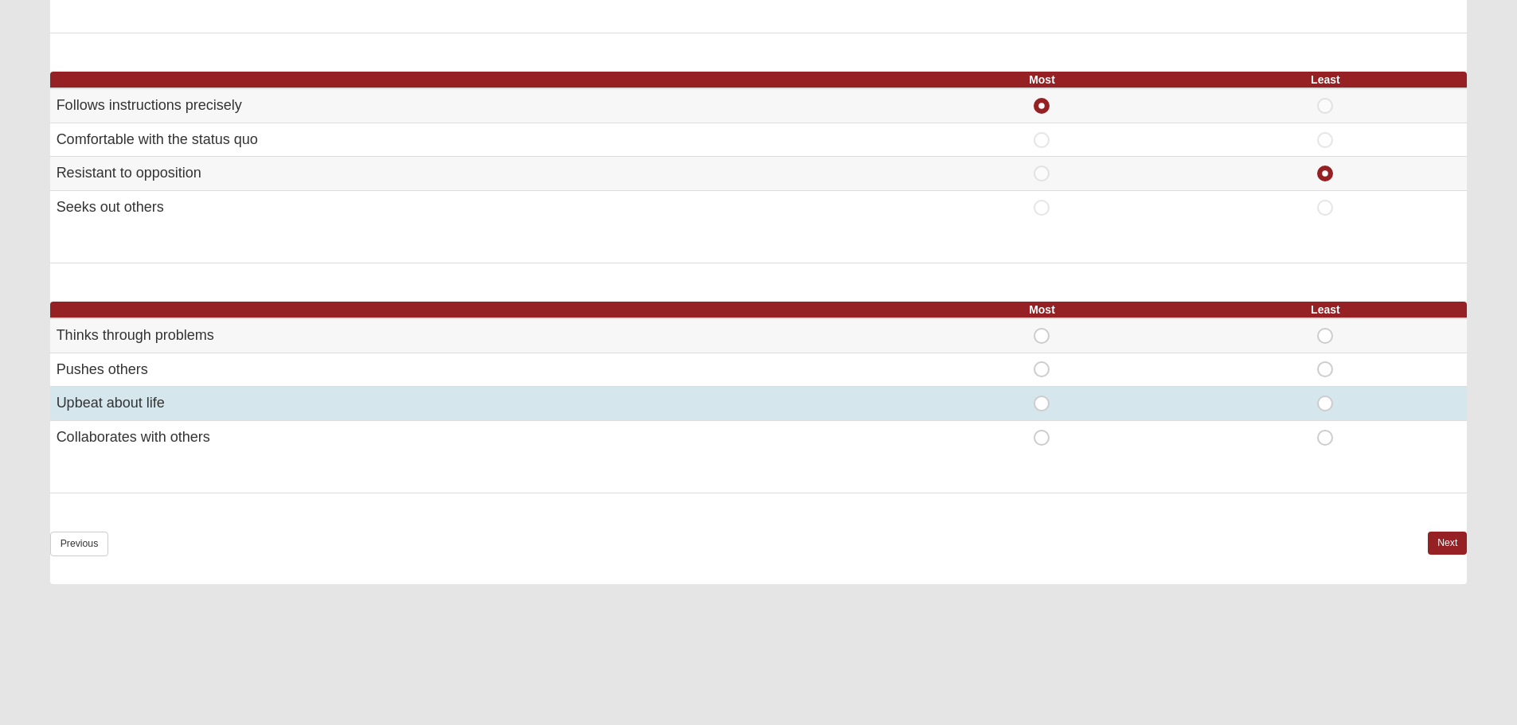
click at [1042, 396] on span "Most" at bounding box center [1042, 396] width 0 height 0
click at [1042, 401] on input "Most" at bounding box center [1047, 404] width 10 height 16
radio input "true"
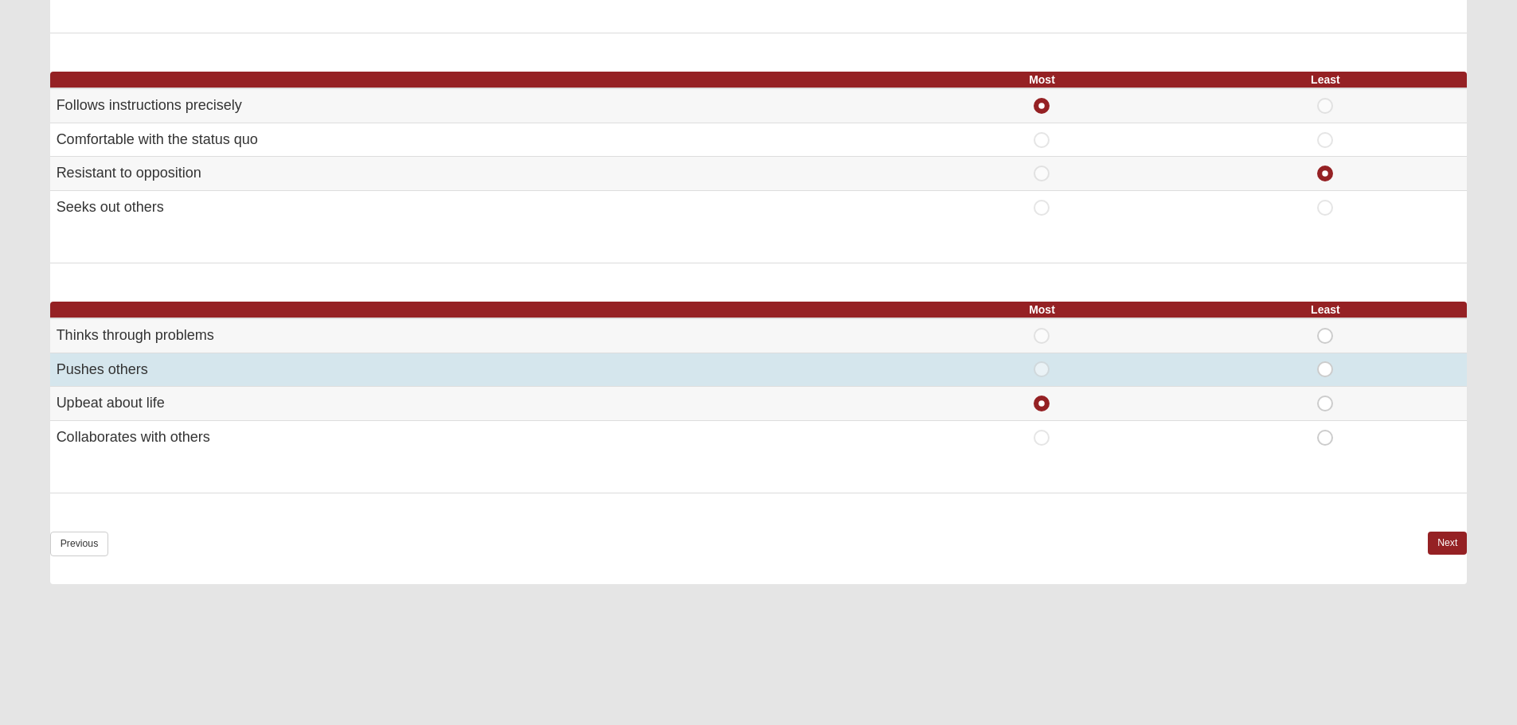
click at [1325, 362] on span "Least" at bounding box center [1325, 362] width 0 height 0
click at [1325, 373] on input "Least" at bounding box center [1330, 370] width 10 height 16
radio input "true"
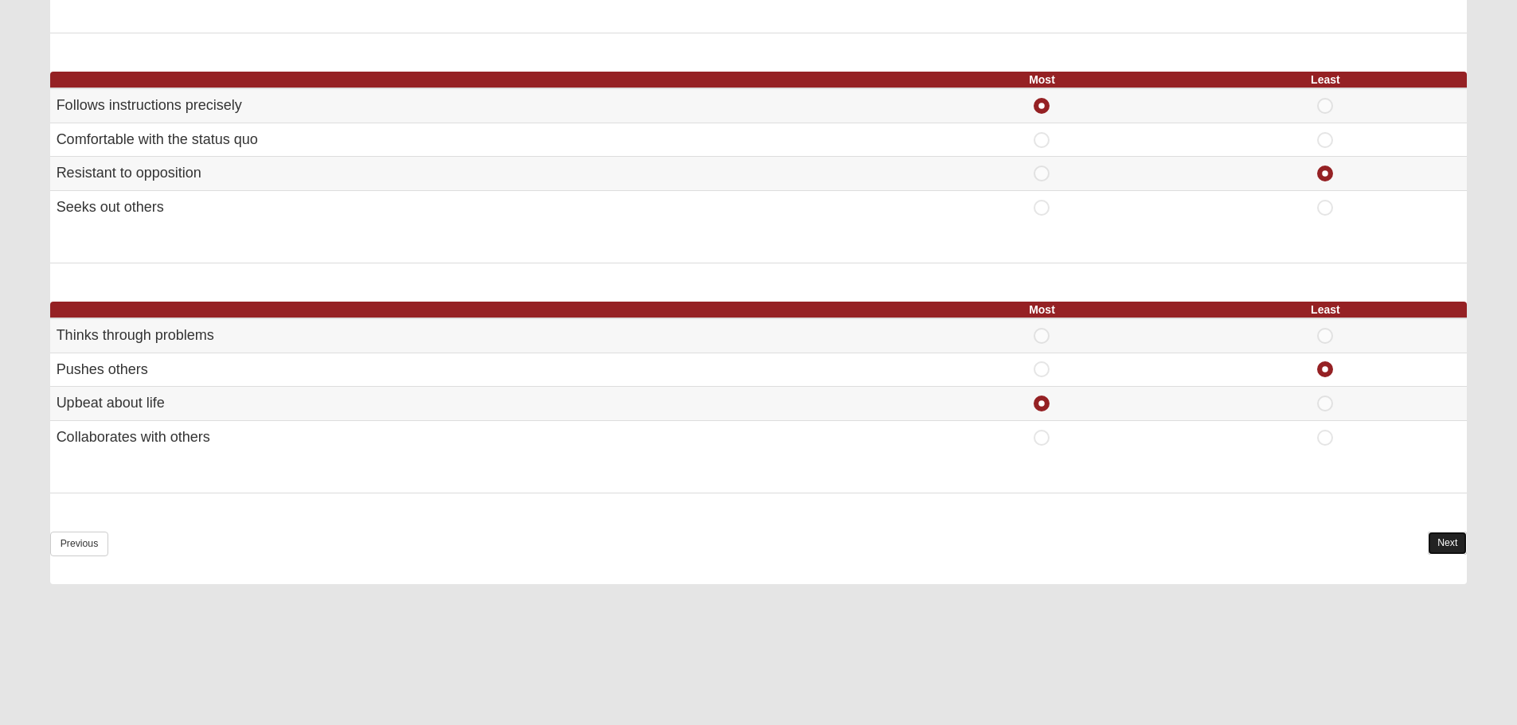
click at [1438, 549] on link "Next" at bounding box center [1447, 543] width 39 height 23
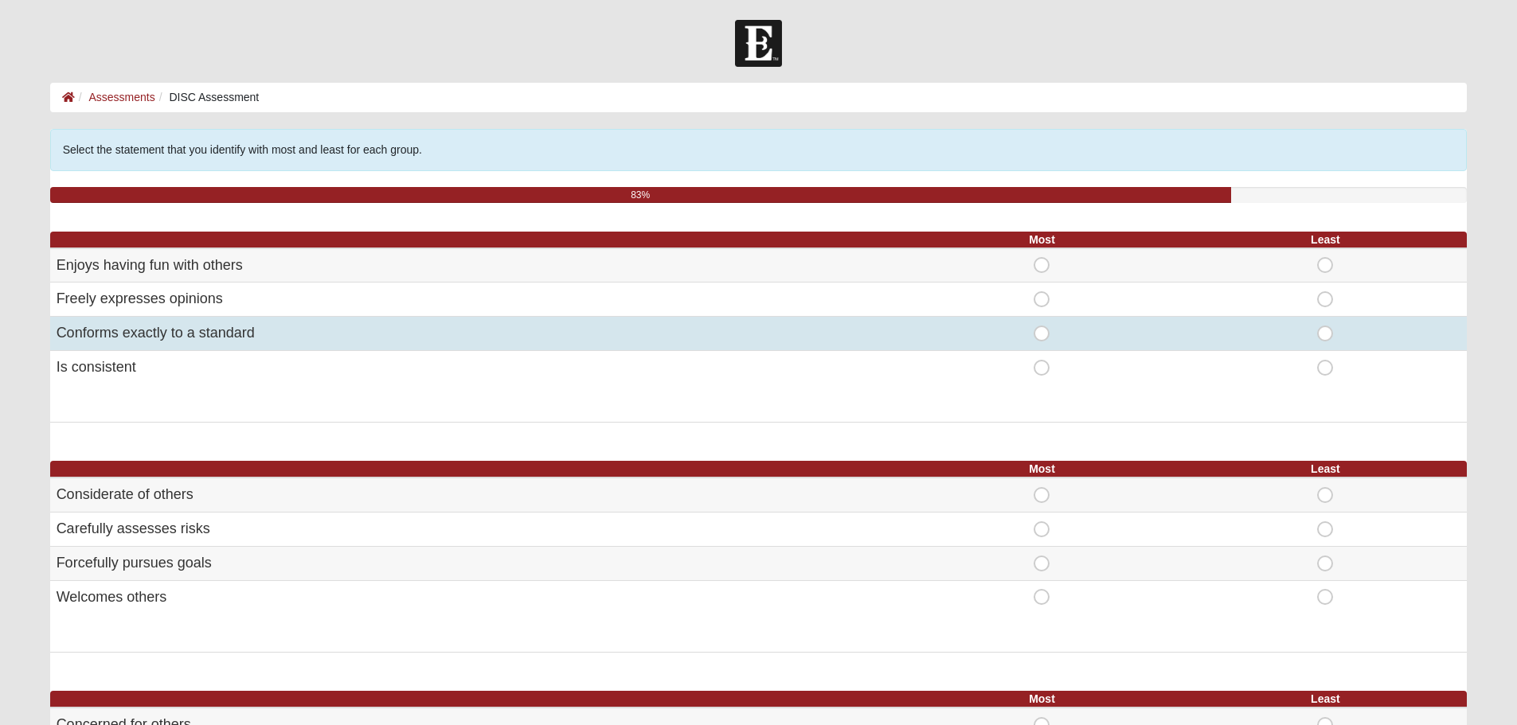
click at [1325, 326] on span "Least" at bounding box center [1325, 326] width 0 height 0
click at [1325, 336] on input "Least" at bounding box center [1330, 334] width 10 height 16
radio input "true"
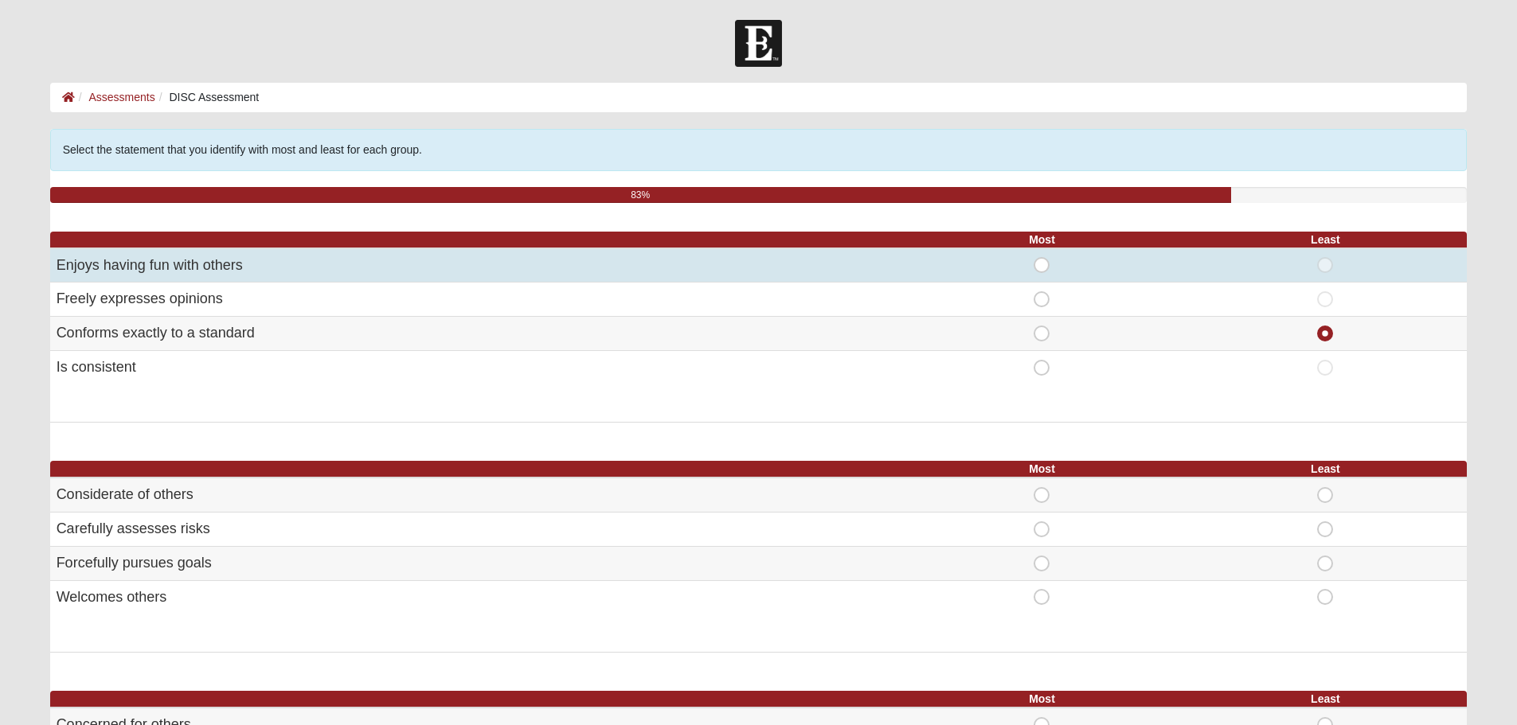
click at [1042, 257] on span "Most" at bounding box center [1042, 257] width 0 height 0
click at [1043, 270] on input "Most" at bounding box center [1047, 265] width 10 height 16
radio input "true"
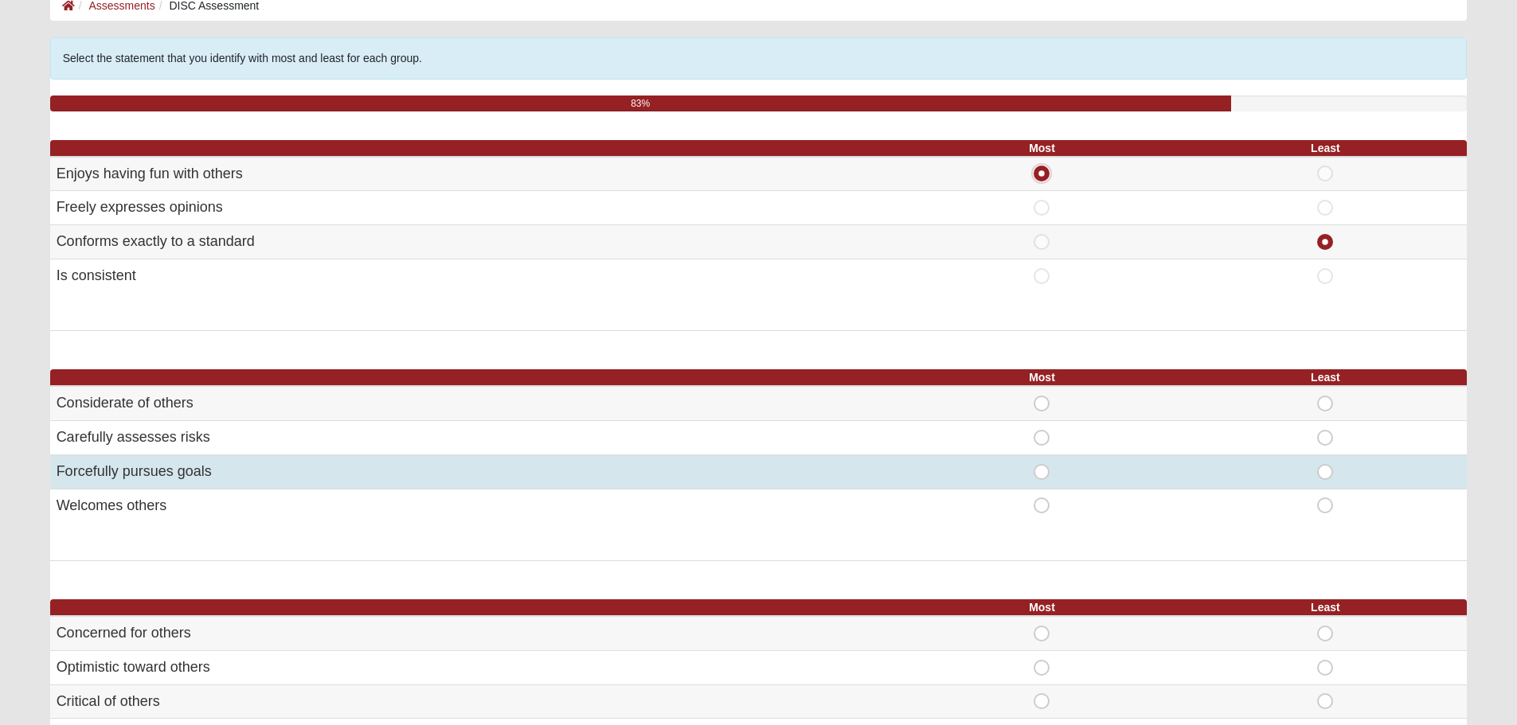
scroll to position [106, 0]
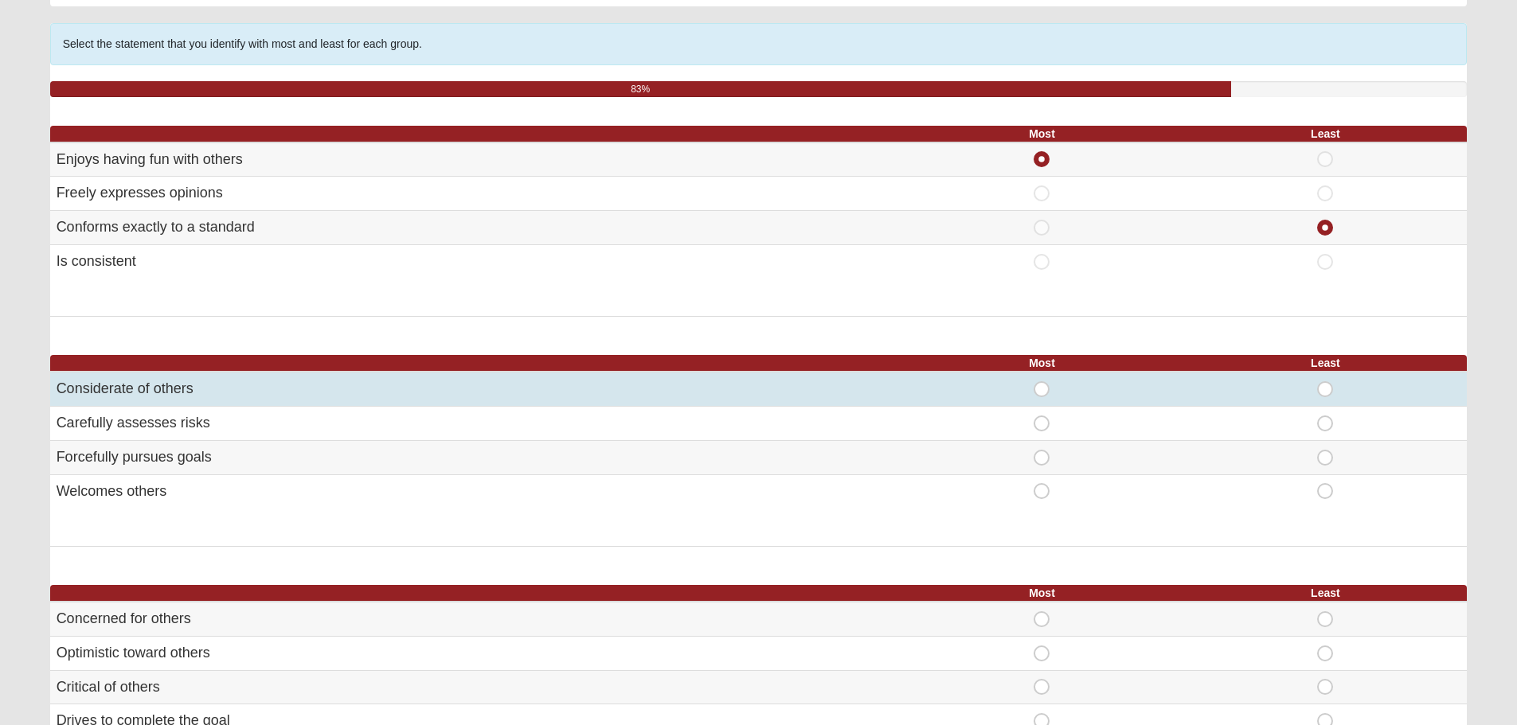
click at [1042, 381] on span "Most" at bounding box center [1042, 381] width 0 height 0
click at [1042, 385] on input "Most" at bounding box center [1047, 389] width 10 height 16
radio input "true"
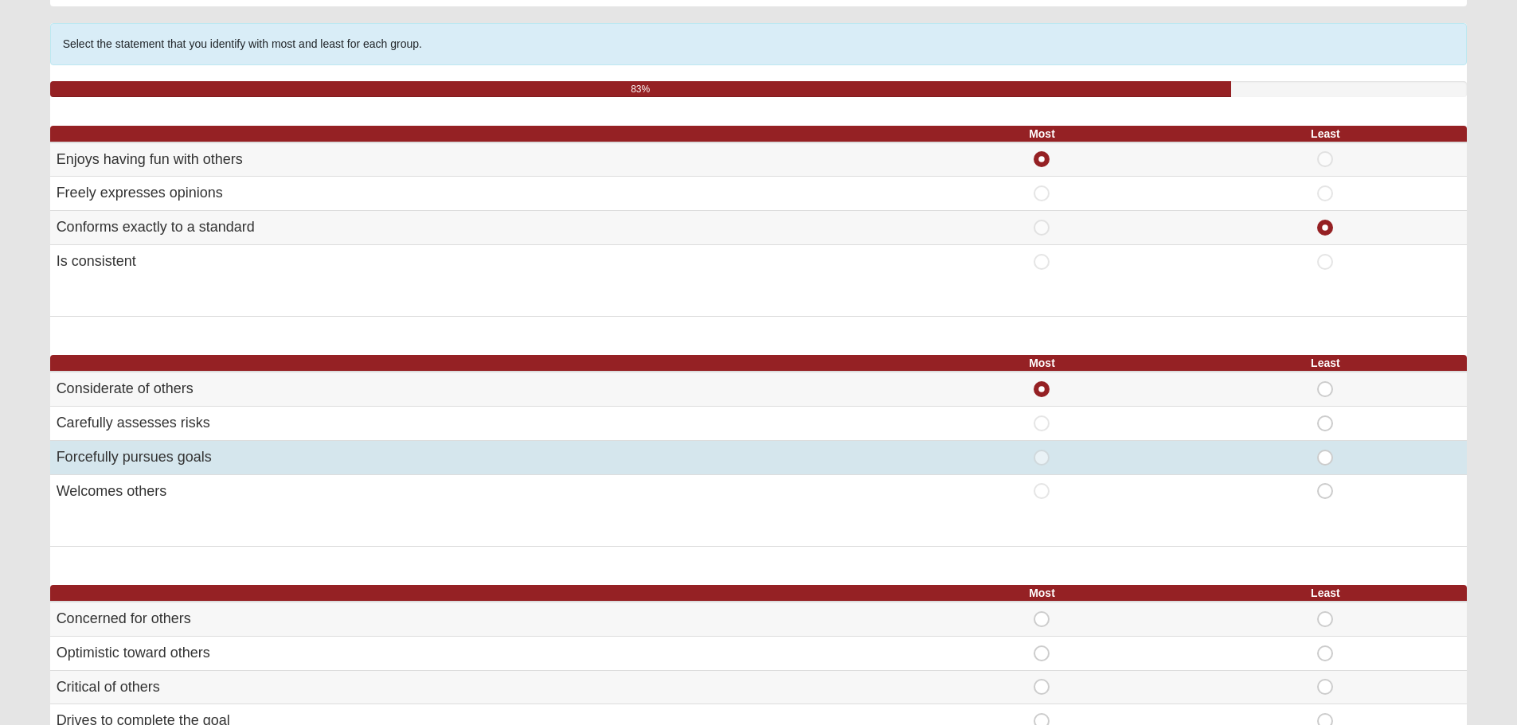
click at [1325, 450] on span "Least" at bounding box center [1325, 450] width 0 height 0
click at [1327, 460] on input "Least" at bounding box center [1330, 458] width 10 height 16
radio input "true"
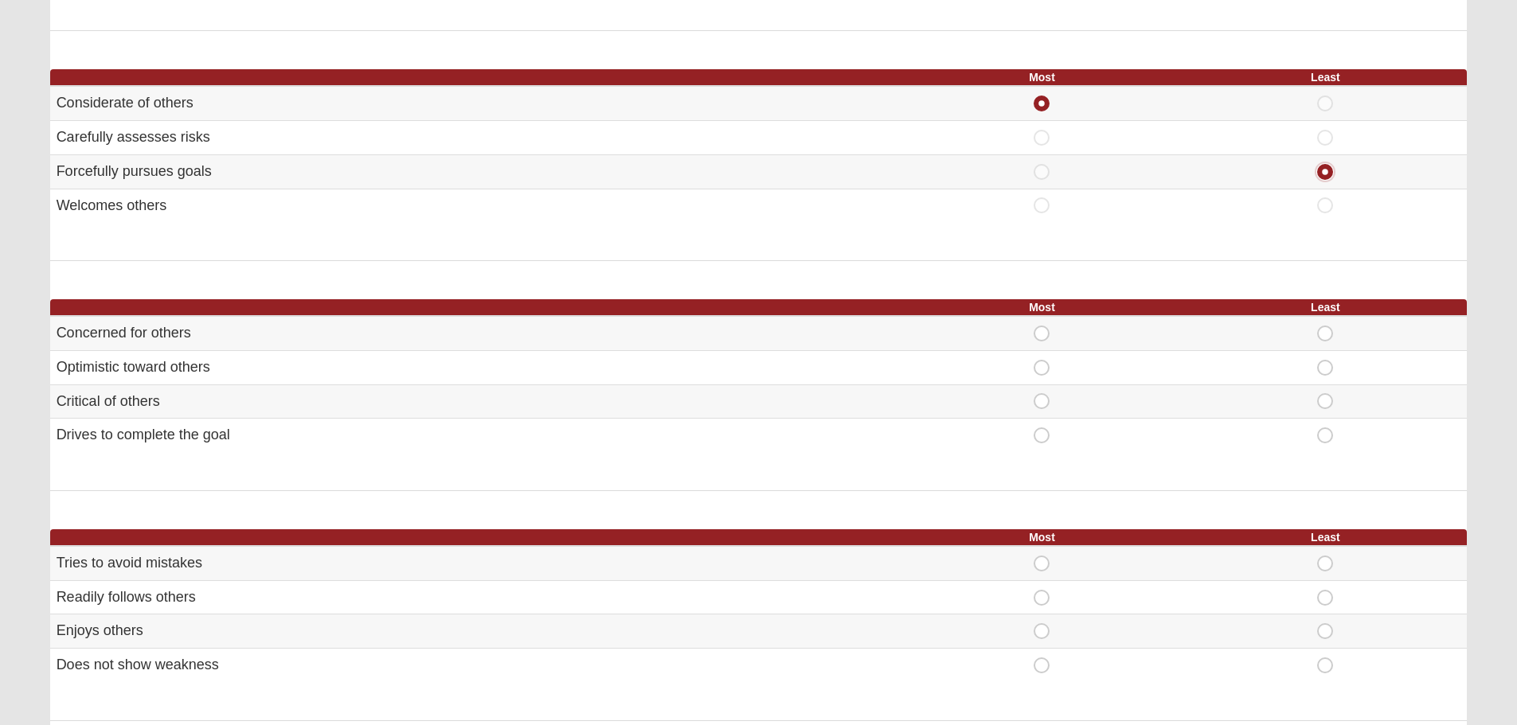
scroll to position [398, 0]
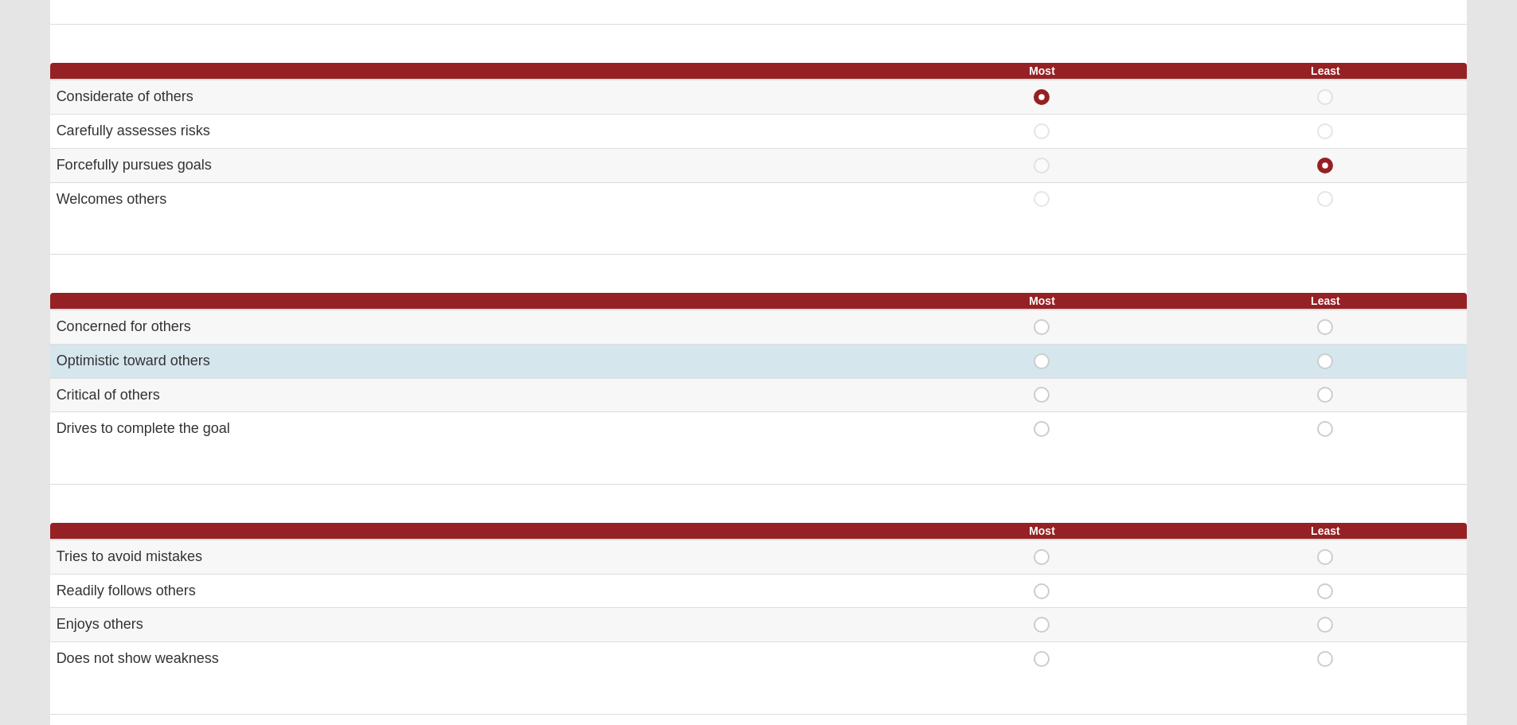
click at [1042, 354] on span "Most" at bounding box center [1042, 354] width 0 height 0
click at [1042, 365] on input "Most" at bounding box center [1047, 362] width 10 height 16
radio input "true"
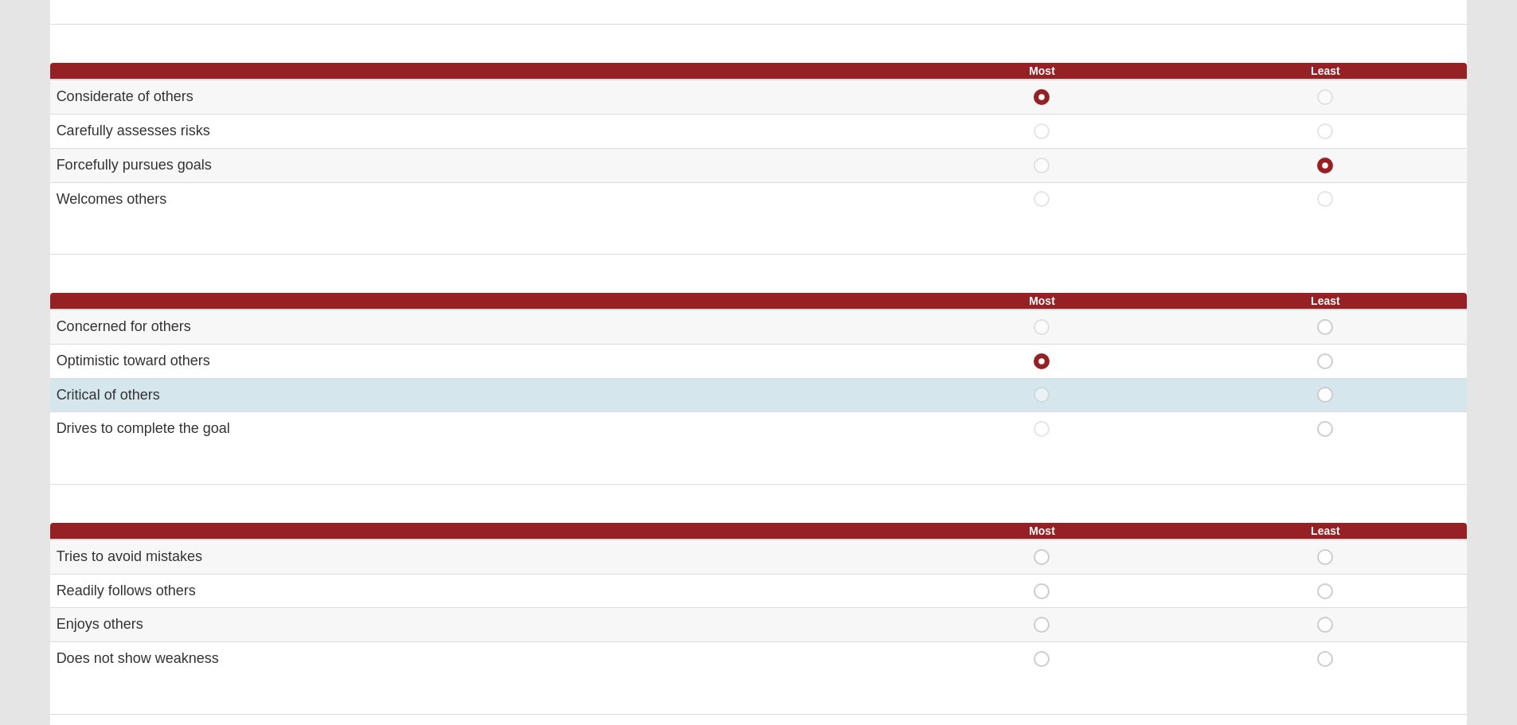
click at [1325, 387] on span "Least" at bounding box center [1325, 387] width 0 height 0
click at [1331, 393] on input "Least" at bounding box center [1330, 395] width 10 height 16
radio input "true"
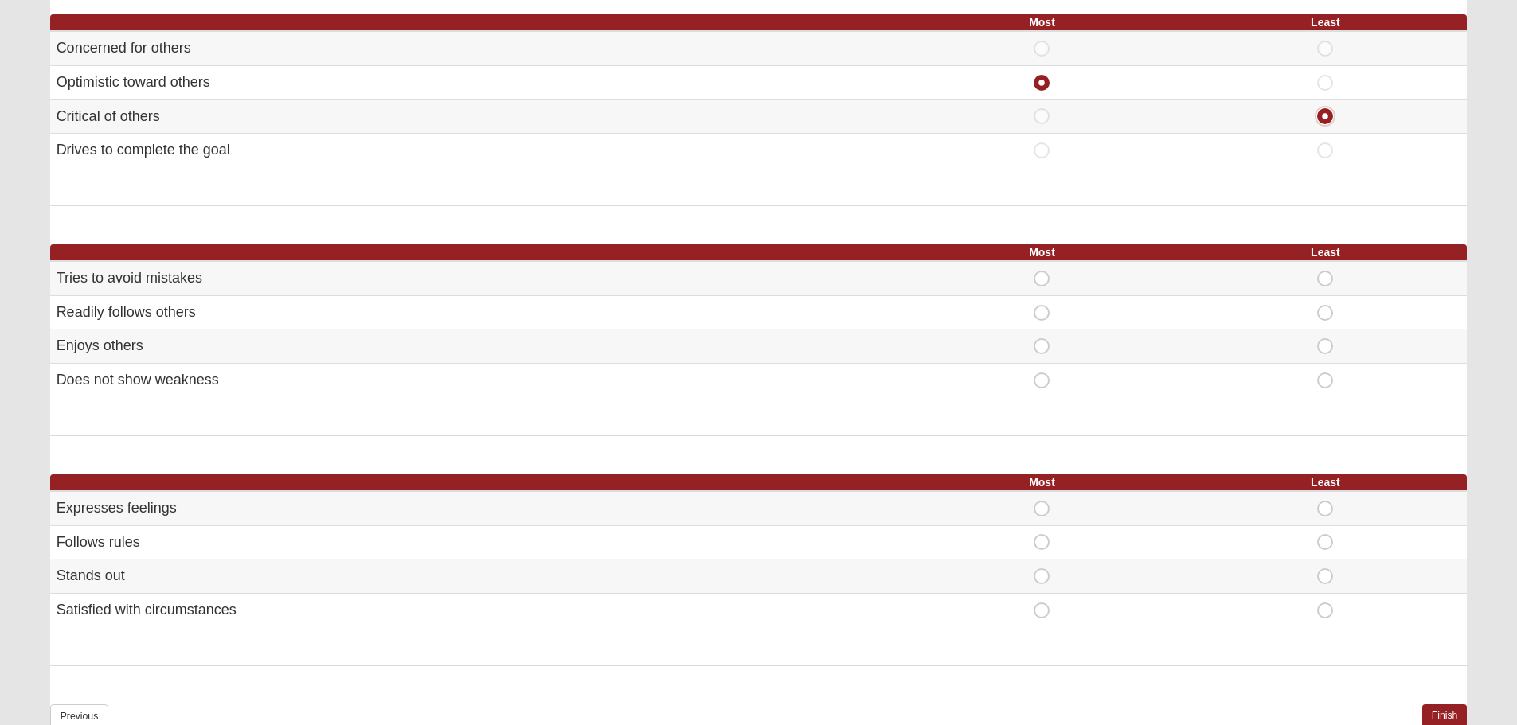
scroll to position [690, 0]
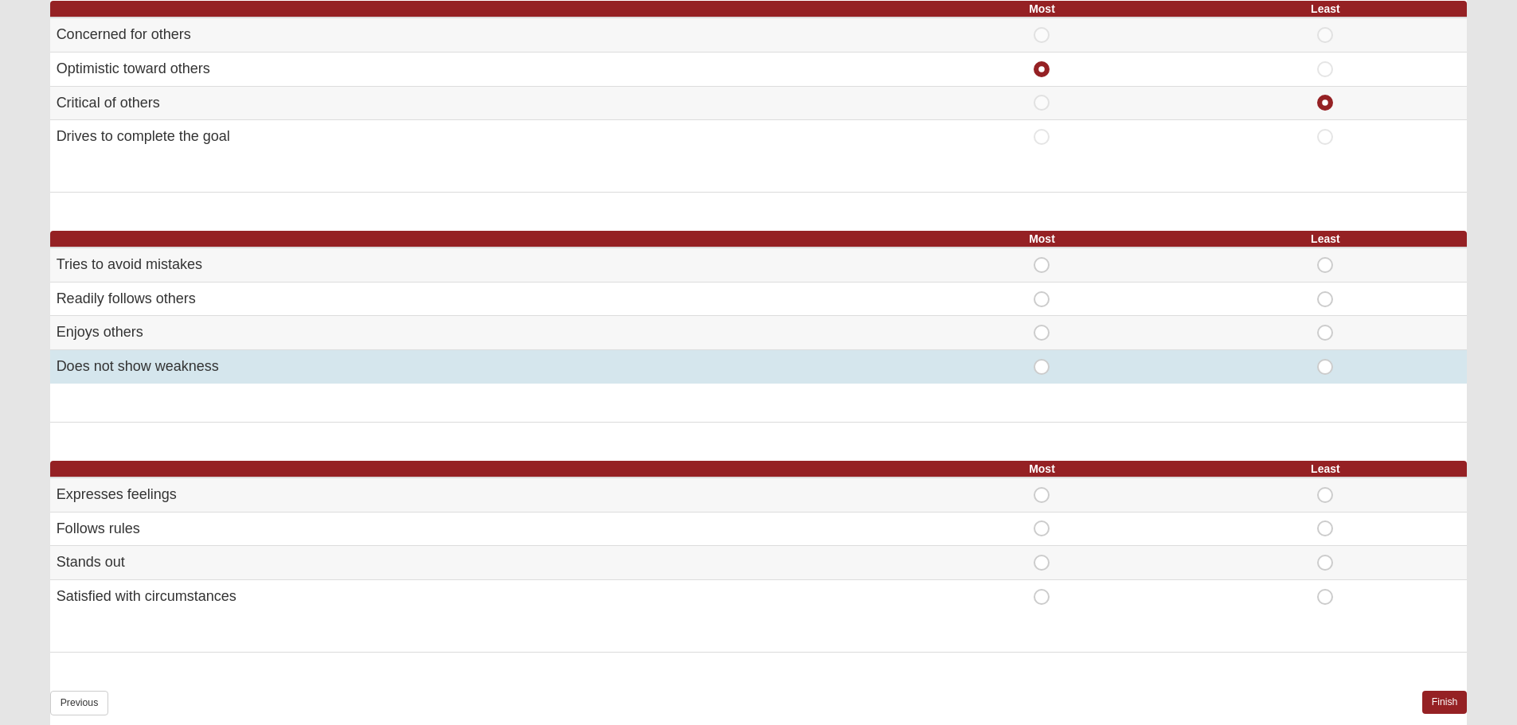
click at [1325, 359] on span "Least" at bounding box center [1325, 359] width 0 height 0
click at [1332, 369] on input "Least" at bounding box center [1330, 367] width 10 height 16
radio input "true"
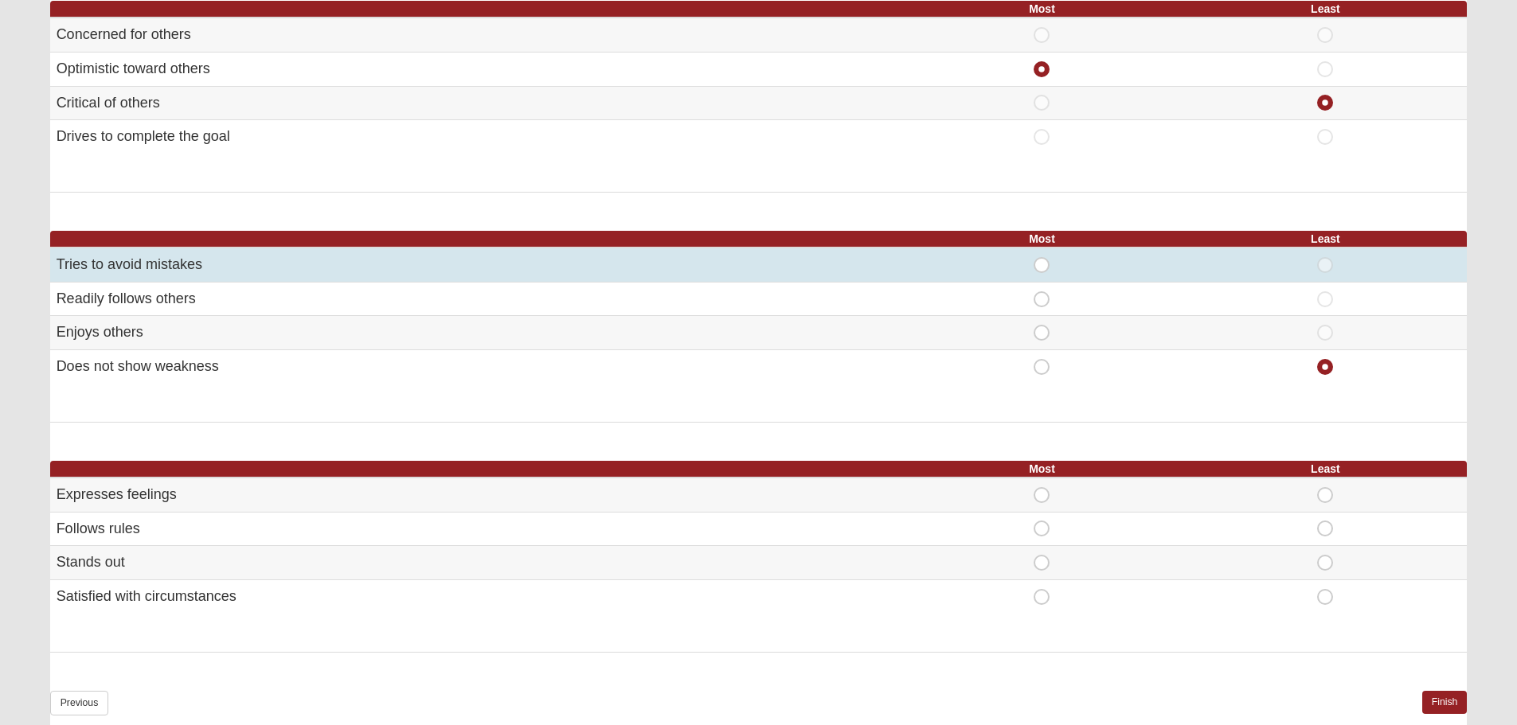
click at [1042, 257] on span "Most" at bounding box center [1042, 257] width 0 height 0
click at [1042, 266] on input "Most" at bounding box center [1047, 265] width 10 height 16
radio input "true"
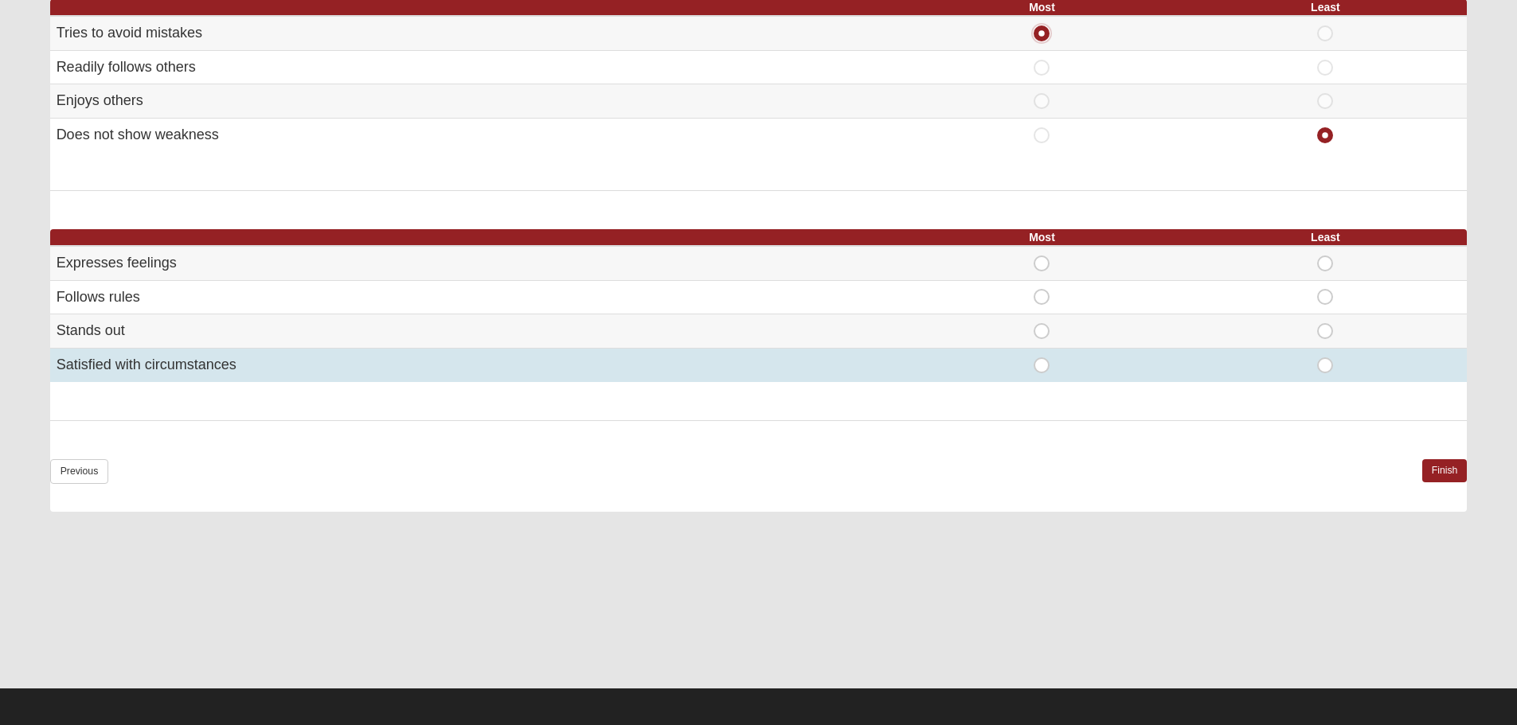
scroll to position [926, 0]
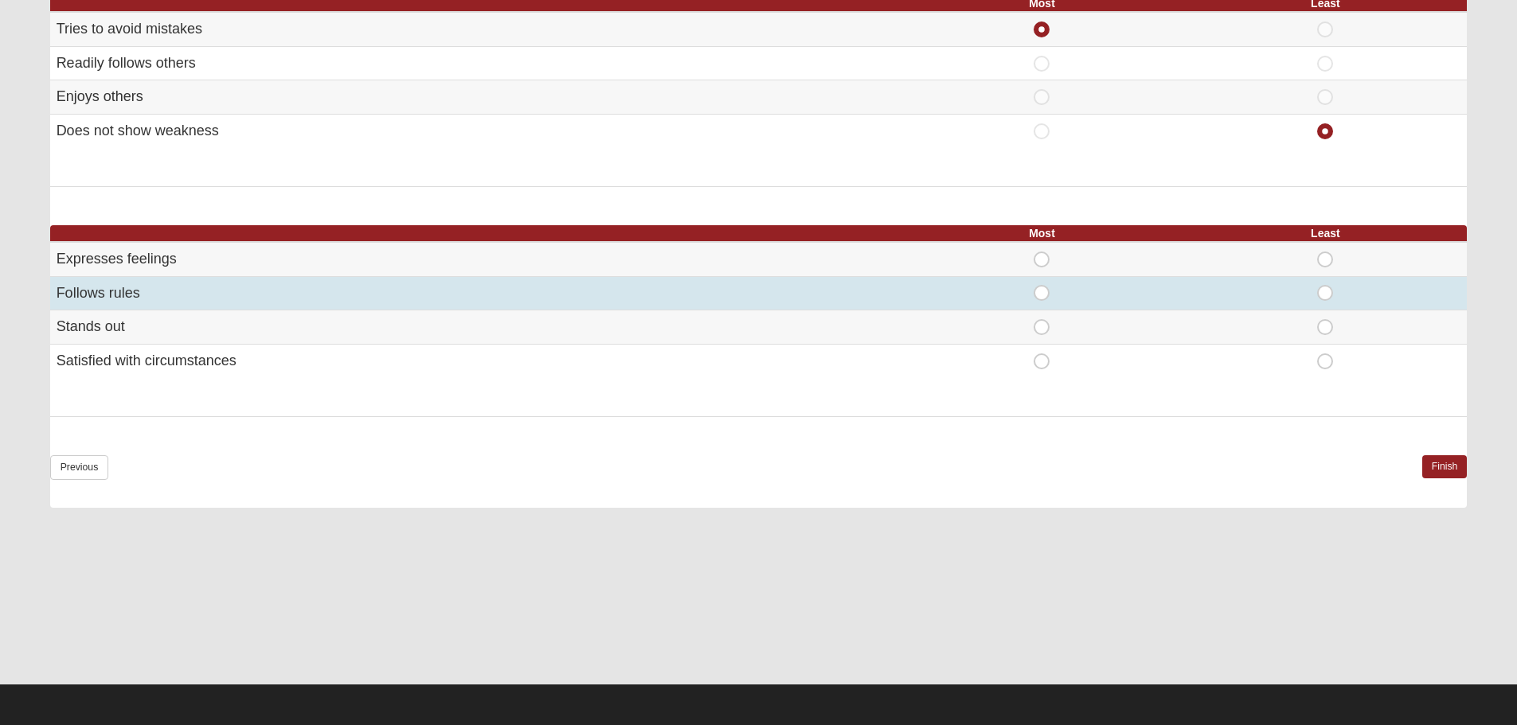
click at [1042, 285] on span "Most" at bounding box center [1042, 285] width 0 height 0
click at [1042, 297] on input "Most" at bounding box center [1047, 293] width 10 height 16
radio input "true"
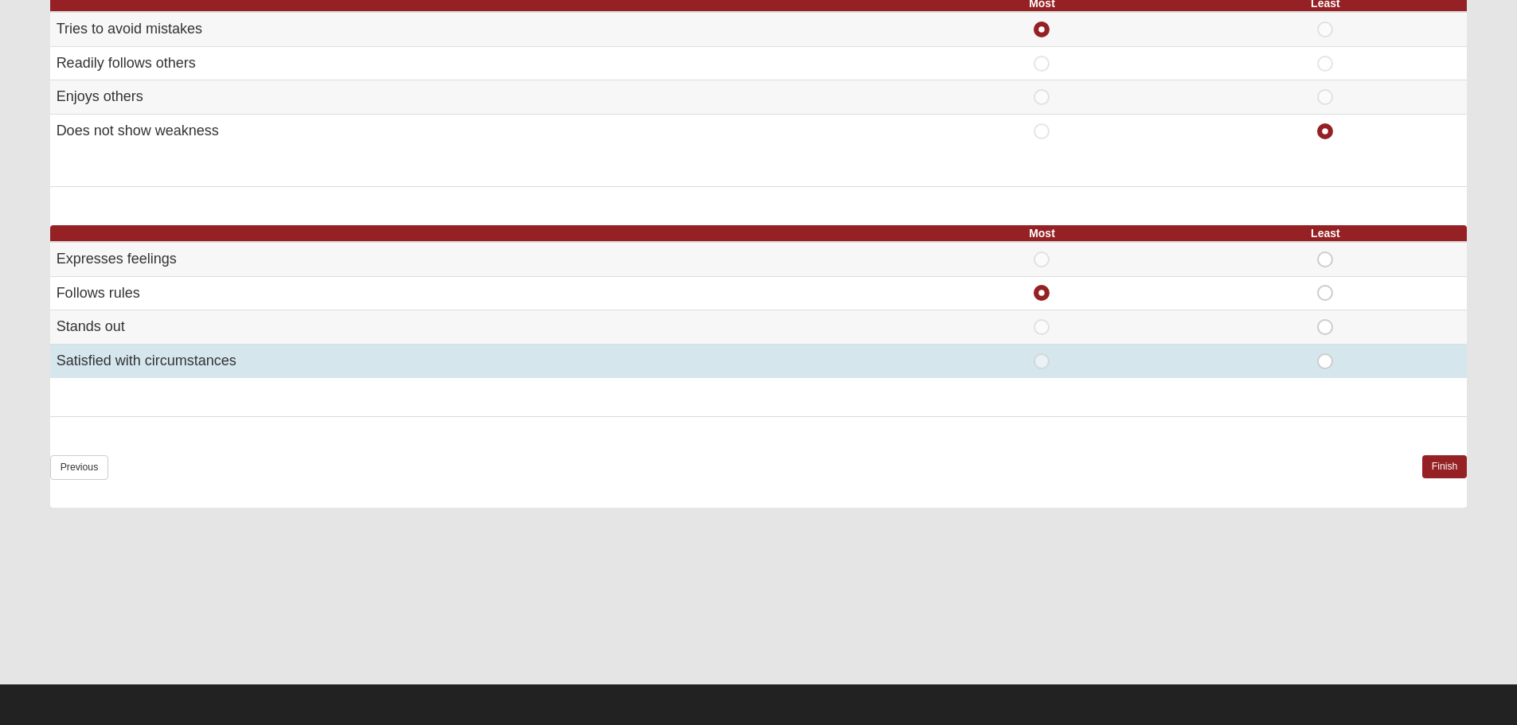
click at [1325, 354] on span "Least" at bounding box center [1325, 354] width 0 height 0
click at [1325, 364] on input "Least" at bounding box center [1330, 362] width 10 height 16
radio input "true"
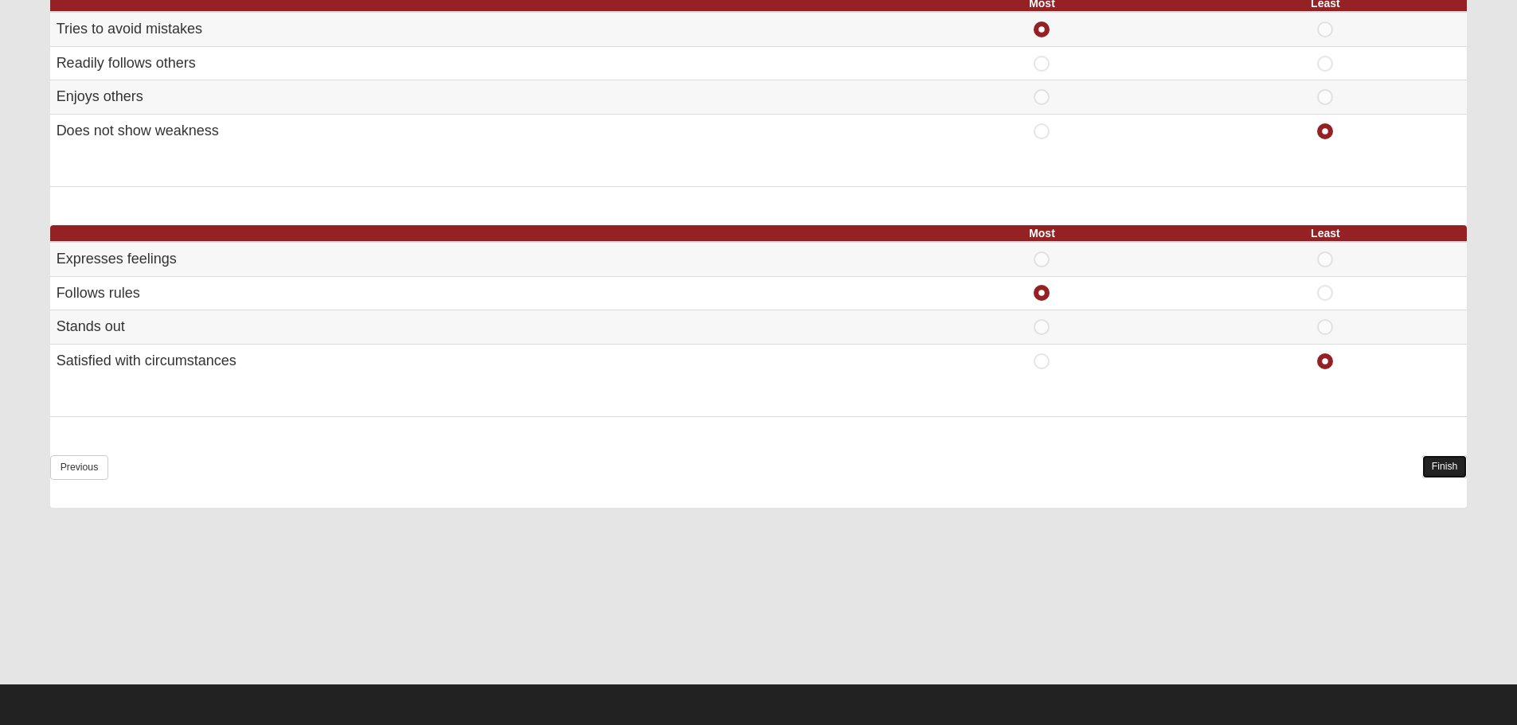
click at [1458, 467] on link "Finish" at bounding box center [1444, 466] width 45 height 23
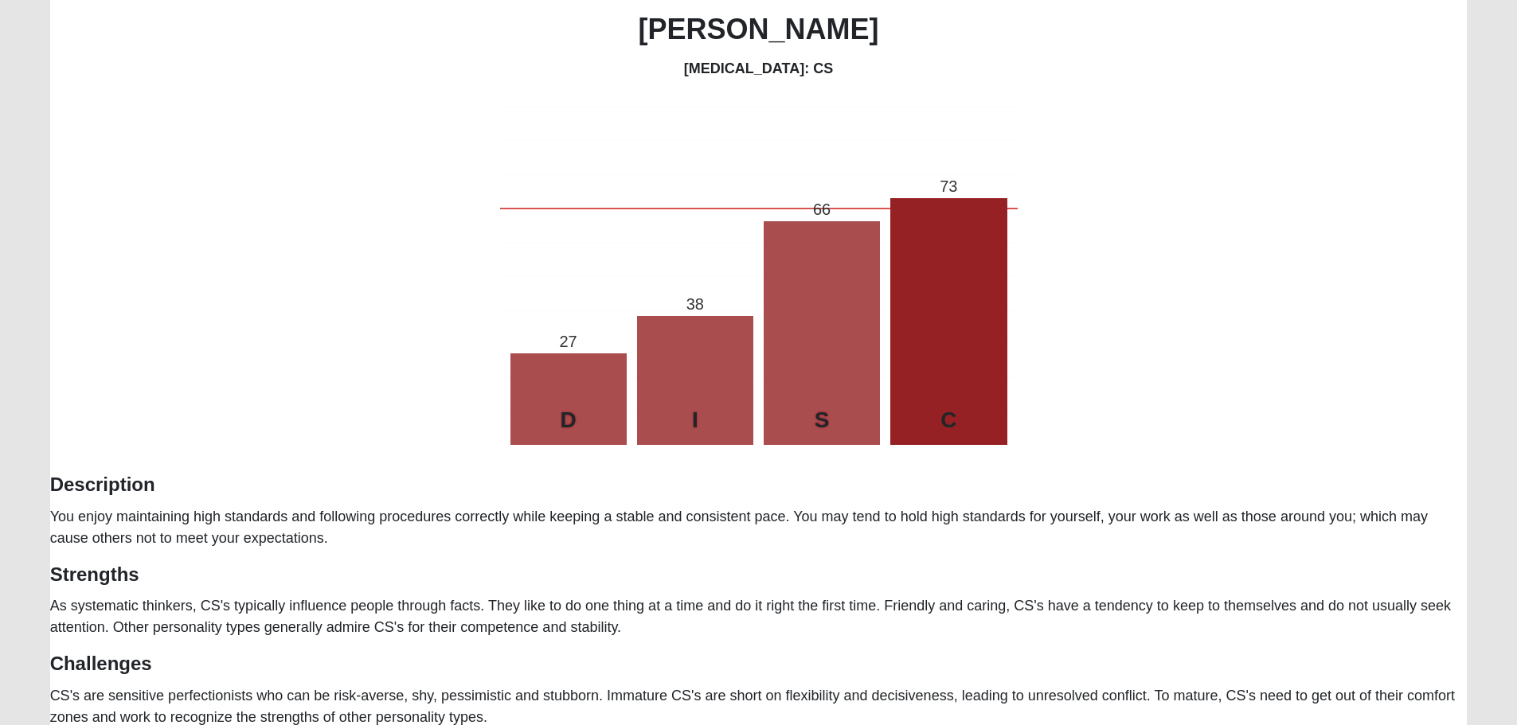
scroll to position [186, 0]
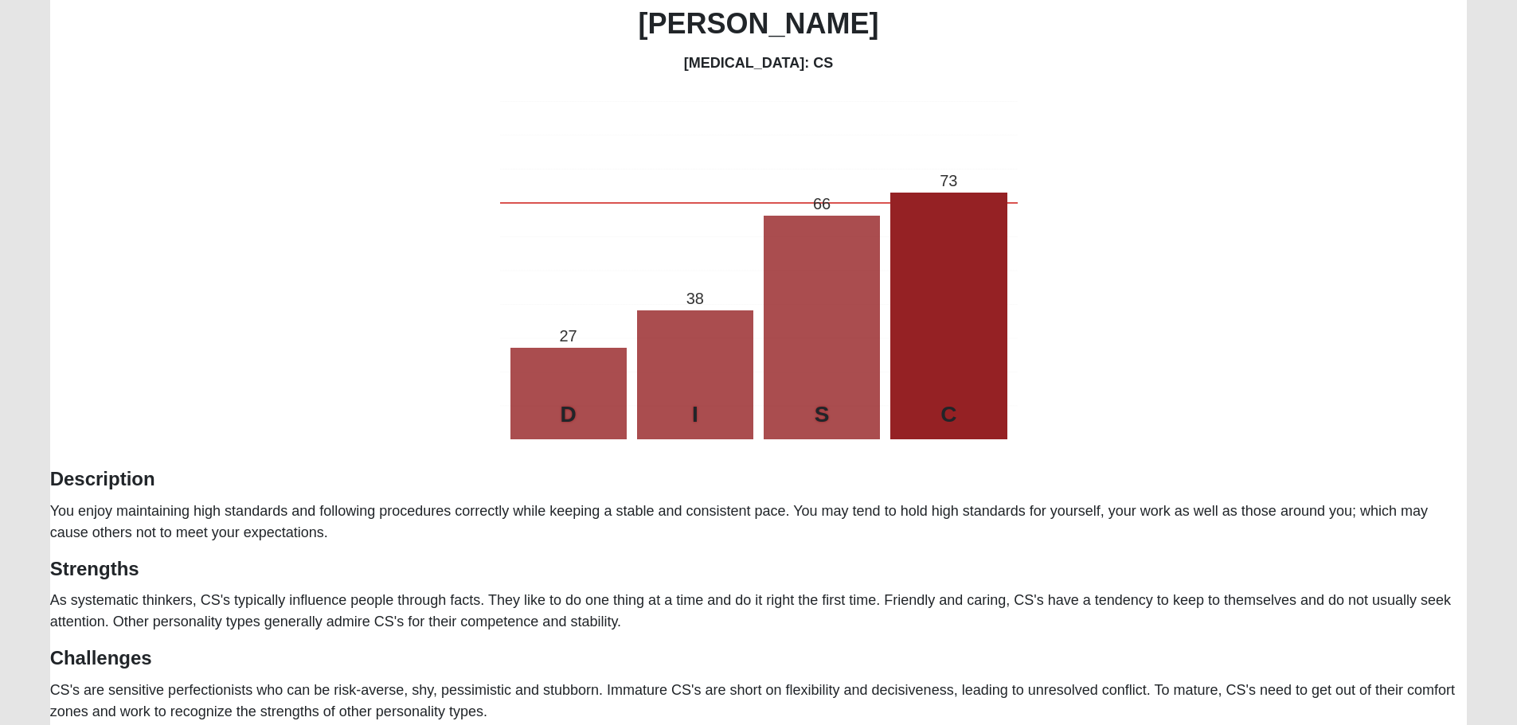
click at [389, 403] on div "Tip! Consider printing this page out for future reference. Ken Frisbee Personal…" at bounding box center [758, 333] width 1417 height 780
click at [1235, 237] on div "Tip! Consider printing this page out for future reference. Ken Frisbee Personal…" at bounding box center [758, 333] width 1417 height 780
click at [658, 66] on h4 "Personality Type: CS" at bounding box center [758, 64] width 1417 height 18
click at [334, 82] on div "Tip! Consider printing this page out for future reference. Ken Frisbee Personal…" at bounding box center [758, 333] width 1417 height 780
drag, startPoint x: 334, startPoint y: 82, endPoint x: 294, endPoint y: 150, distance: 79.2
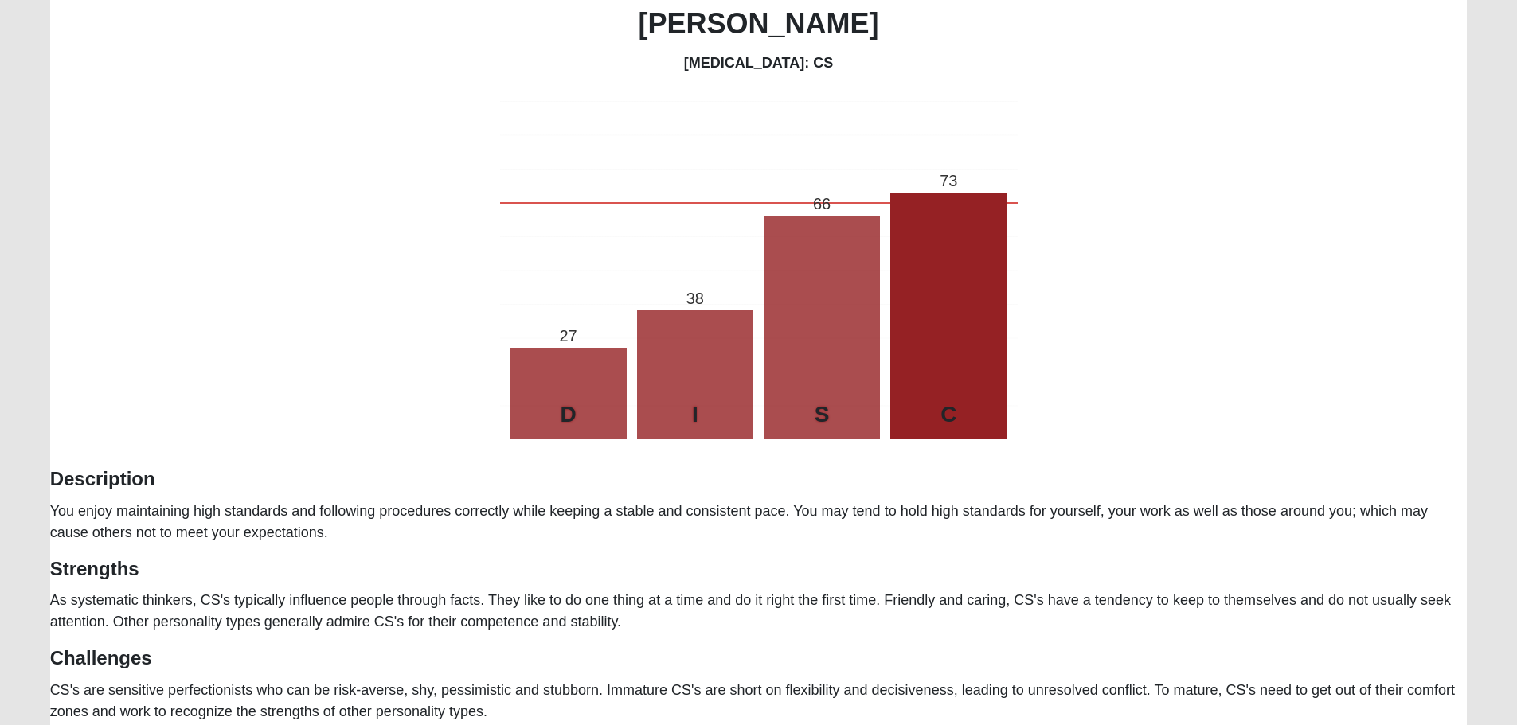
click at [294, 150] on div "Tip! Consider printing this page out for future reference. Ken Frisbee Personal…" at bounding box center [758, 333] width 1417 height 780
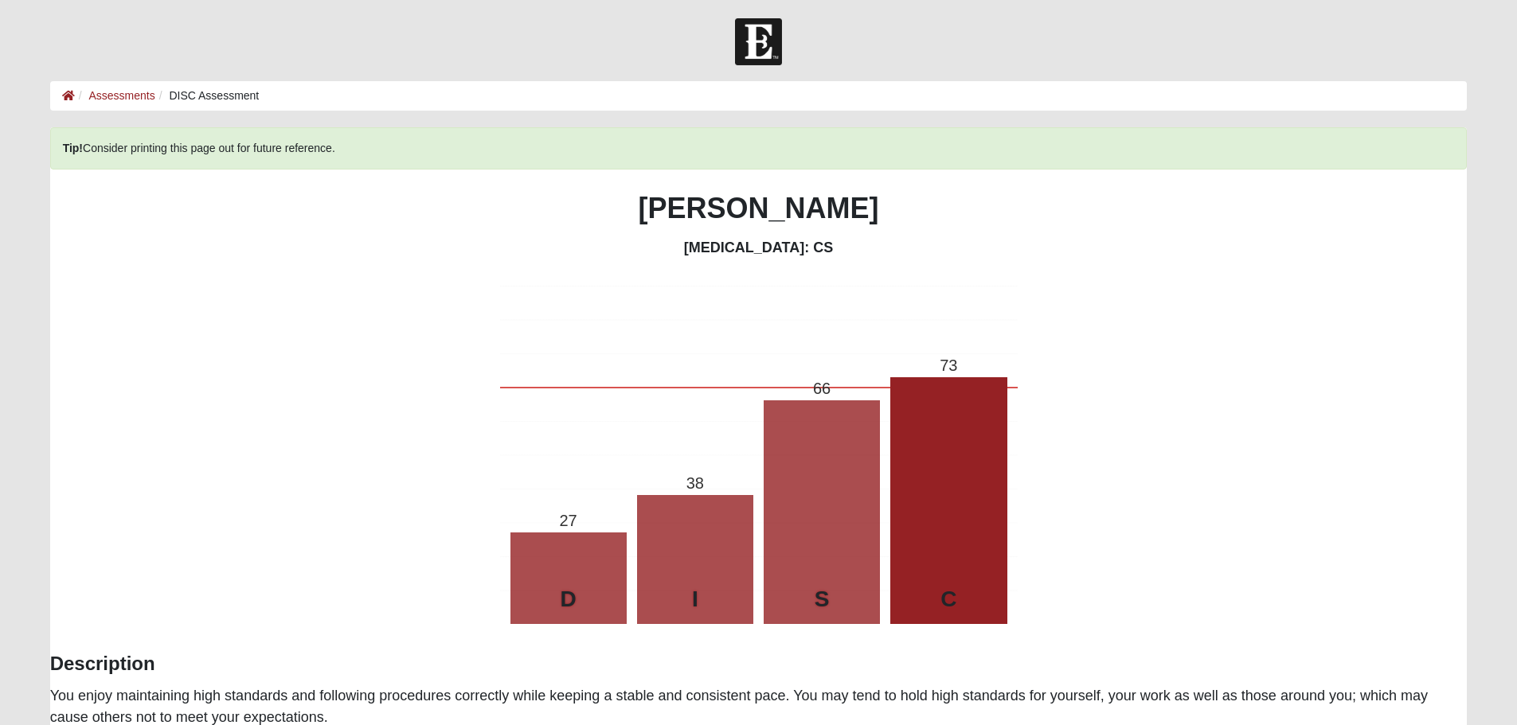
scroll to position [0, 0]
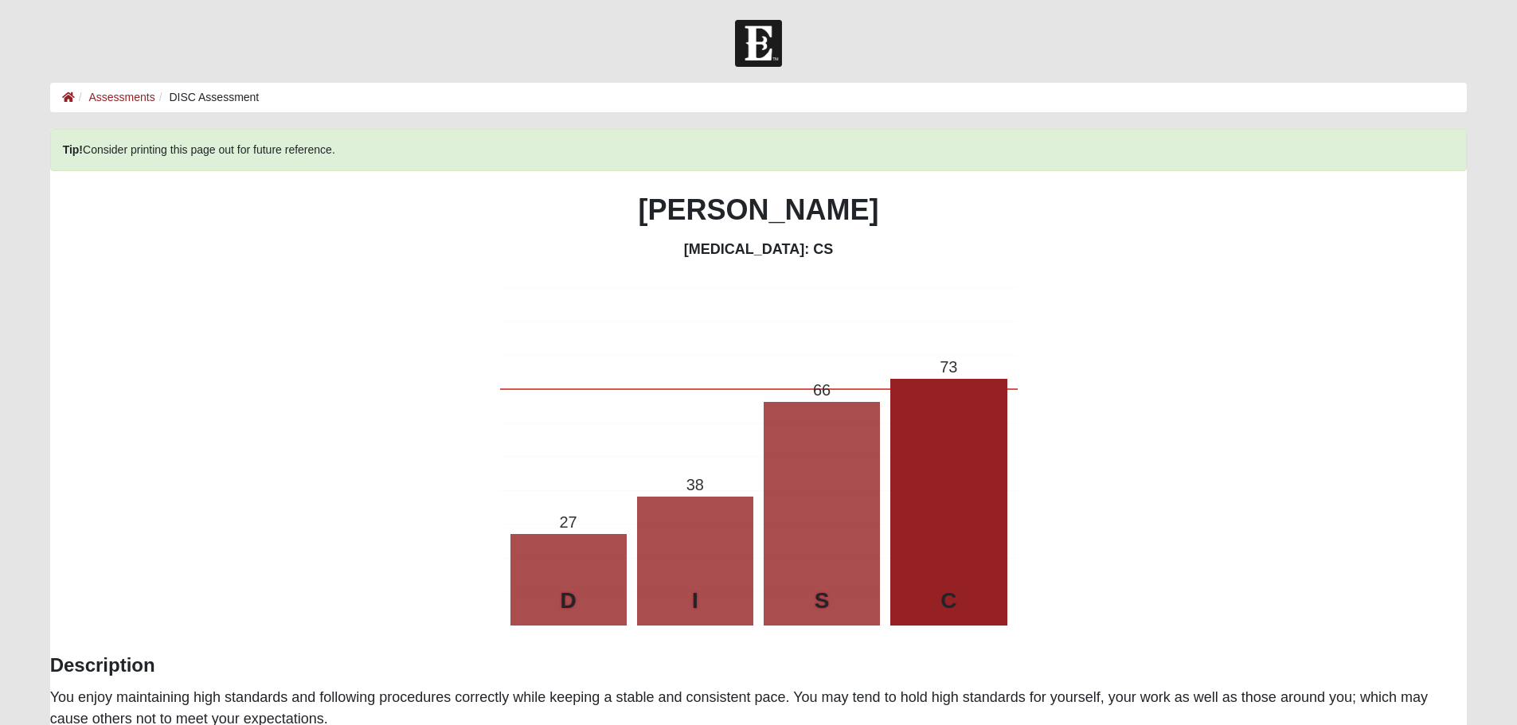
click at [130, 90] on li "Assessments" at bounding box center [115, 97] width 80 height 17
click at [128, 100] on link "Assessments" at bounding box center [121, 97] width 66 height 13
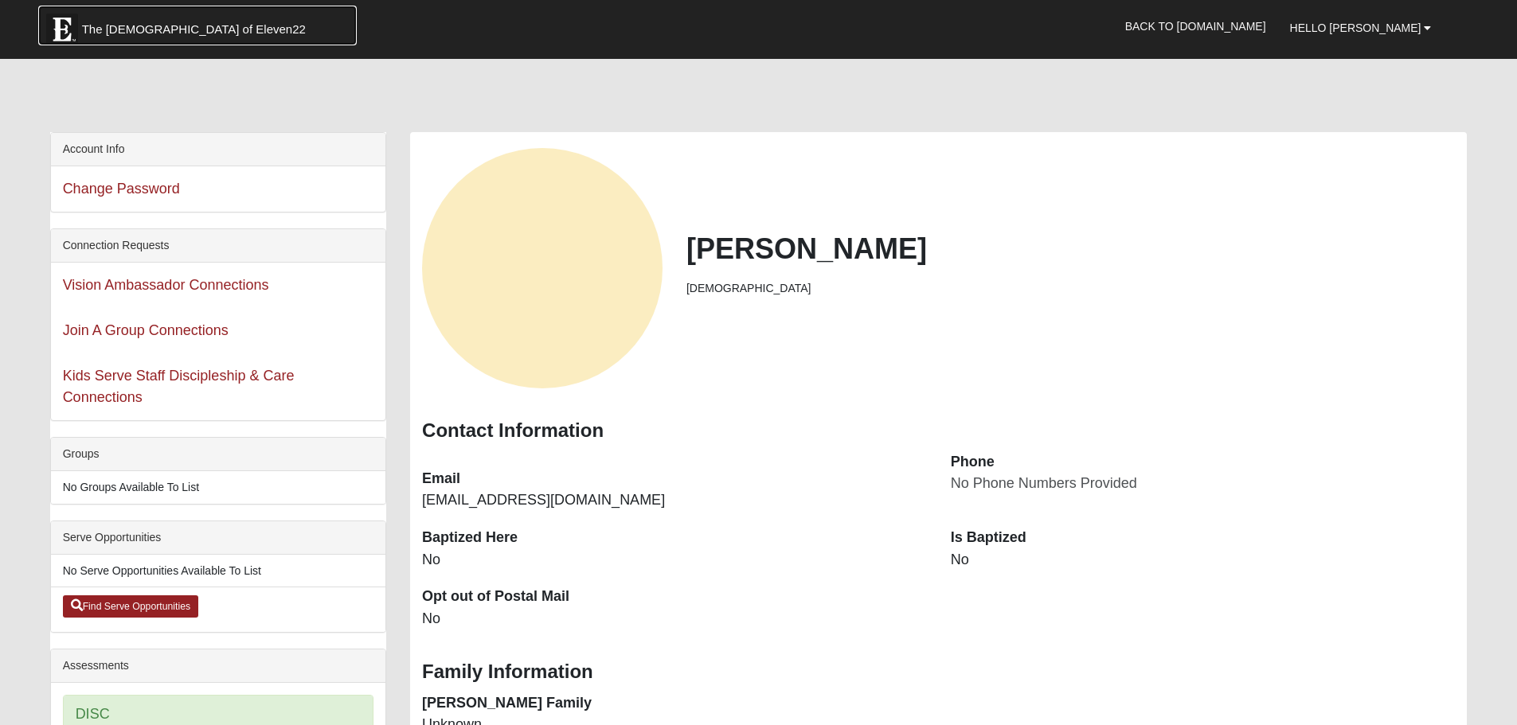
click at [68, 33] on img at bounding box center [62, 30] width 32 height 32
